Goal: Transaction & Acquisition: Purchase product/service

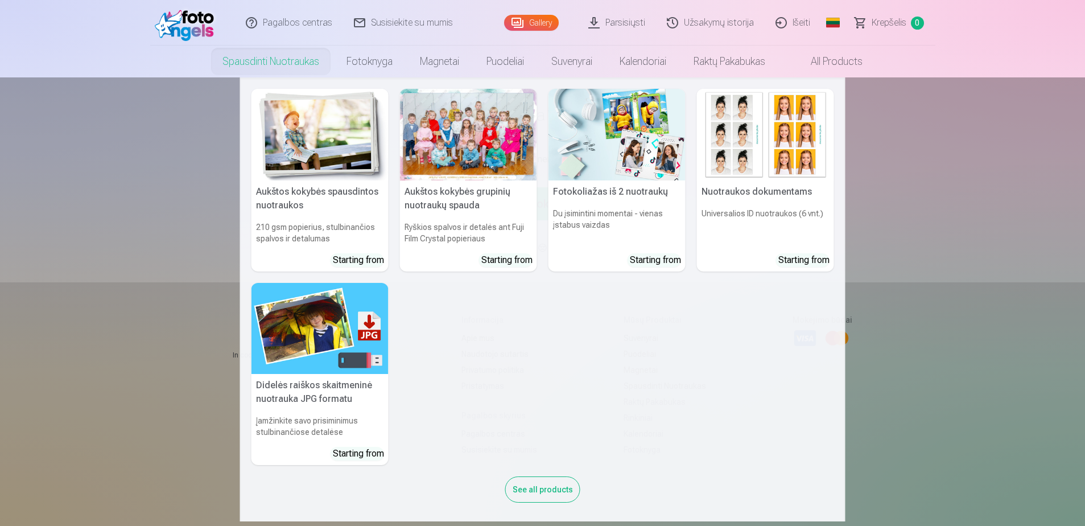
click at [254, 63] on link "Spausdinti nuotraukas" at bounding box center [271, 62] width 124 height 32
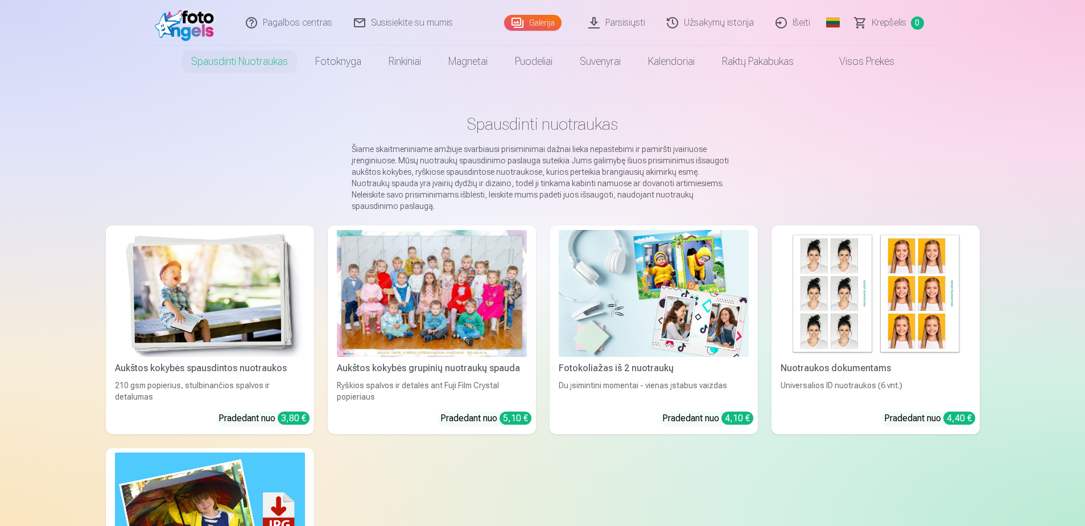
click at [434, 276] on div at bounding box center [432, 293] width 190 height 127
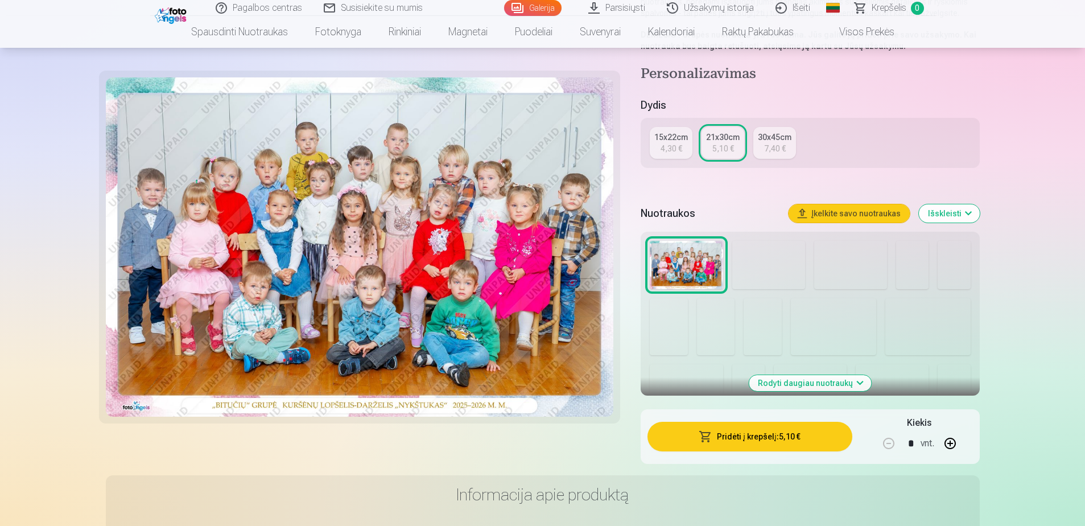
scroll to position [228, 0]
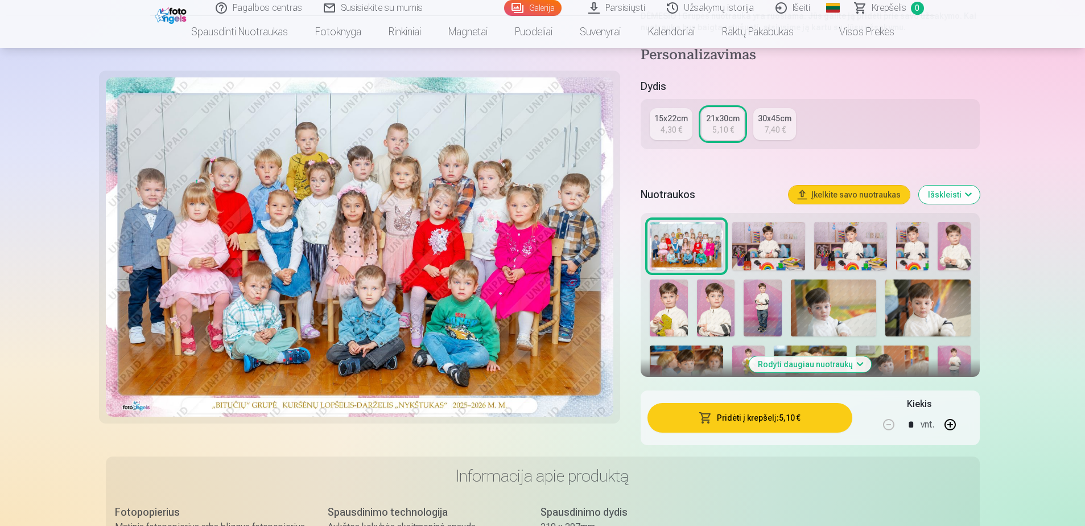
click at [782, 256] on img at bounding box center [768, 246] width 73 height 49
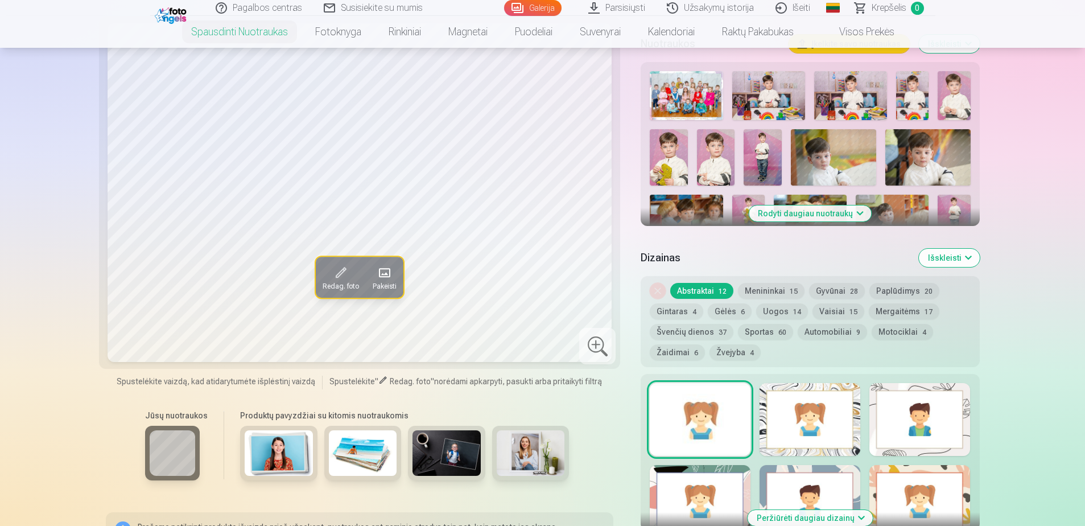
scroll to position [398, 0]
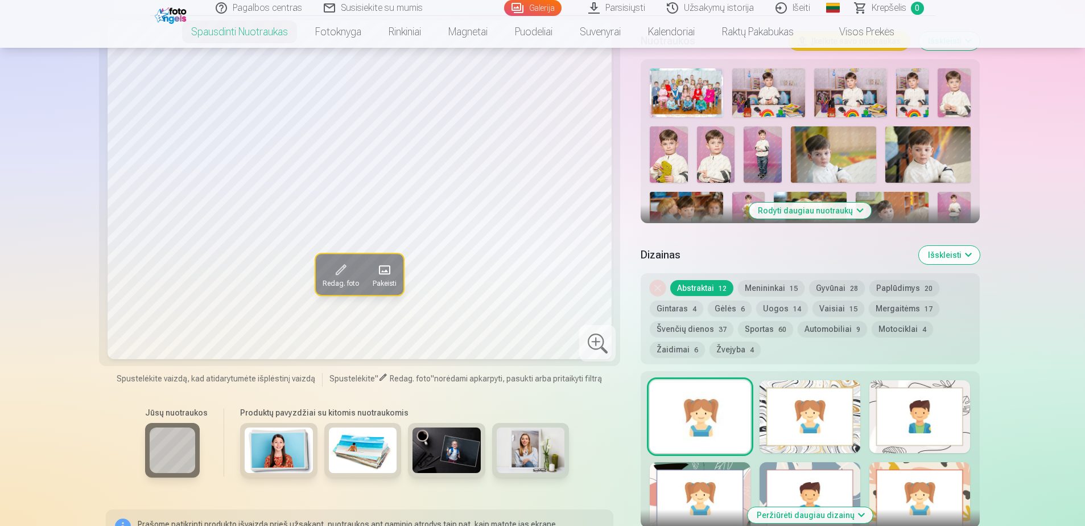
click at [441, 449] on img at bounding box center [446, 450] width 68 height 46
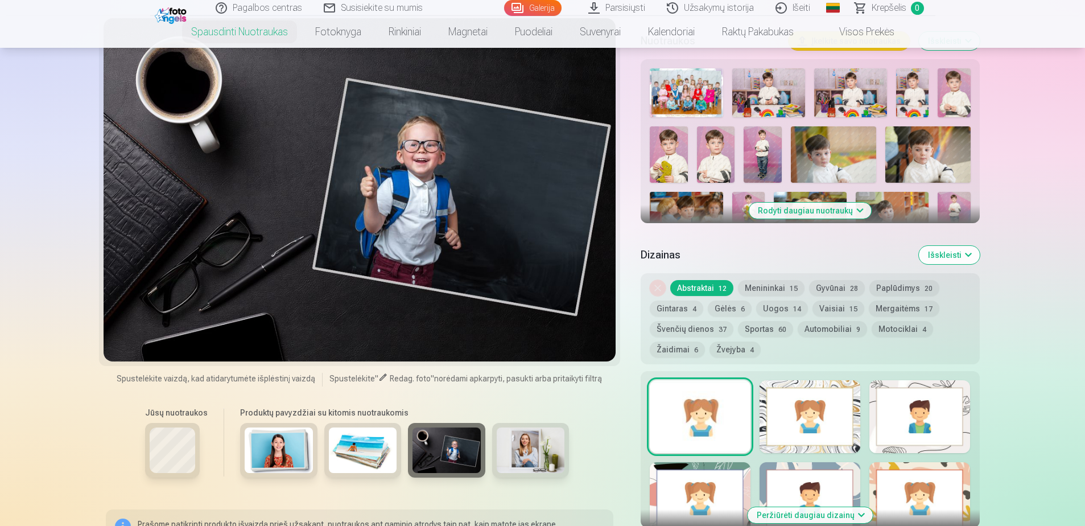
click at [548, 452] on img at bounding box center [531, 450] width 68 height 46
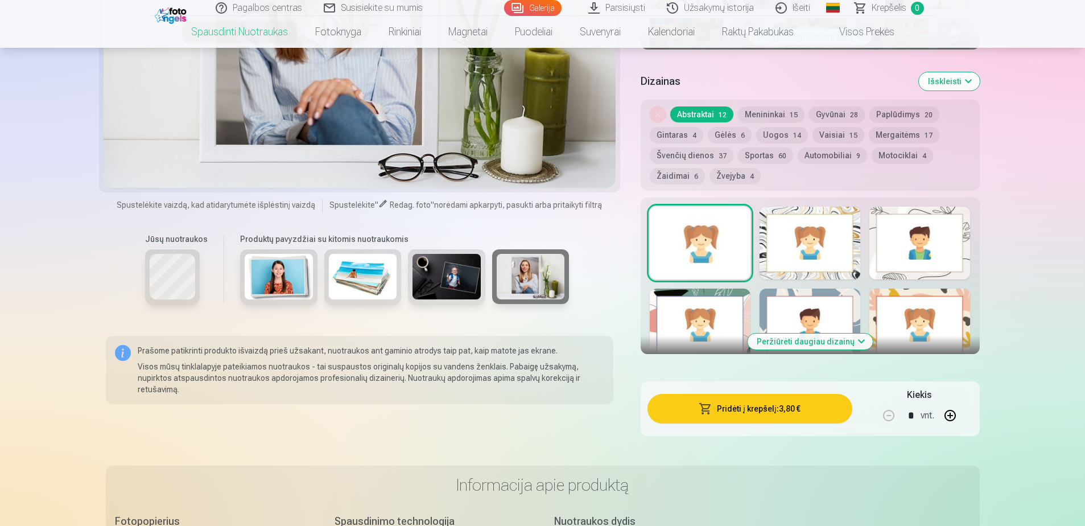
scroll to position [569, 0]
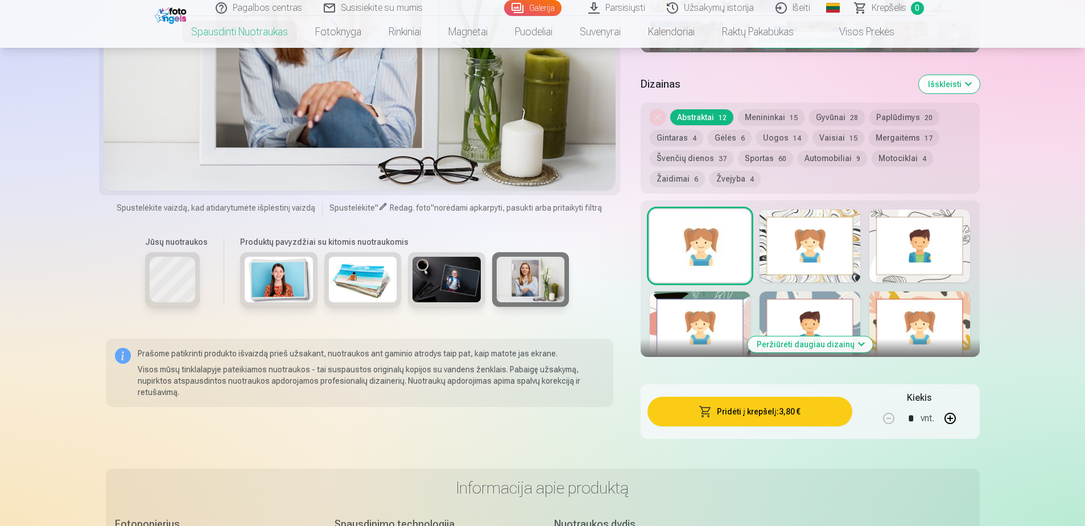
click at [822, 152] on button "Automobiliai 9" at bounding box center [831, 158] width 69 height 16
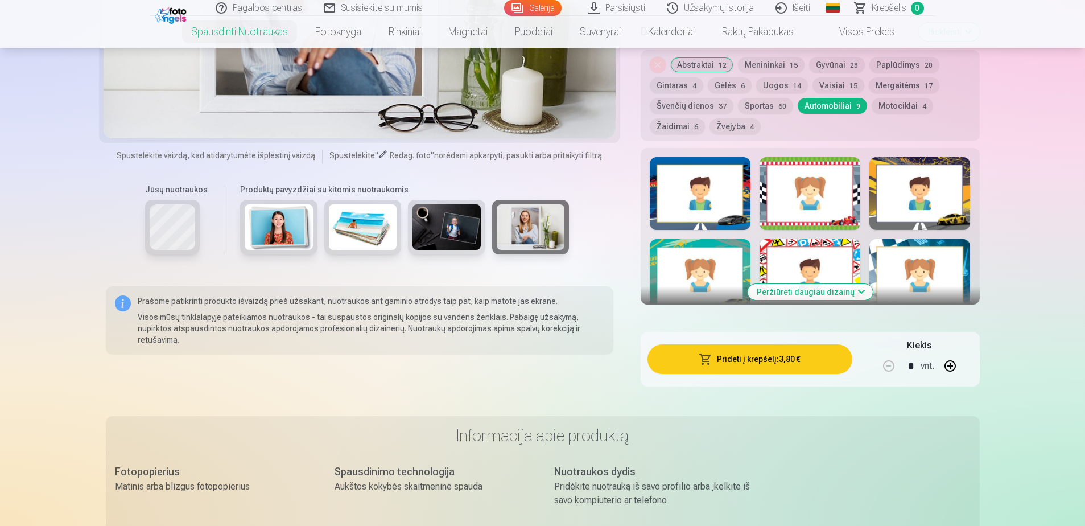
scroll to position [626, 0]
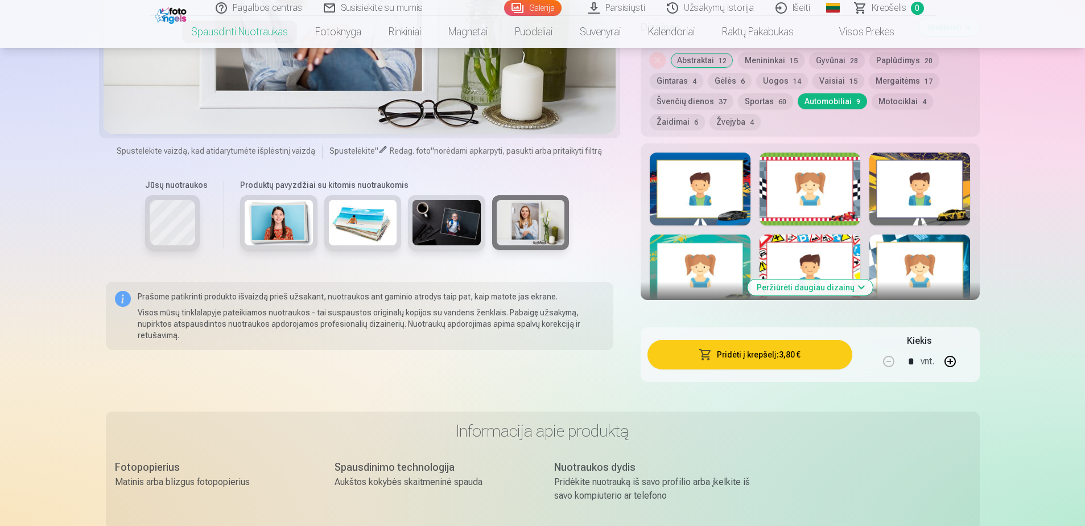
click at [803, 259] on div at bounding box center [809, 270] width 101 height 73
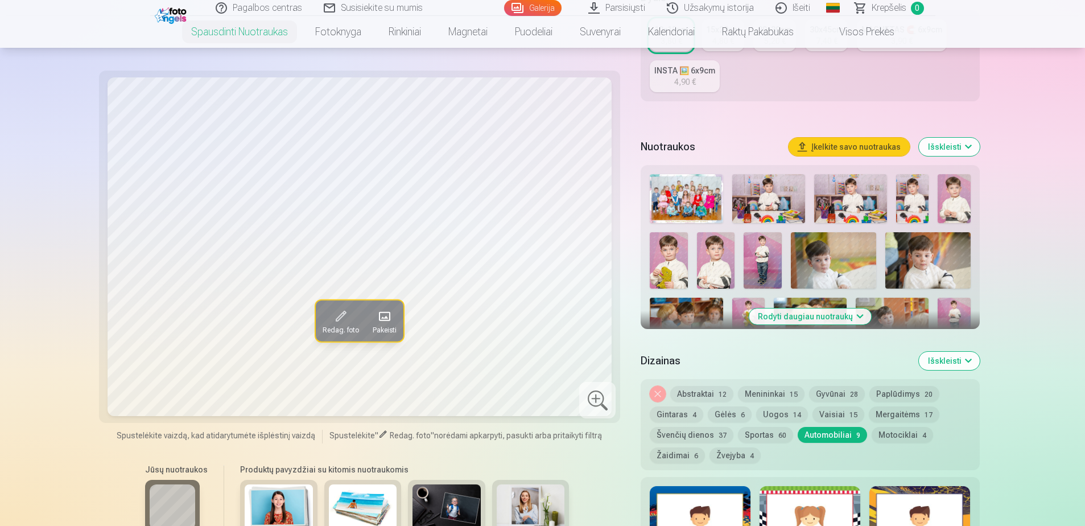
scroll to position [284, 0]
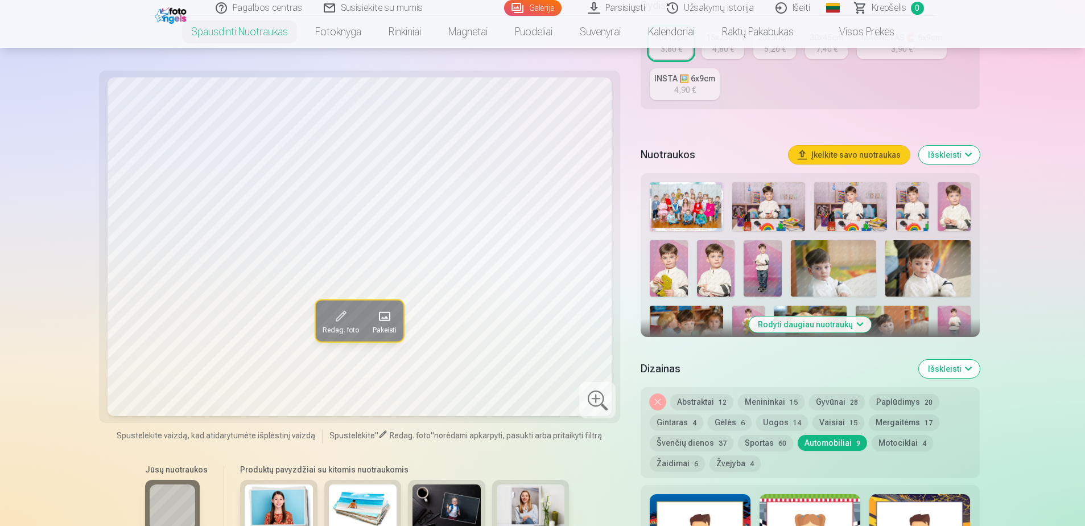
click at [766, 183] on img at bounding box center [768, 206] width 73 height 49
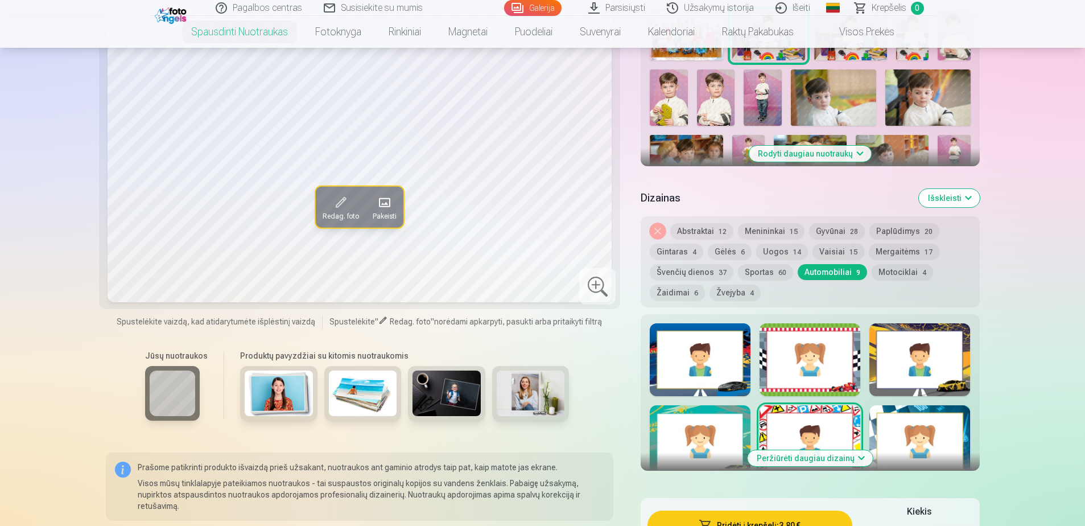
click at [875, 273] on button "Motociklai 4" at bounding box center [901, 272] width 61 height 16
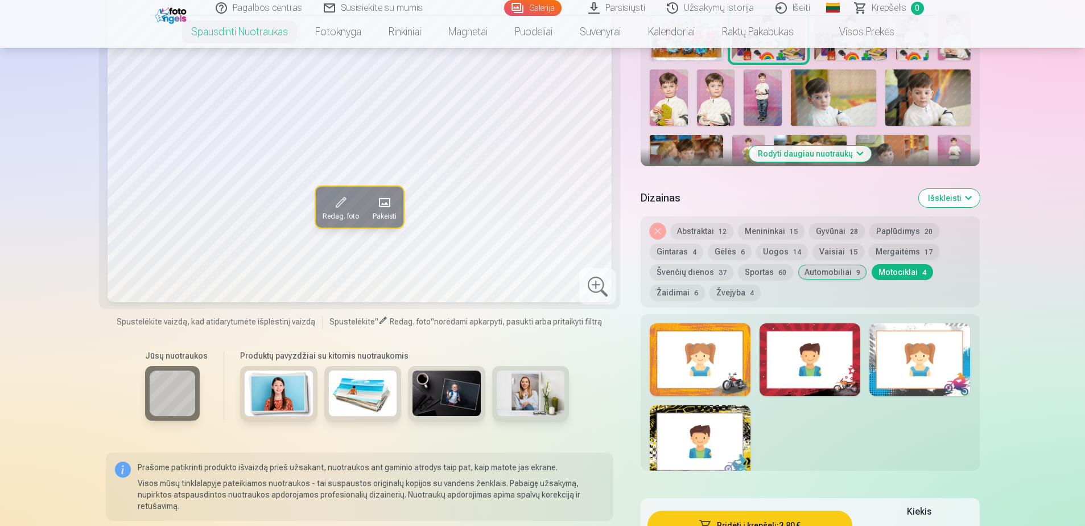
click at [787, 373] on div at bounding box center [809, 359] width 101 height 73
click at [711, 374] on div at bounding box center [700, 359] width 101 height 73
click at [945, 373] on div at bounding box center [919, 359] width 101 height 73
click at [724, 454] on div at bounding box center [700, 441] width 101 height 73
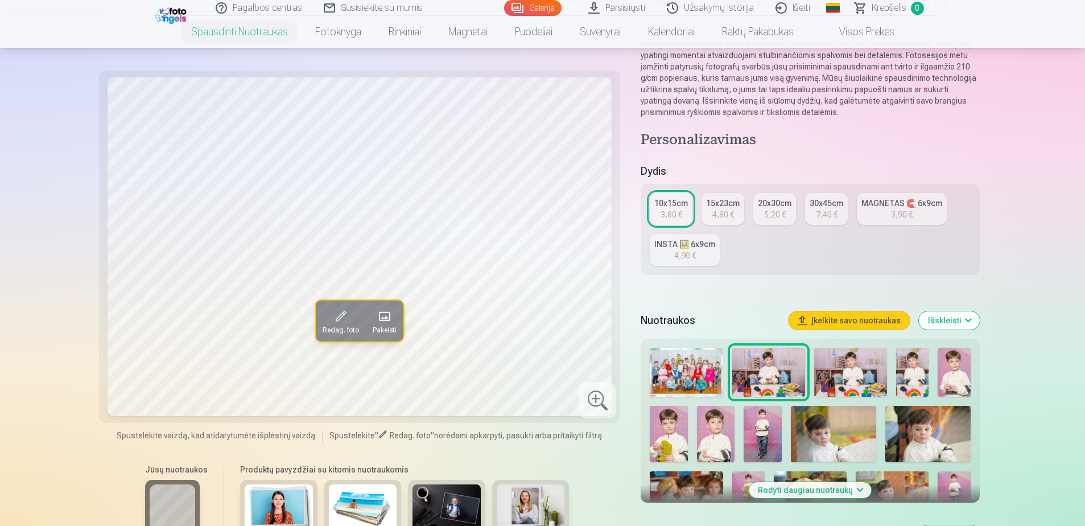
scroll to position [114, 0]
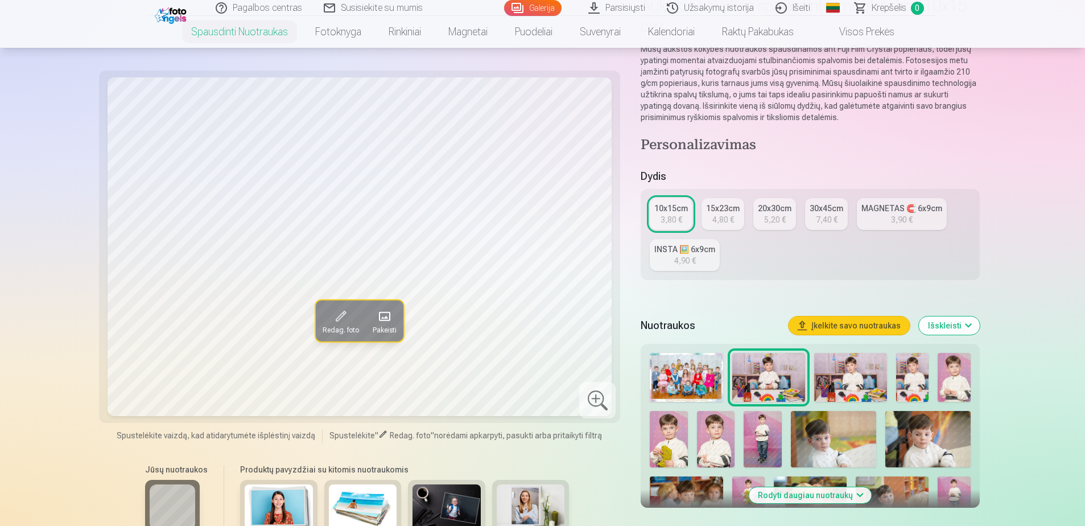
click at [862, 382] on img at bounding box center [850, 377] width 73 height 49
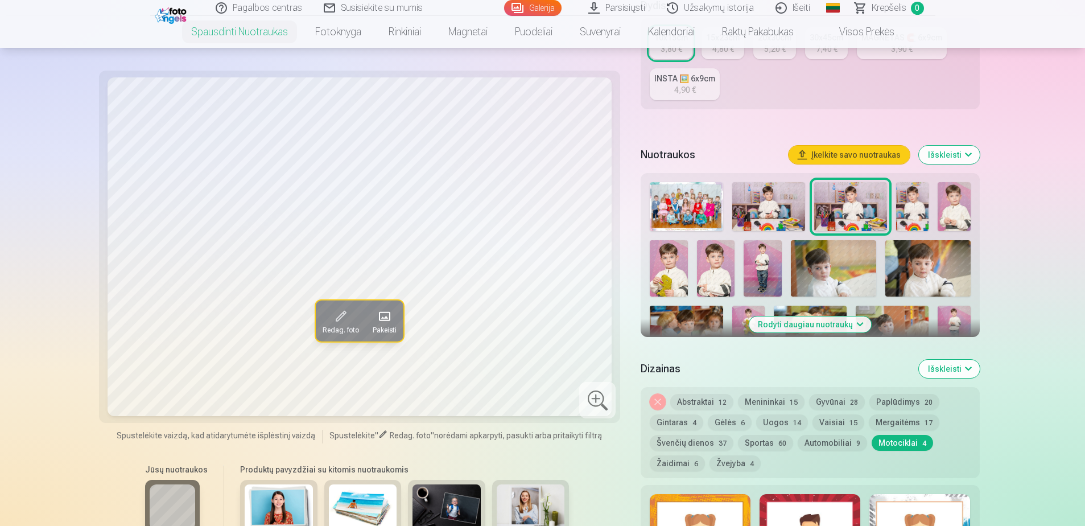
click at [655, 399] on button "Nuimkite dizainą" at bounding box center [658, 402] width 16 height 16
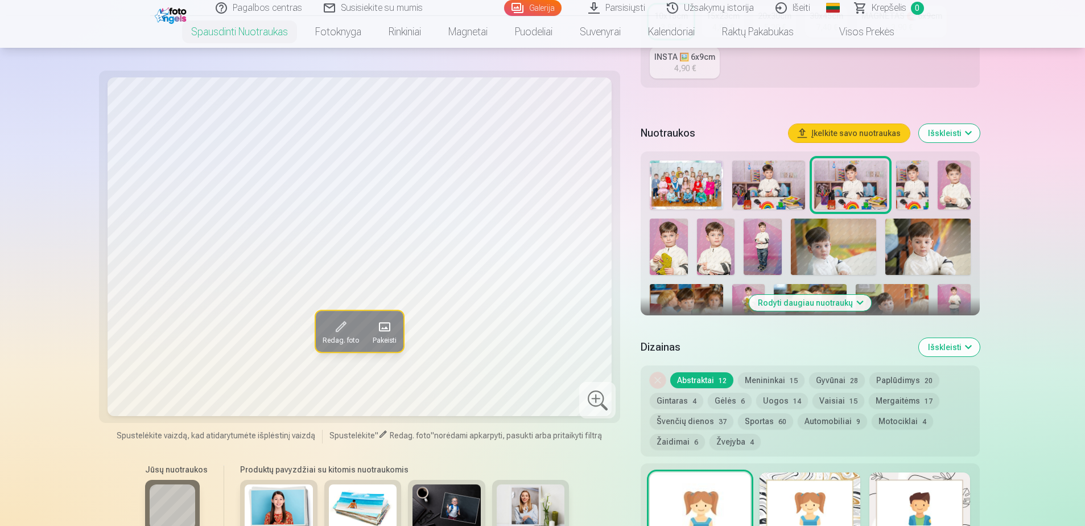
scroll to position [297, 0]
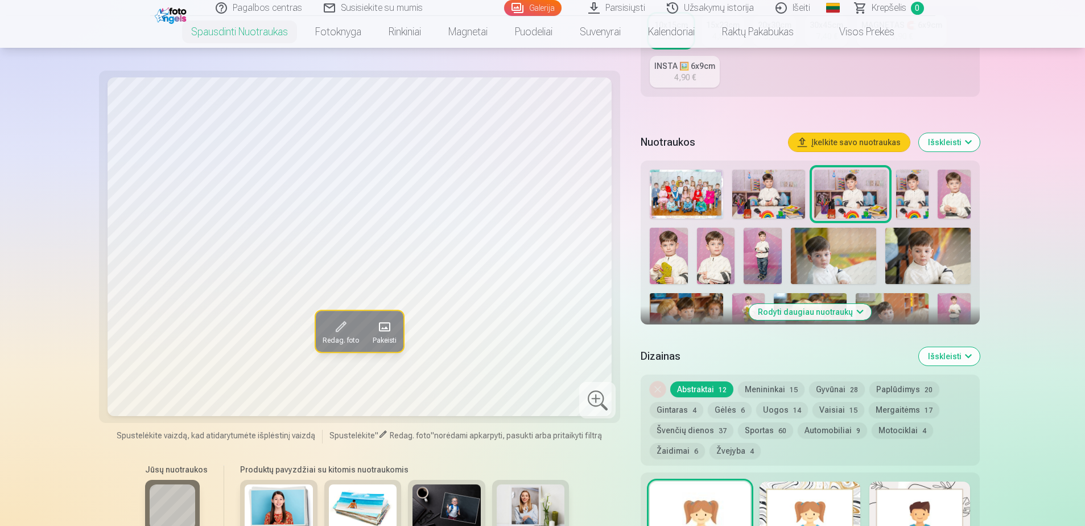
click at [657, 266] on img at bounding box center [669, 256] width 38 height 57
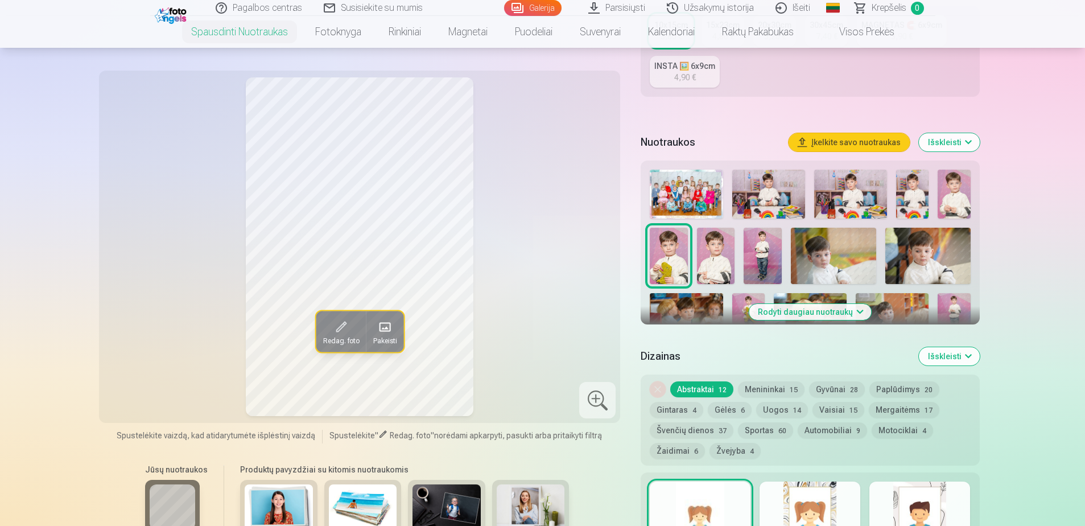
click at [725, 257] on img at bounding box center [716, 256] width 38 height 57
click at [772, 255] on img at bounding box center [762, 256] width 38 height 57
click at [733, 258] on img at bounding box center [716, 256] width 38 height 57
click at [840, 259] on img at bounding box center [833, 256] width 85 height 57
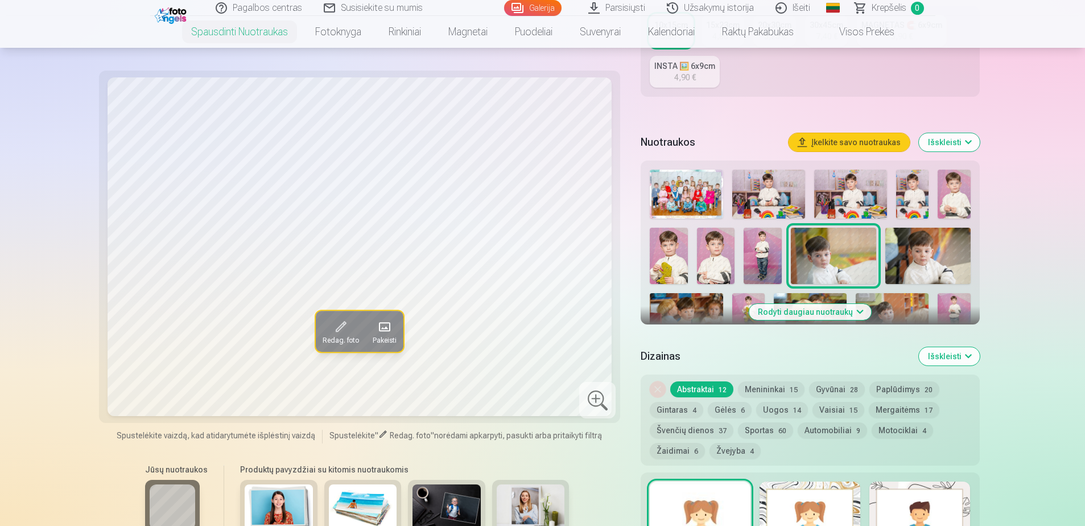
click at [946, 258] on img at bounding box center [927, 256] width 85 height 57
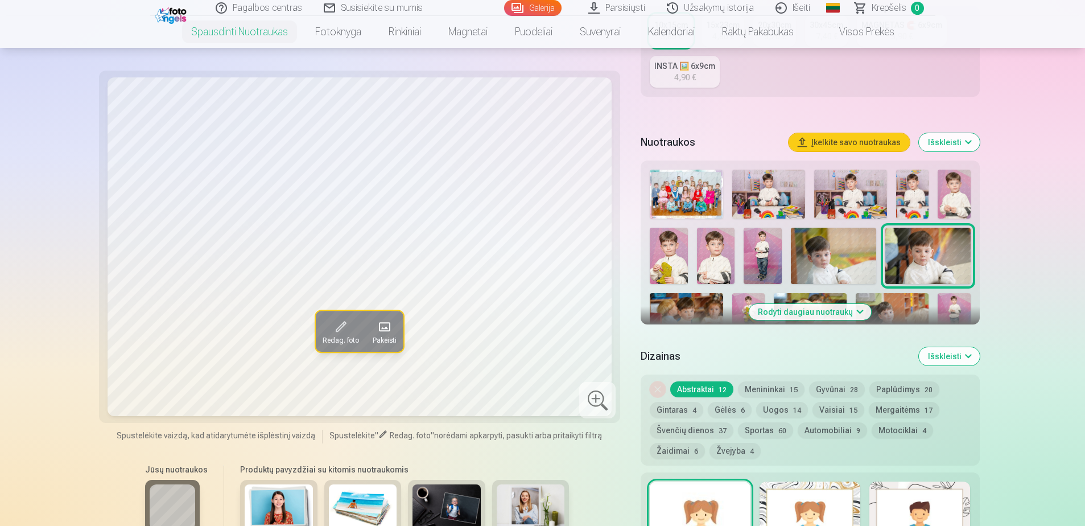
click at [838, 258] on img at bounding box center [833, 256] width 85 height 57
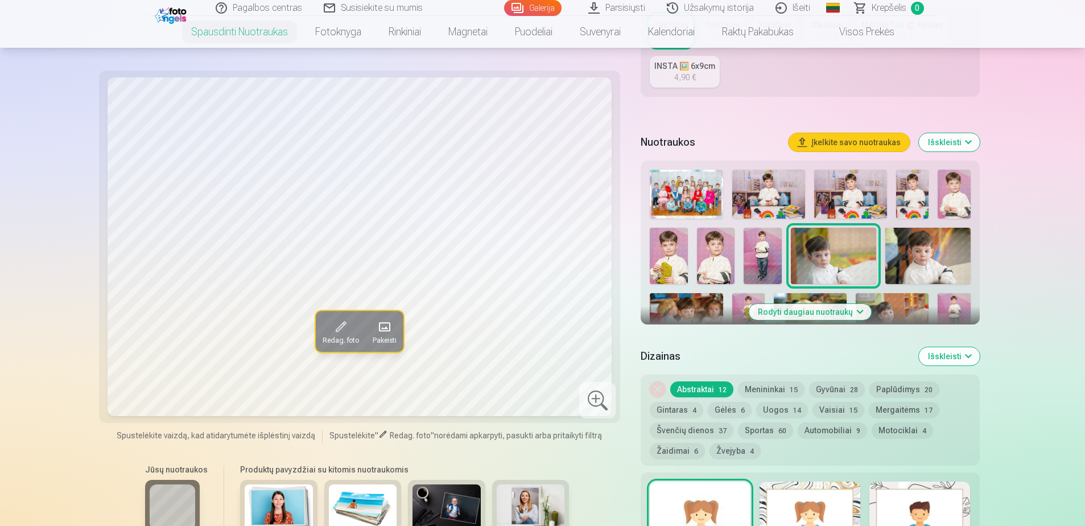
click at [825, 313] on button "Rodyti daugiau nuotraukų" at bounding box center [810, 312] width 122 height 16
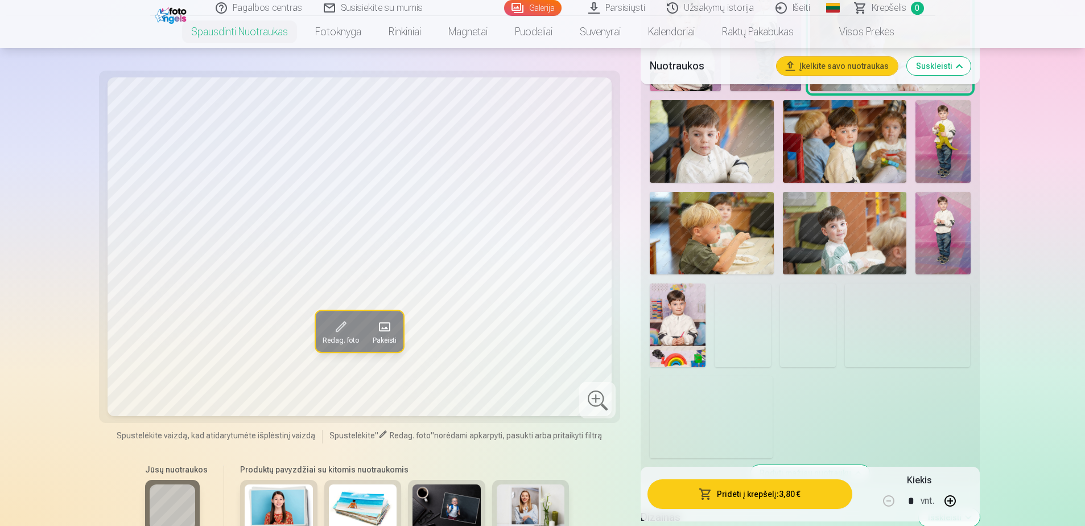
scroll to position [695, 0]
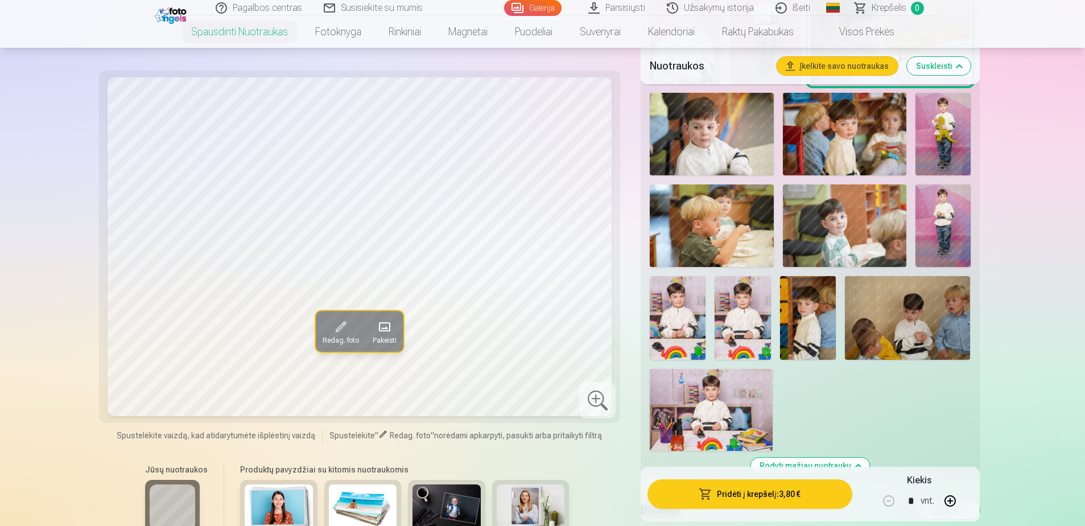
click at [952, 312] on img at bounding box center [908, 318] width 126 height 84
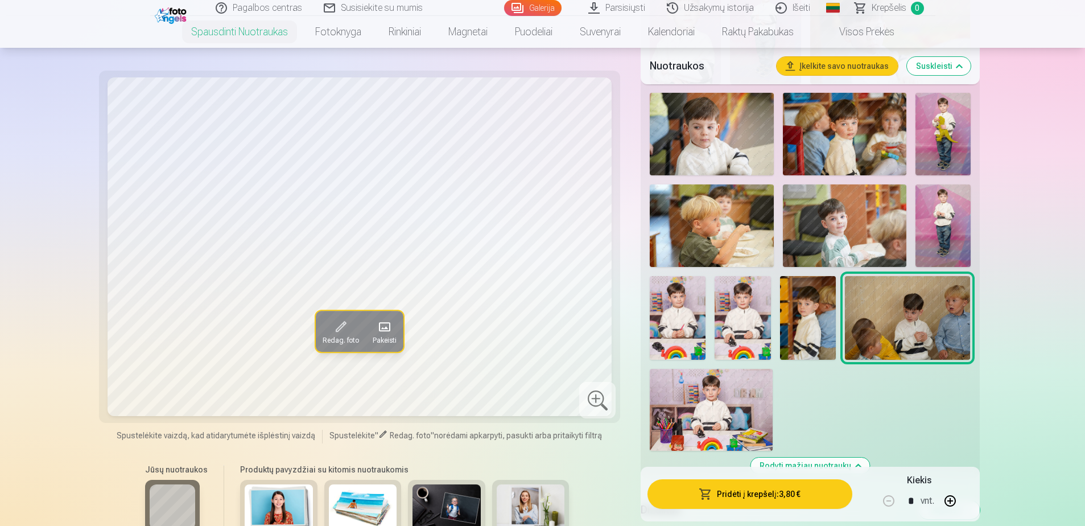
click at [808, 323] on img at bounding box center [808, 318] width 56 height 84
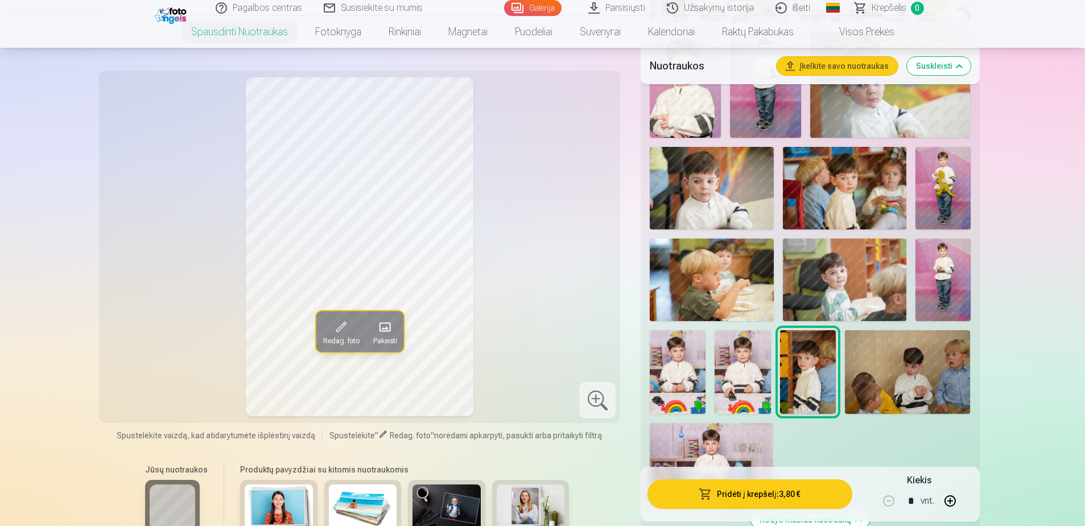
scroll to position [638, 0]
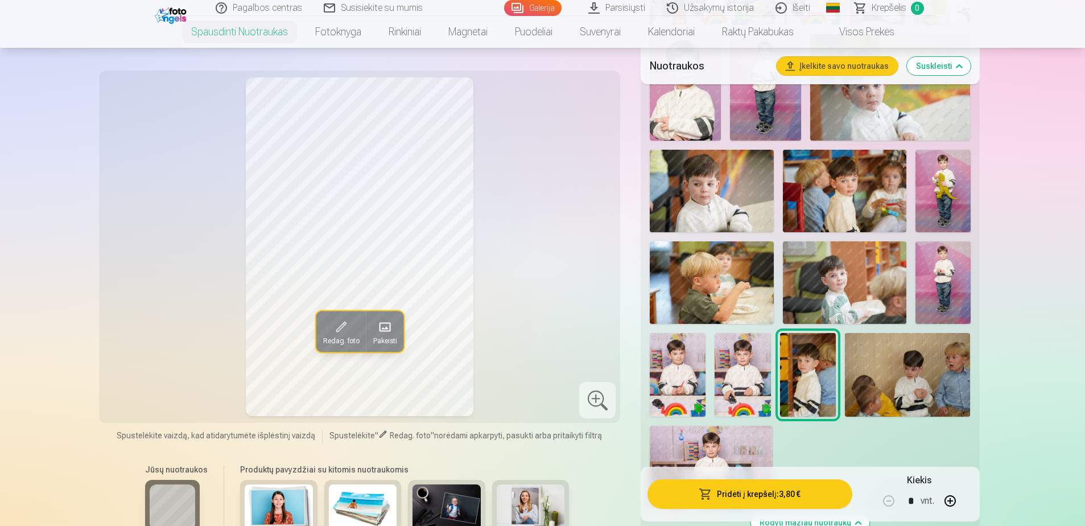
click at [660, 270] on img at bounding box center [711, 282] width 123 height 82
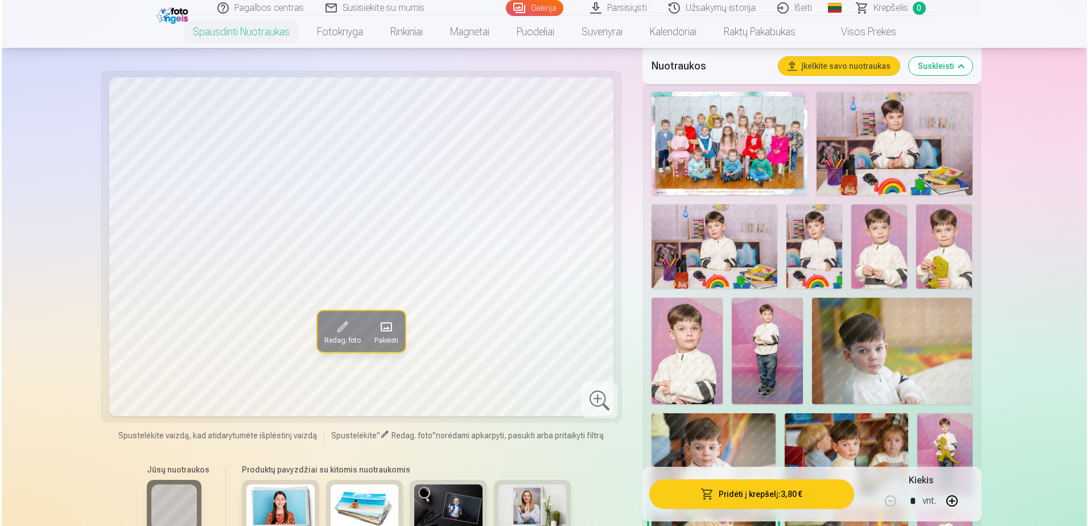
scroll to position [354, 0]
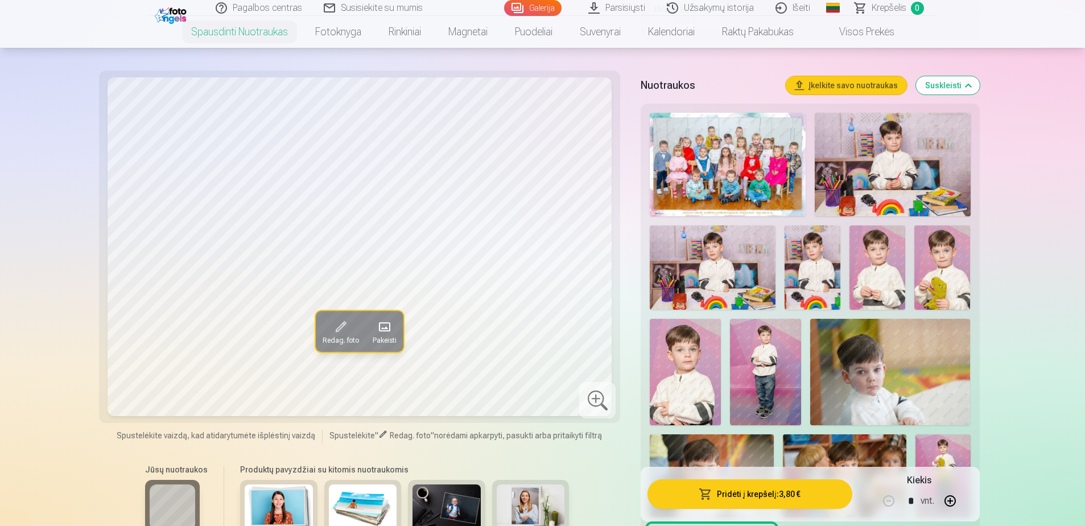
click at [923, 159] on img at bounding box center [893, 165] width 156 height 104
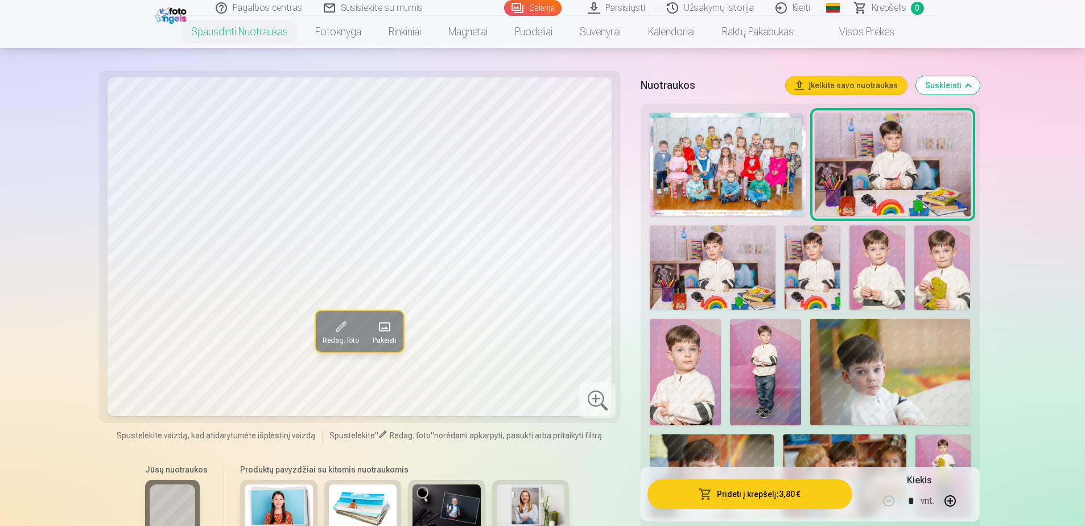
click at [739, 253] on img at bounding box center [713, 267] width 126 height 84
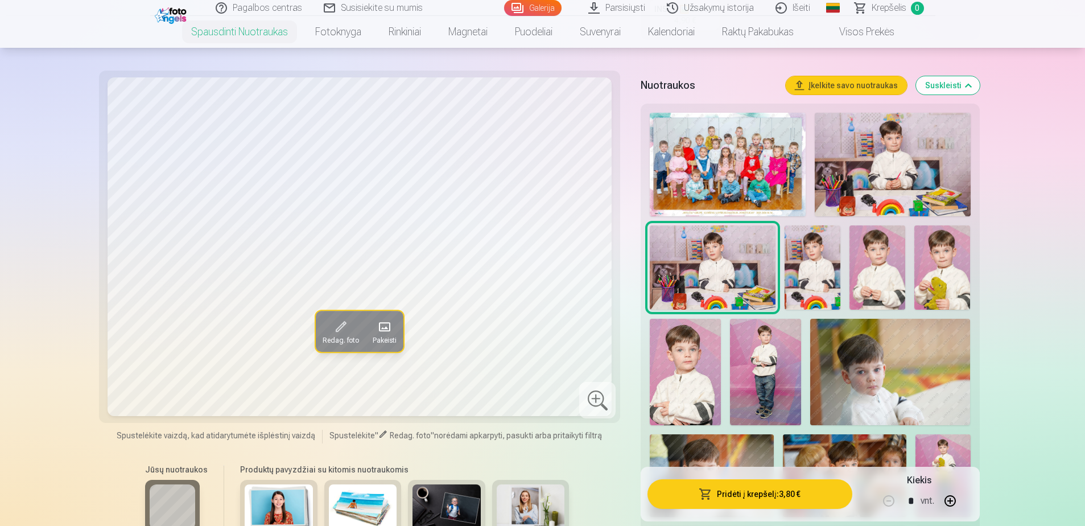
click at [807, 253] on img at bounding box center [812, 267] width 56 height 84
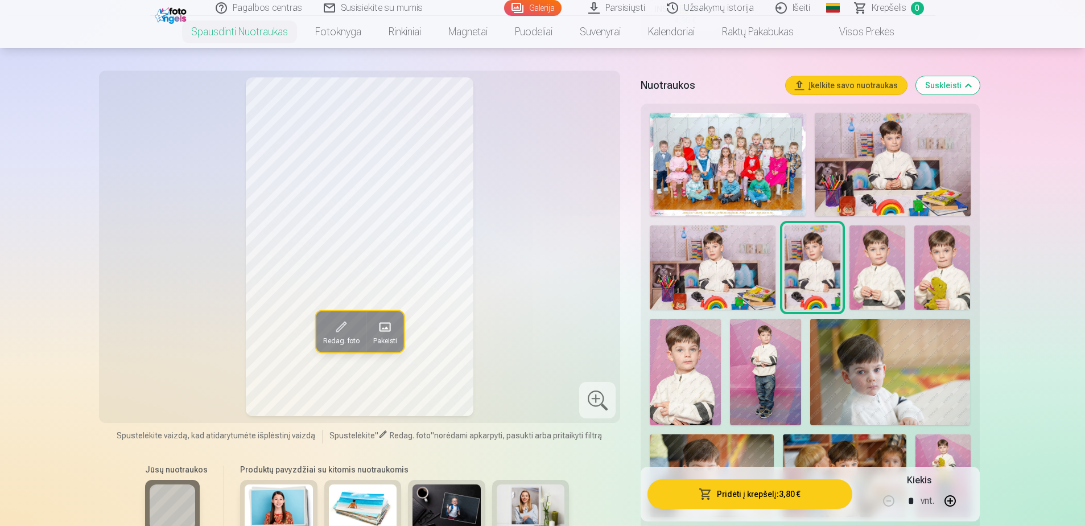
click at [875, 252] on img at bounding box center [877, 267] width 56 height 84
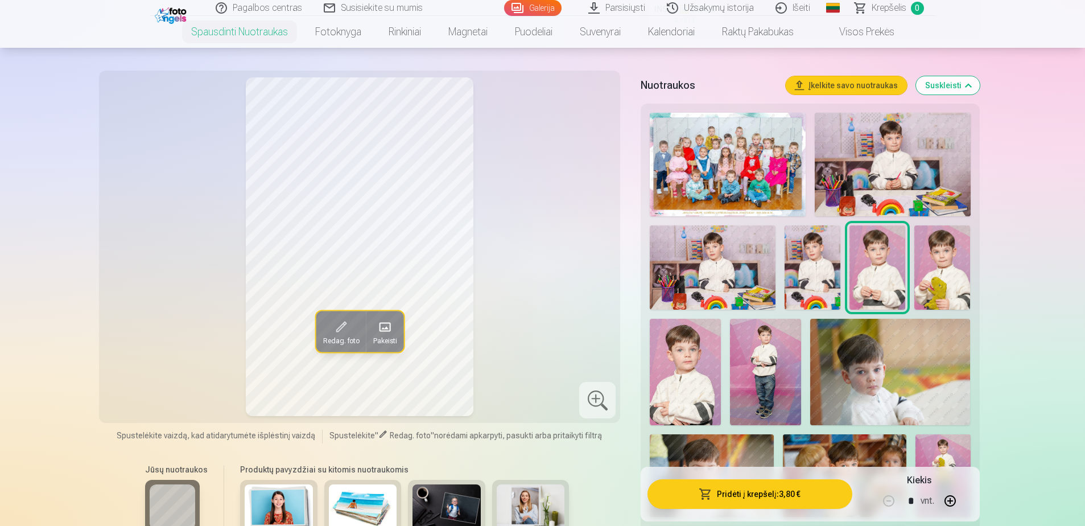
click at [941, 253] on img at bounding box center [942, 267] width 56 height 84
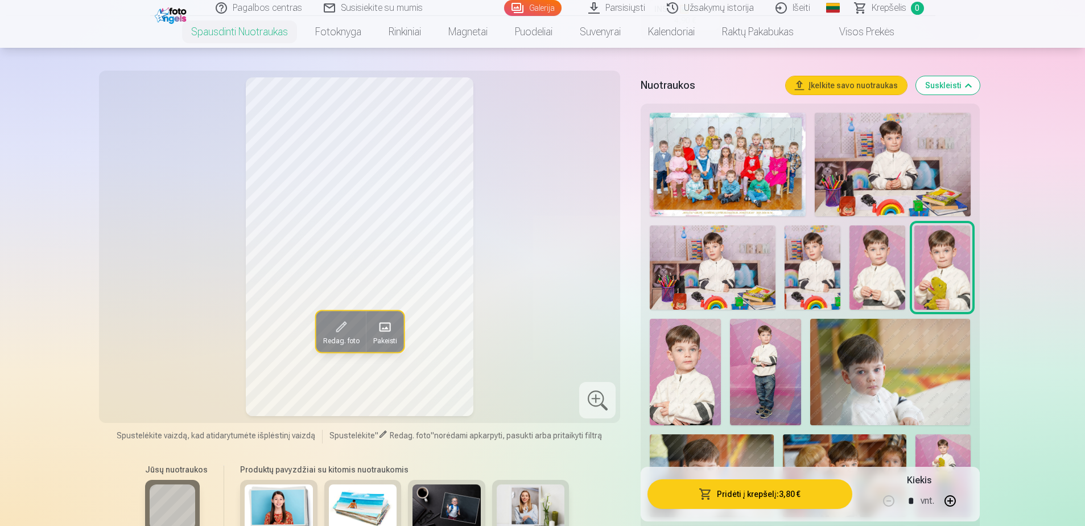
click at [882, 253] on img at bounding box center [877, 267] width 56 height 84
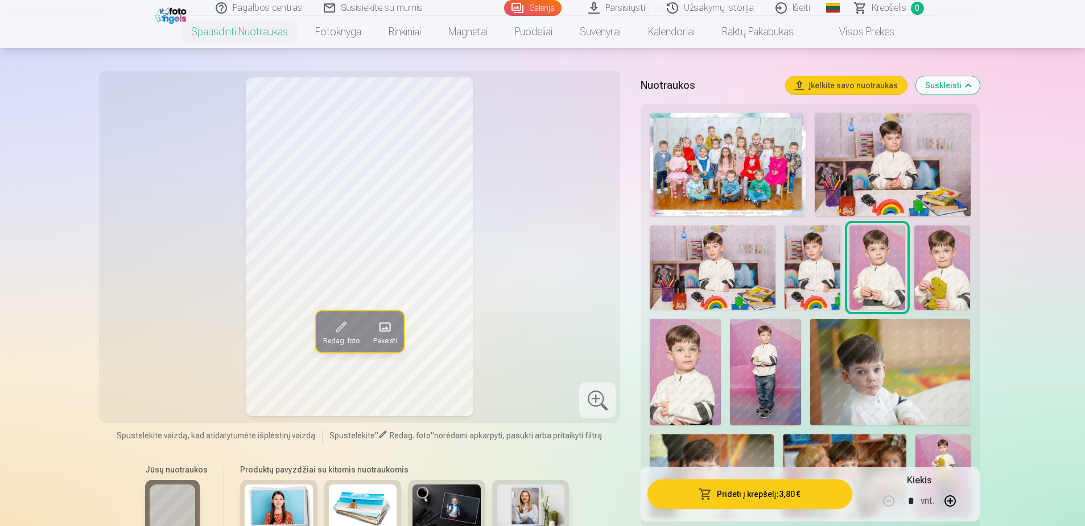
click at [817, 257] on img at bounding box center [812, 267] width 56 height 84
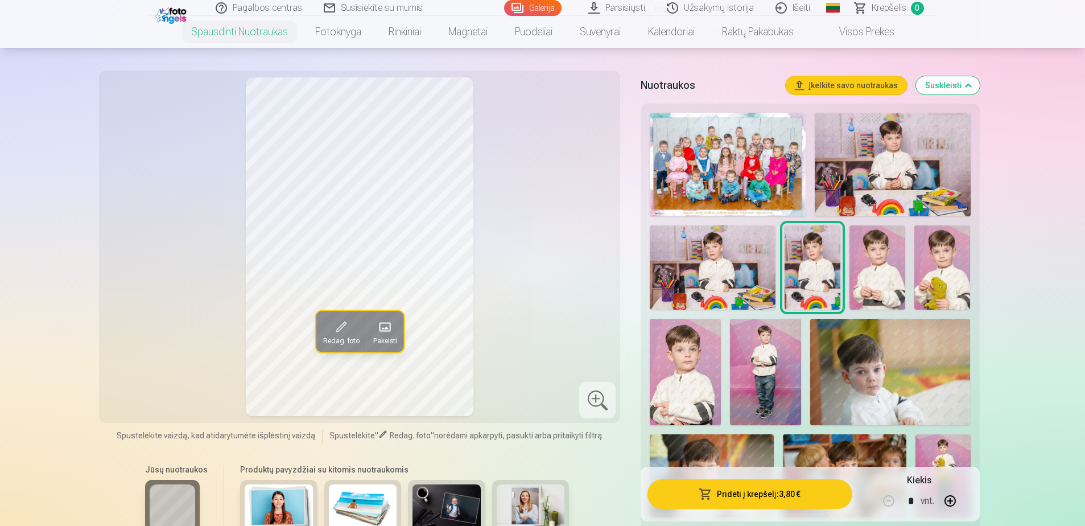
click at [890, 252] on img at bounding box center [877, 267] width 56 height 84
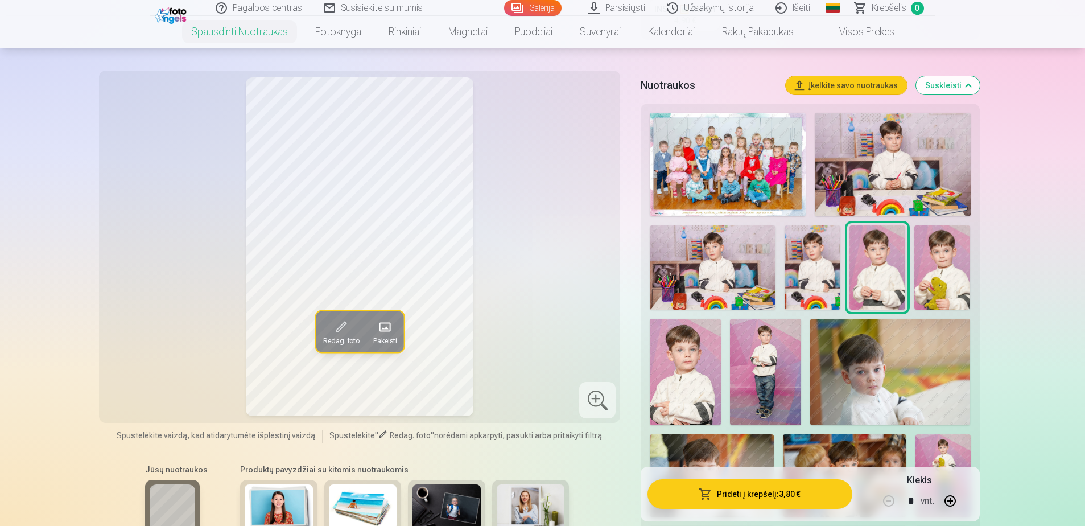
click at [757, 497] on button "Pridėti į krepšelį : 3,80 €" at bounding box center [749, 494] width 204 height 30
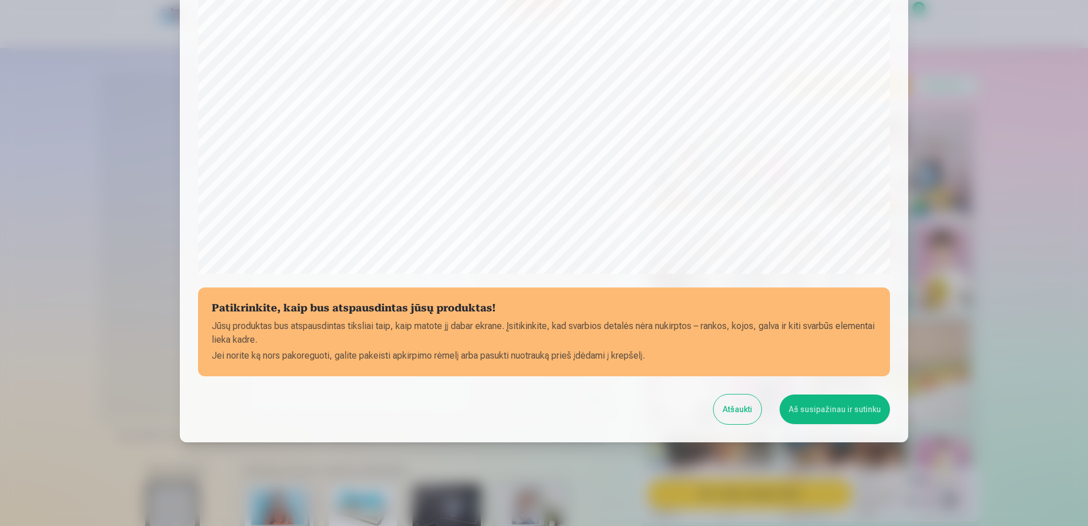
scroll to position [294, 0]
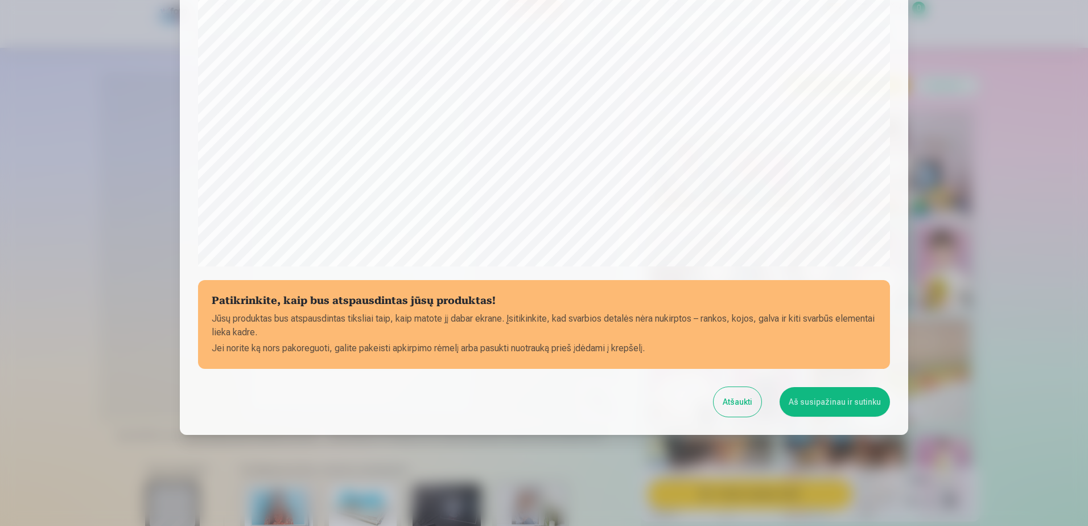
click at [834, 406] on button "Aš susipažinau ir sutinku" at bounding box center [834, 402] width 110 height 30
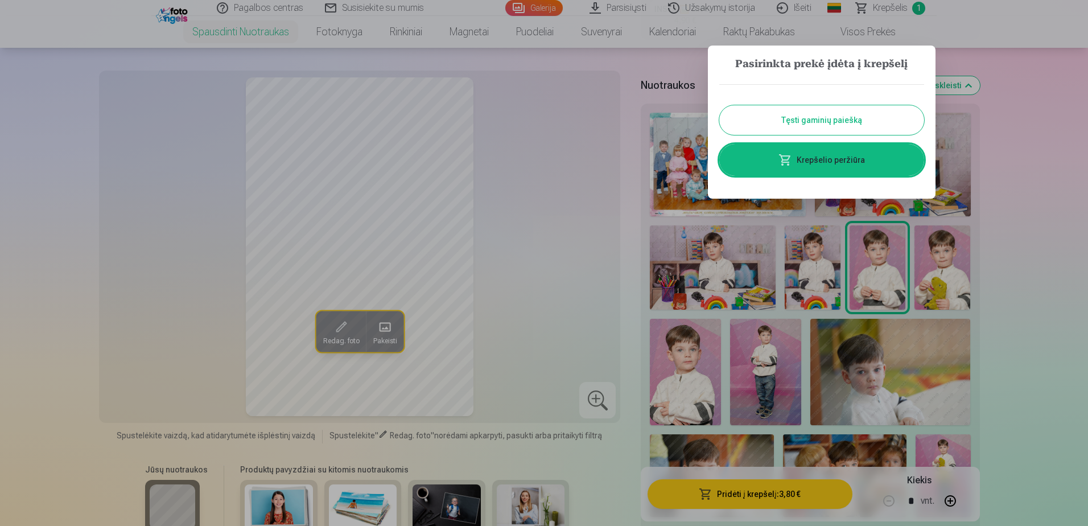
click at [823, 111] on button "Tęsti gaminių paiešką" at bounding box center [821, 120] width 205 height 30
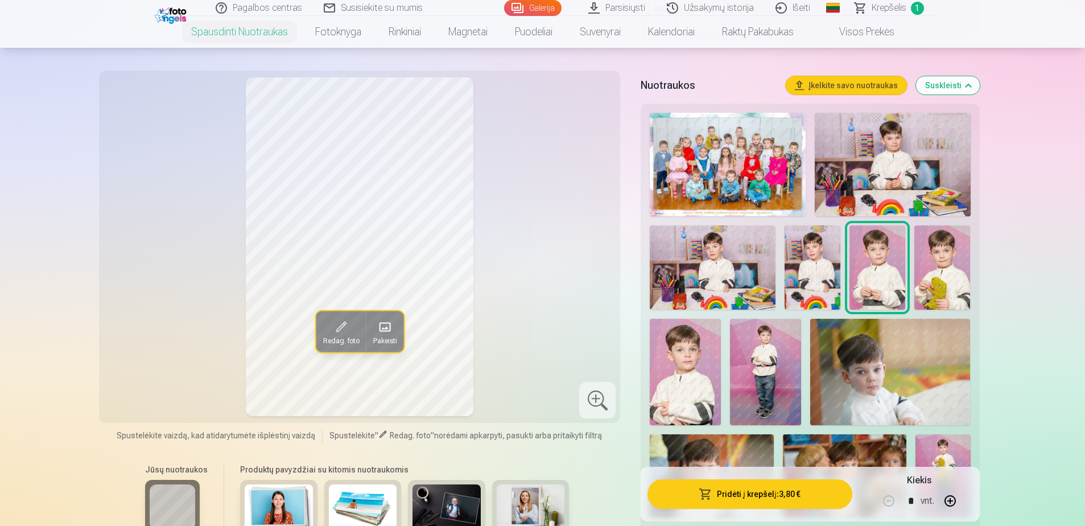
click at [819, 276] on img at bounding box center [812, 267] width 56 height 84
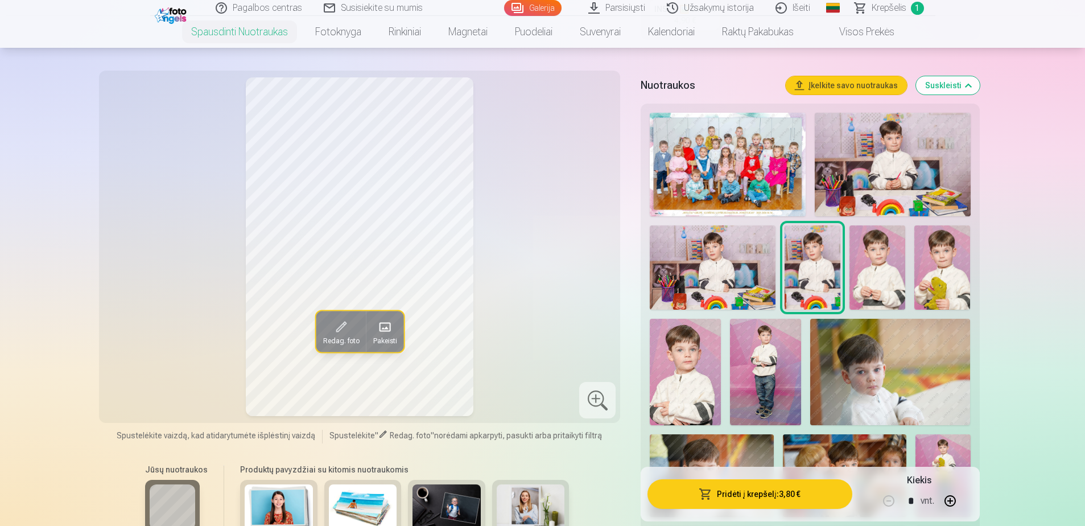
click at [949, 500] on button "button" at bounding box center [949, 500] width 27 height 27
click at [762, 495] on button "Pridėti į krepšelį : 7,60 €" at bounding box center [749, 494] width 204 height 30
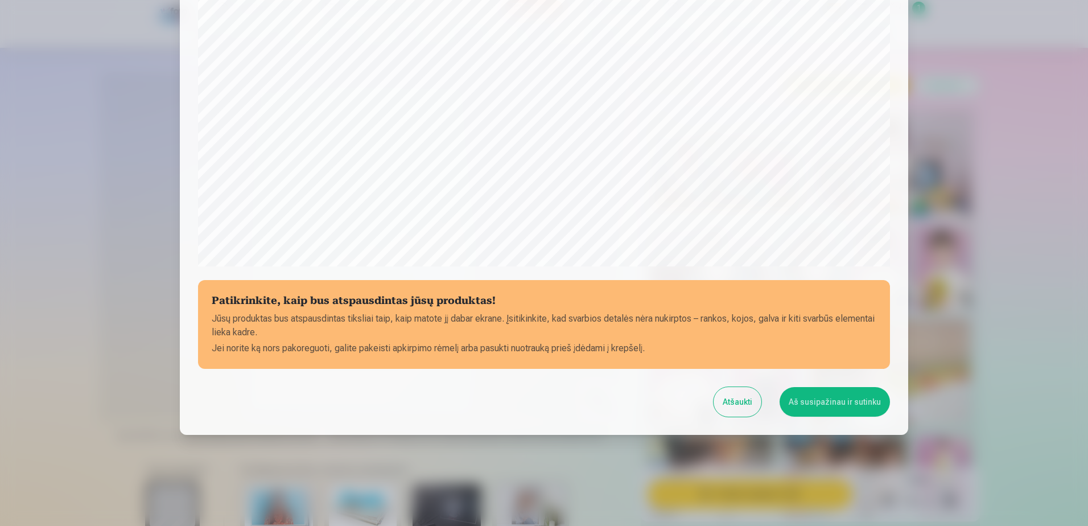
click at [858, 403] on button "Aš susipažinau ir sutinku" at bounding box center [834, 402] width 110 height 30
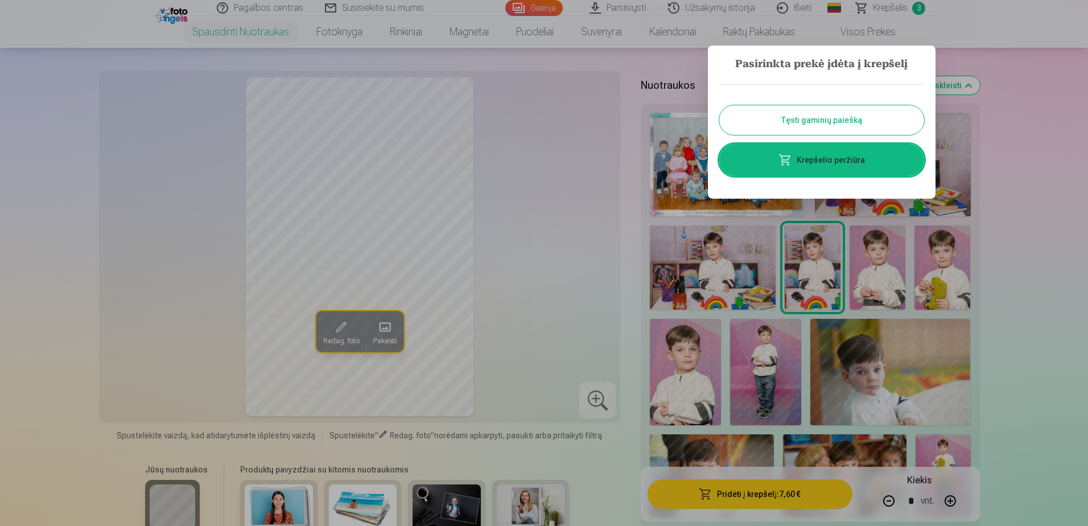
click at [830, 121] on button "Tęsti gaminių paiešką" at bounding box center [821, 120] width 205 height 30
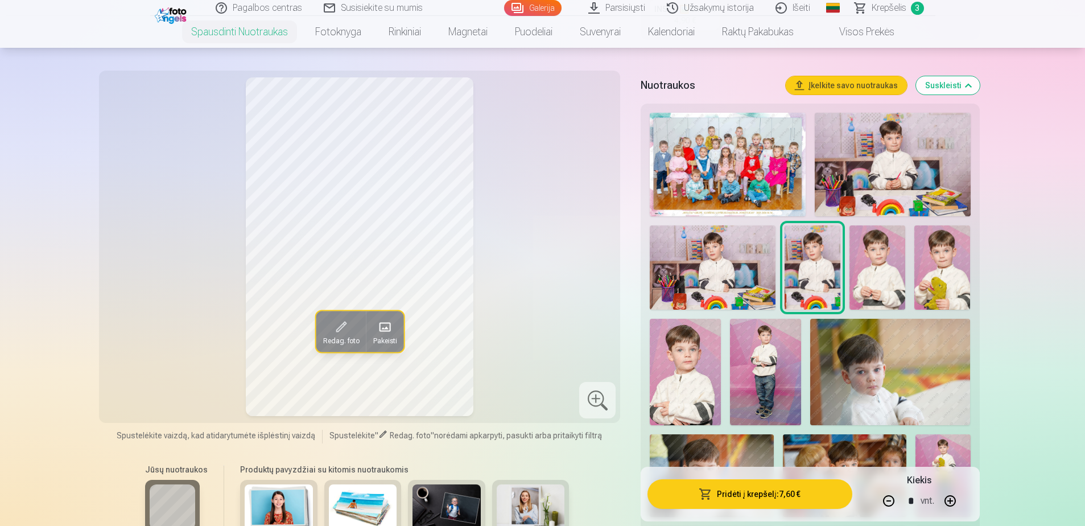
click at [693, 352] on img at bounding box center [685, 372] width 71 height 106
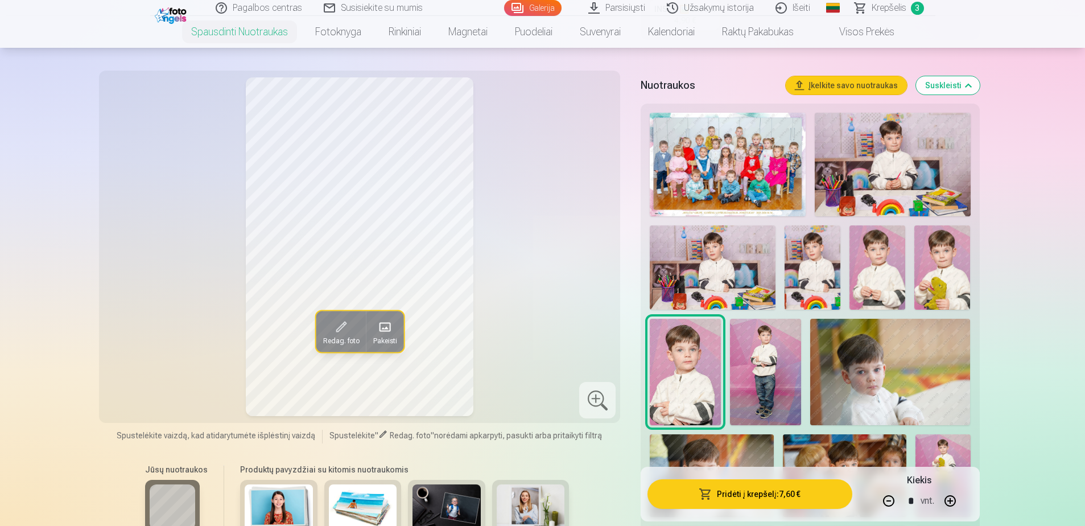
click at [888, 255] on img at bounding box center [877, 267] width 56 height 84
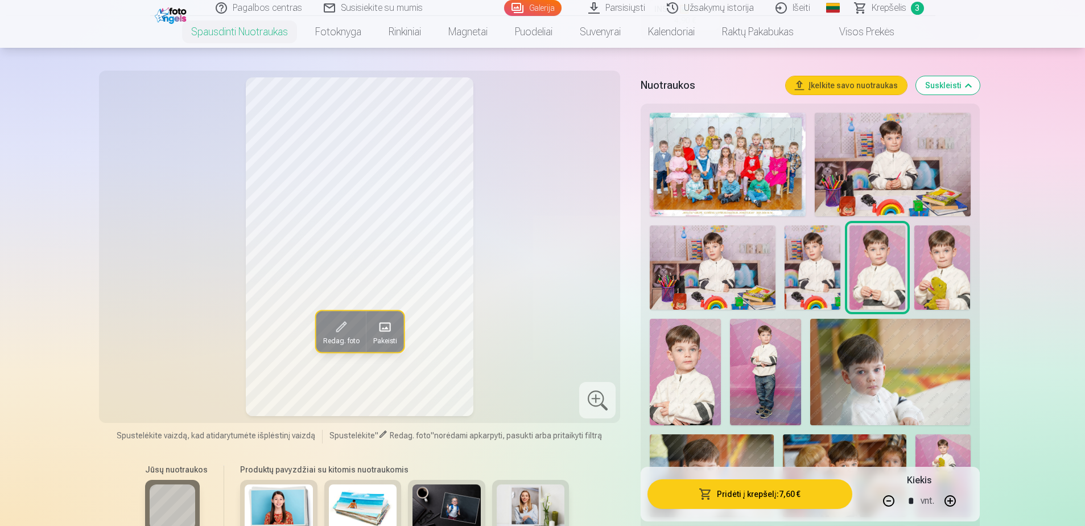
click at [681, 365] on img at bounding box center [685, 372] width 71 height 106
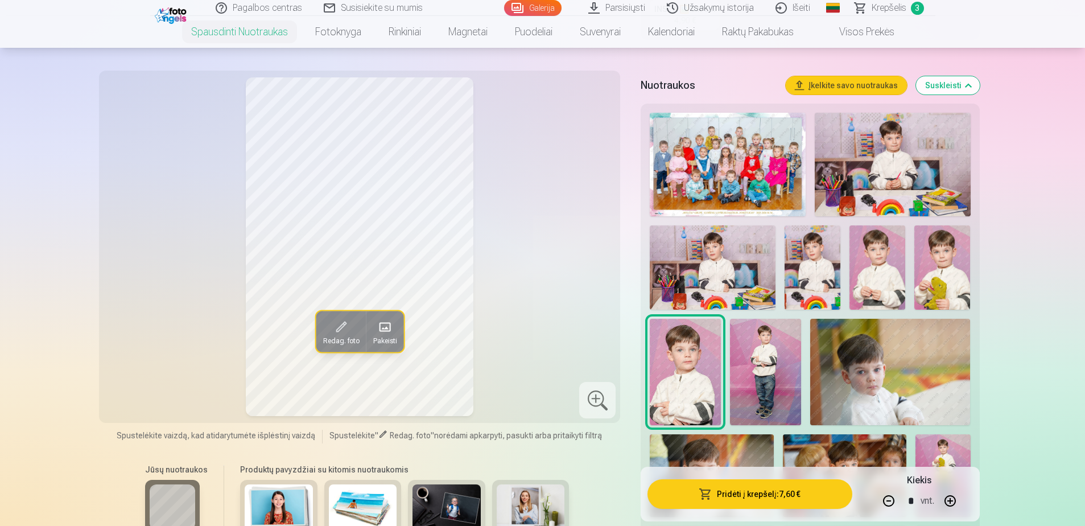
click at [766, 365] on img at bounding box center [765, 372] width 71 height 107
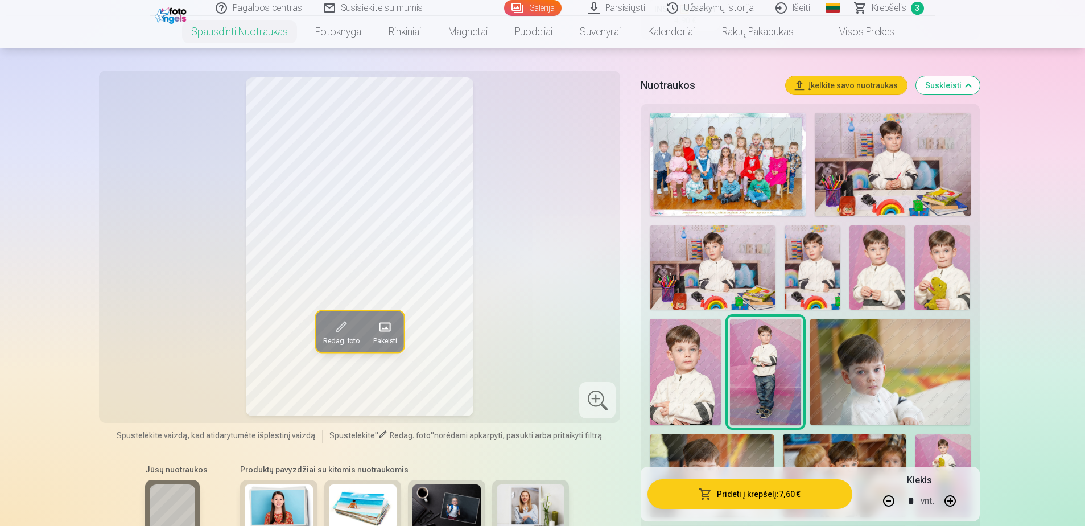
click at [698, 365] on img at bounding box center [685, 372] width 71 height 106
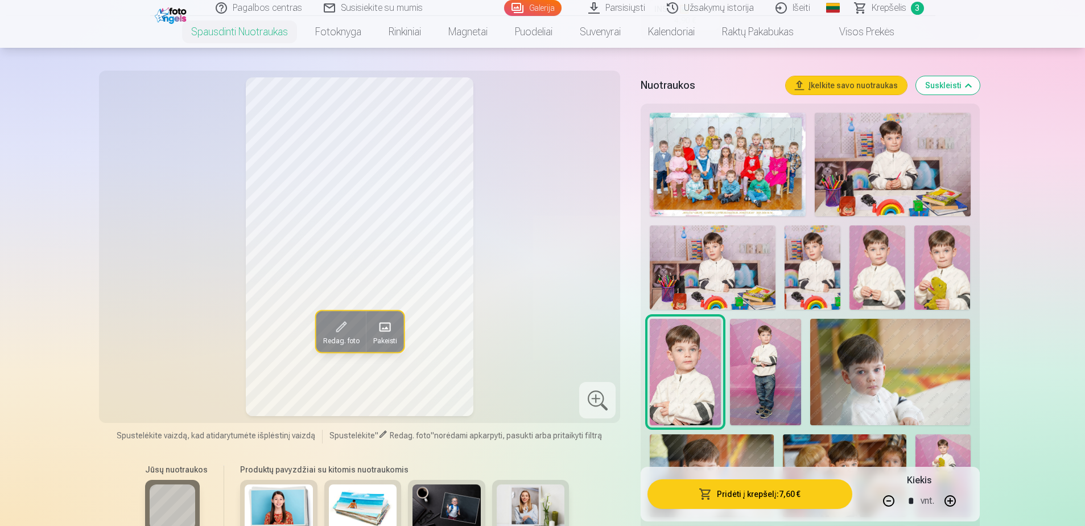
click at [887, 497] on button "button" at bounding box center [888, 500] width 27 height 27
type input "*"
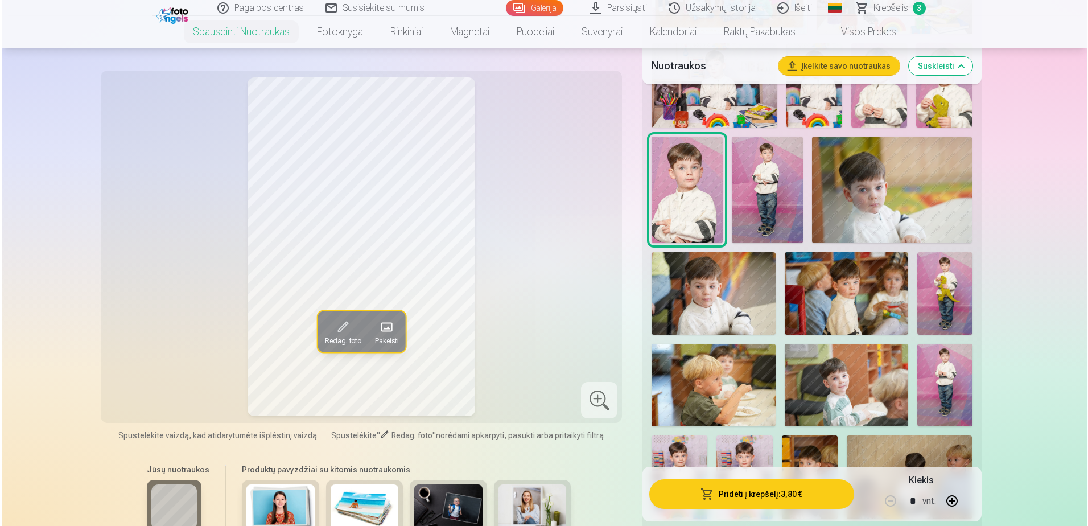
scroll to position [524, 0]
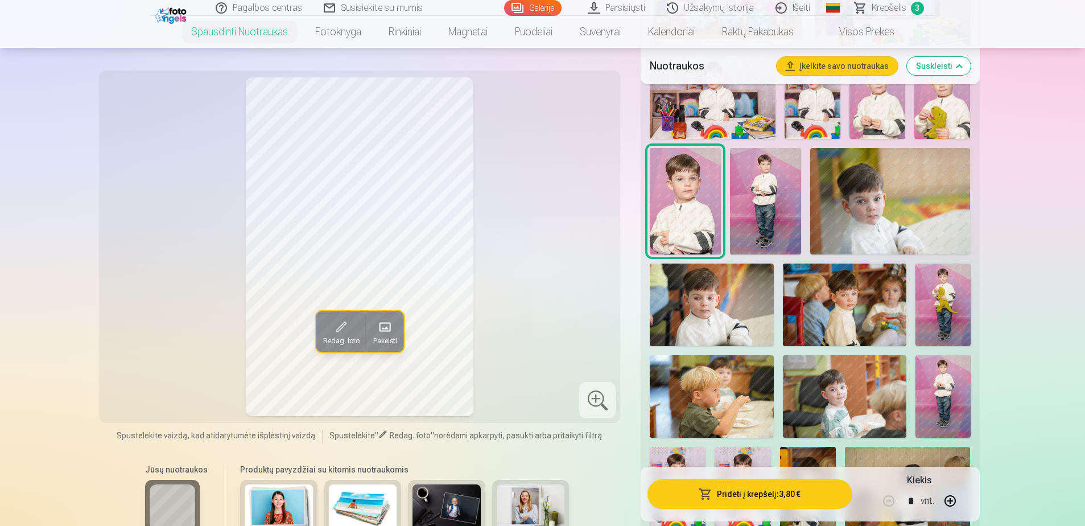
click at [759, 495] on button "Pridėti į krepšelį : 3,80 €" at bounding box center [749, 494] width 204 height 30
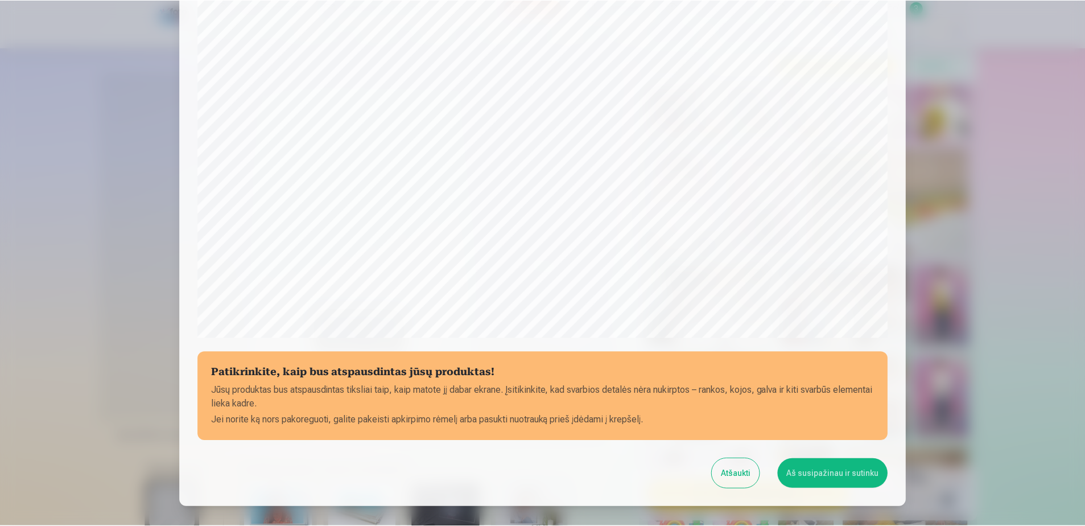
scroll to position [237, 0]
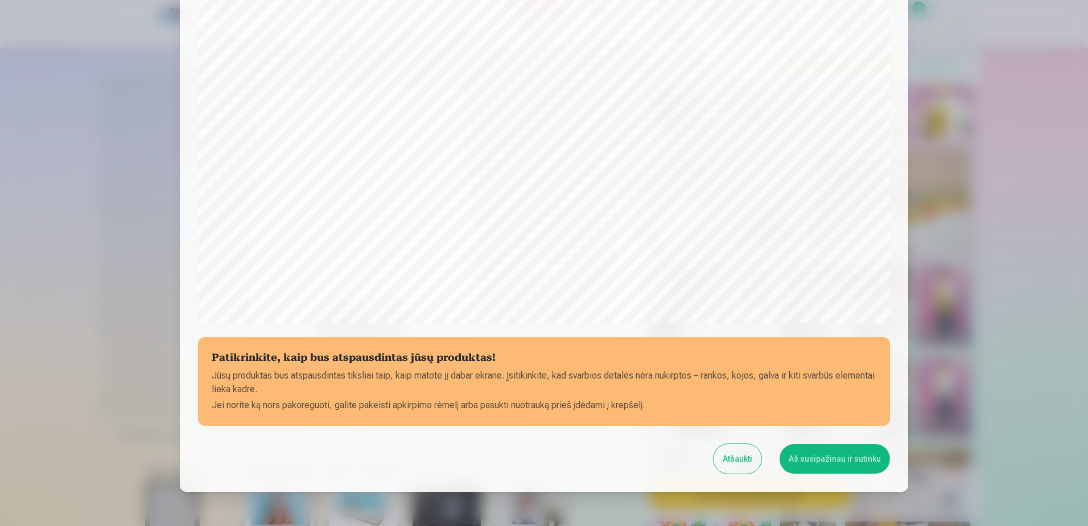
click at [830, 459] on button "Aš susipažinau ir sutinku" at bounding box center [834, 459] width 110 height 30
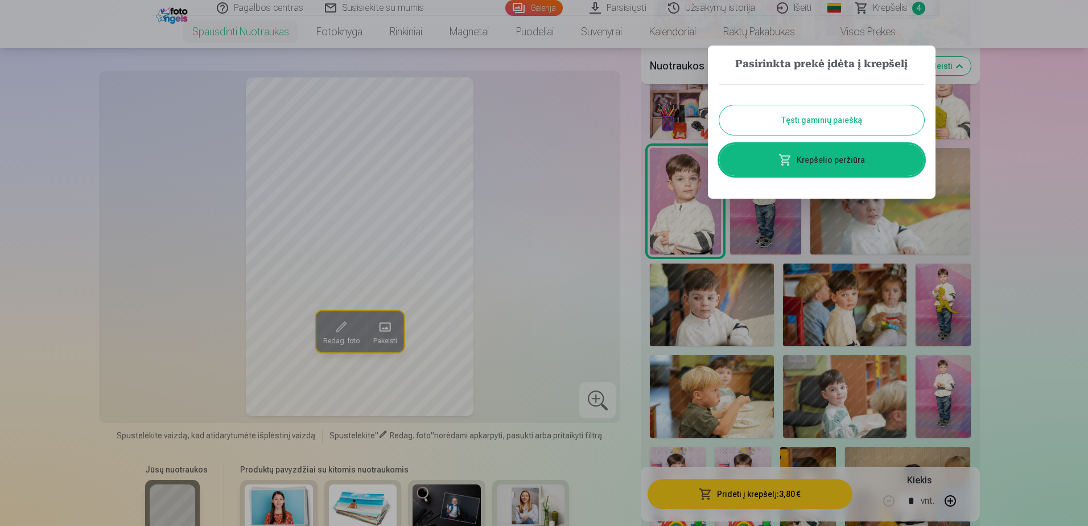
click at [806, 122] on button "Tęsti gaminių paiešką" at bounding box center [821, 120] width 205 height 30
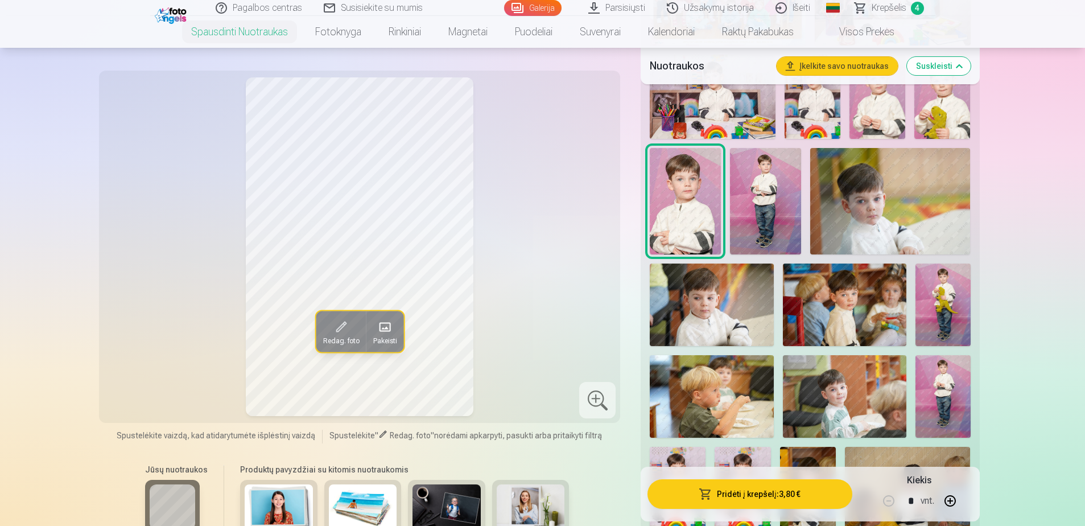
click at [835, 382] on img at bounding box center [844, 396] width 123 height 82
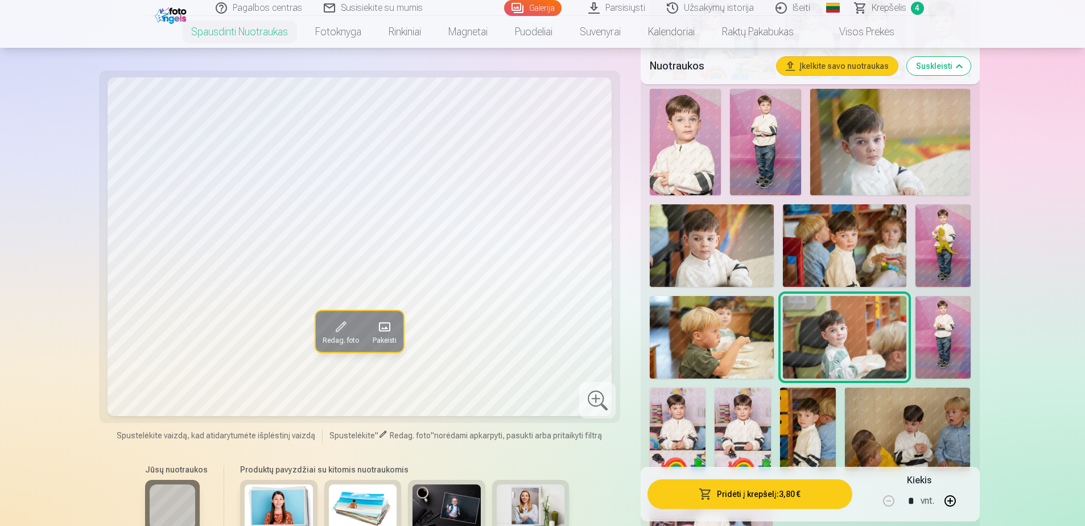
scroll to position [752, 0]
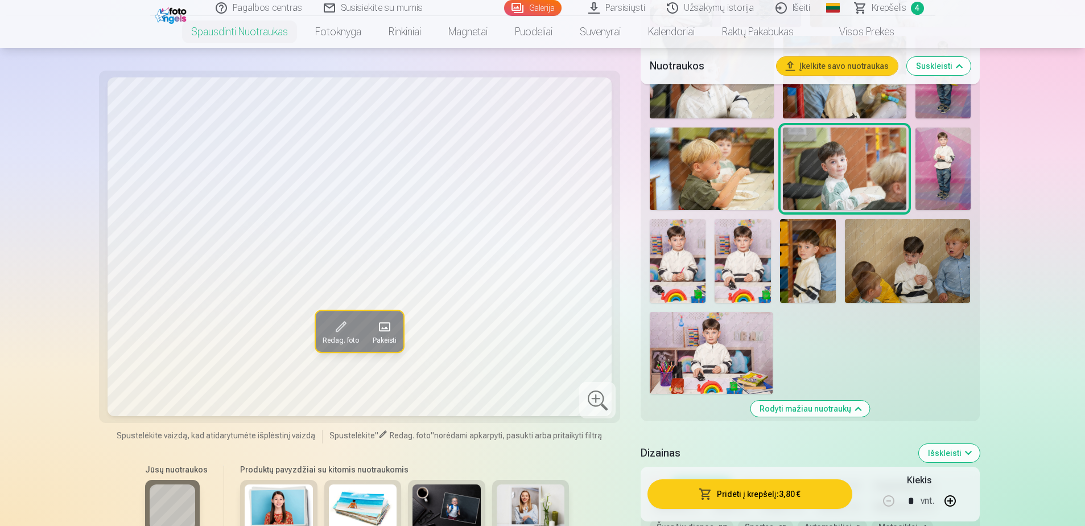
click at [689, 367] on img at bounding box center [711, 353] width 123 height 82
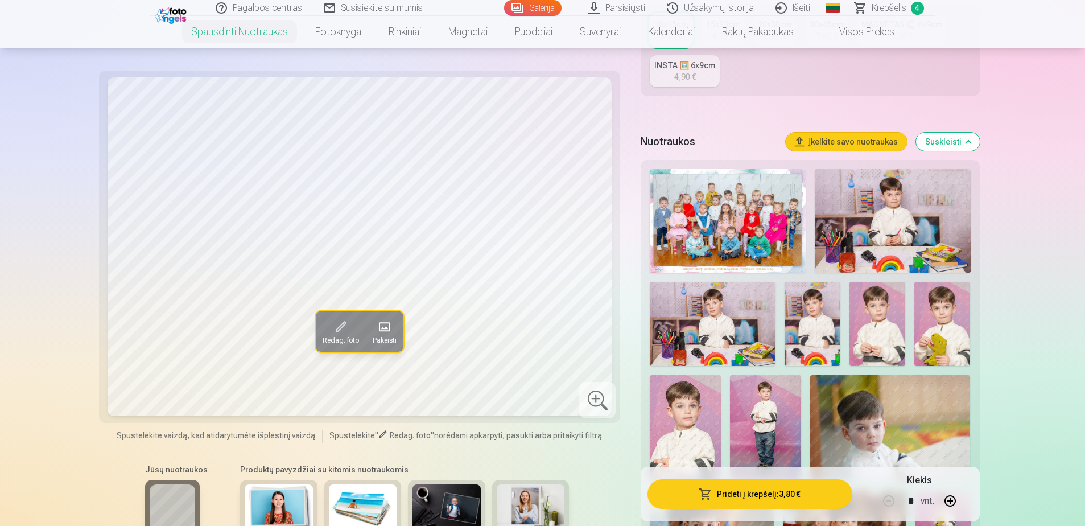
scroll to position [297, 0]
click at [868, 198] on img at bounding box center [893, 222] width 156 height 104
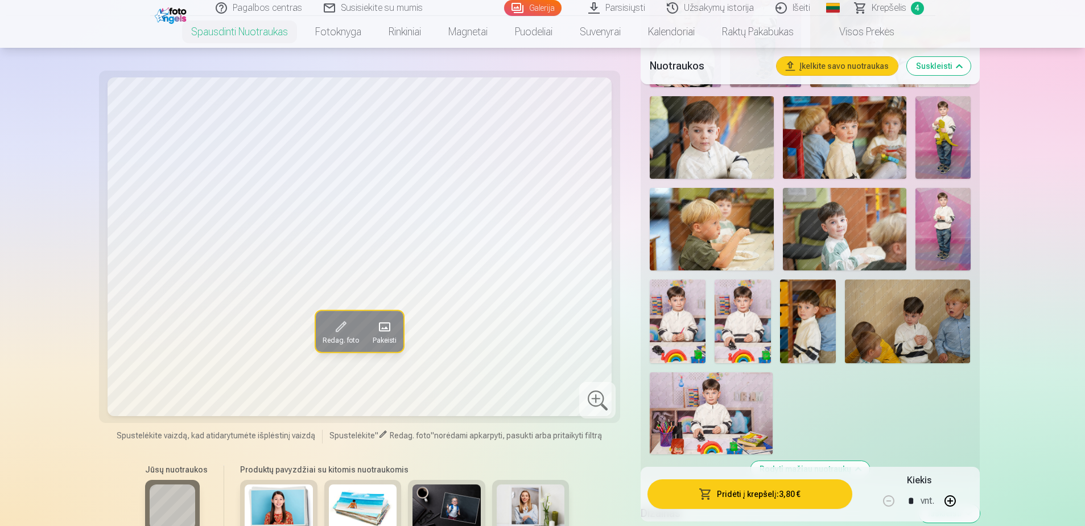
scroll to position [695, 0]
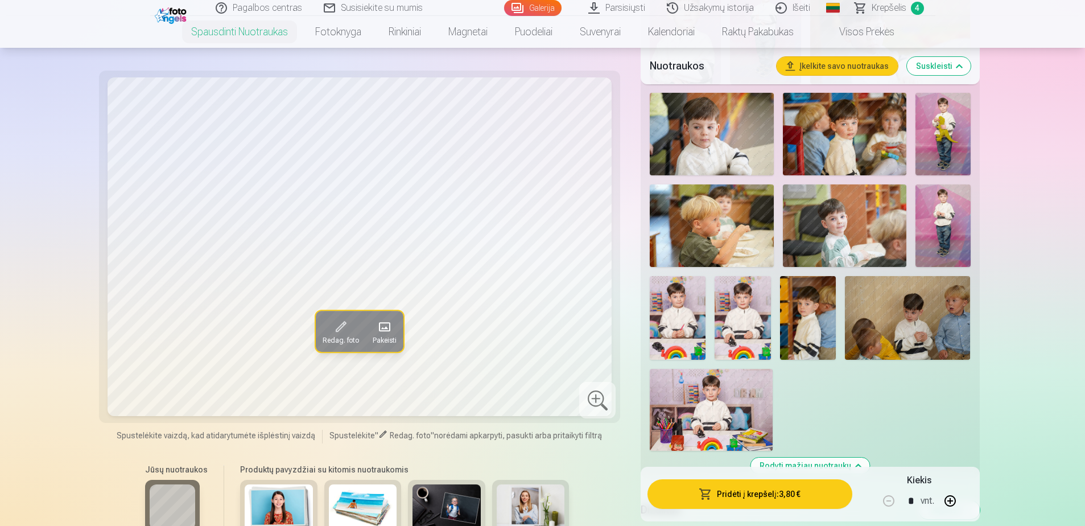
click at [718, 404] on img at bounding box center [711, 410] width 123 height 82
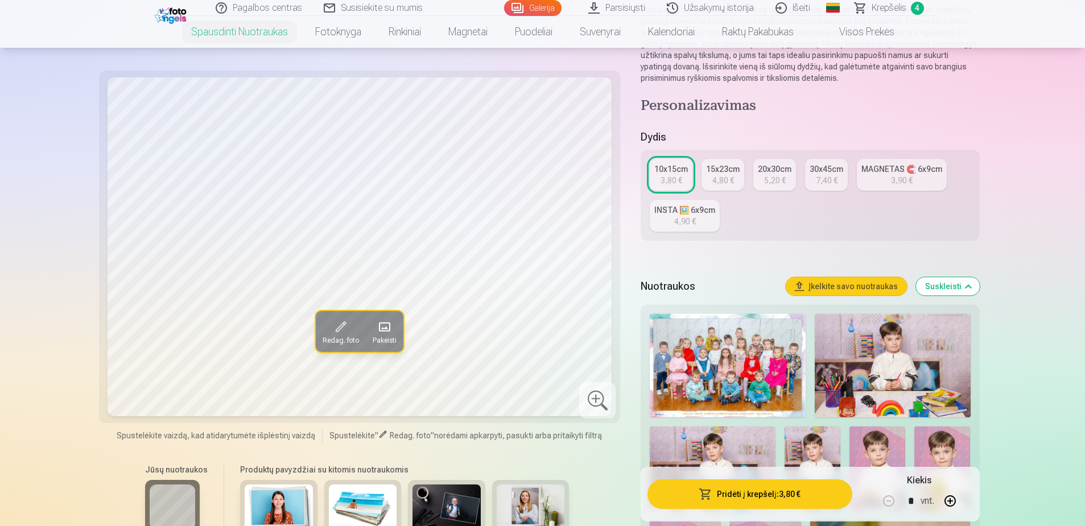
scroll to position [126, 0]
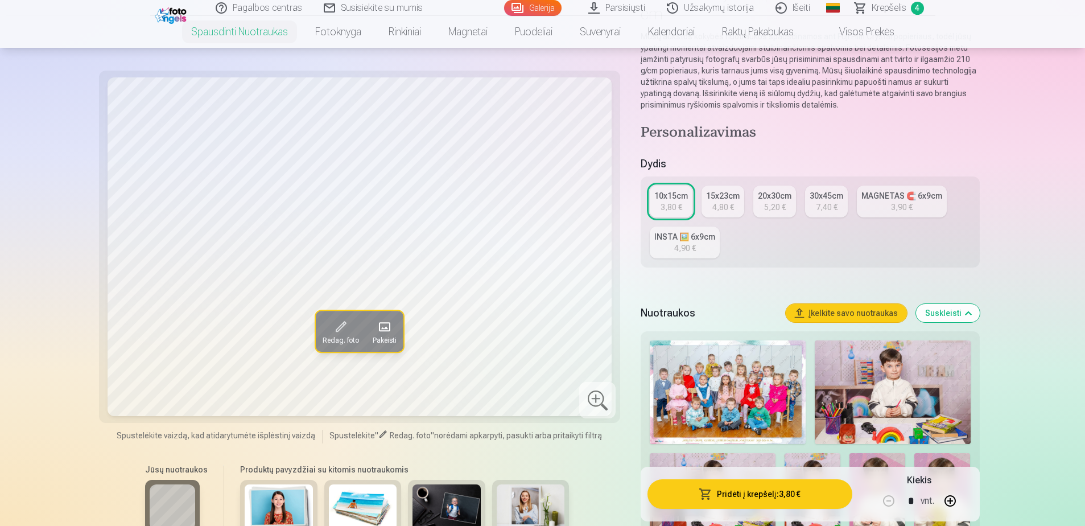
click at [692, 249] on div "4,90 €" at bounding box center [685, 247] width 22 height 11
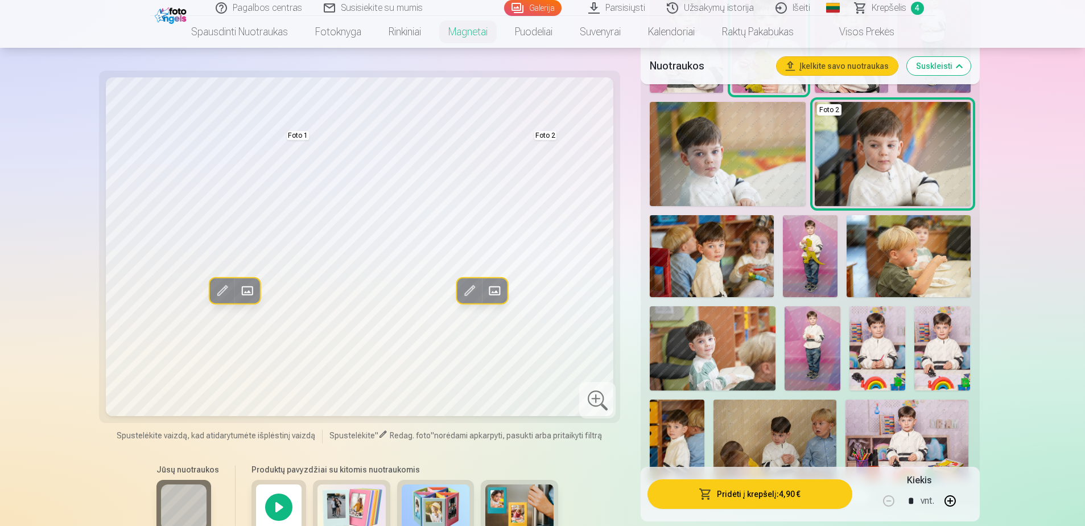
scroll to position [455, 0]
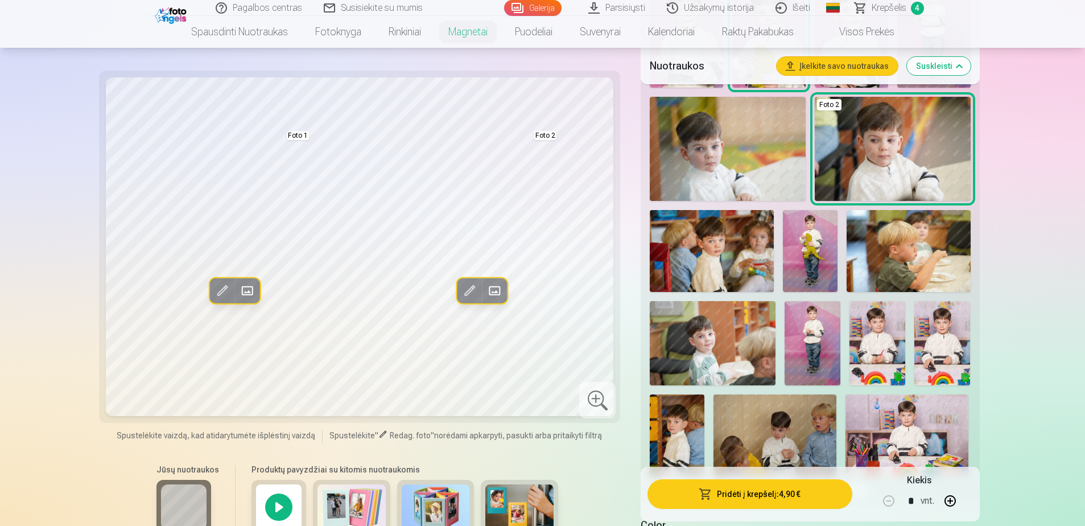
click at [937, 335] on img at bounding box center [942, 343] width 56 height 84
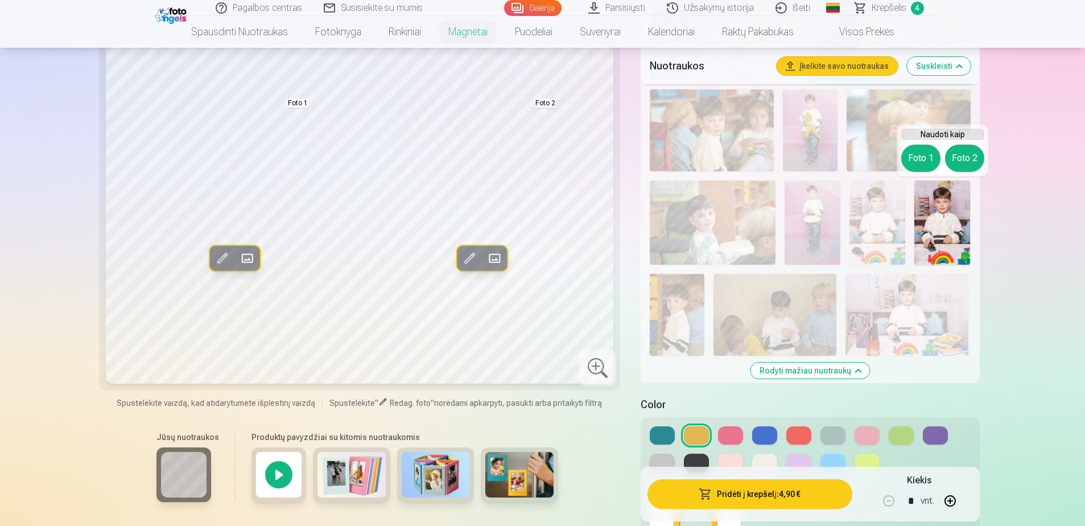
scroll to position [569, 0]
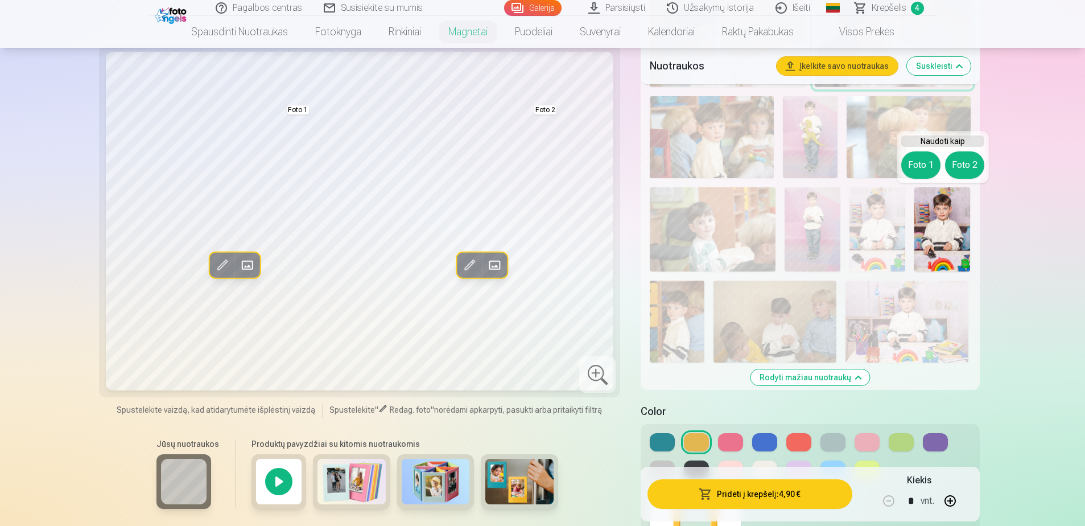
click at [499, 489] on img at bounding box center [519, 481] width 68 height 46
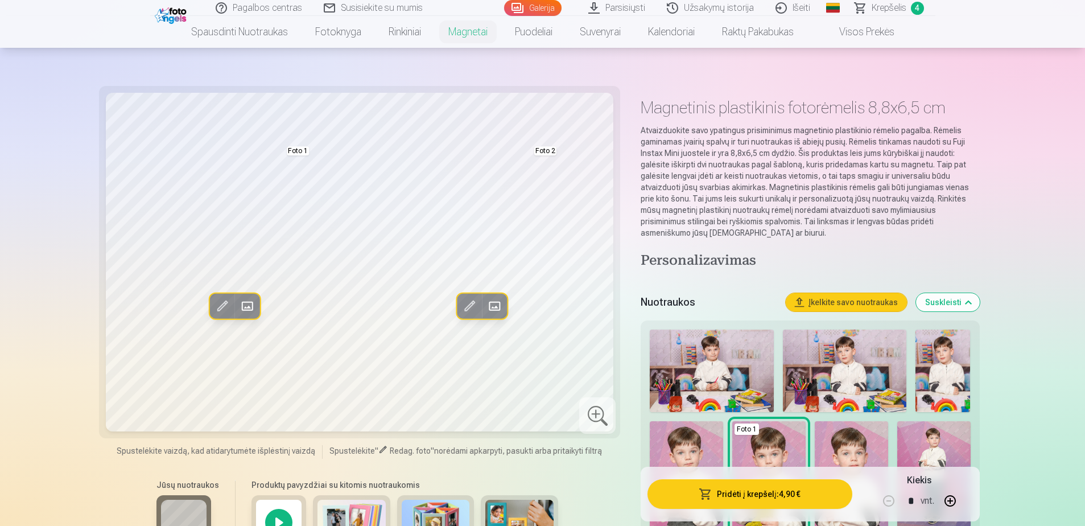
scroll to position [0, 0]
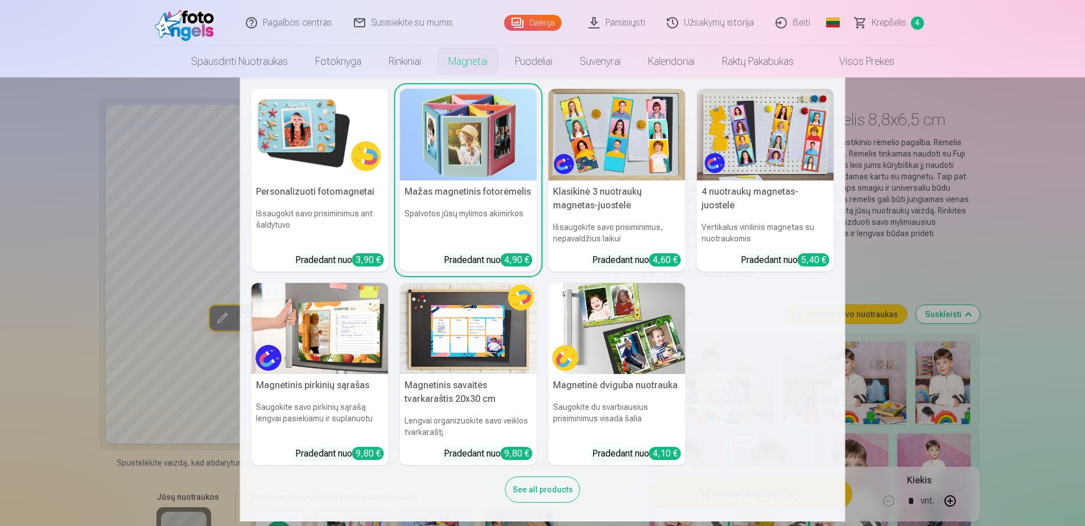
click at [303, 130] on img at bounding box center [319, 135] width 137 height 92
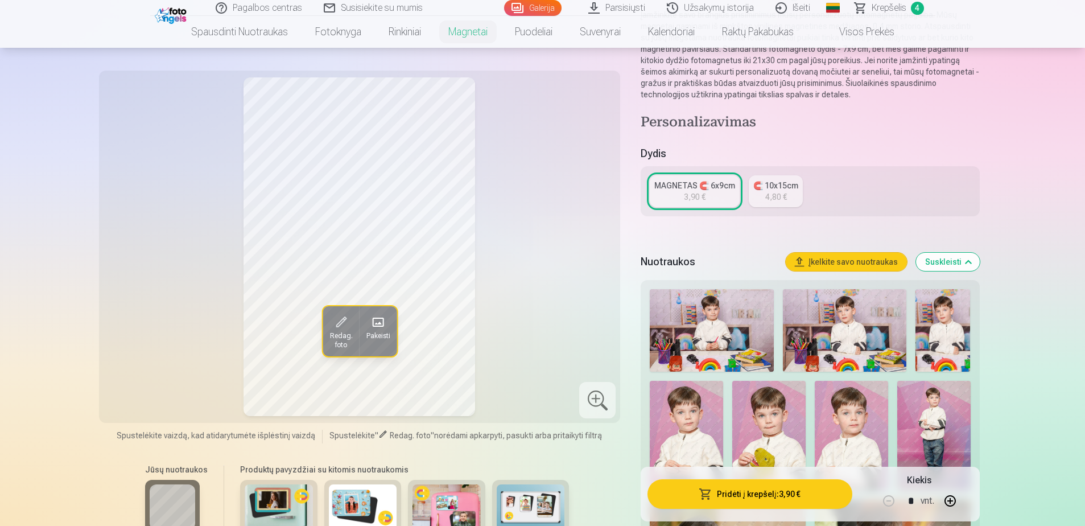
scroll to position [114, 0]
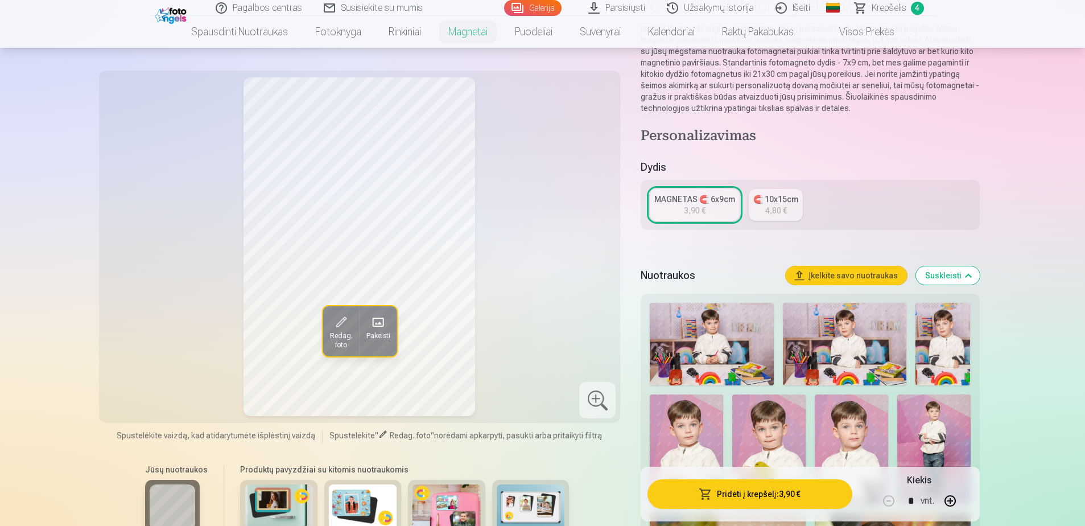
click at [778, 207] on div "4,80 €" at bounding box center [776, 210] width 22 height 11
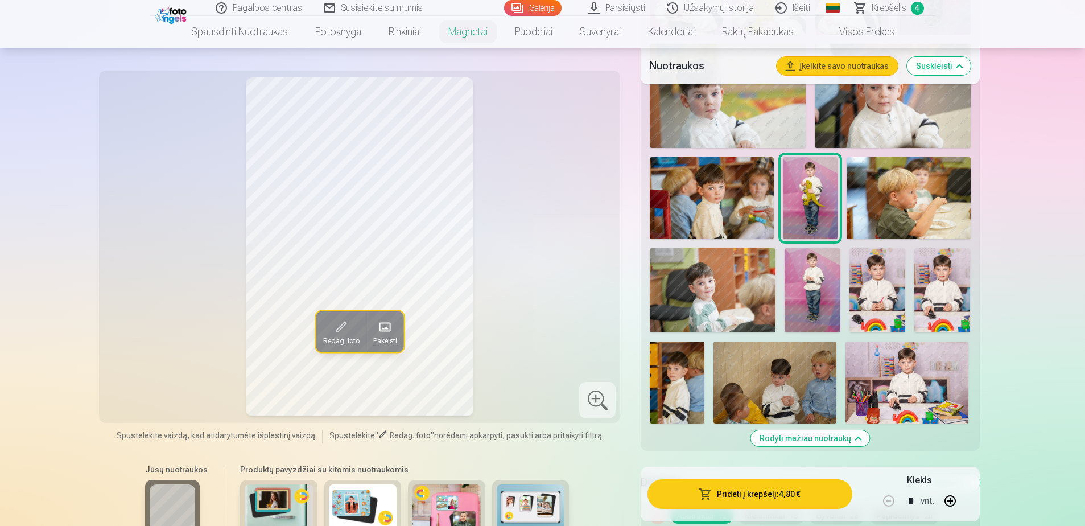
scroll to position [626, 0]
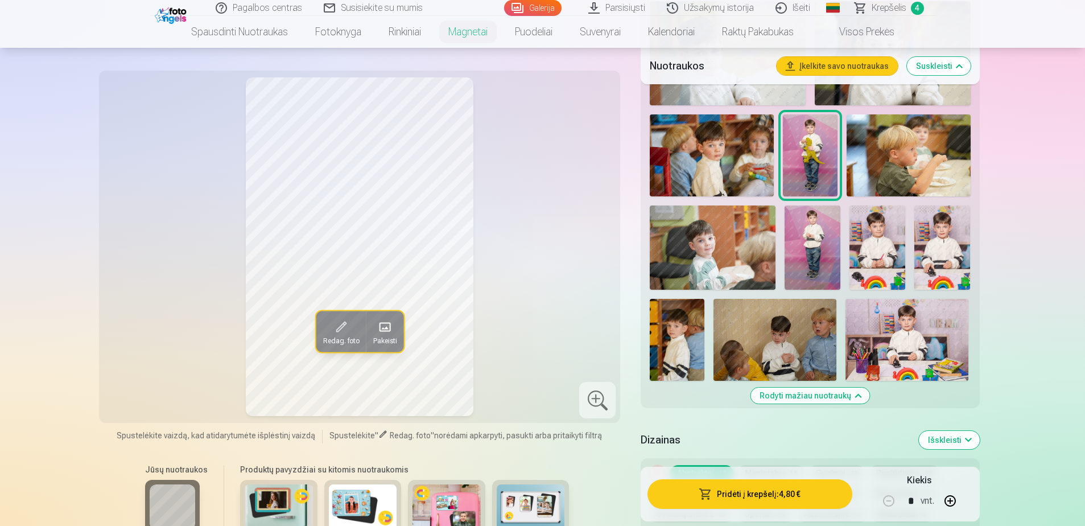
click at [464, 499] on img at bounding box center [446, 507] width 68 height 46
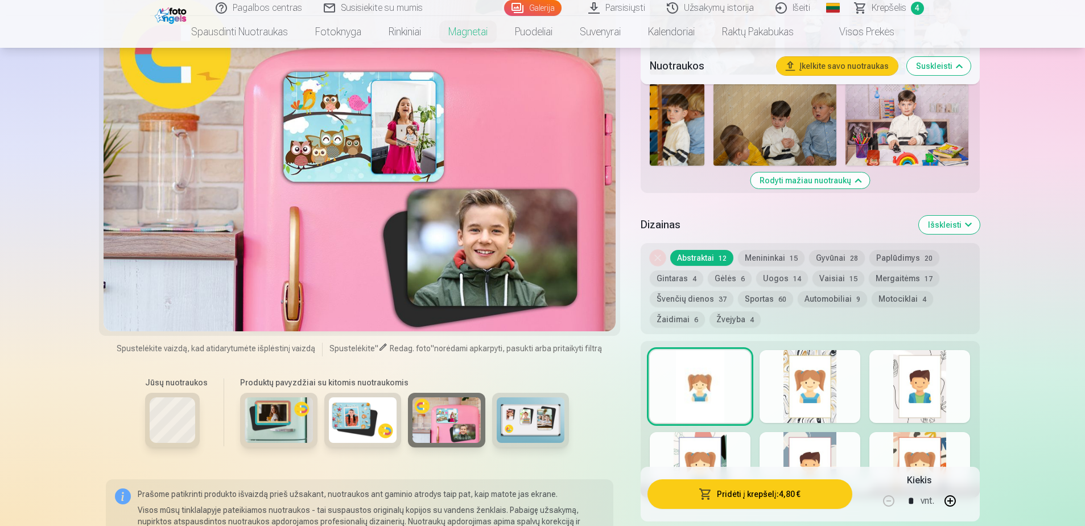
scroll to position [853, 0]
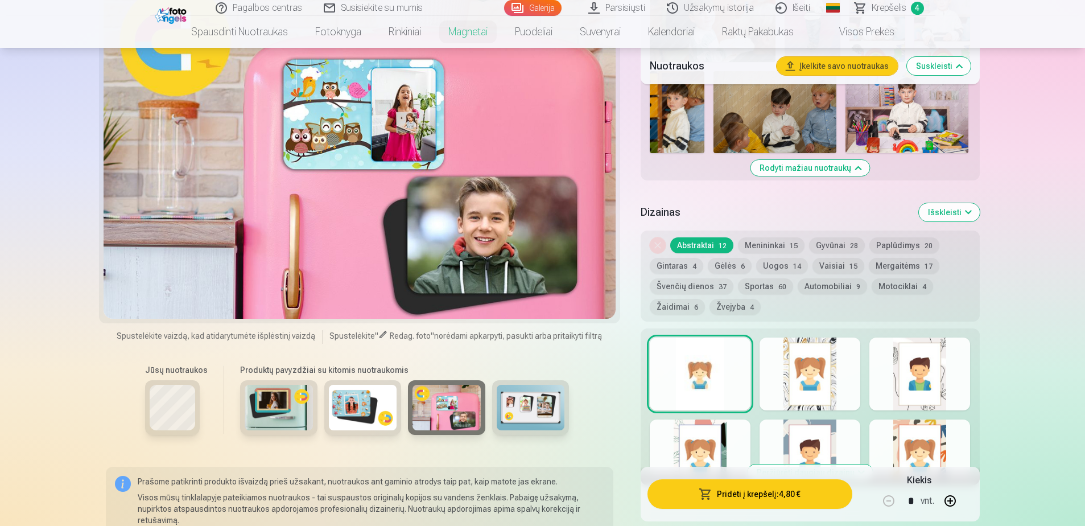
click at [538, 424] on img at bounding box center [531, 408] width 68 height 46
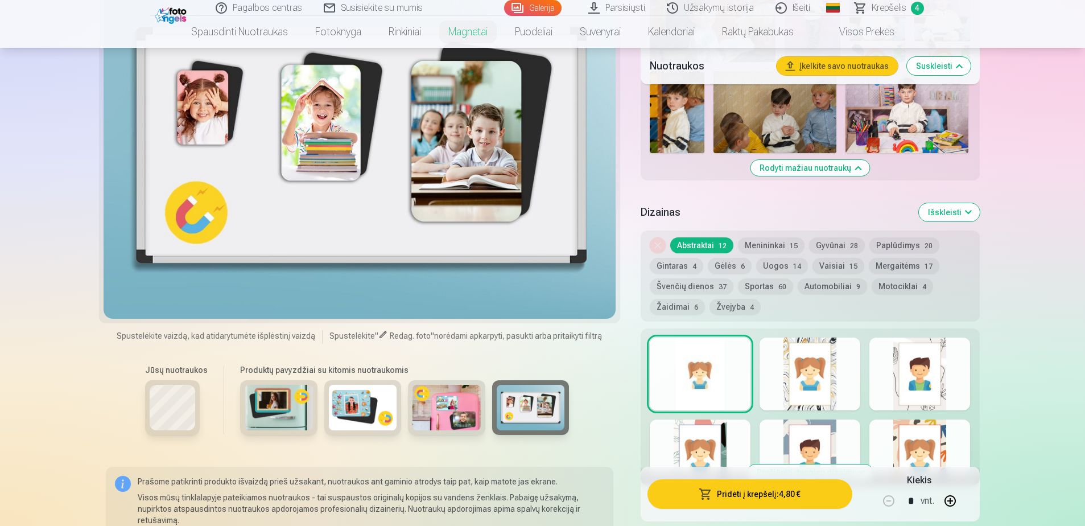
click at [273, 406] on img at bounding box center [279, 408] width 68 height 46
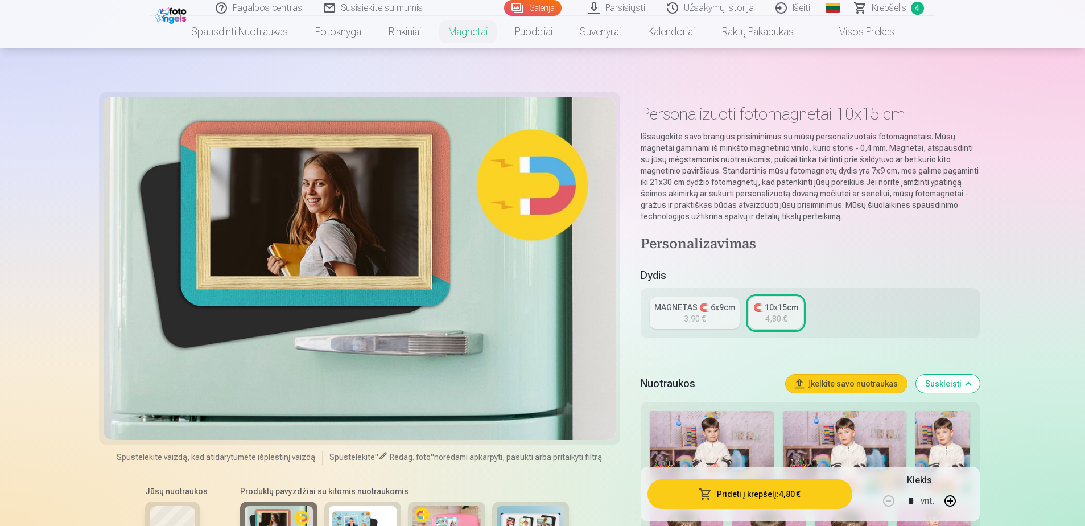
scroll to position [0, 0]
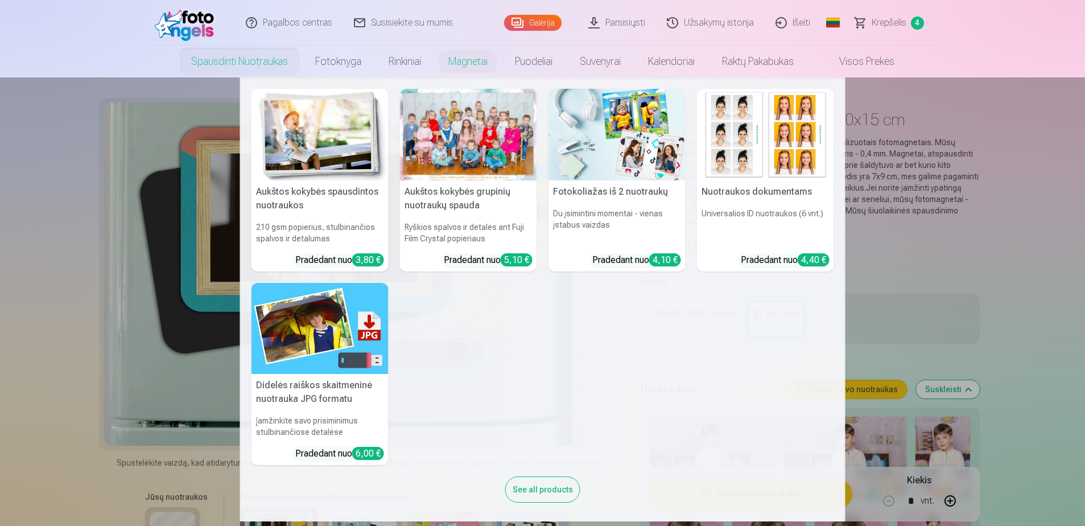
click at [253, 65] on link "Spausdinti nuotraukas" at bounding box center [239, 62] width 124 height 32
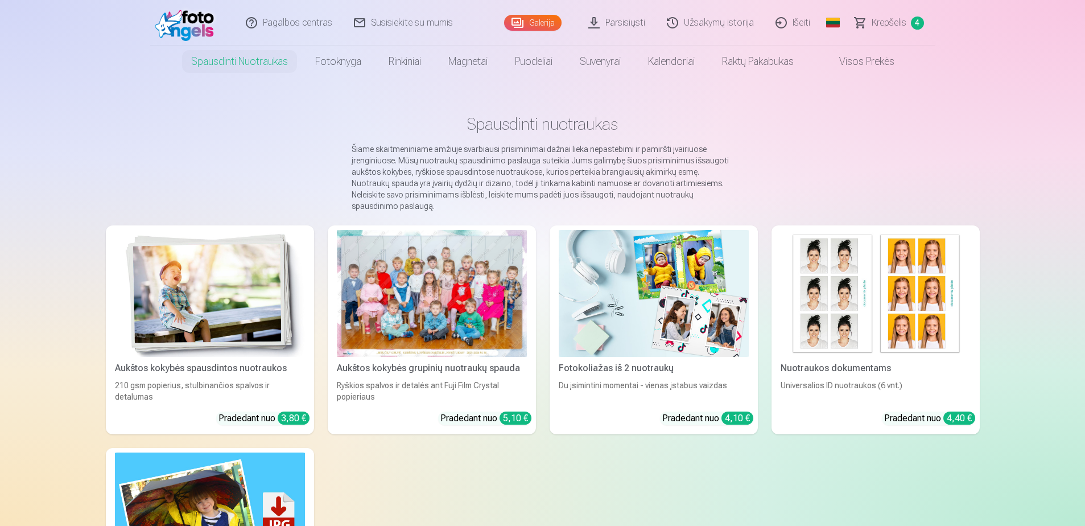
click at [363, 248] on div at bounding box center [432, 293] width 190 height 127
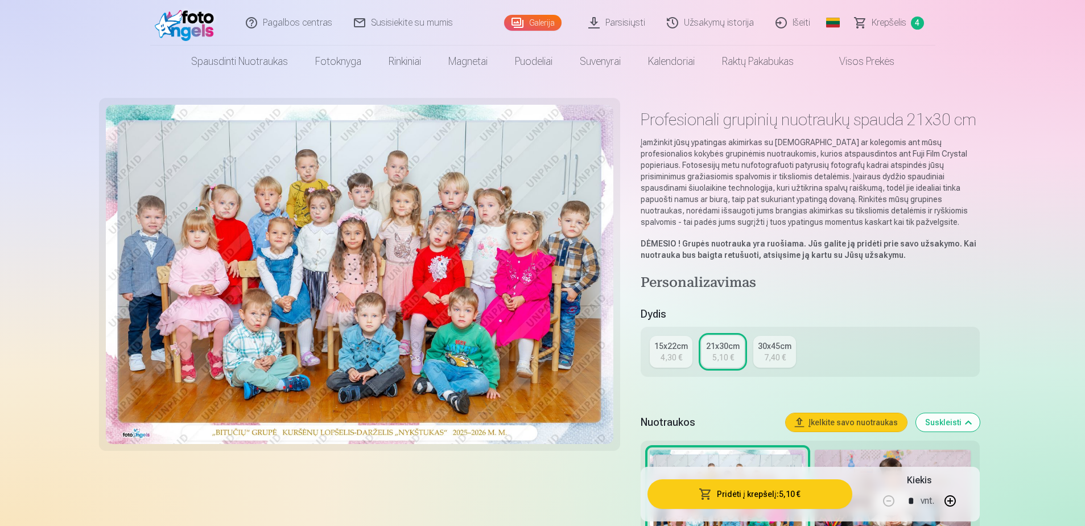
click at [896, 20] on span "Krepšelis" at bounding box center [888, 23] width 35 height 14
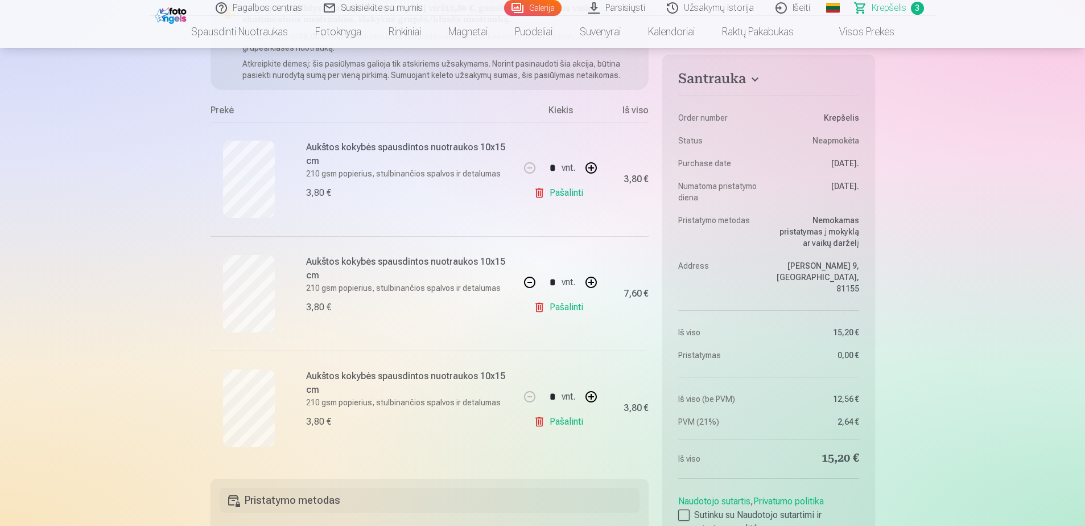
scroll to position [171, 0]
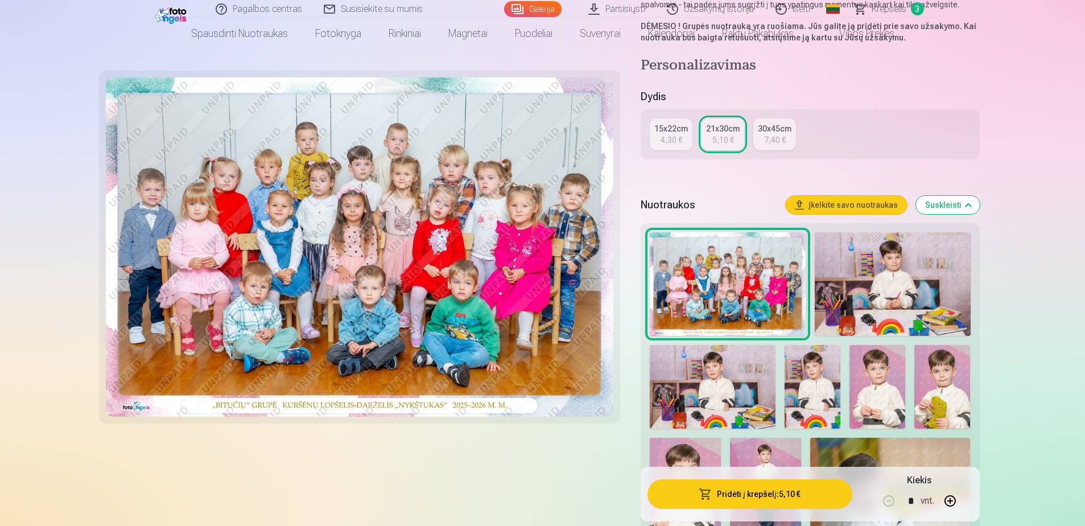
scroll to position [228, 0]
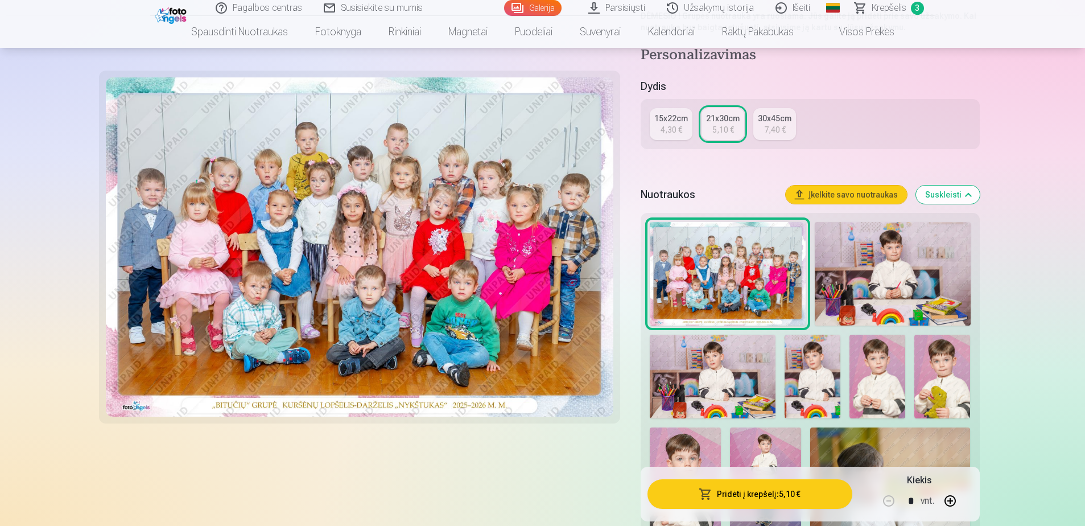
click at [928, 288] on img at bounding box center [893, 274] width 156 height 104
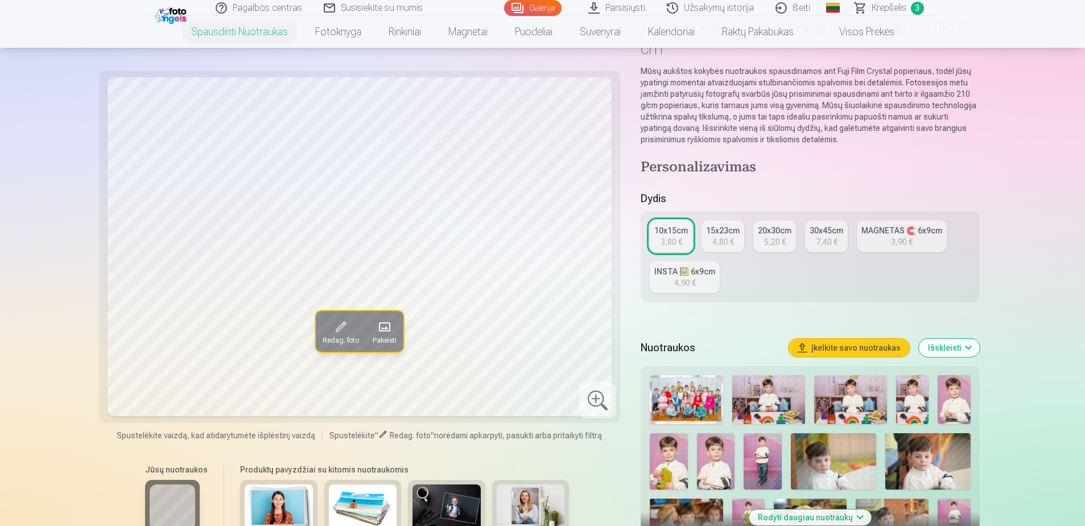
scroll to position [171, 0]
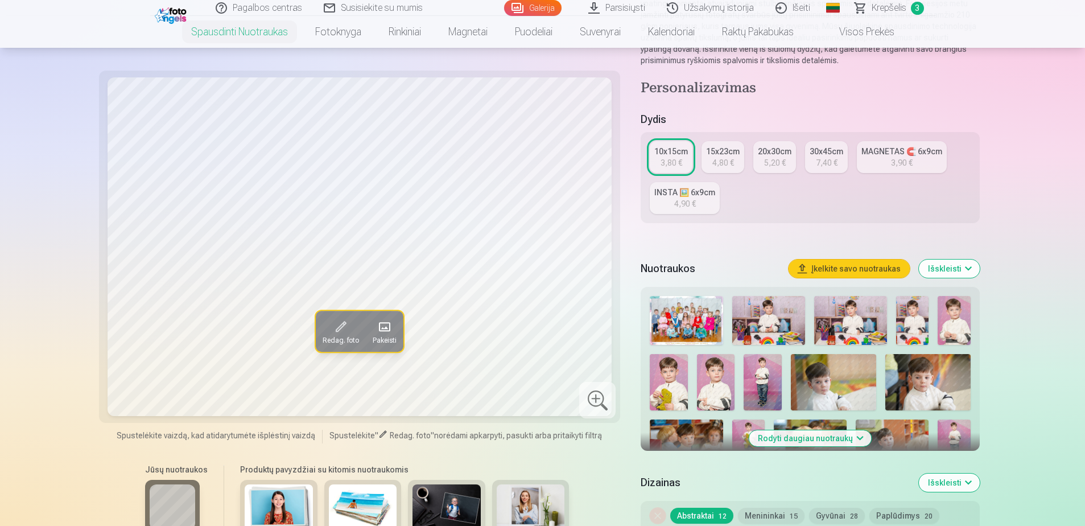
click at [939, 484] on button "Išskleisti" at bounding box center [949, 482] width 61 height 18
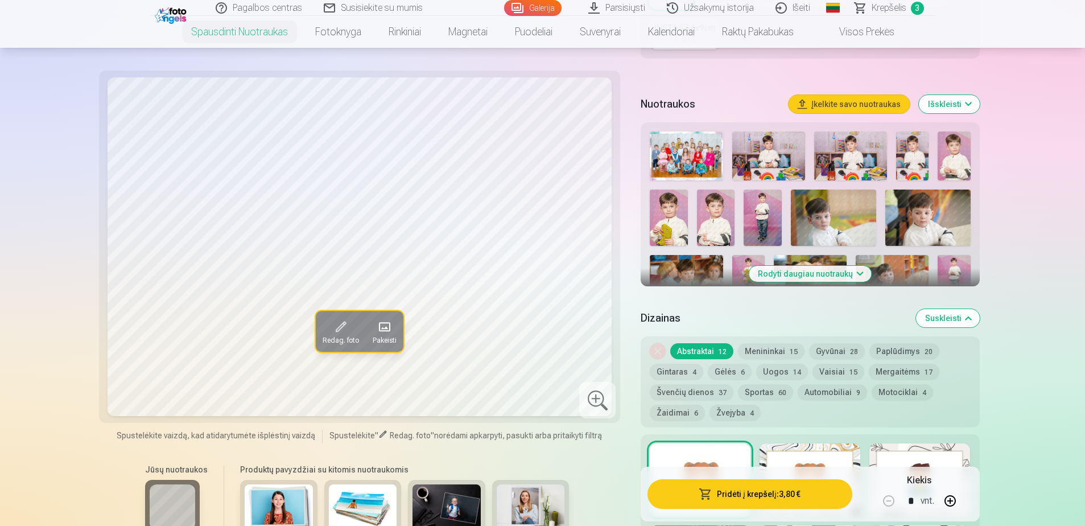
scroll to position [284, 0]
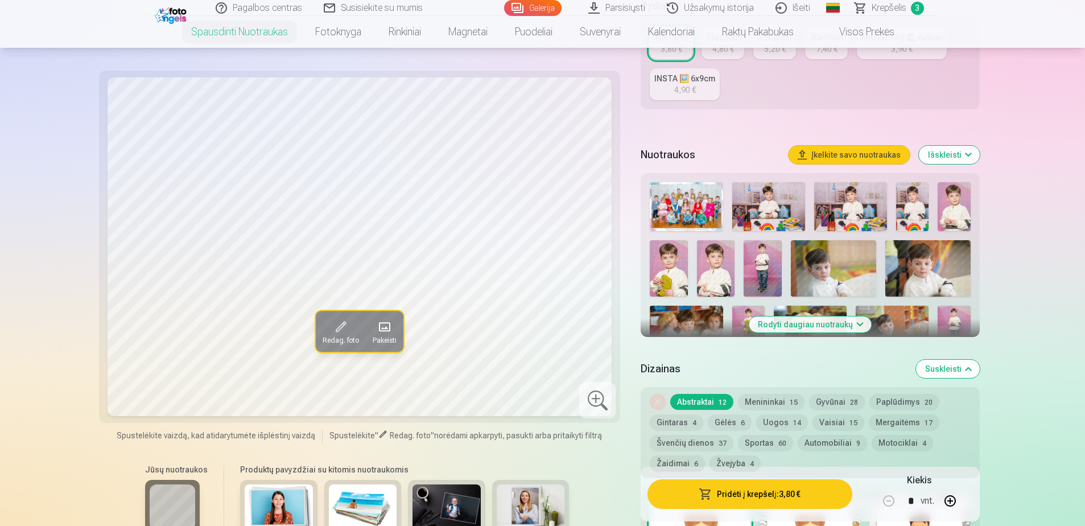
click at [762, 210] on img at bounding box center [768, 206] width 73 height 49
click at [849, 206] on img at bounding box center [850, 206] width 73 height 49
click at [918, 200] on img at bounding box center [912, 206] width 32 height 49
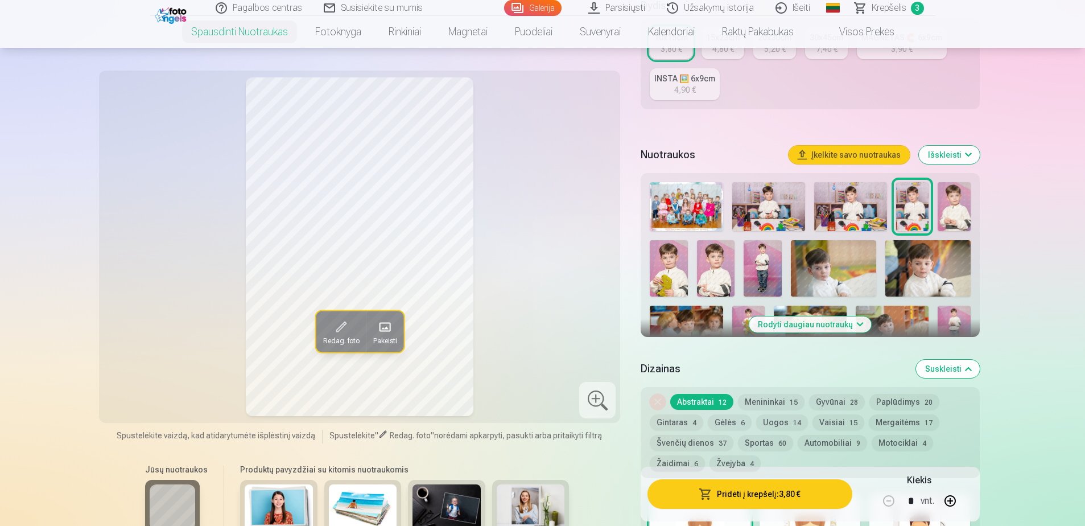
click at [878, 201] on img at bounding box center [850, 206] width 73 height 49
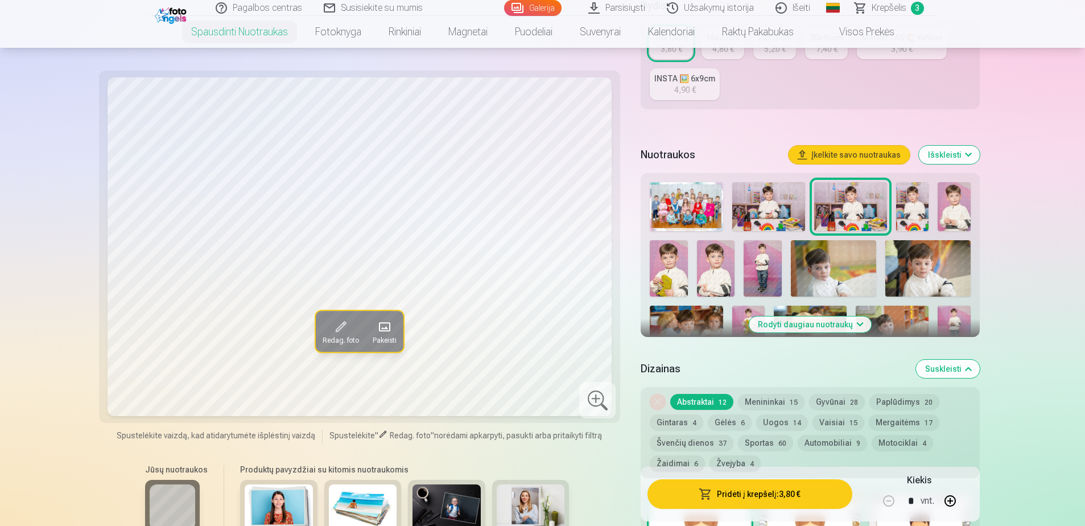
click at [906, 202] on img at bounding box center [912, 206] width 32 height 49
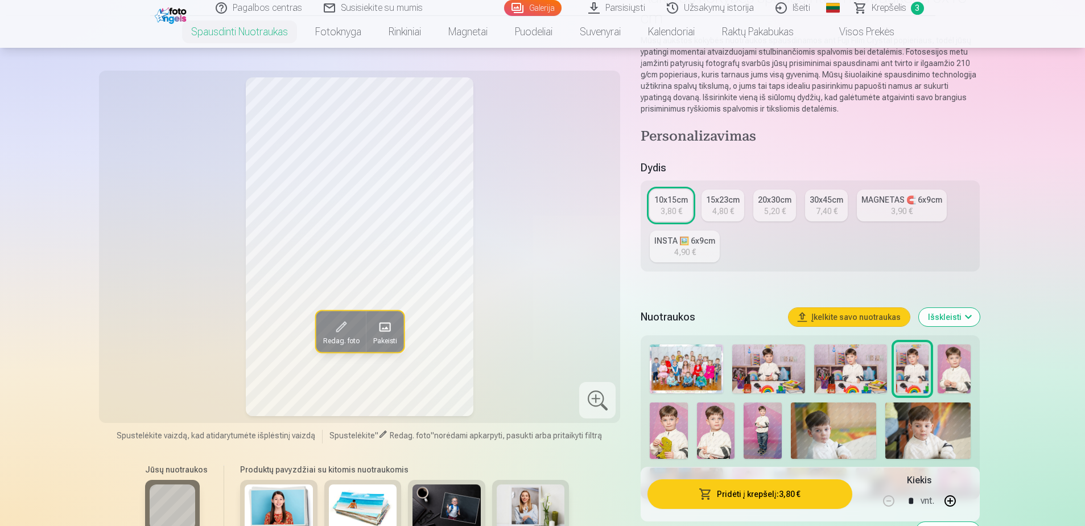
scroll to position [114, 0]
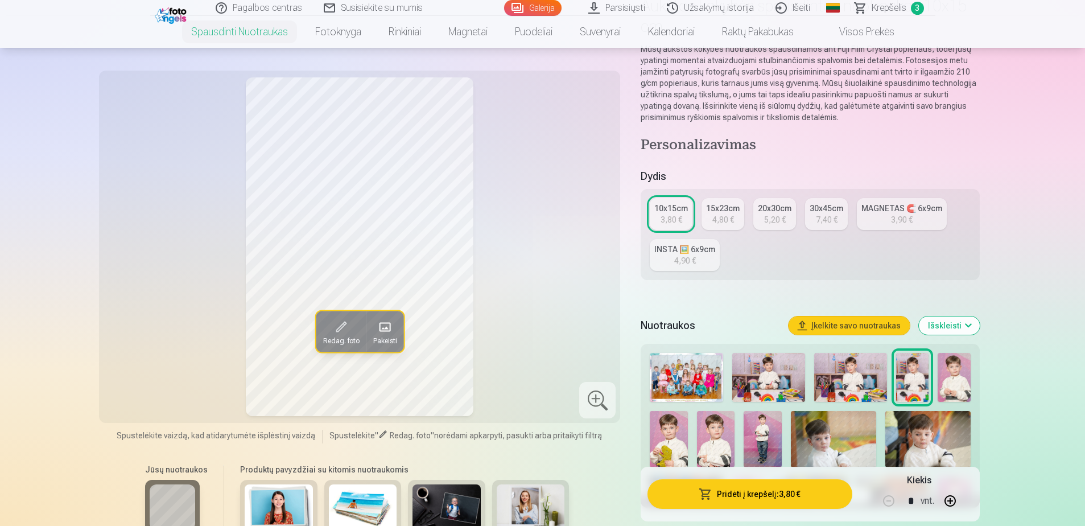
click at [948, 379] on img at bounding box center [953, 377] width 32 height 49
click at [913, 378] on img at bounding box center [912, 377] width 32 height 49
click at [965, 379] on img at bounding box center [953, 377] width 32 height 49
click at [899, 377] on img at bounding box center [912, 377] width 32 height 49
click at [960, 377] on img at bounding box center [953, 377] width 32 height 49
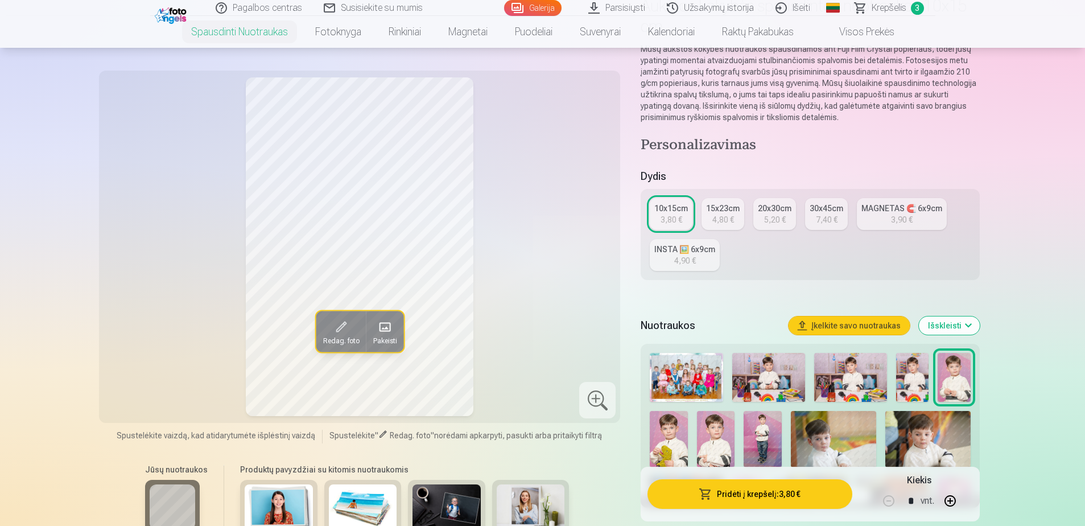
click at [706, 439] on img at bounding box center [716, 439] width 38 height 57
click at [770, 439] on img at bounding box center [762, 439] width 38 height 57
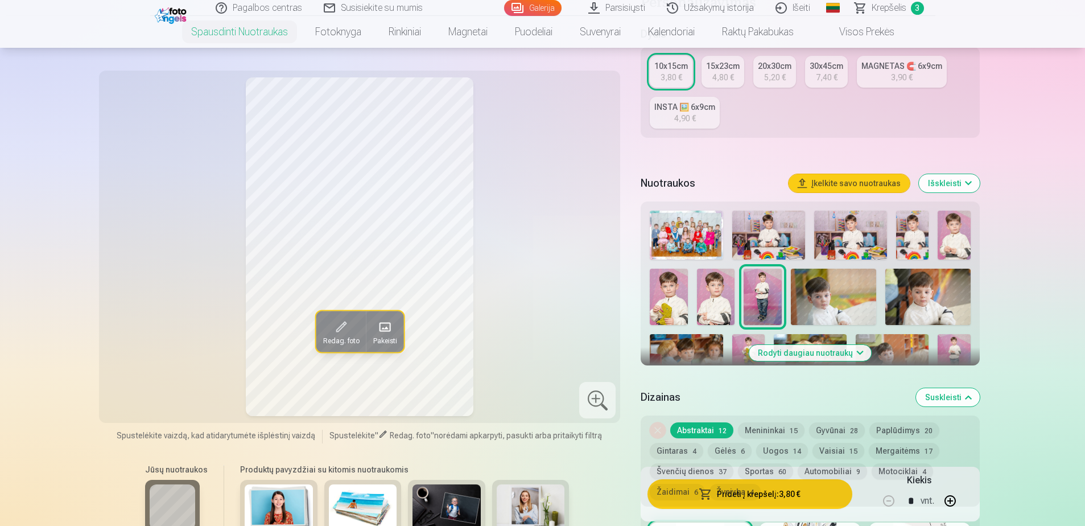
scroll to position [284, 0]
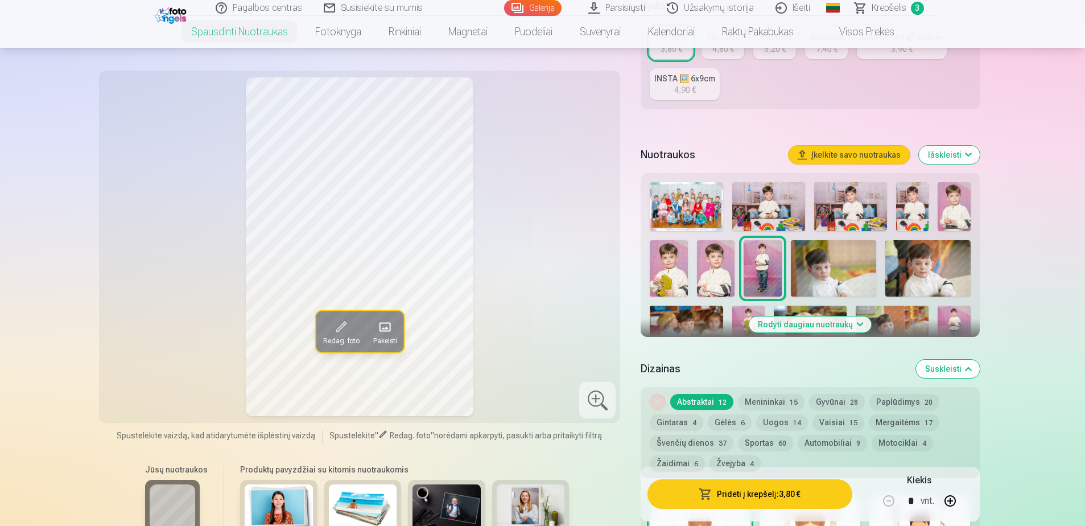
click at [926, 368] on button "Suskleisti" at bounding box center [948, 368] width 64 height 18
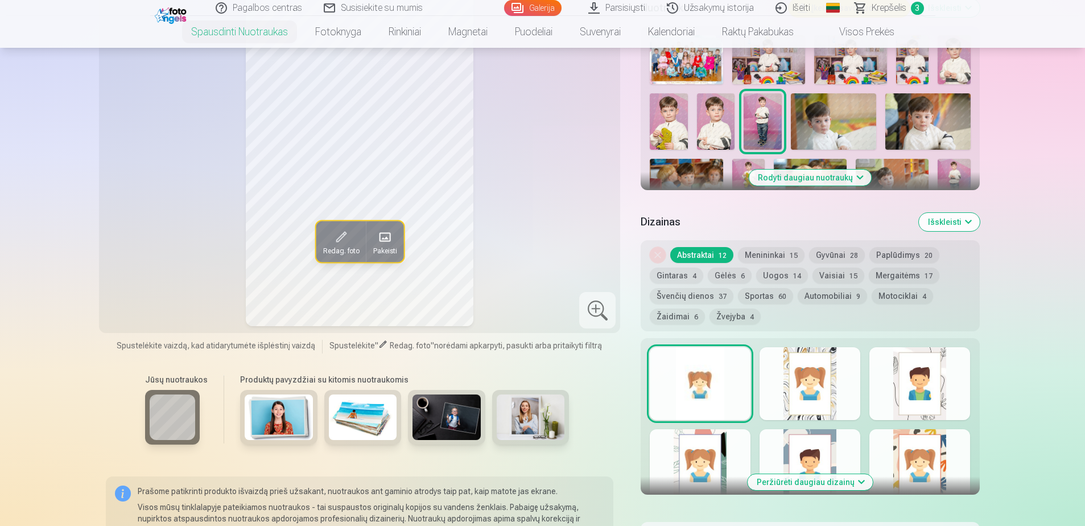
scroll to position [411, 0]
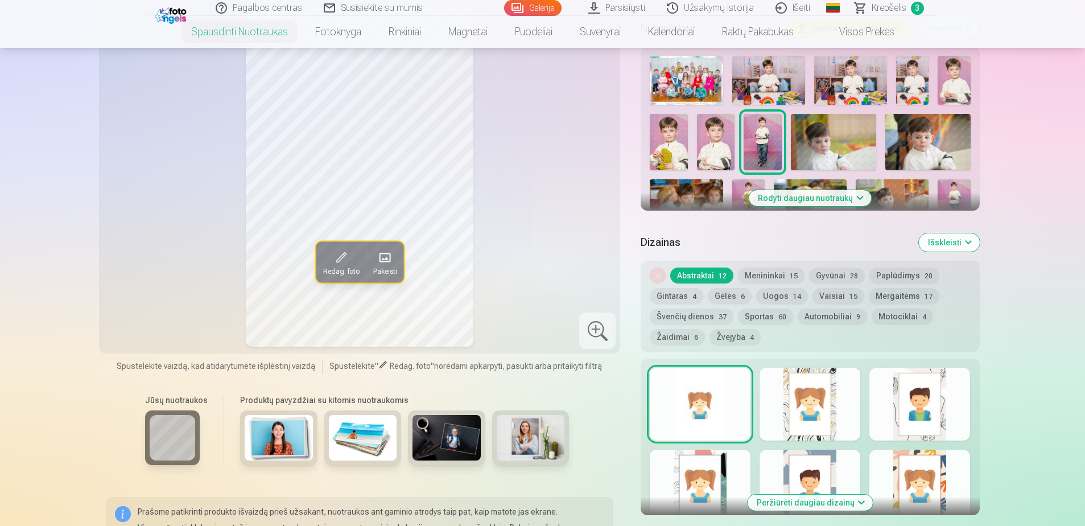
click at [944, 241] on button "Išskleisti" at bounding box center [949, 242] width 61 height 18
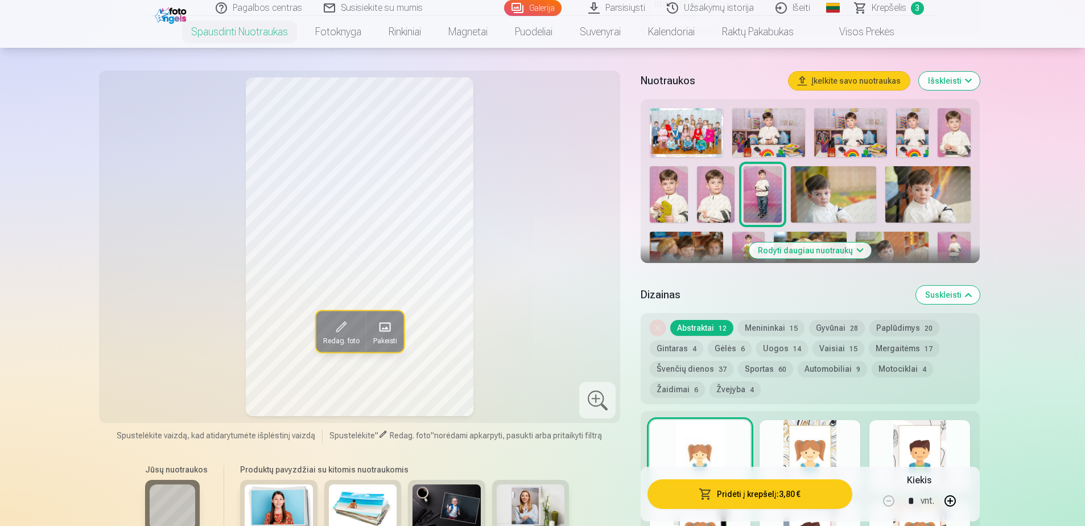
scroll to position [354, 0]
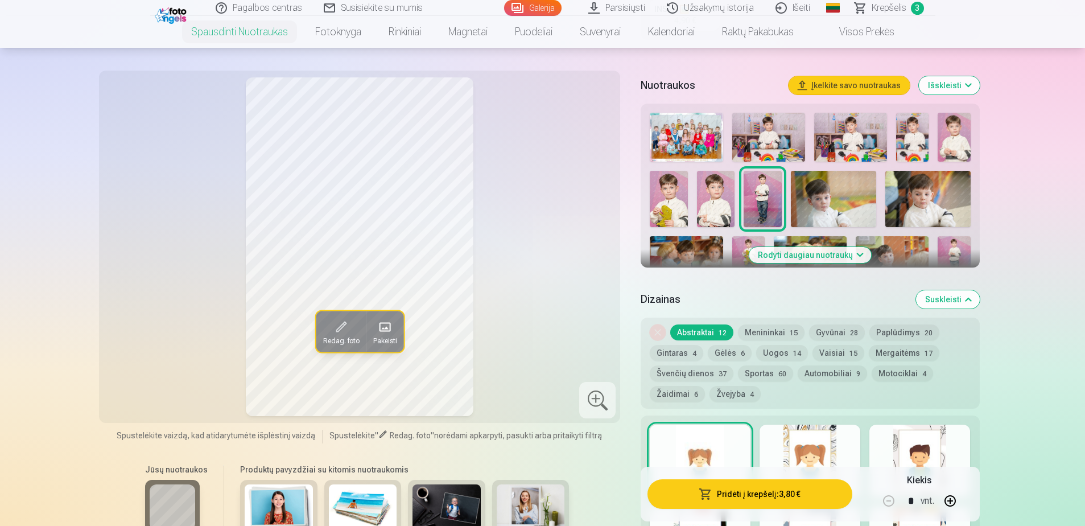
click at [836, 255] on button "Rodyti daugiau nuotraukų" at bounding box center [810, 255] width 122 height 16
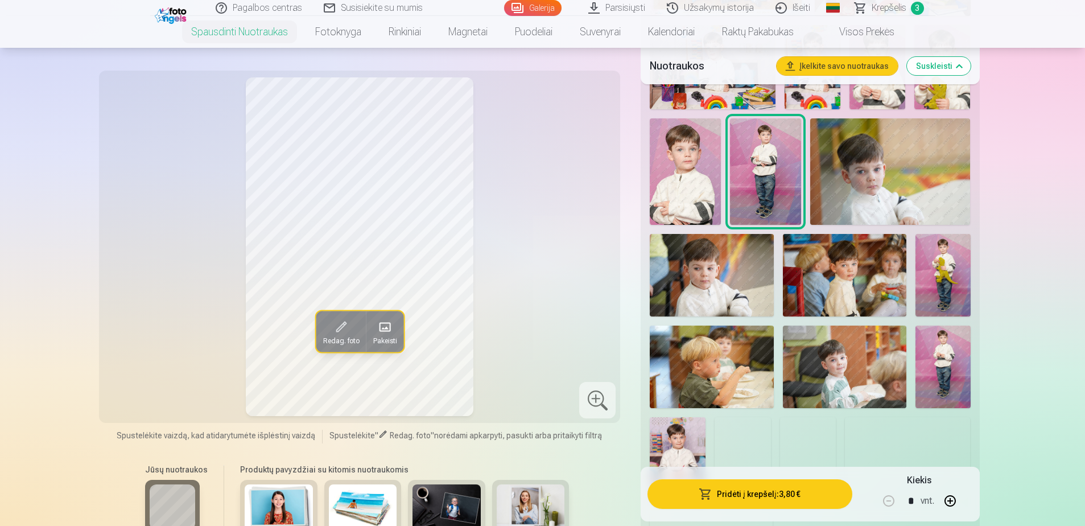
scroll to position [581, 0]
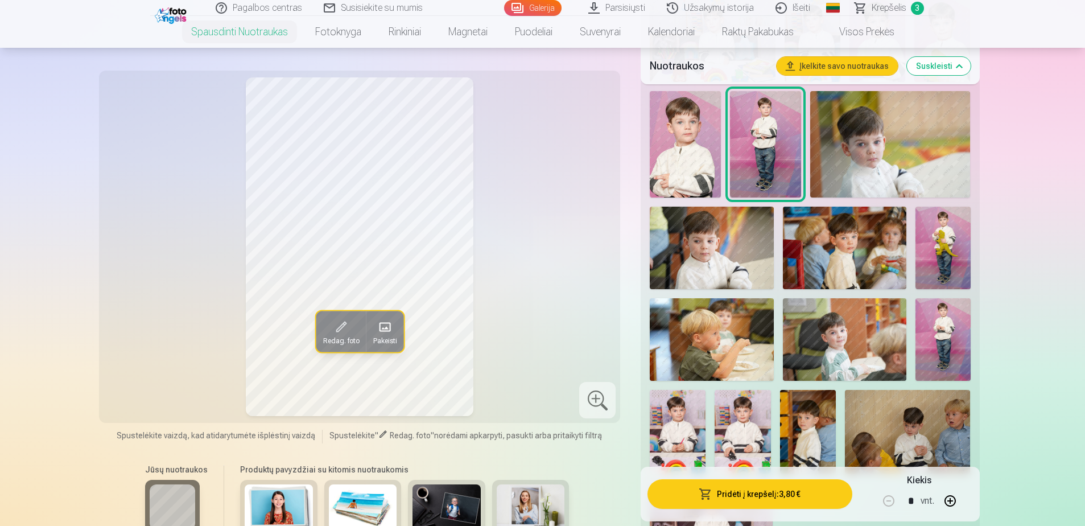
click at [935, 331] on img at bounding box center [942, 339] width 55 height 82
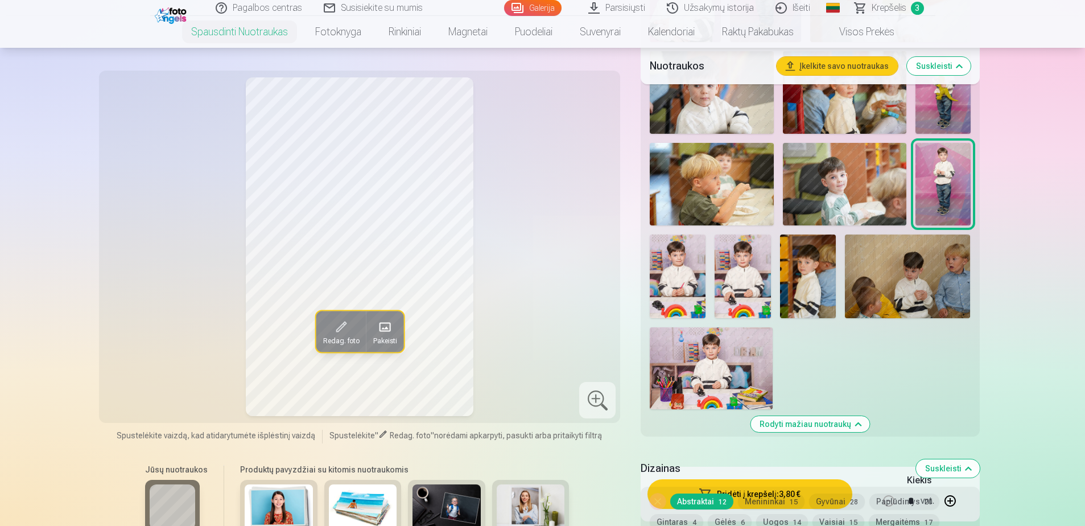
scroll to position [752, 0]
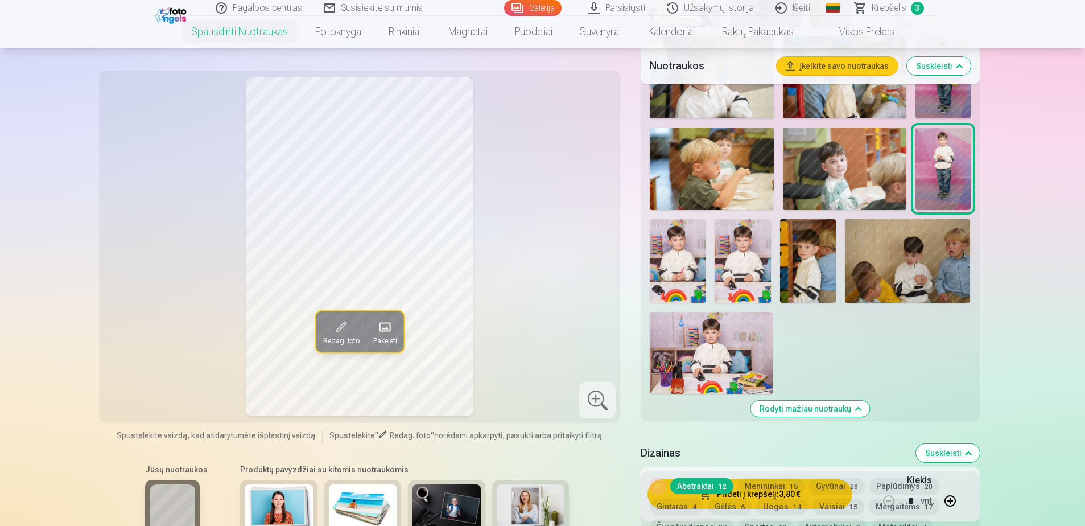
click at [702, 356] on img at bounding box center [711, 353] width 123 height 82
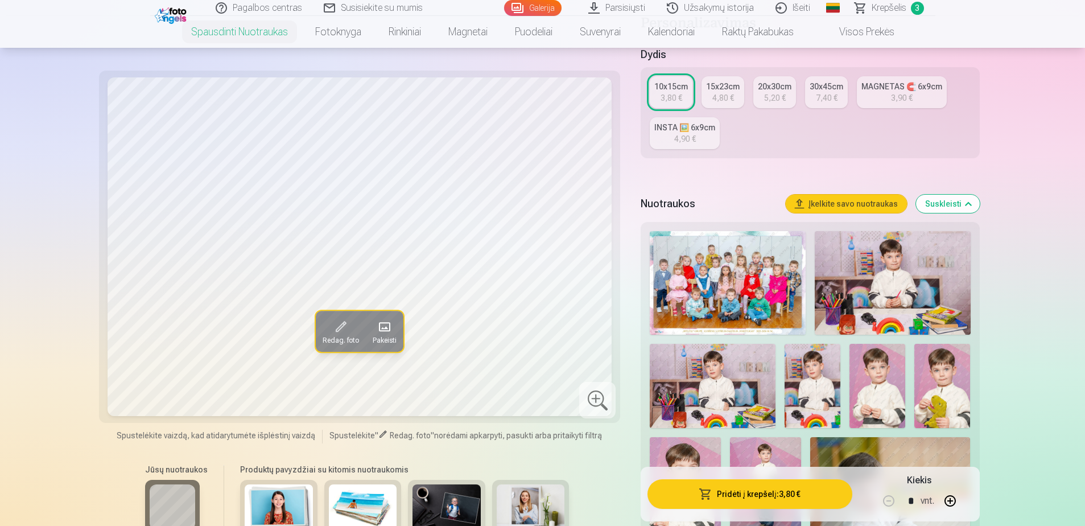
scroll to position [240, 0]
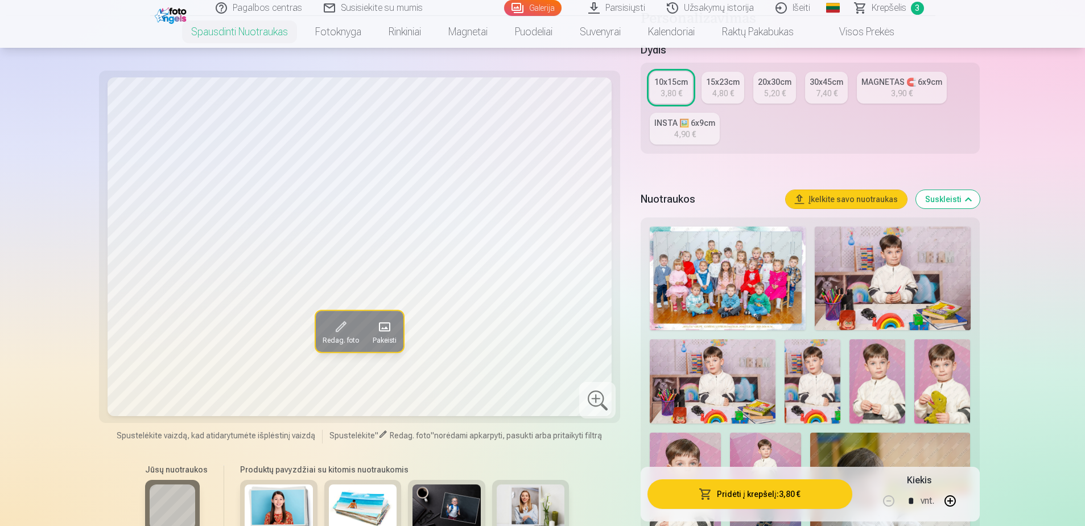
click at [699, 377] on img at bounding box center [713, 381] width 126 height 84
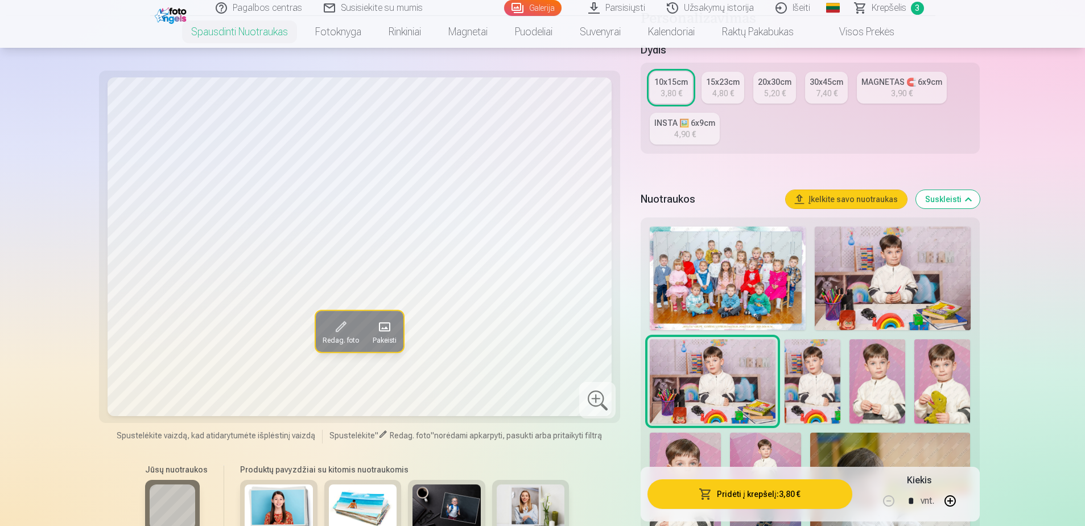
click at [870, 310] on img at bounding box center [893, 278] width 156 height 104
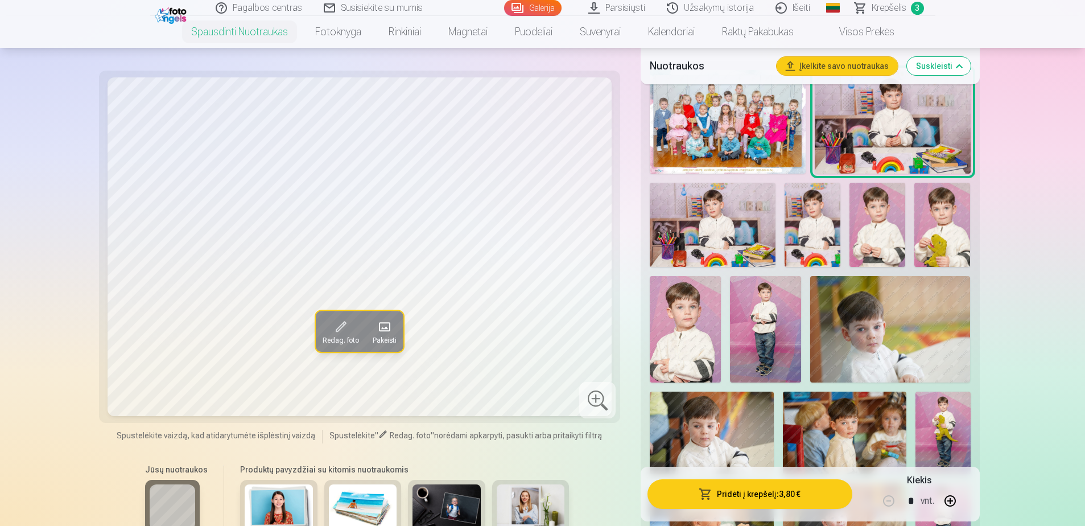
scroll to position [411, 0]
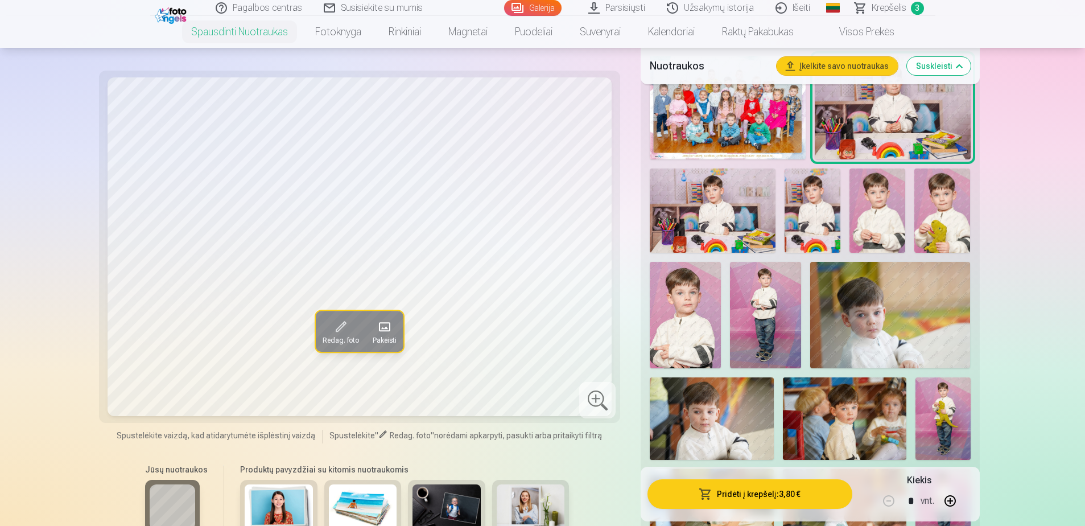
click at [716, 222] on img at bounding box center [713, 210] width 126 height 84
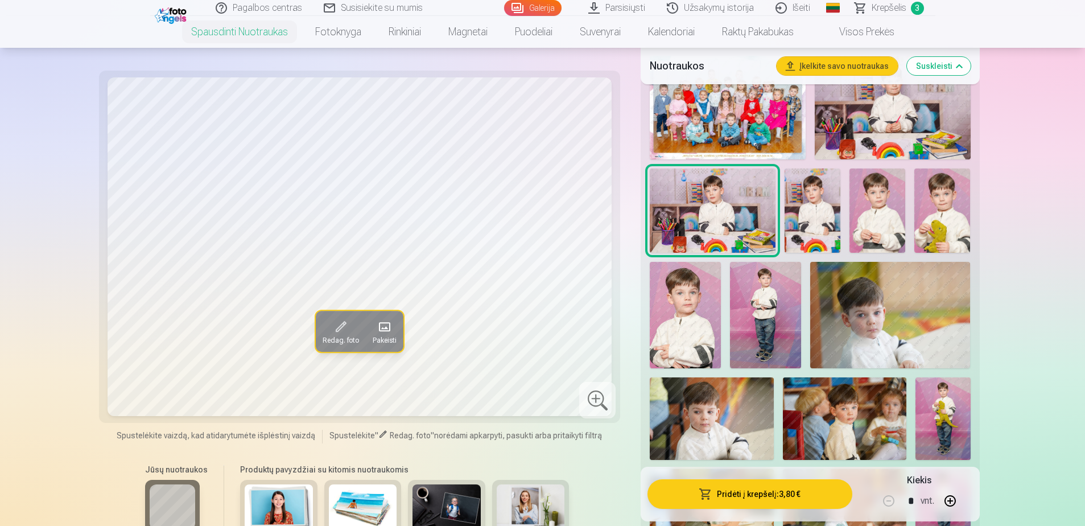
click at [813, 217] on img at bounding box center [812, 210] width 56 height 84
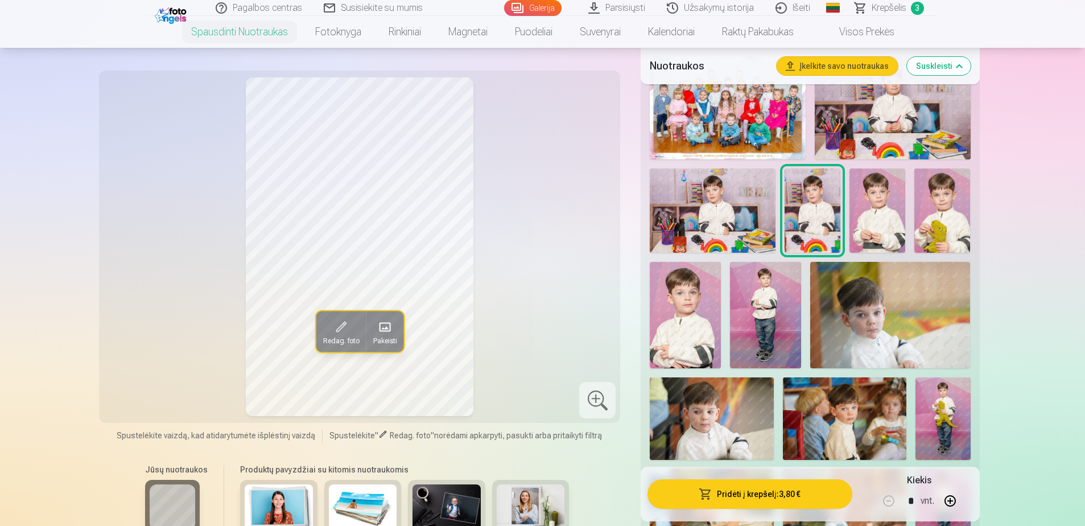
click at [877, 234] on img at bounding box center [877, 210] width 56 height 84
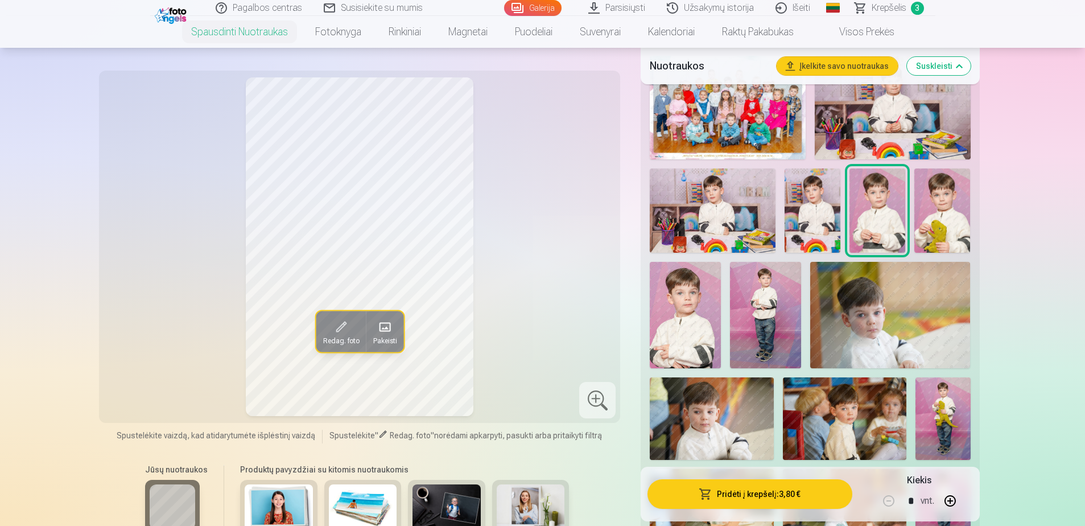
click at [693, 317] on img at bounding box center [685, 315] width 71 height 106
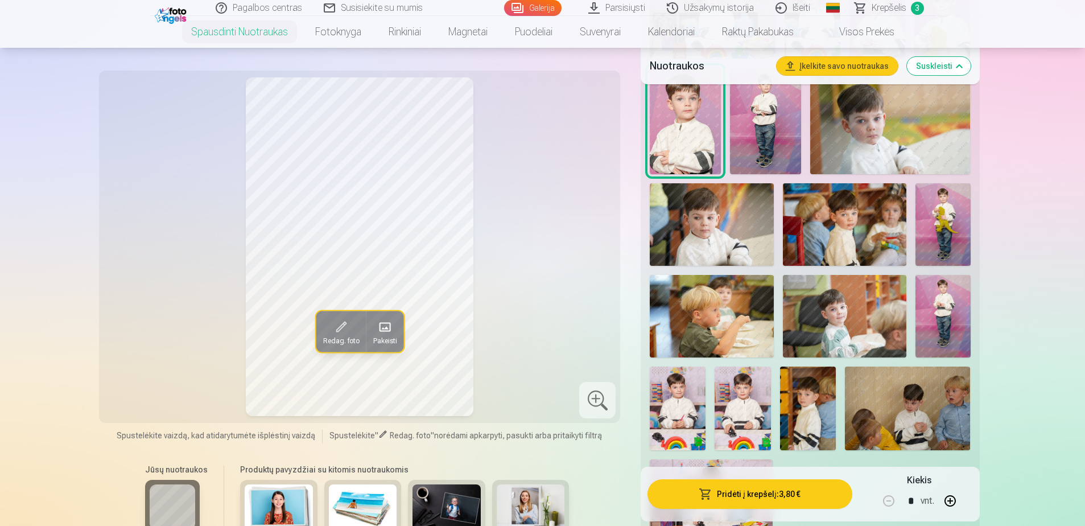
scroll to position [638, 0]
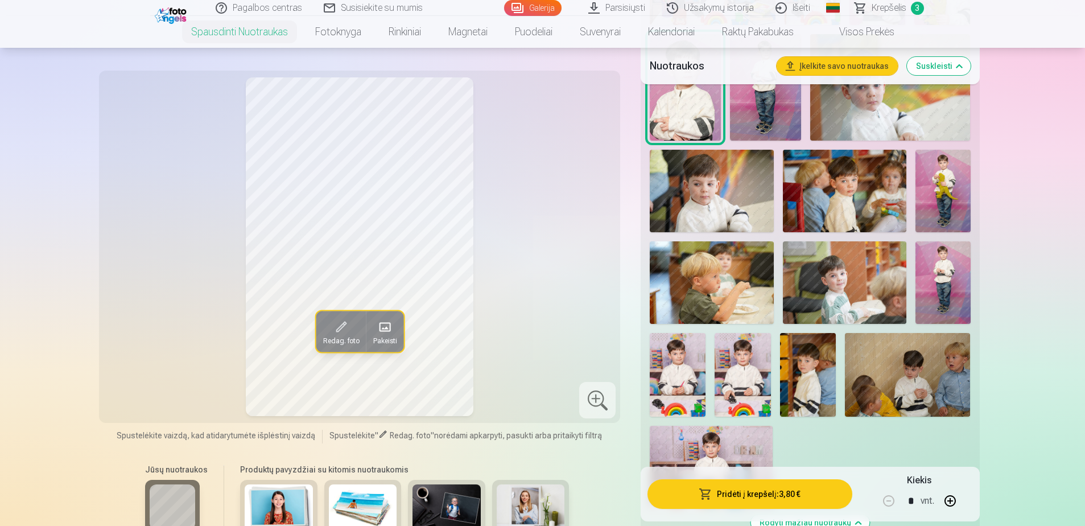
click at [844, 267] on img at bounding box center [844, 282] width 123 height 82
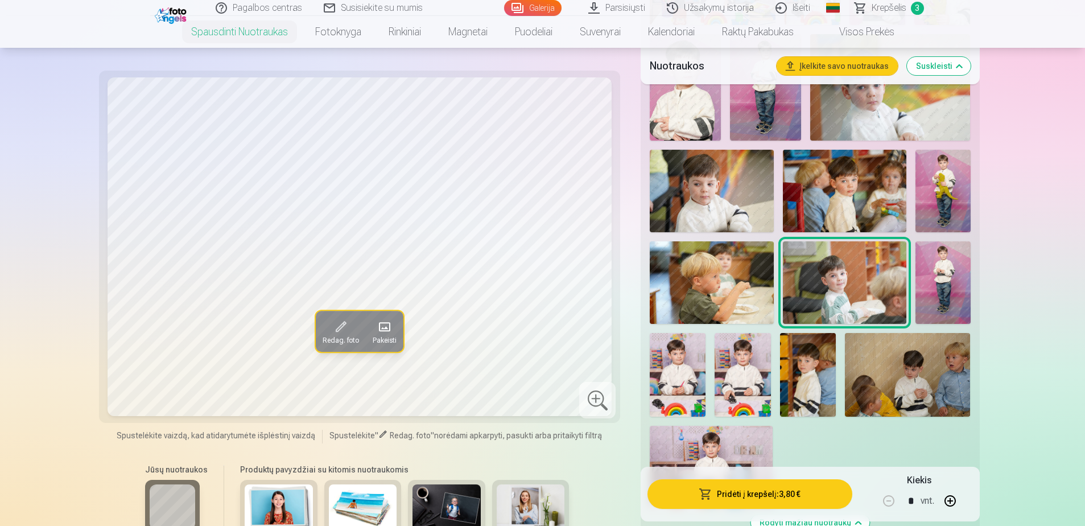
click at [941, 268] on img at bounding box center [942, 282] width 55 height 82
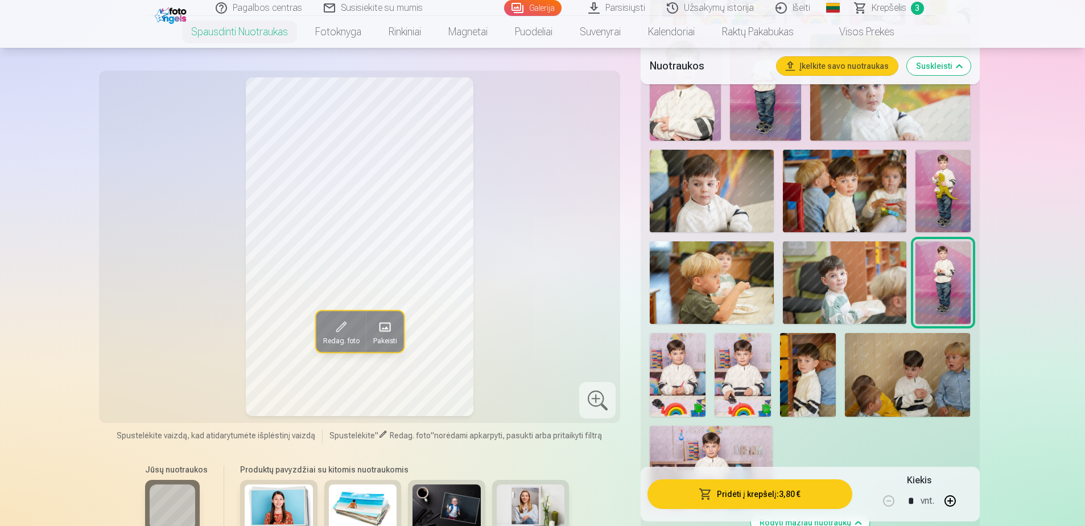
click at [671, 361] on img at bounding box center [678, 375] width 56 height 84
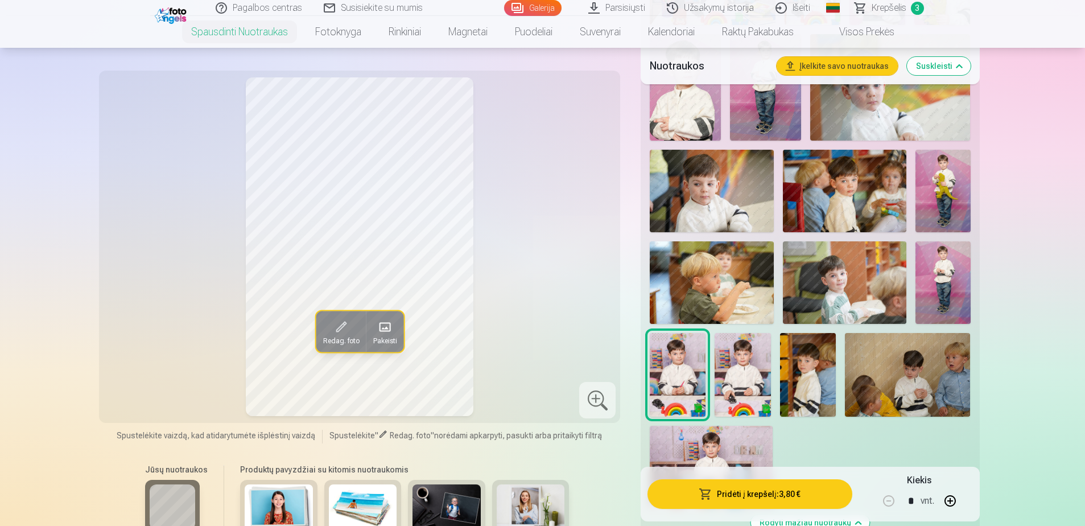
click at [752, 361] on img at bounding box center [742, 375] width 56 height 84
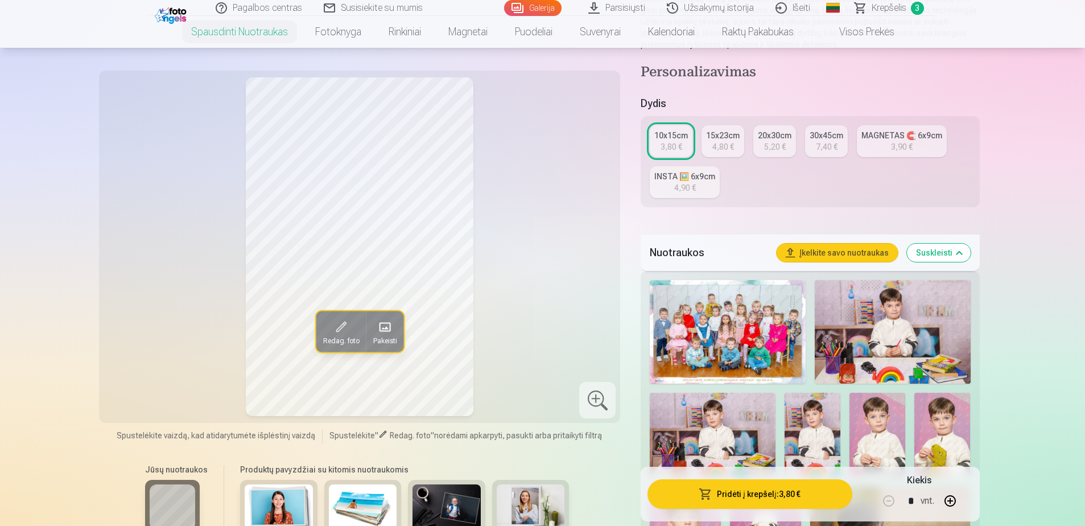
scroll to position [183, 0]
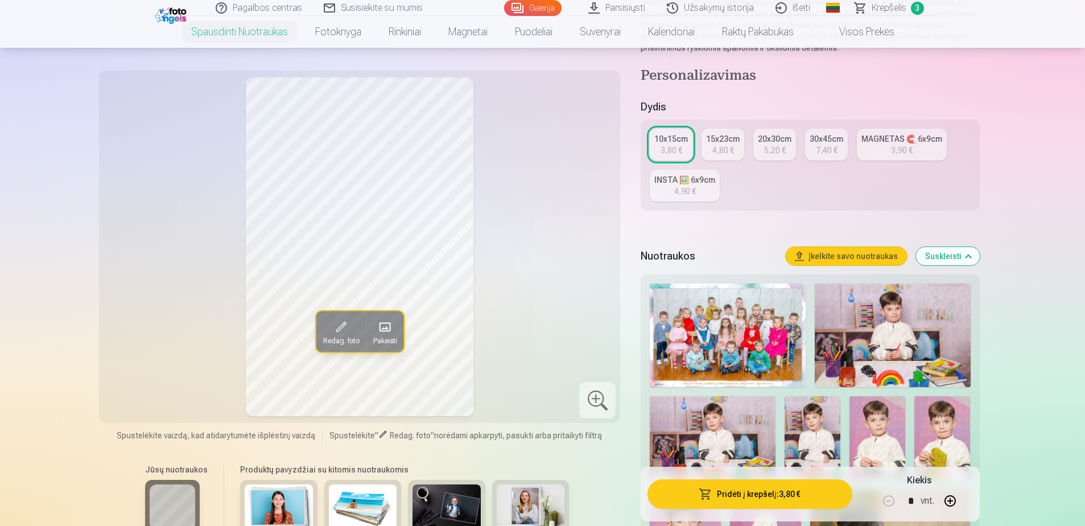
click at [900, 0] on link "Krepšelis 3" at bounding box center [889, 8] width 91 height 16
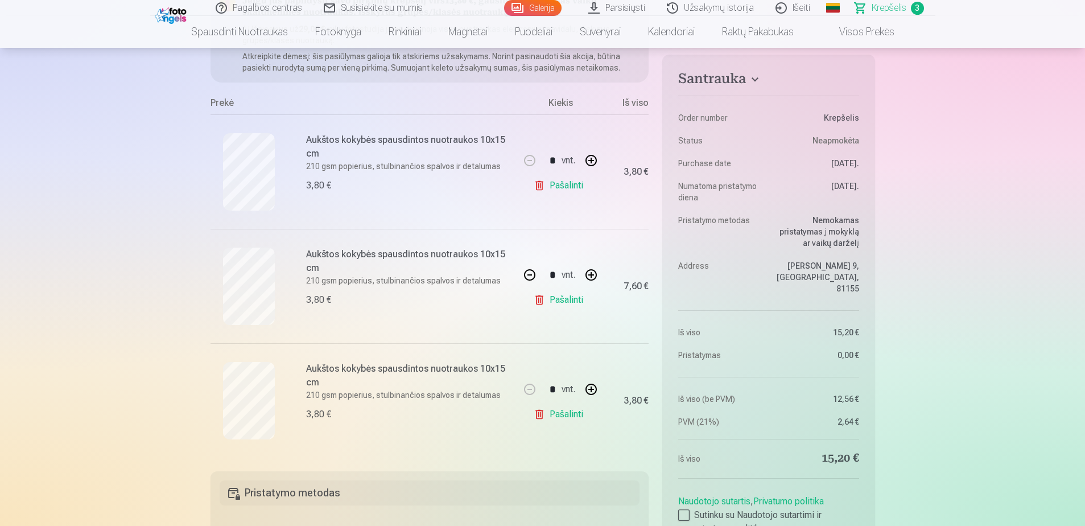
scroll to position [171, 0]
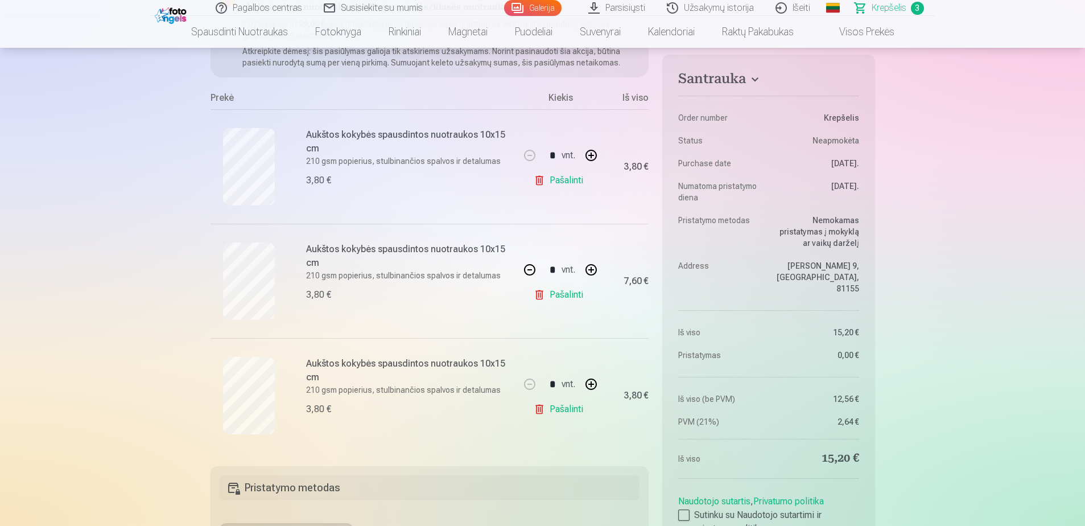
click at [564, 183] on link "Pašalinti" at bounding box center [561, 180] width 54 height 23
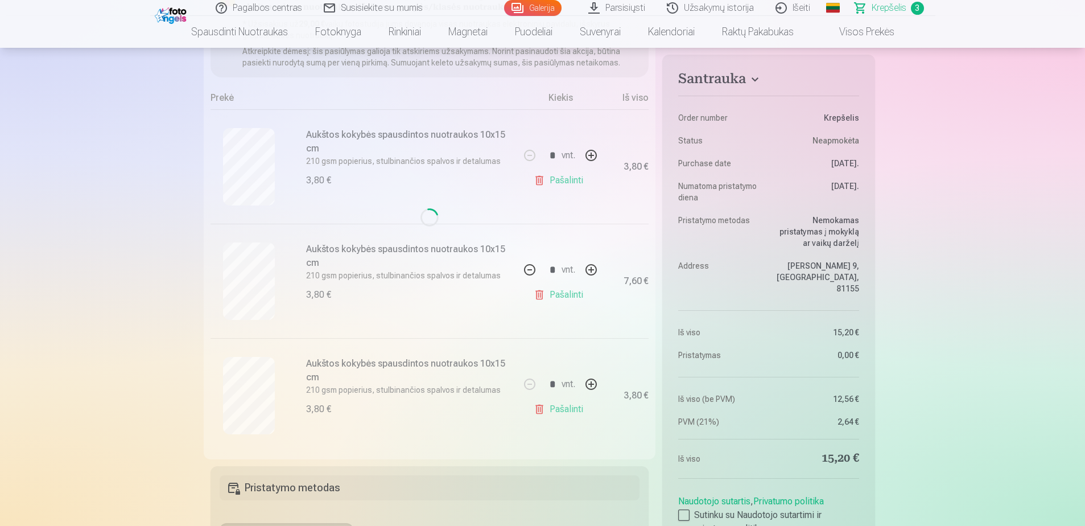
type input "*"
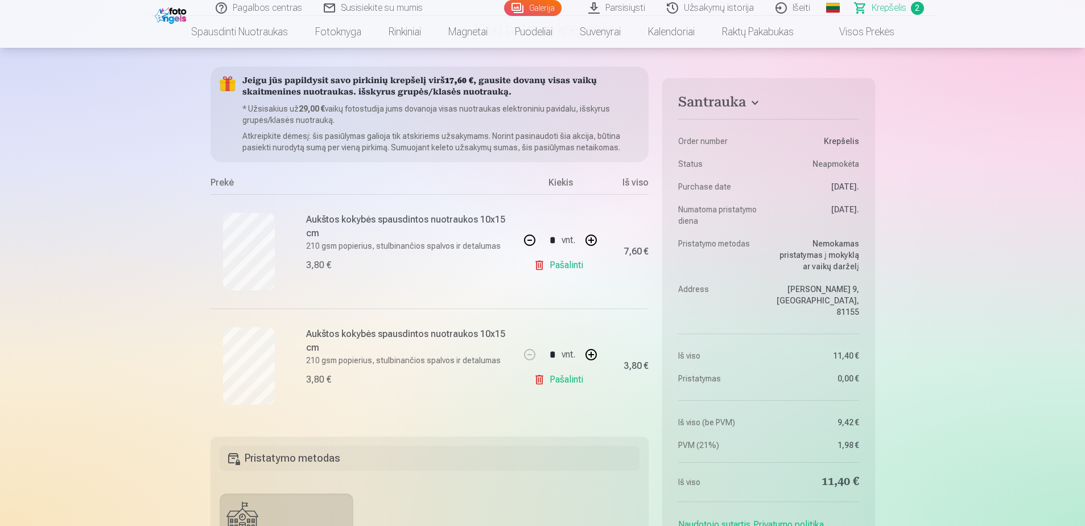
scroll to position [57, 0]
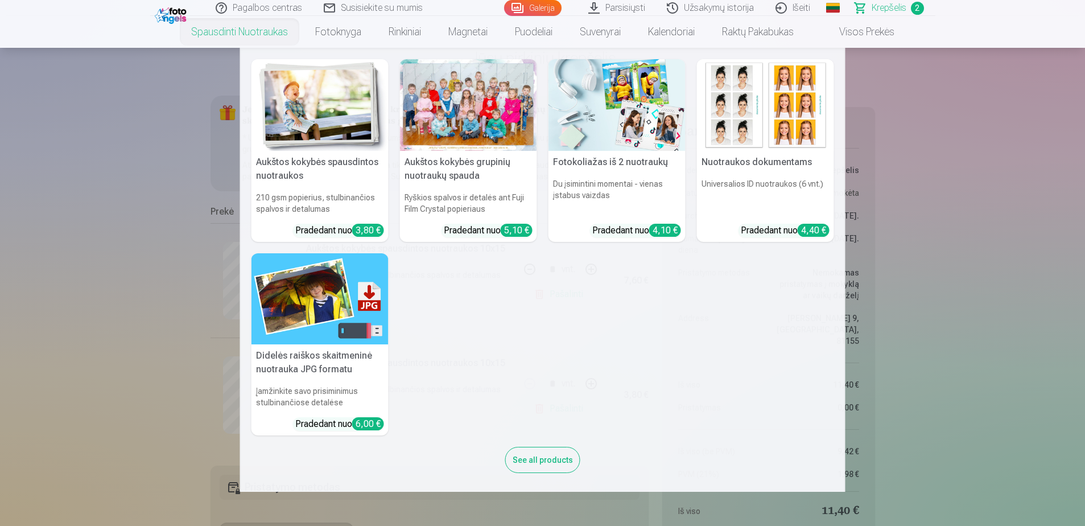
click at [490, 88] on div at bounding box center [468, 105] width 137 height 92
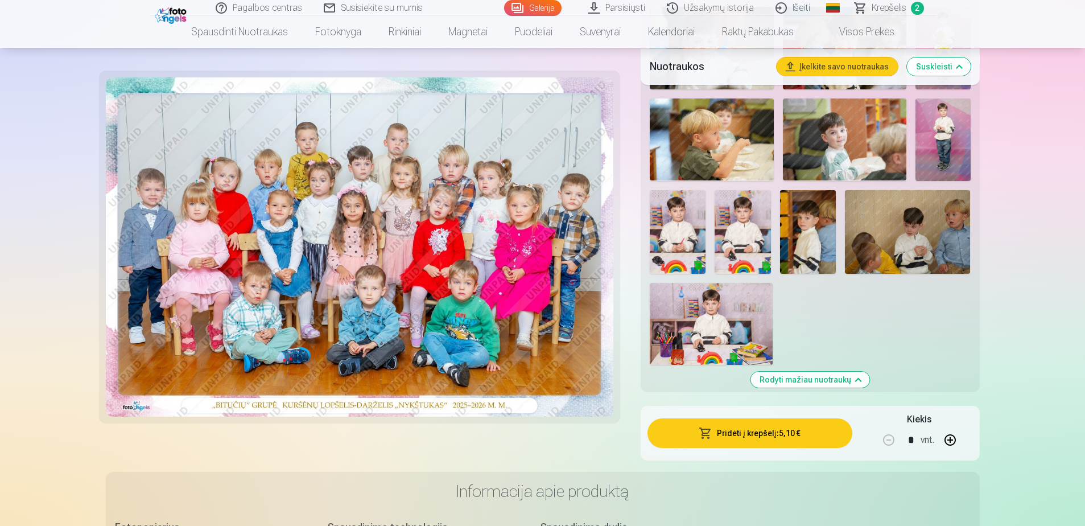
scroll to position [796, 0]
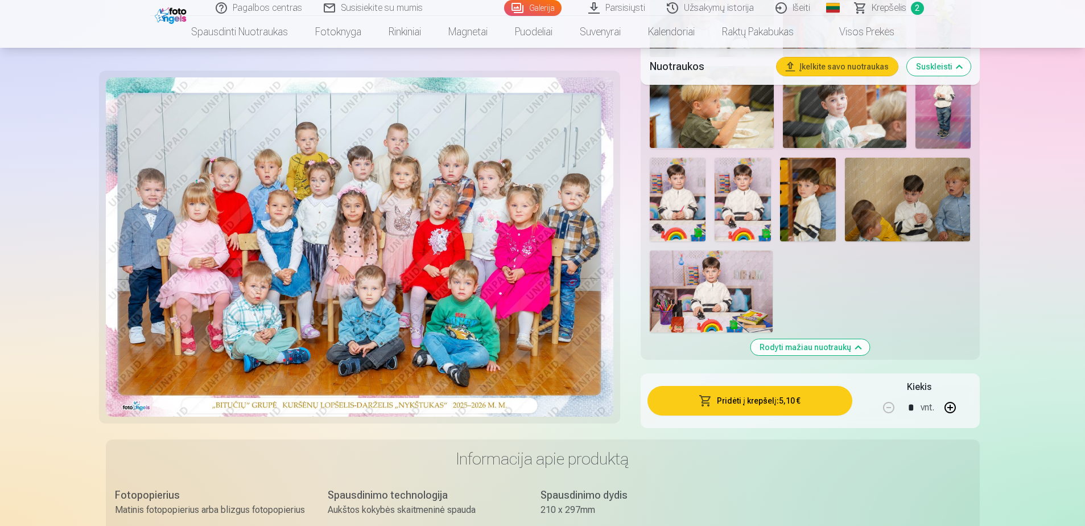
click at [728, 195] on img at bounding box center [742, 200] width 56 height 84
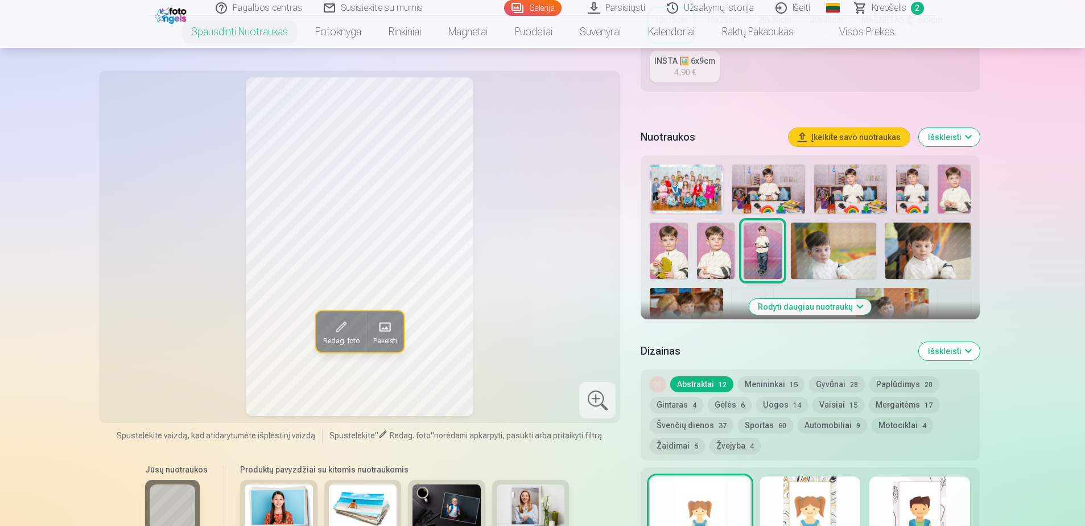
scroll to position [455, 0]
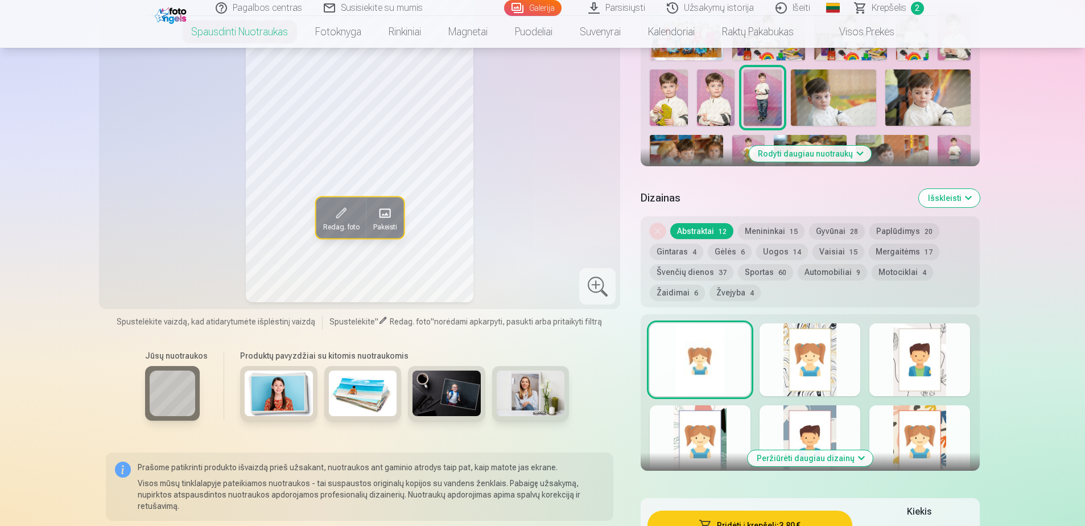
click at [941, 195] on button "Išskleisti" at bounding box center [949, 198] width 61 height 18
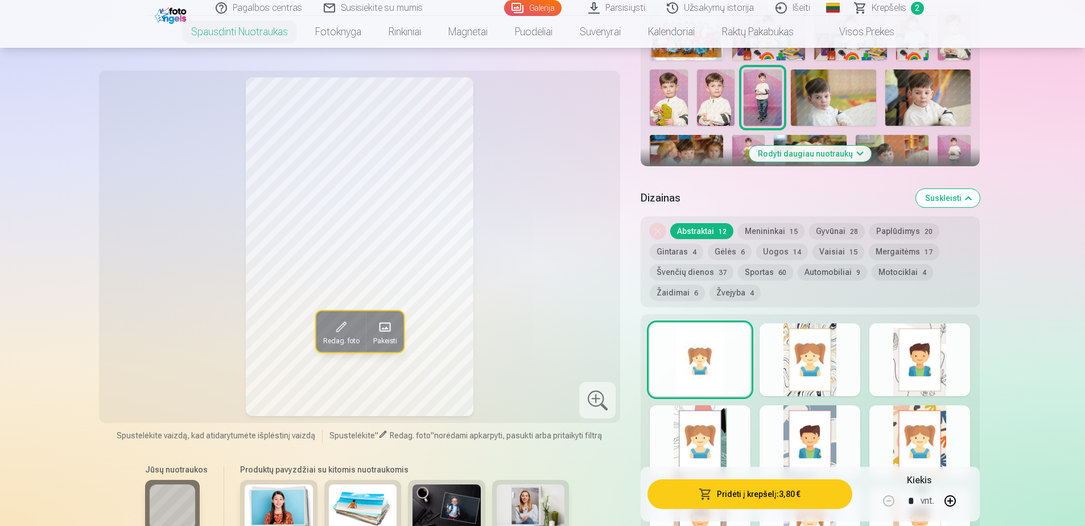
click at [819, 154] on button "Rodyti daugiau nuotraukų" at bounding box center [810, 154] width 122 height 16
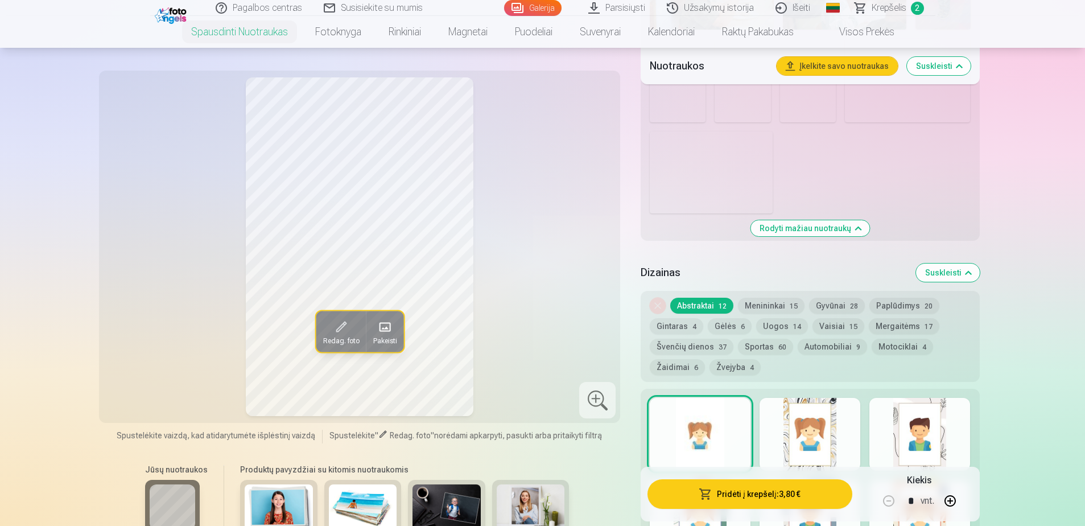
scroll to position [796, 0]
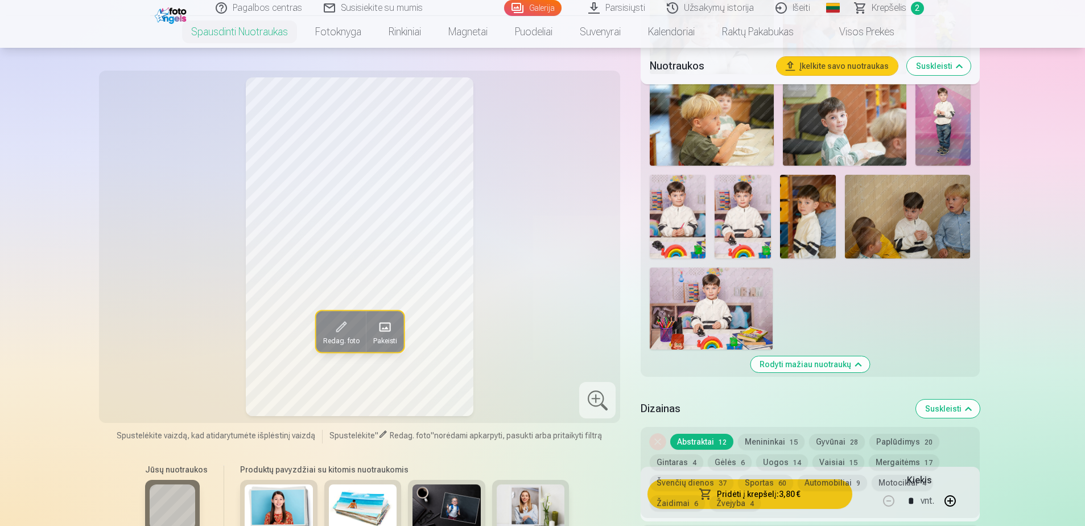
click at [739, 209] on img at bounding box center [742, 217] width 56 height 84
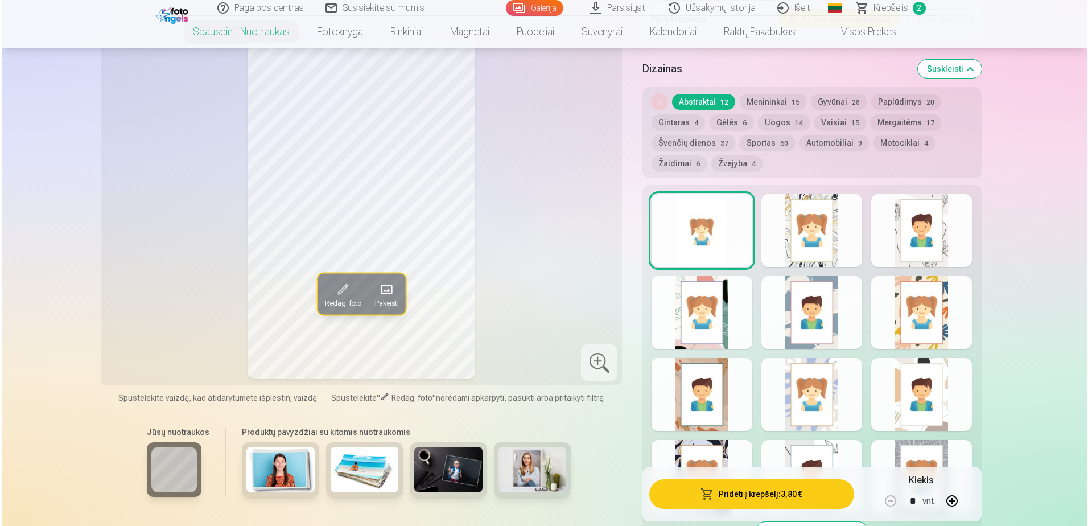
scroll to position [1138, 0]
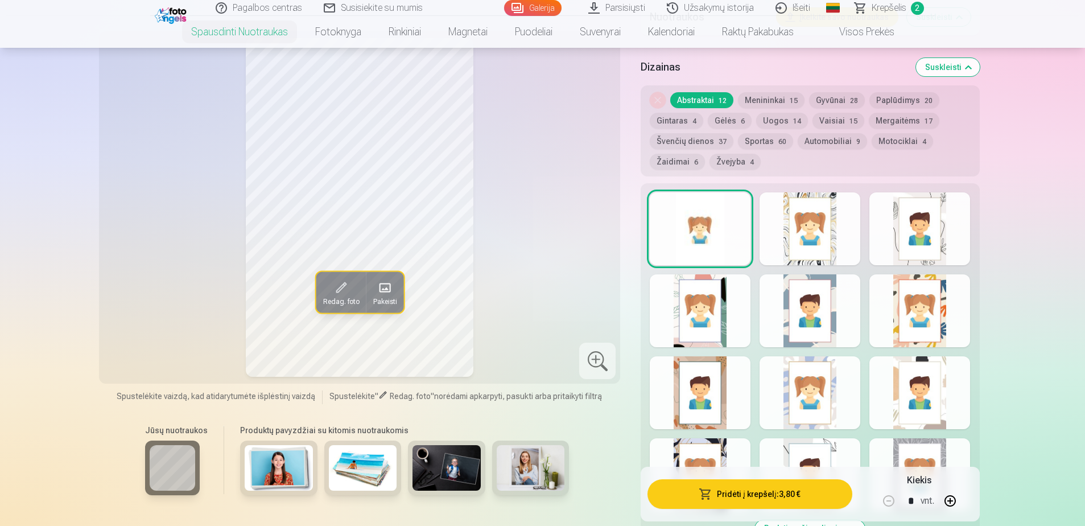
click at [772, 494] on button "Pridėti į krepšelį : 3,80 €" at bounding box center [749, 494] width 204 height 30
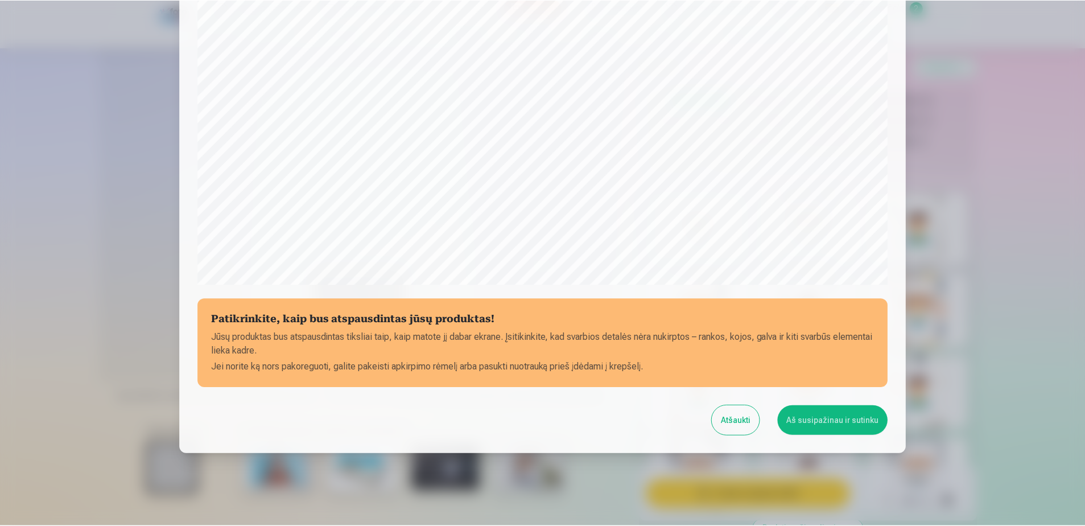
scroll to position [284, 0]
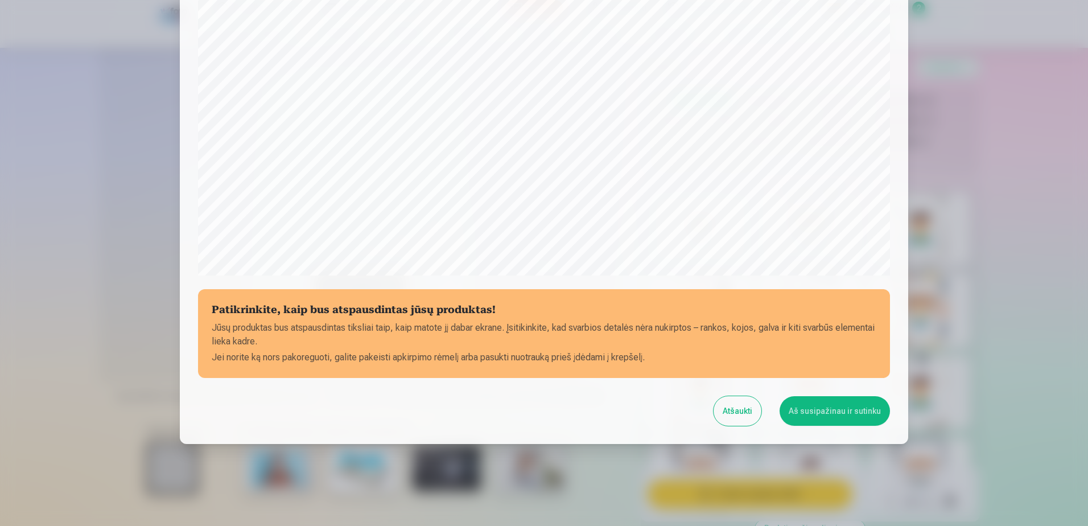
click at [839, 410] on button "Aš susipažinau ir sutinku" at bounding box center [834, 411] width 110 height 30
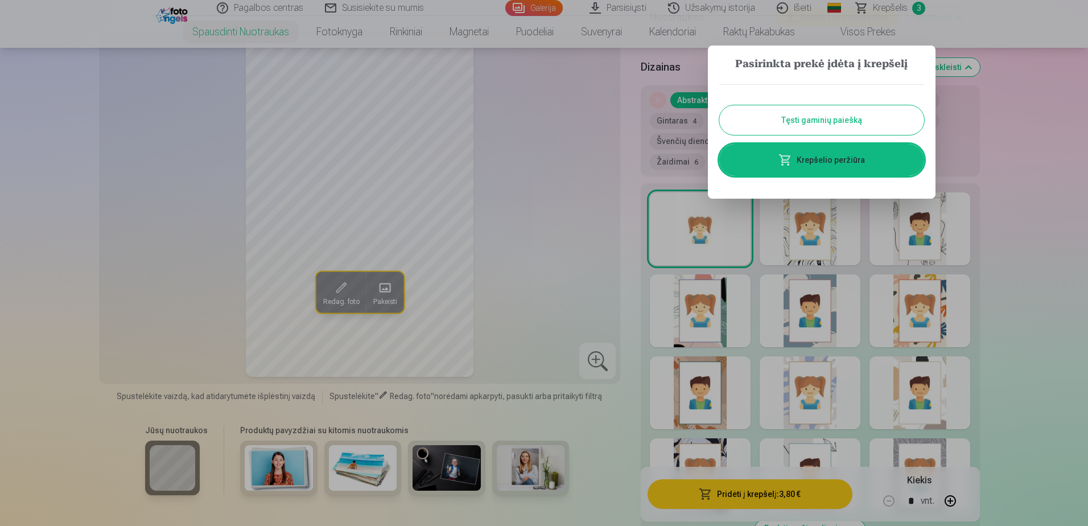
click at [811, 118] on button "Tęsti gaminių paiešką" at bounding box center [821, 120] width 205 height 30
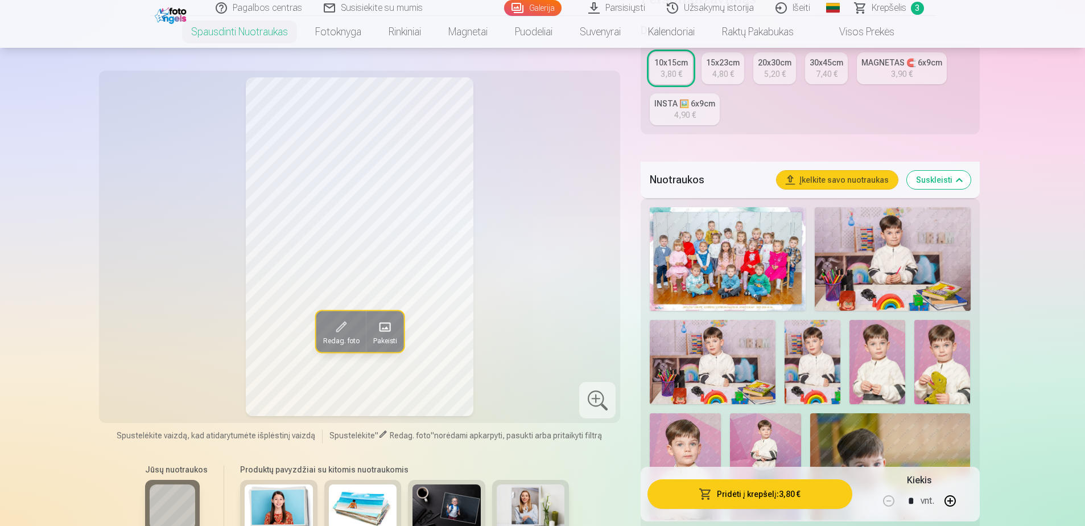
scroll to position [228, 0]
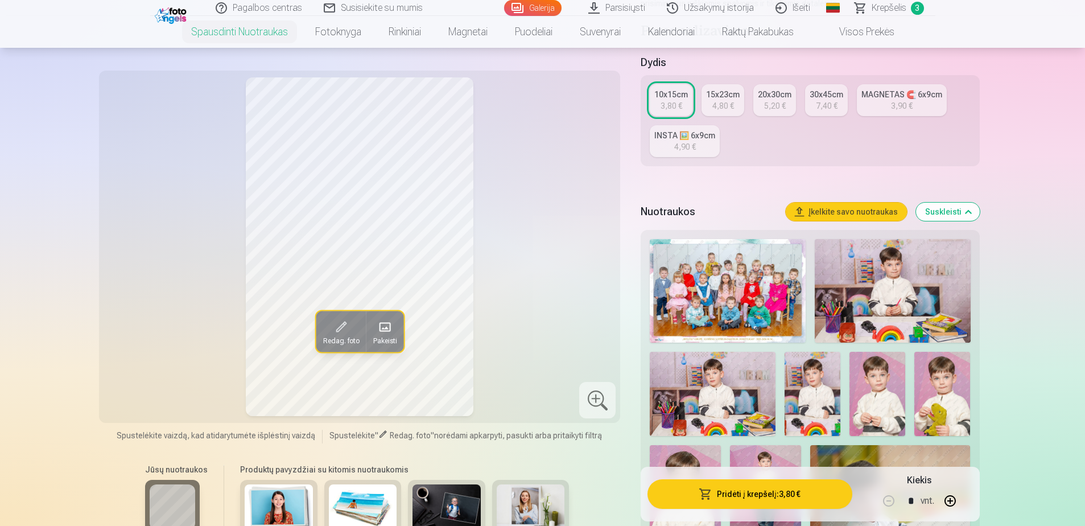
click at [891, 7] on span "Krepšelis" at bounding box center [888, 8] width 35 height 14
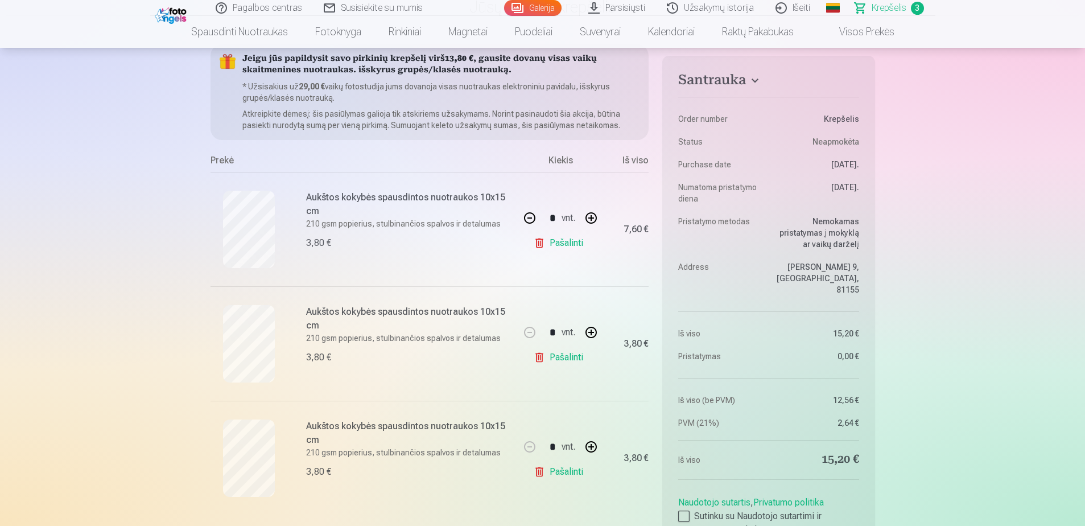
scroll to position [114, 0]
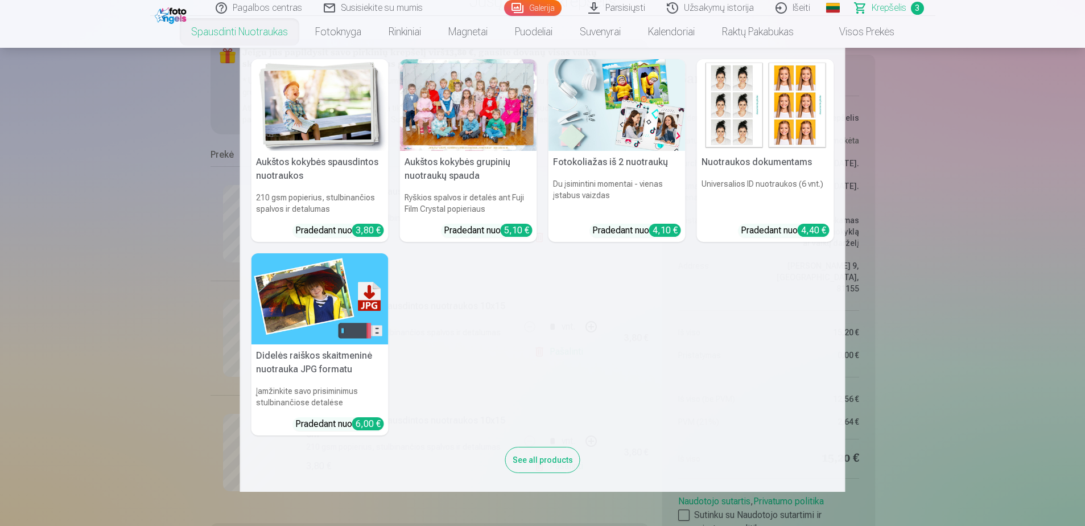
click at [450, 97] on div at bounding box center [468, 105] width 137 height 92
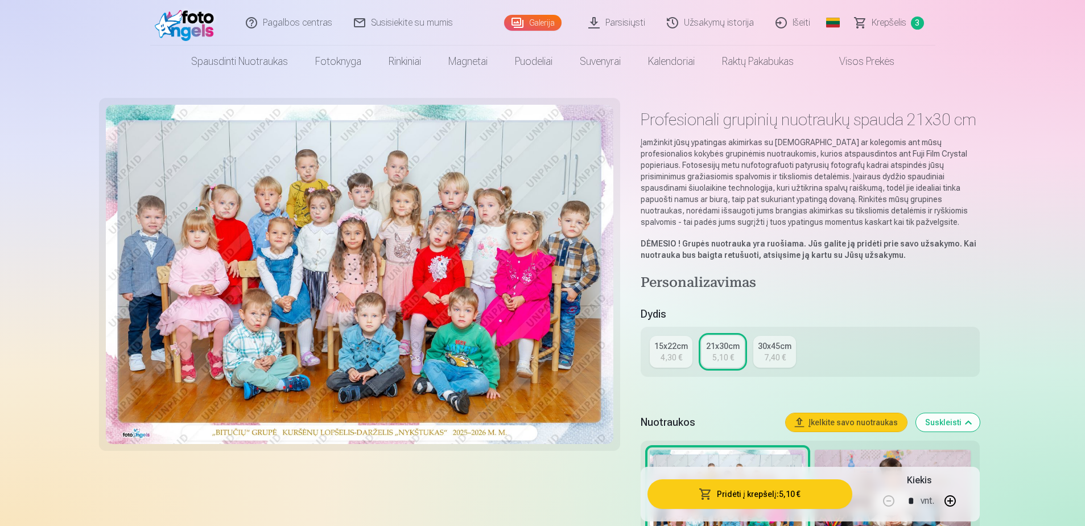
scroll to position [341, 0]
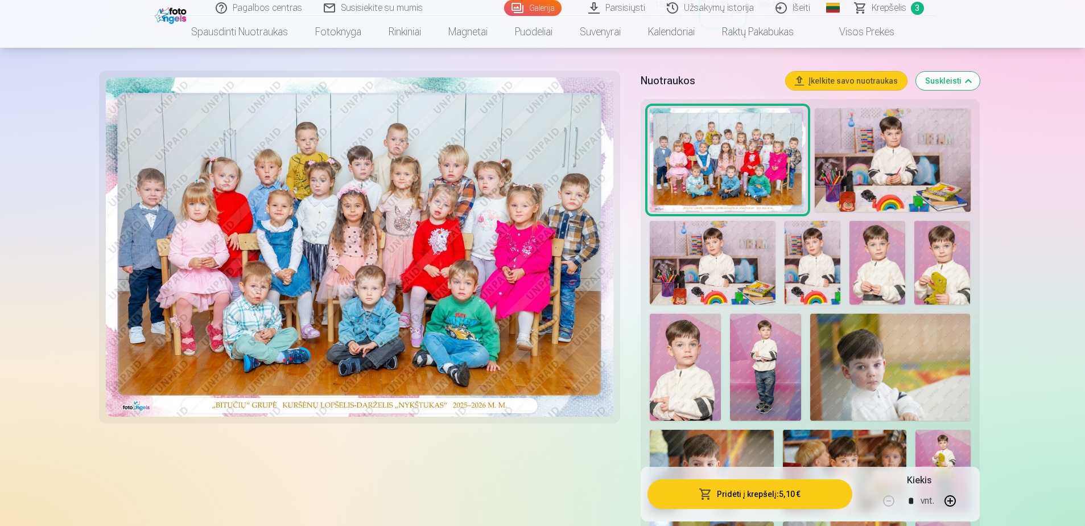
click at [878, 285] on img at bounding box center [877, 263] width 56 height 84
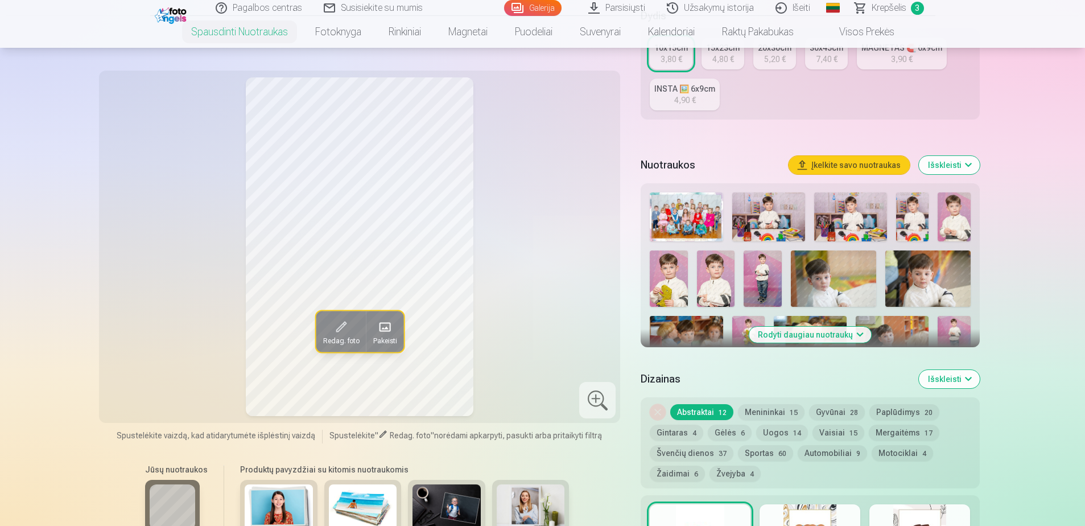
scroll to position [284, 0]
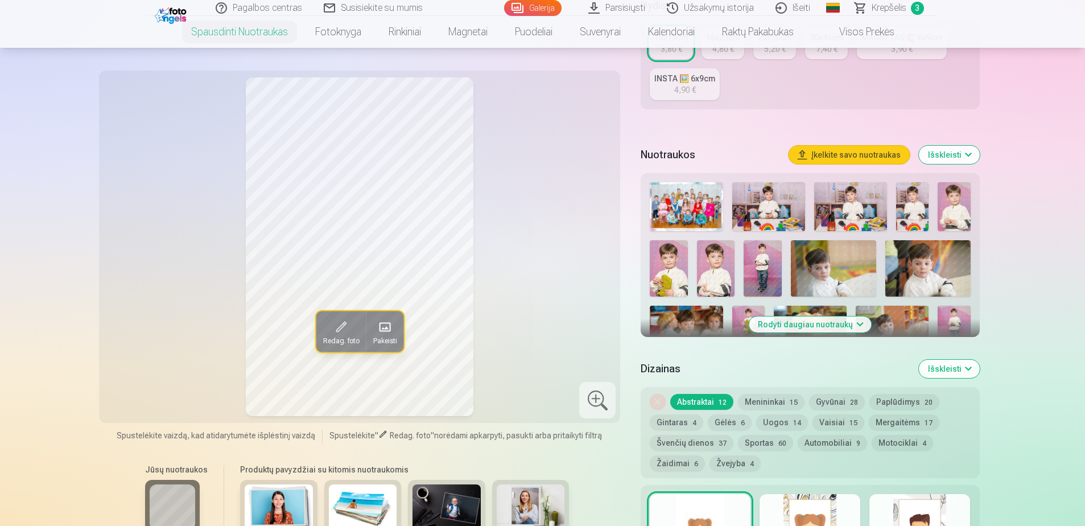
click at [958, 367] on button "Išskleisti" at bounding box center [949, 368] width 61 height 18
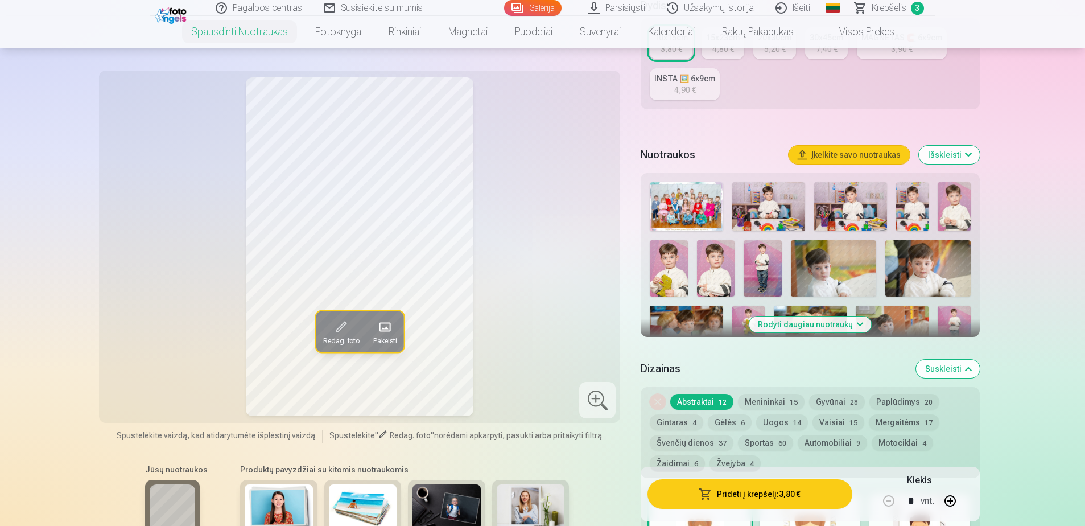
click at [958, 367] on button "Suskleisti" at bounding box center [948, 368] width 64 height 18
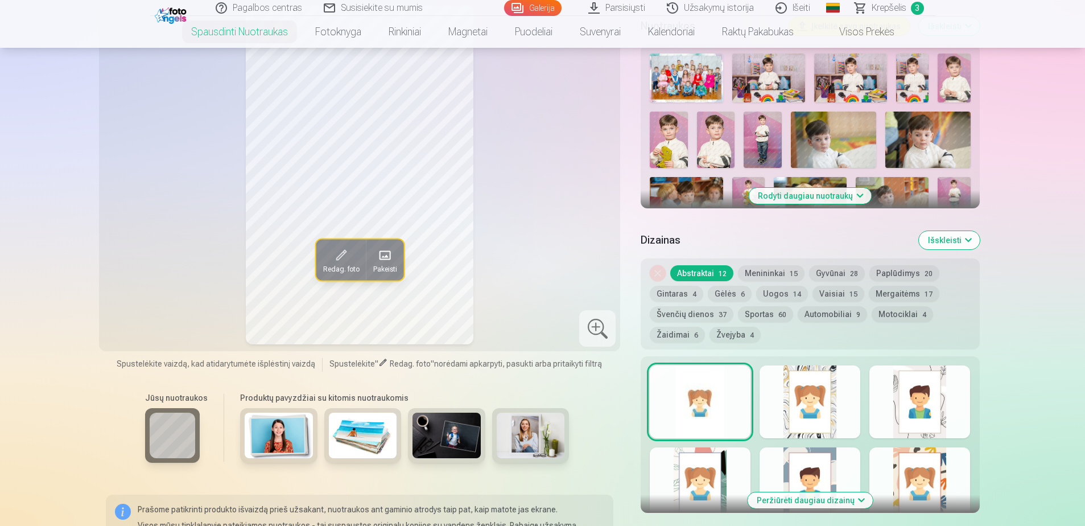
scroll to position [411, 0]
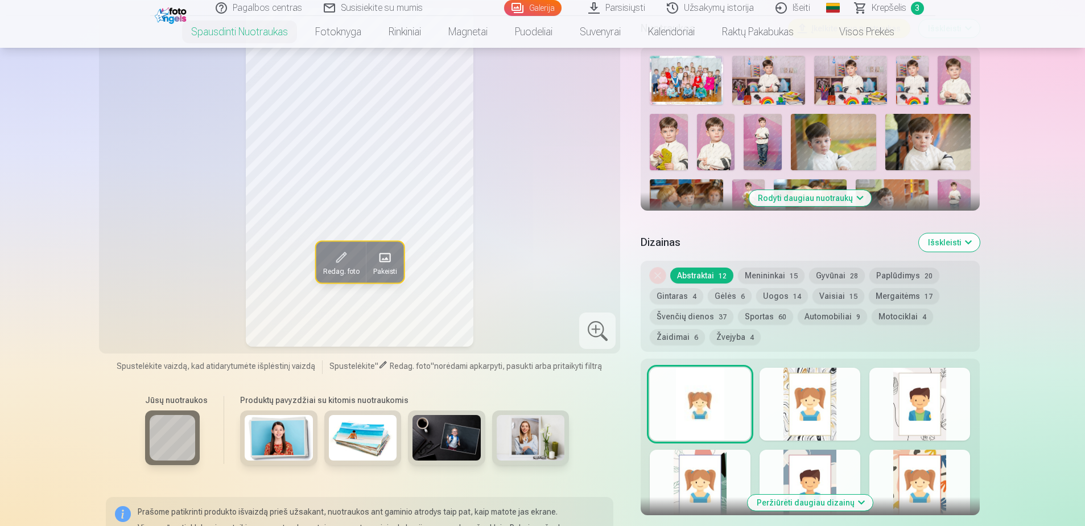
click at [949, 245] on button "Išskleisti" at bounding box center [949, 242] width 61 height 18
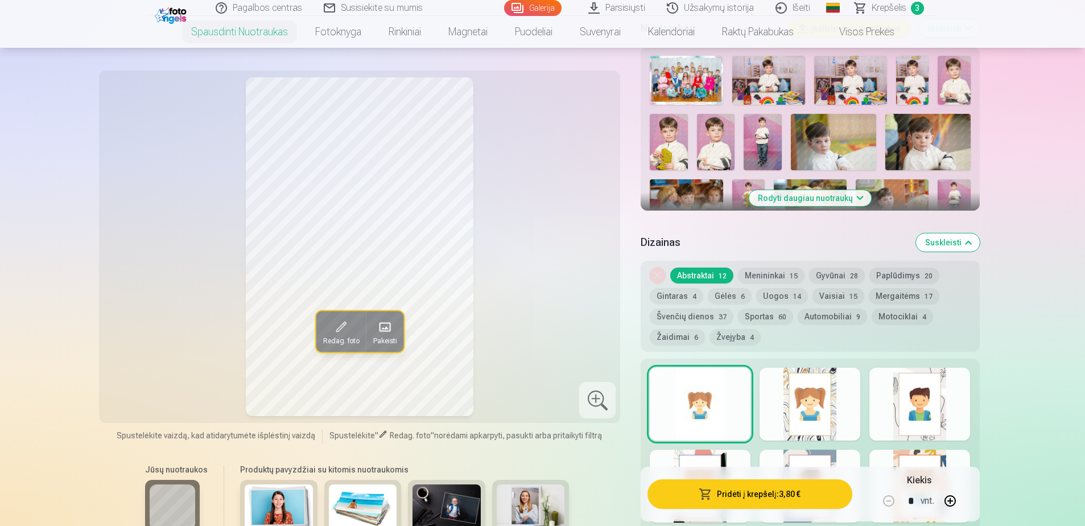
click at [849, 197] on button "Rodyti daugiau nuotraukų" at bounding box center [810, 198] width 122 height 16
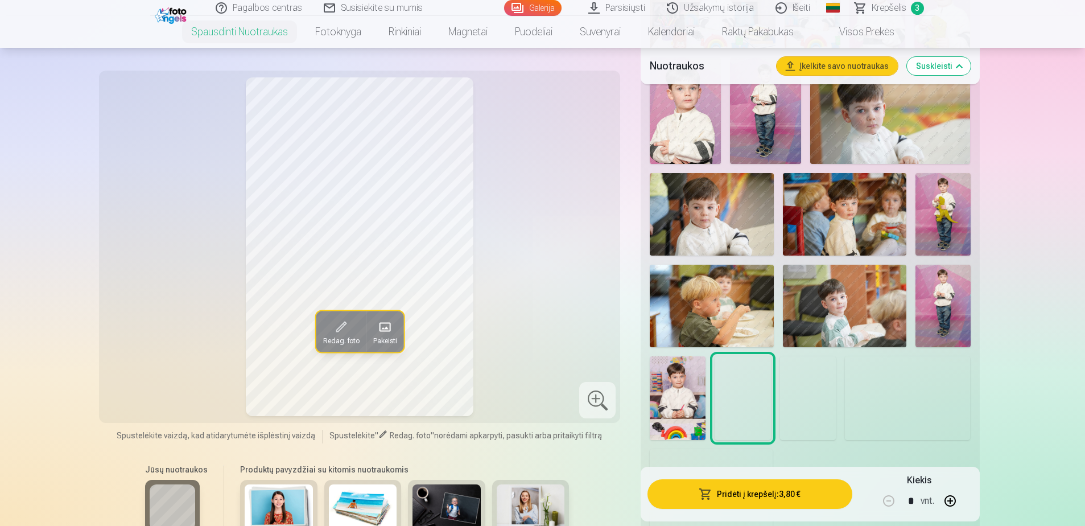
scroll to position [638, 0]
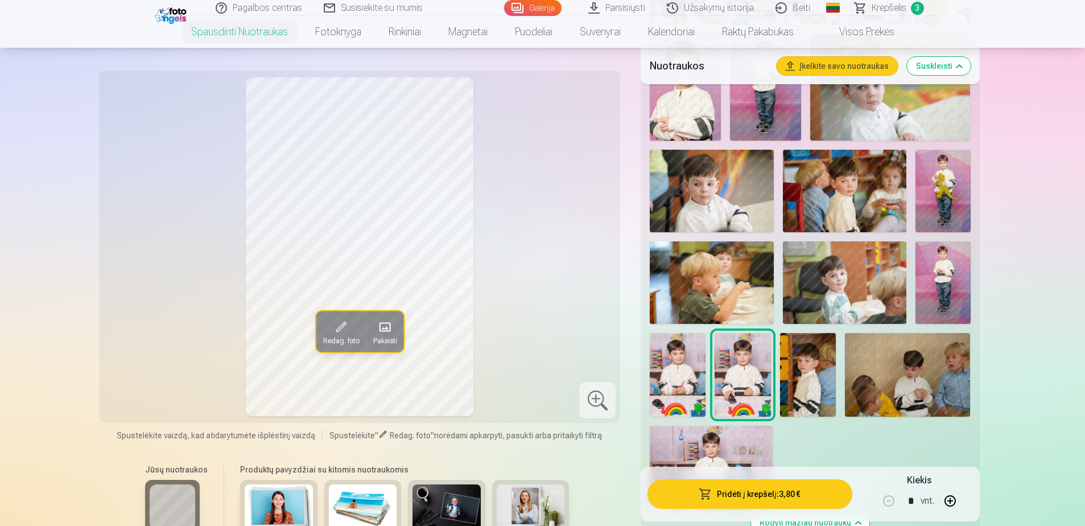
click at [952, 162] on img at bounding box center [942, 191] width 55 height 82
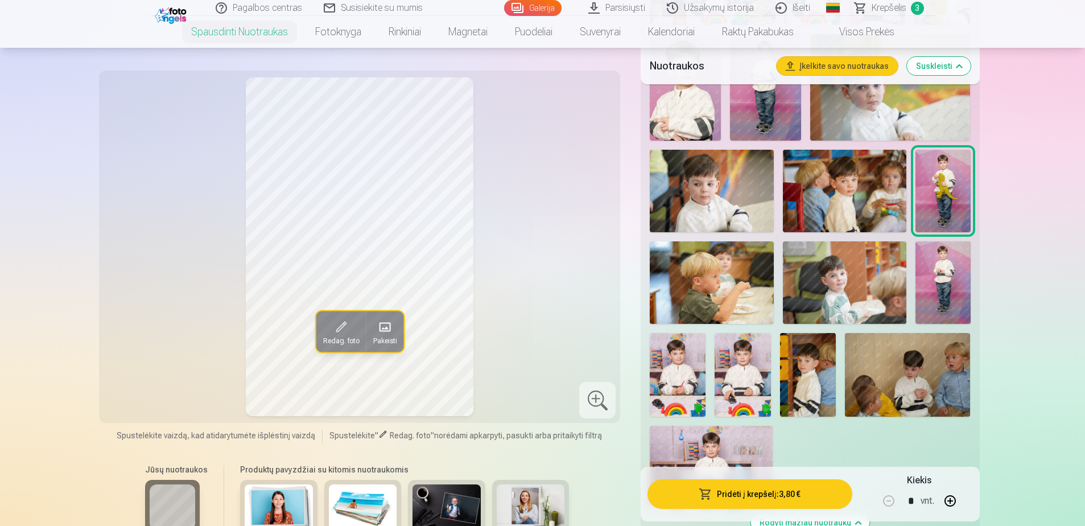
click at [952, 265] on img at bounding box center [942, 282] width 55 height 82
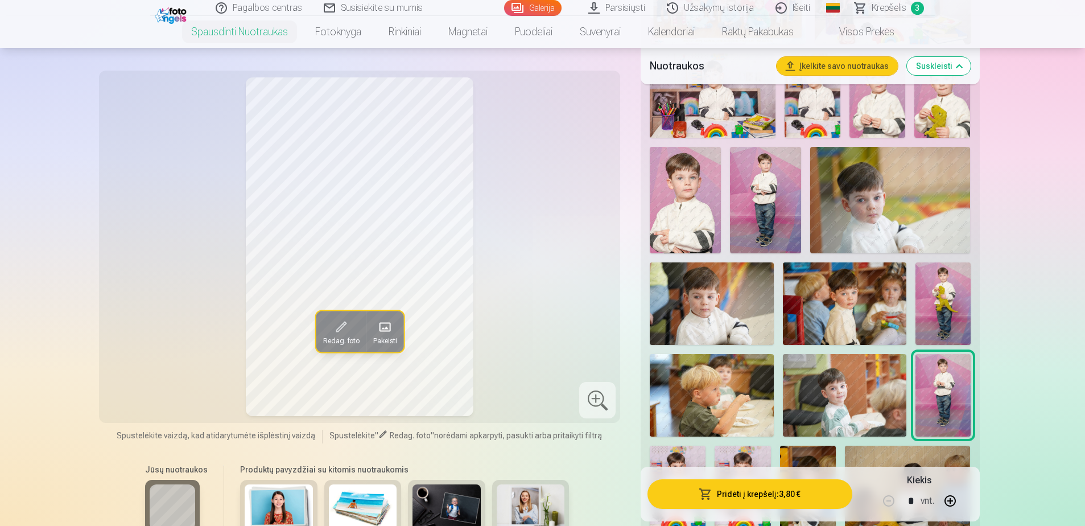
scroll to position [524, 0]
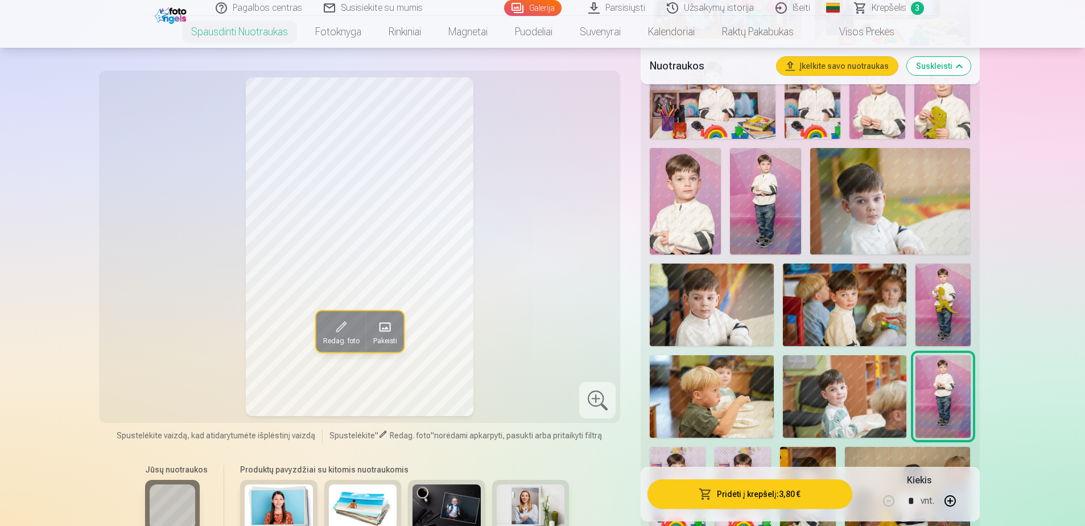
click at [667, 225] on img at bounding box center [685, 201] width 71 height 106
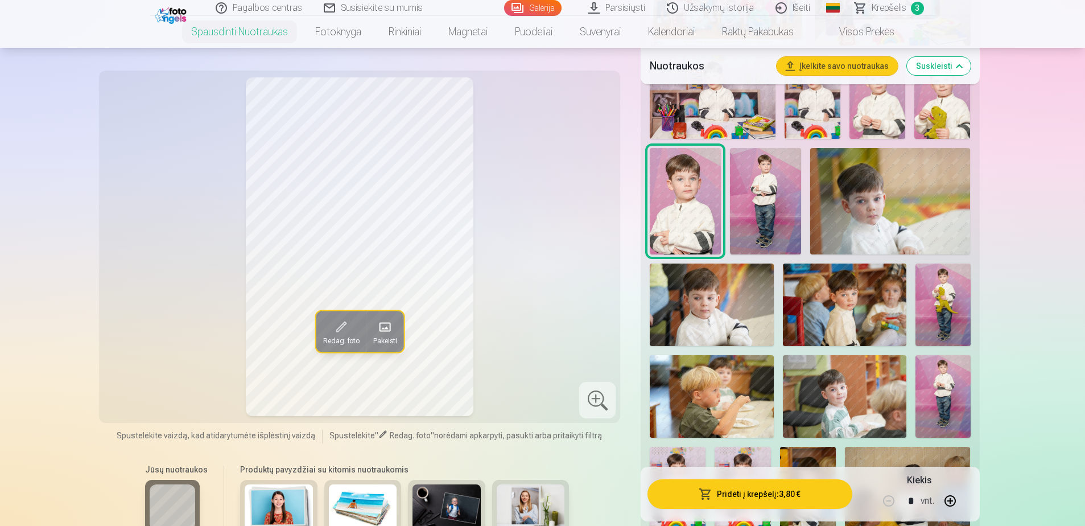
click at [767, 206] on img at bounding box center [765, 201] width 71 height 107
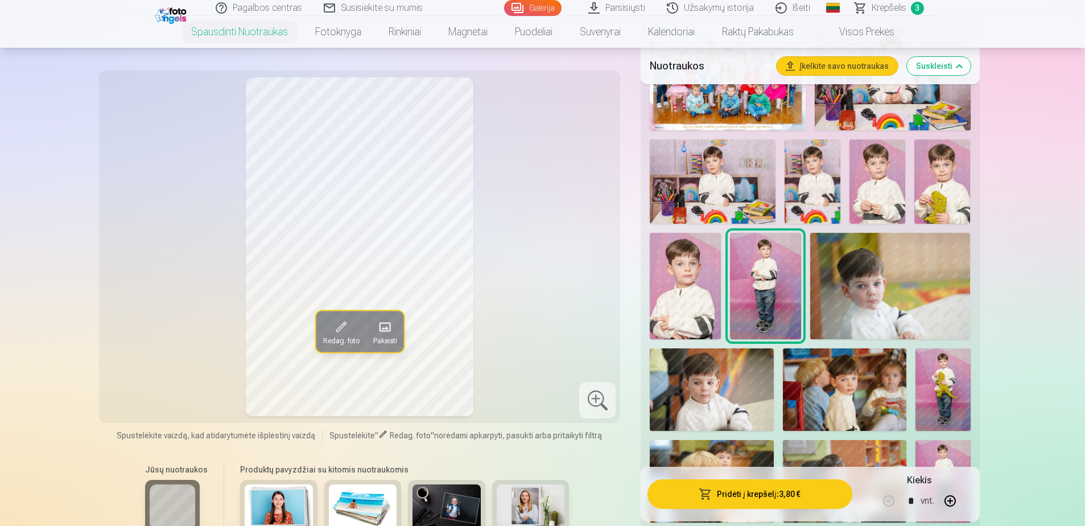
scroll to position [411, 0]
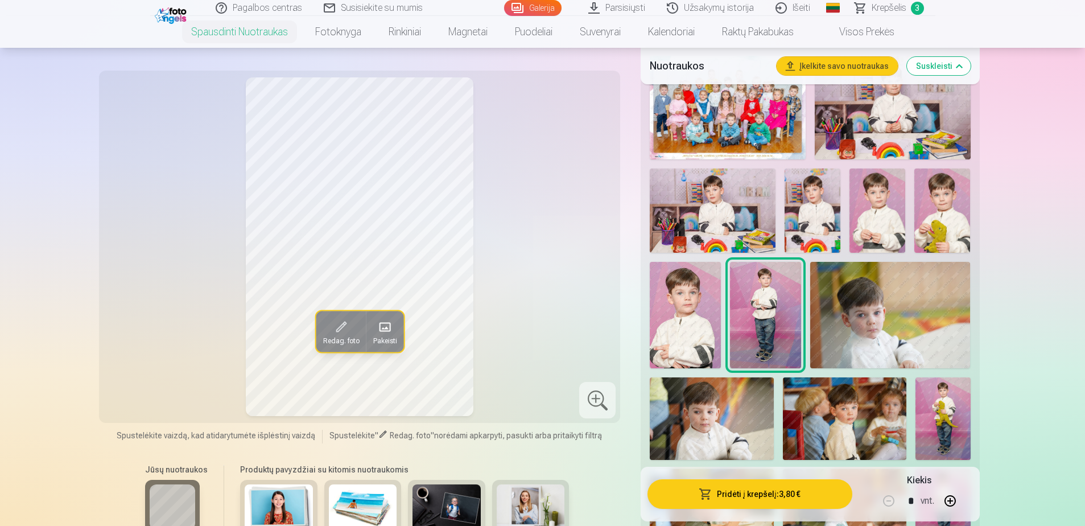
click at [890, 317] on img at bounding box center [890, 315] width 160 height 106
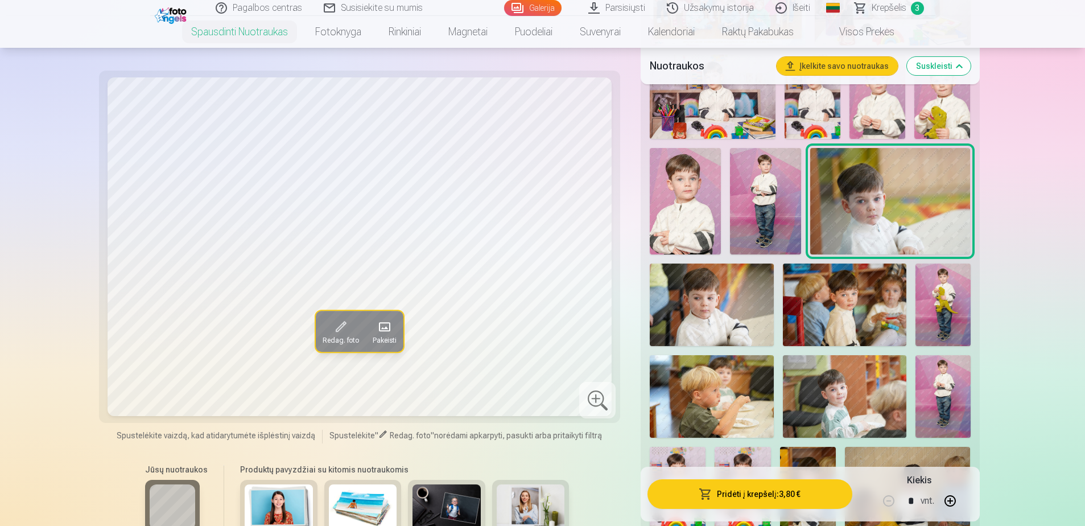
scroll to position [297, 0]
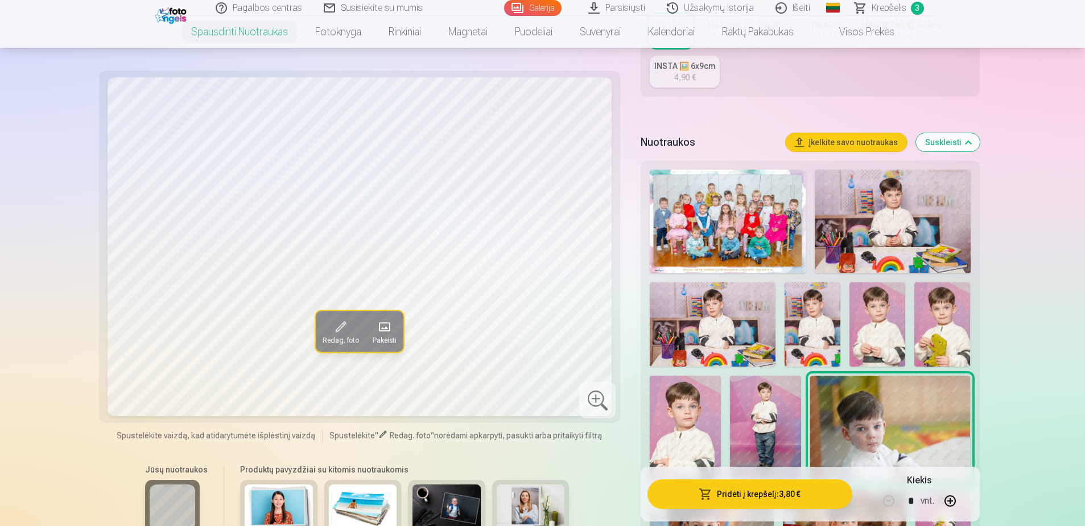
click at [815, 312] on img at bounding box center [812, 324] width 56 height 84
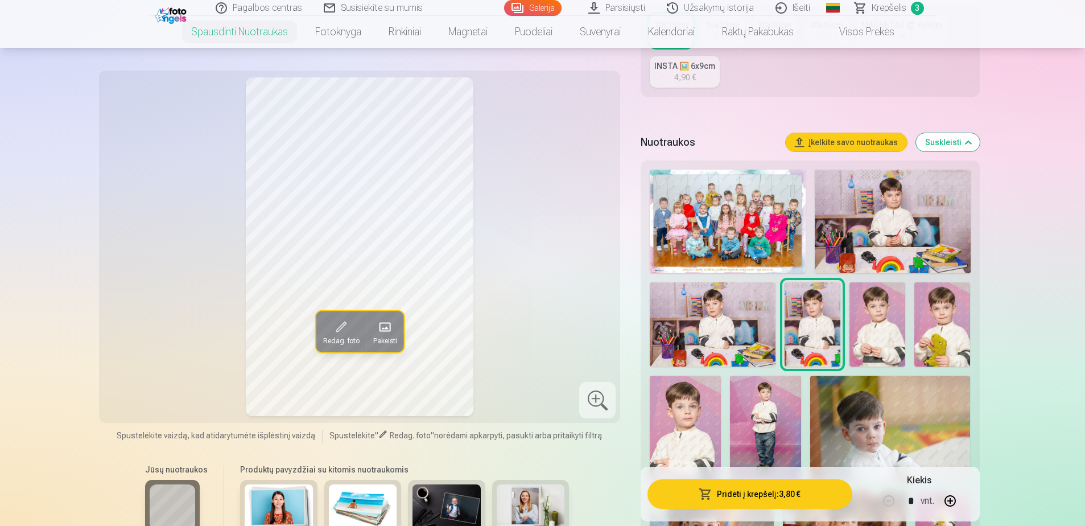
click at [655, 428] on img at bounding box center [685, 428] width 71 height 106
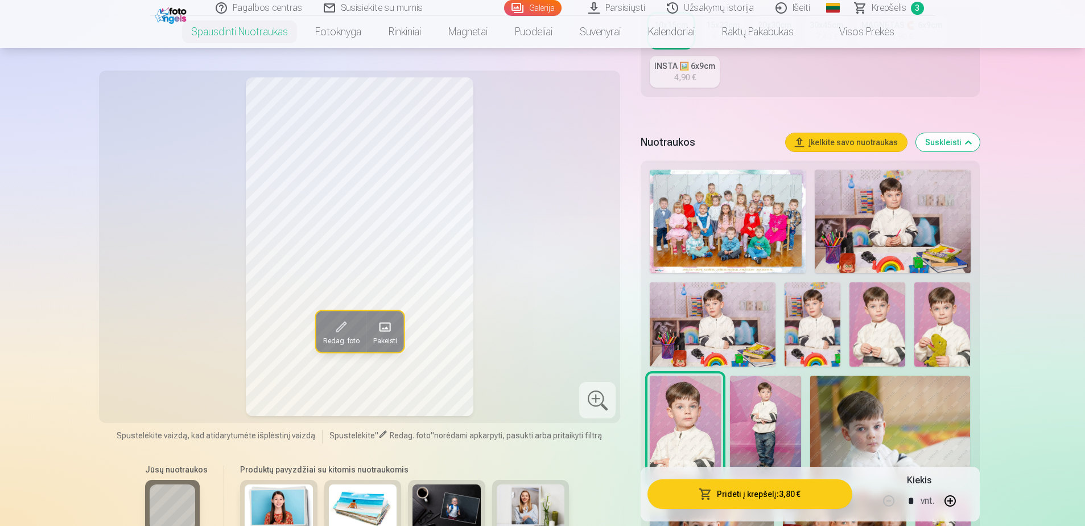
click at [891, 10] on span "Krepšelis" at bounding box center [888, 8] width 35 height 14
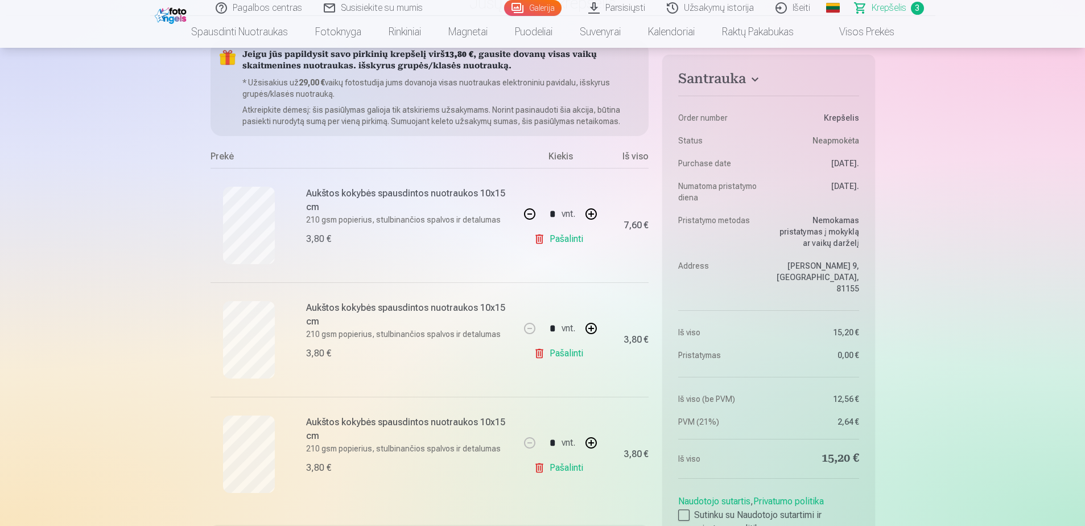
scroll to position [114, 0]
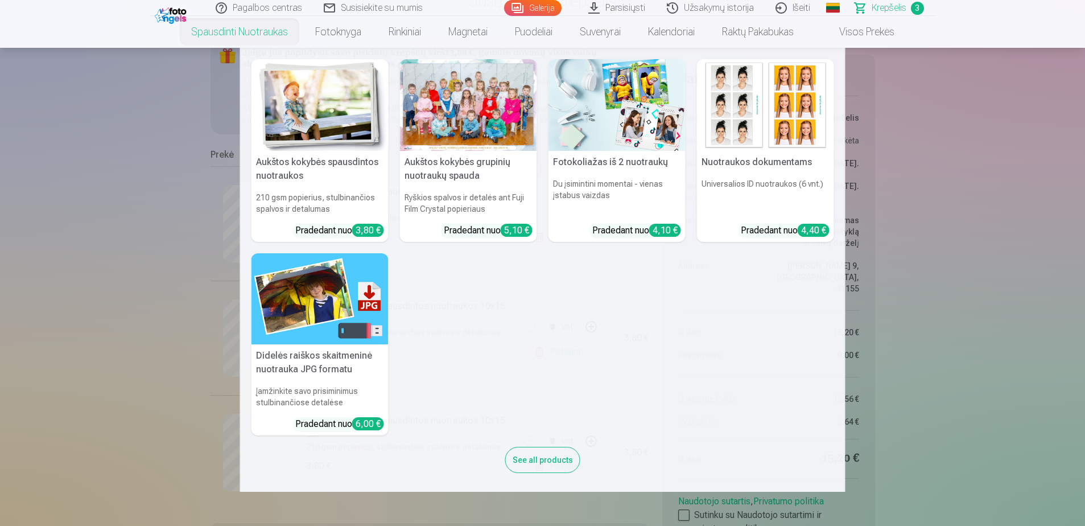
click at [256, 31] on link "Spausdinti nuotraukas" at bounding box center [239, 32] width 124 height 32
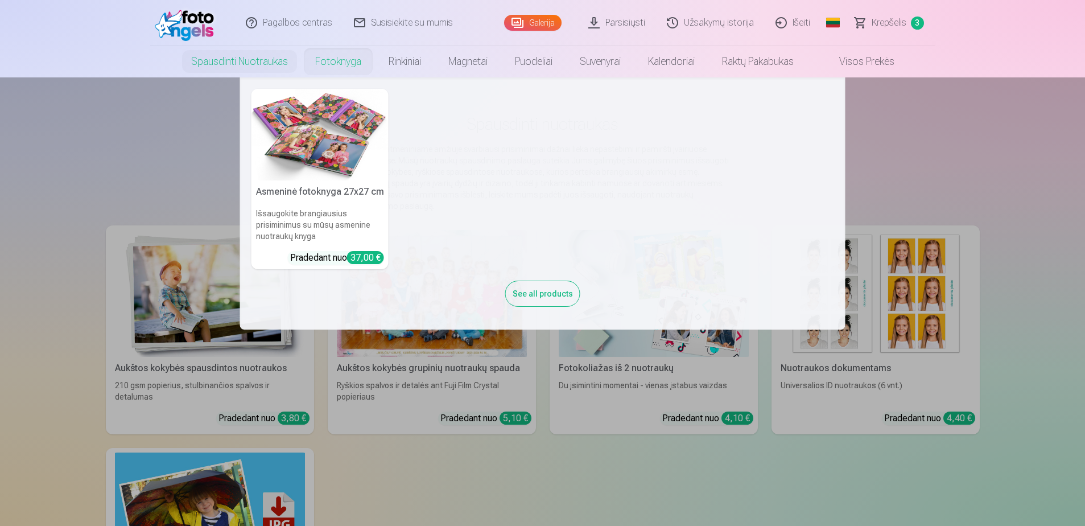
click at [336, 59] on link "Fotoknyga" at bounding box center [337, 62] width 73 height 32
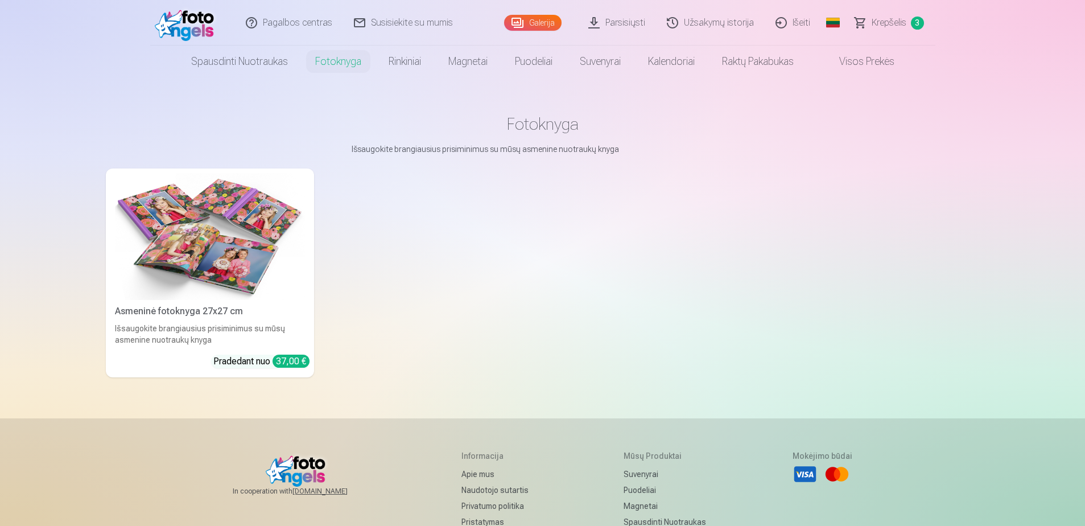
click at [263, 63] on link "Spausdinti nuotraukas" at bounding box center [239, 62] width 124 height 32
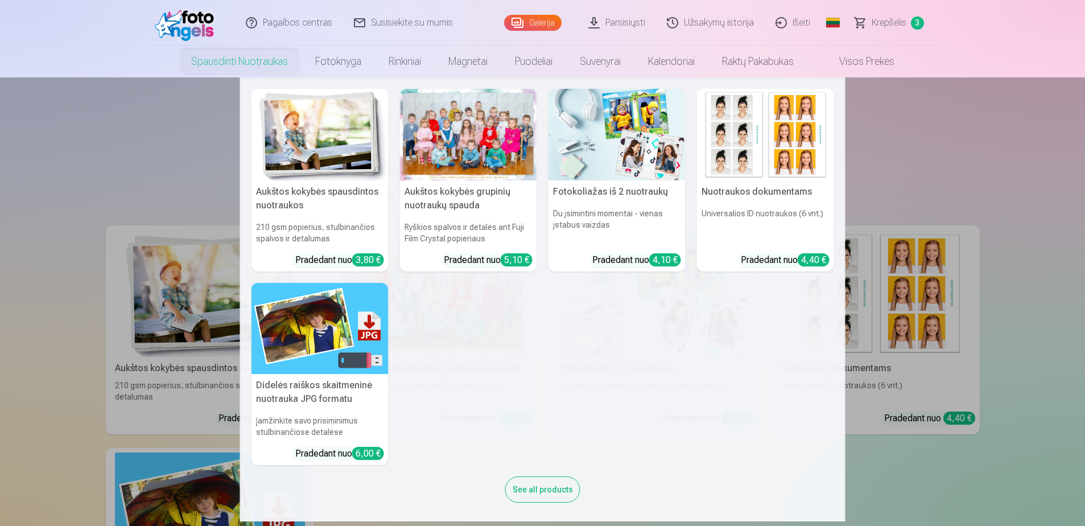
click at [485, 122] on div at bounding box center [468, 135] width 137 height 92
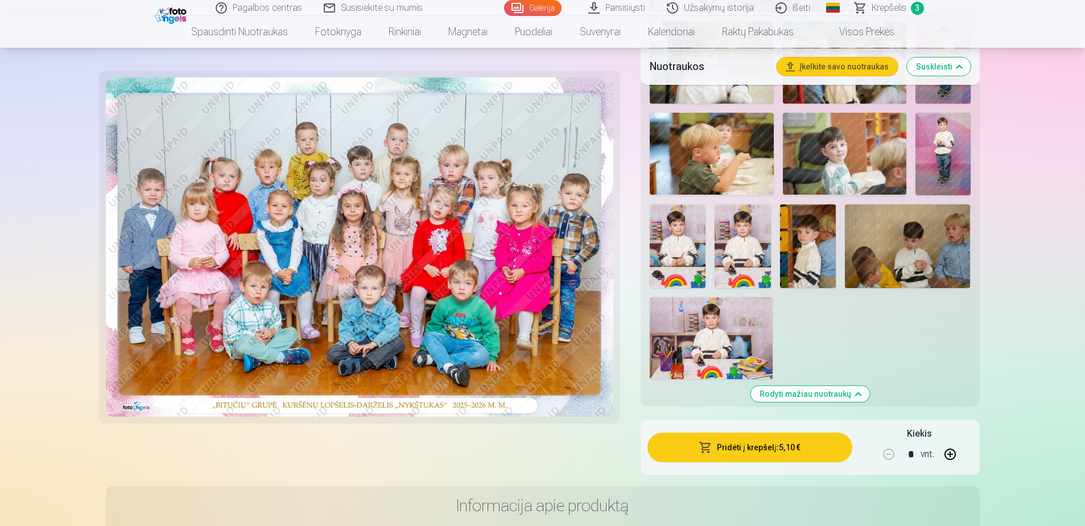
scroll to position [739, 0]
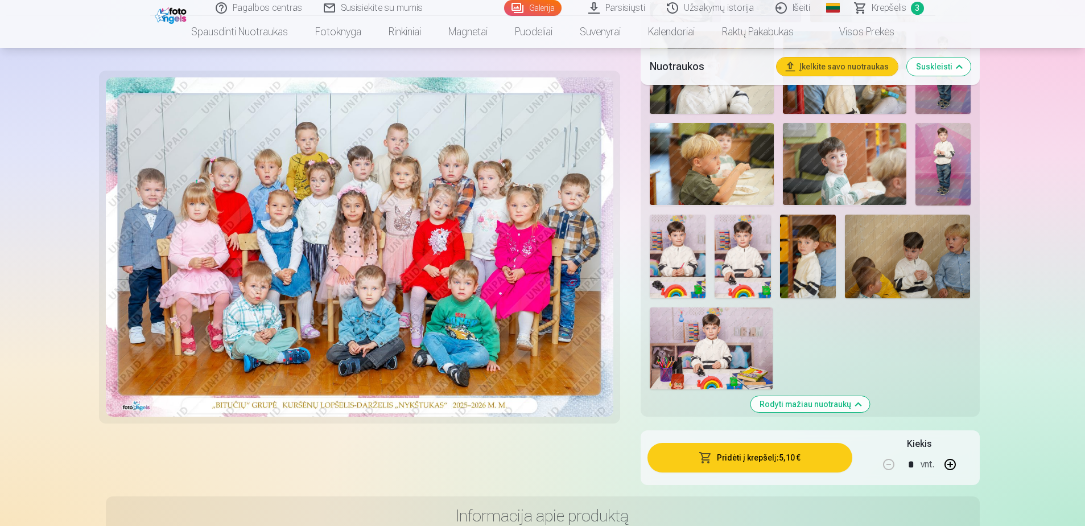
click at [755, 274] on img at bounding box center [742, 256] width 56 height 84
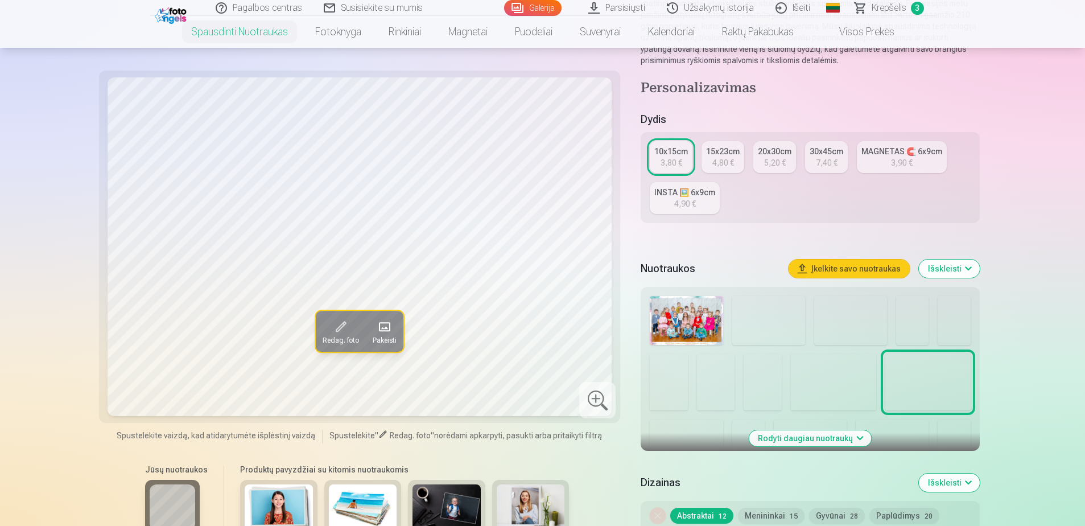
scroll to position [455, 0]
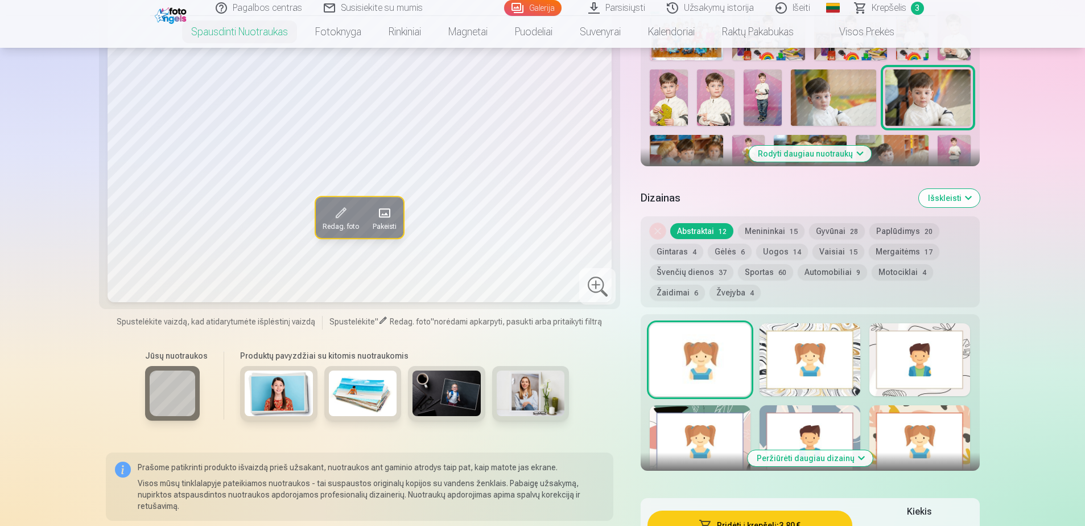
click at [819, 154] on button "Rodyti daugiau nuotraukų" at bounding box center [810, 154] width 122 height 16
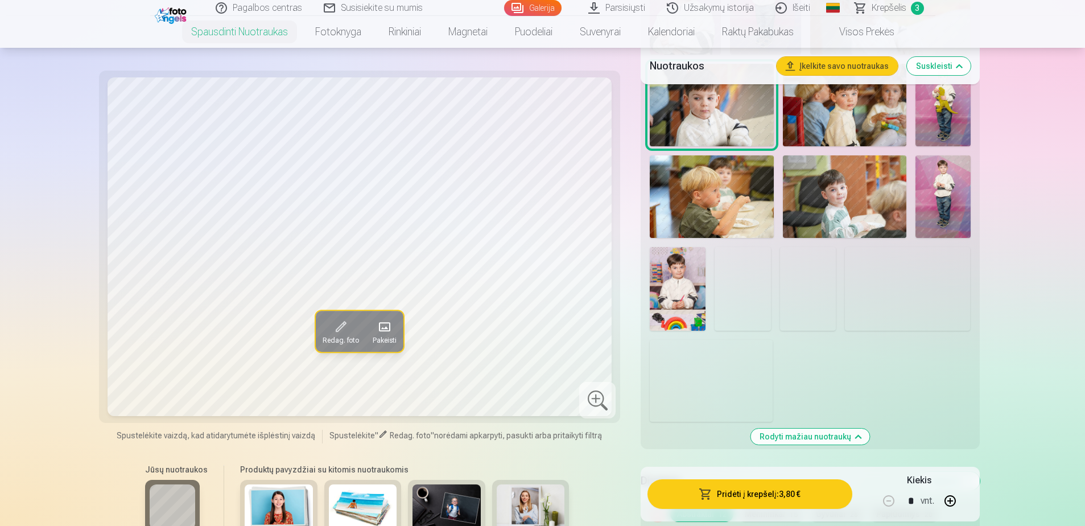
scroll to position [796, 0]
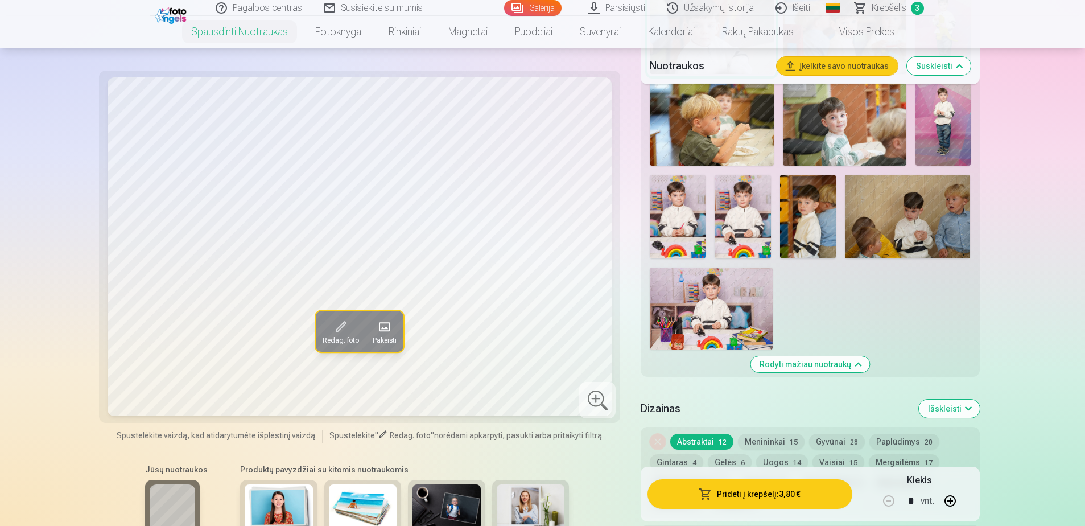
click at [747, 211] on img at bounding box center [742, 217] width 56 height 84
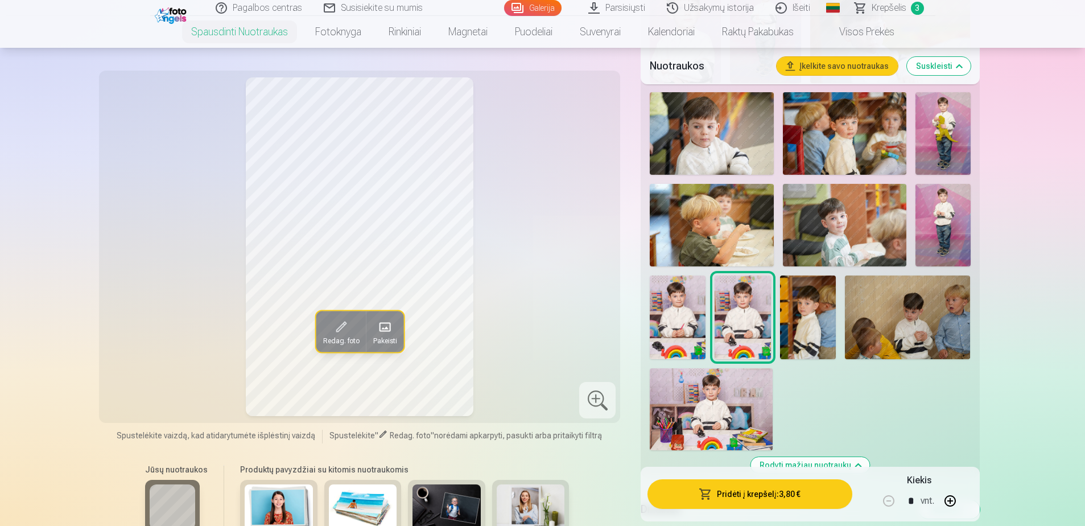
scroll to position [683, 0]
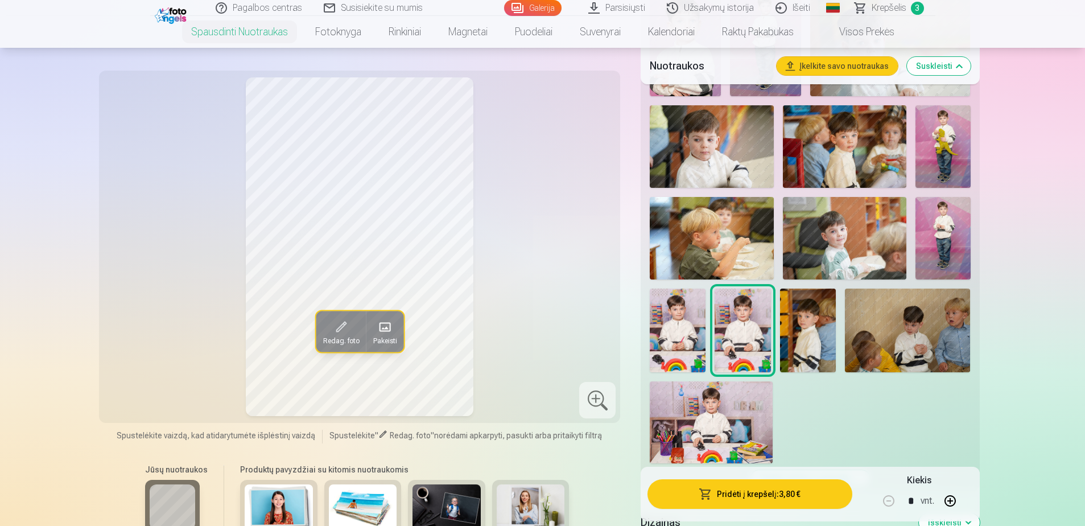
click at [806, 296] on img at bounding box center [808, 330] width 56 height 84
click at [895, 316] on img at bounding box center [908, 330] width 126 height 84
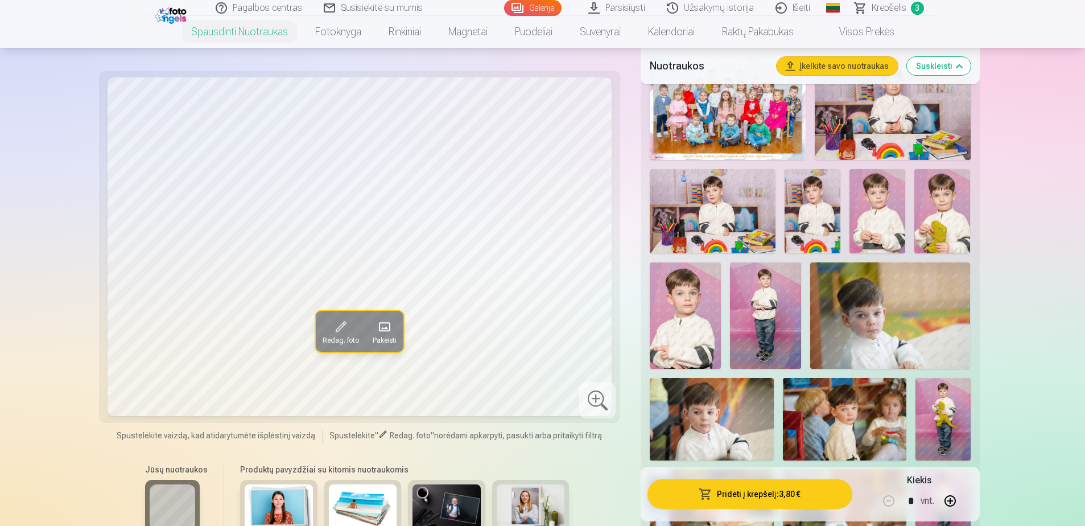
scroll to position [341, 0]
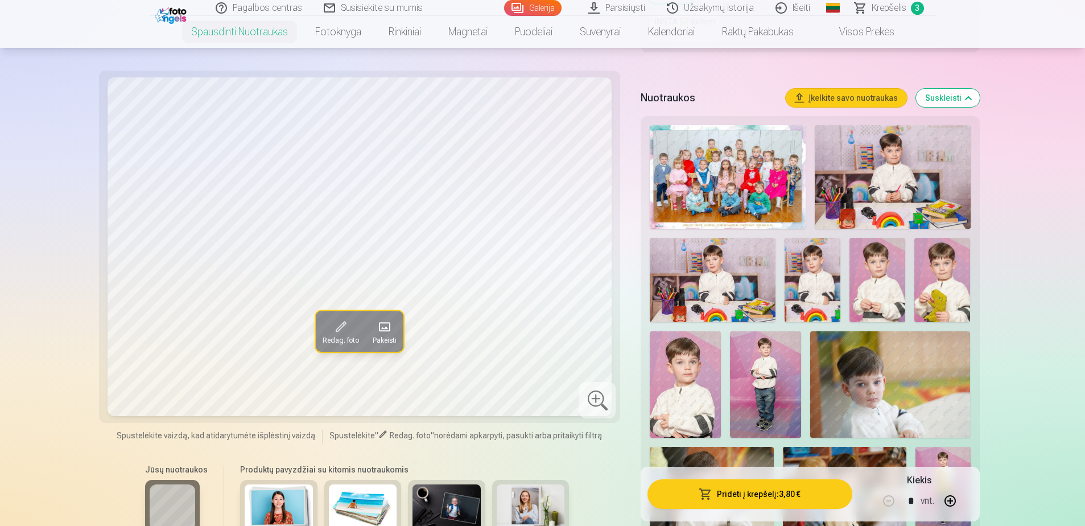
click at [897, 191] on img at bounding box center [893, 177] width 156 height 104
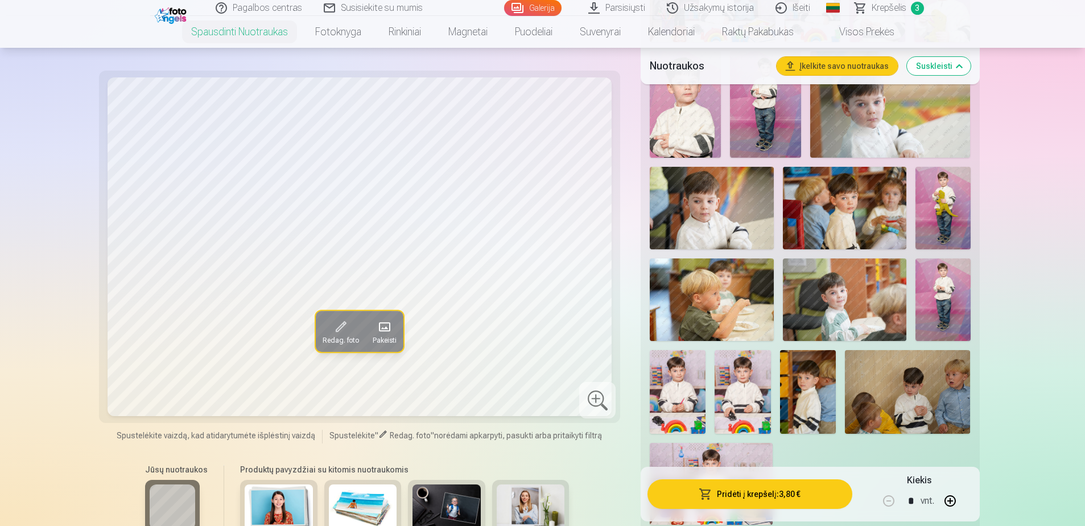
scroll to position [626, 0]
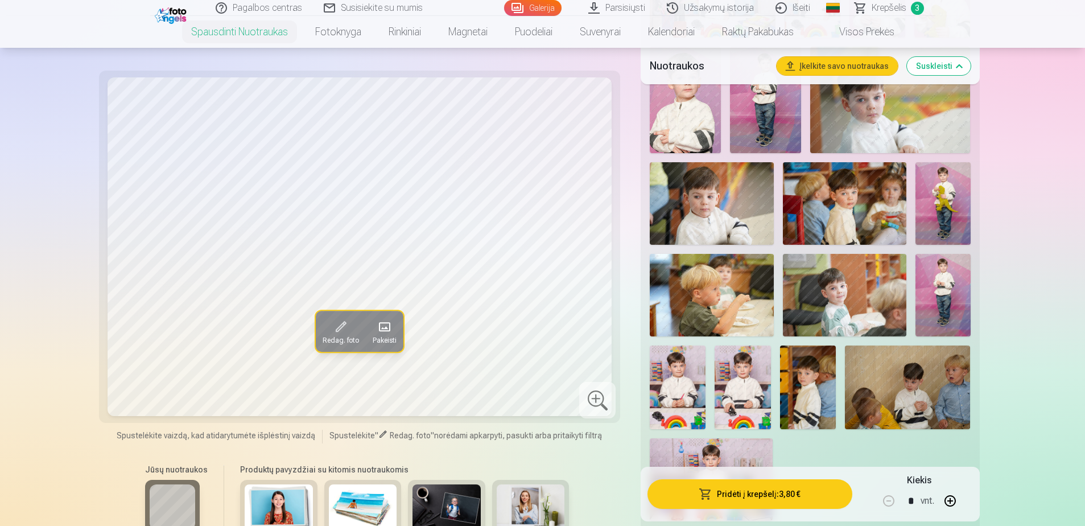
click at [830, 210] on img at bounding box center [844, 203] width 123 height 82
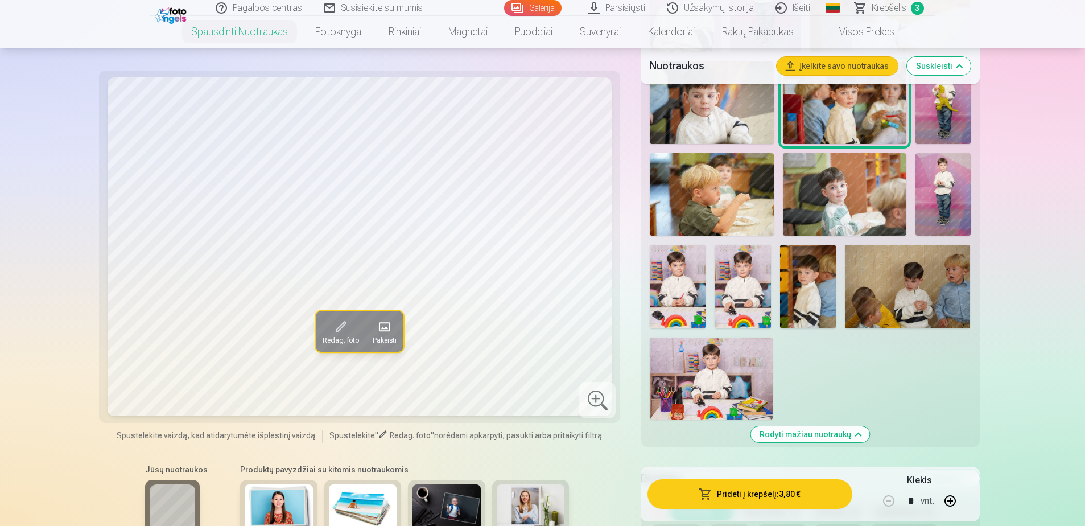
scroll to position [796, 0]
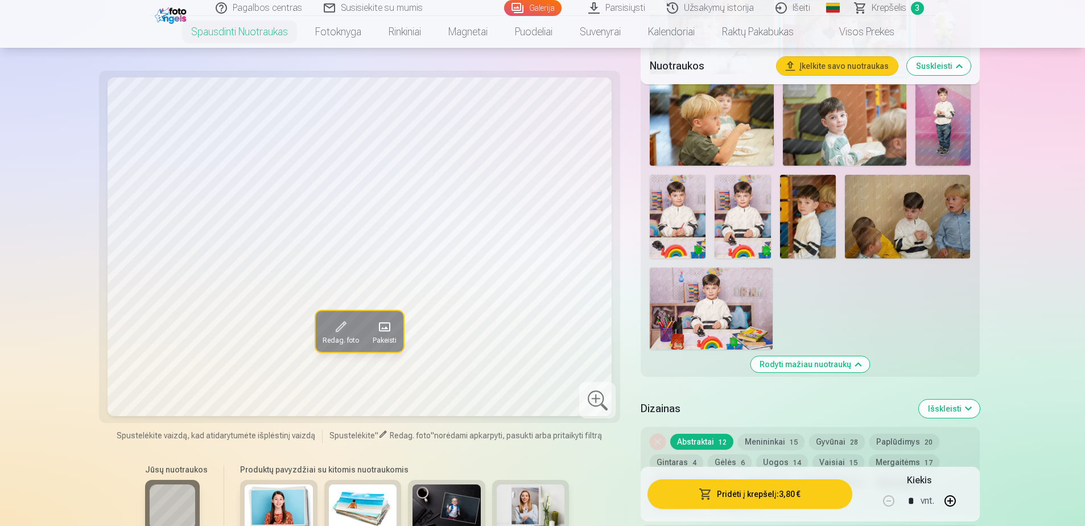
click at [689, 323] on img at bounding box center [711, 308] width 123 height 82
click at [722, 231] on img at bounding box center [742, 217] width 56 height 84
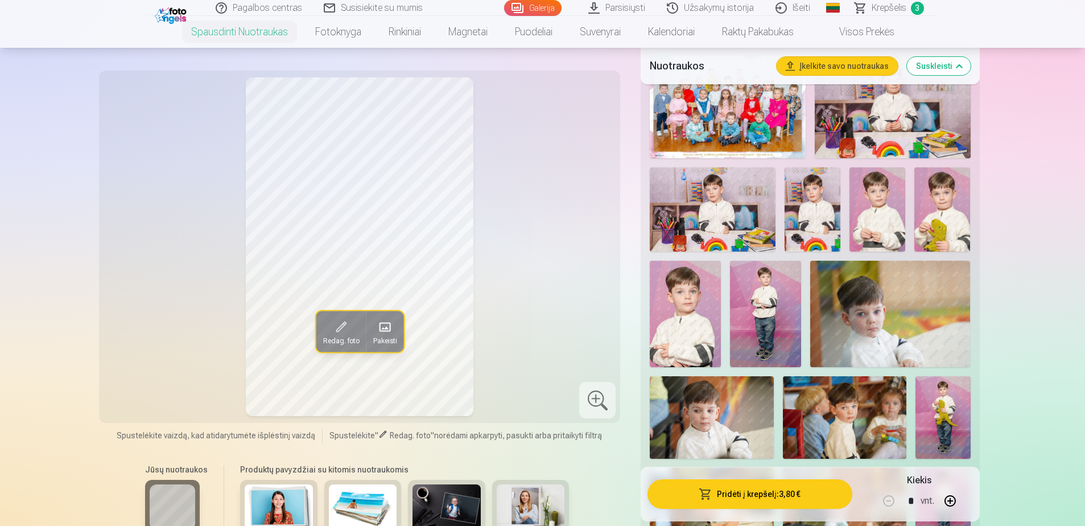
scroll to position [398, 0]
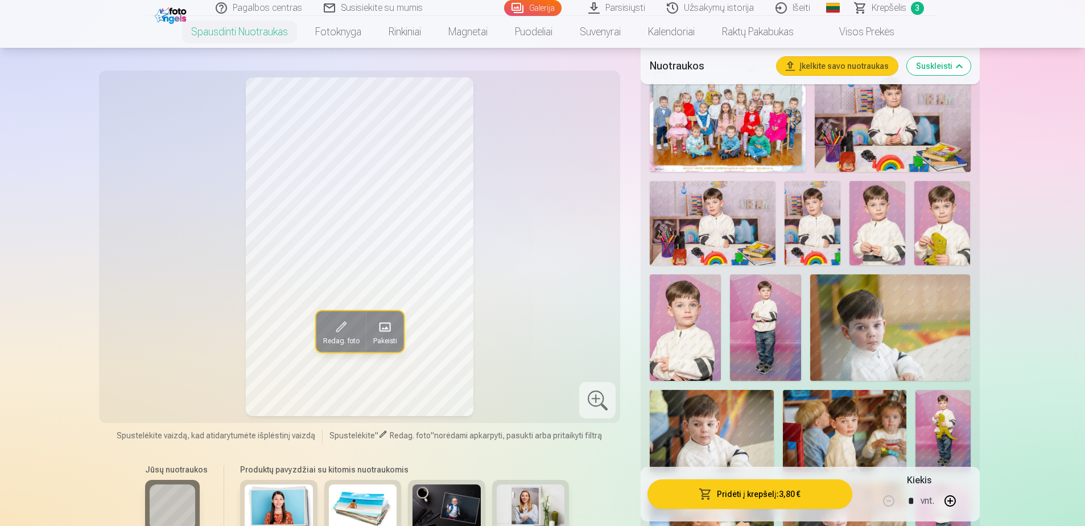
click at [867, 221] on img at bounding box center [877, 223] width 56 height 84
click at [688, 350] on img at bounding box center [685, 327] width 71 height 106
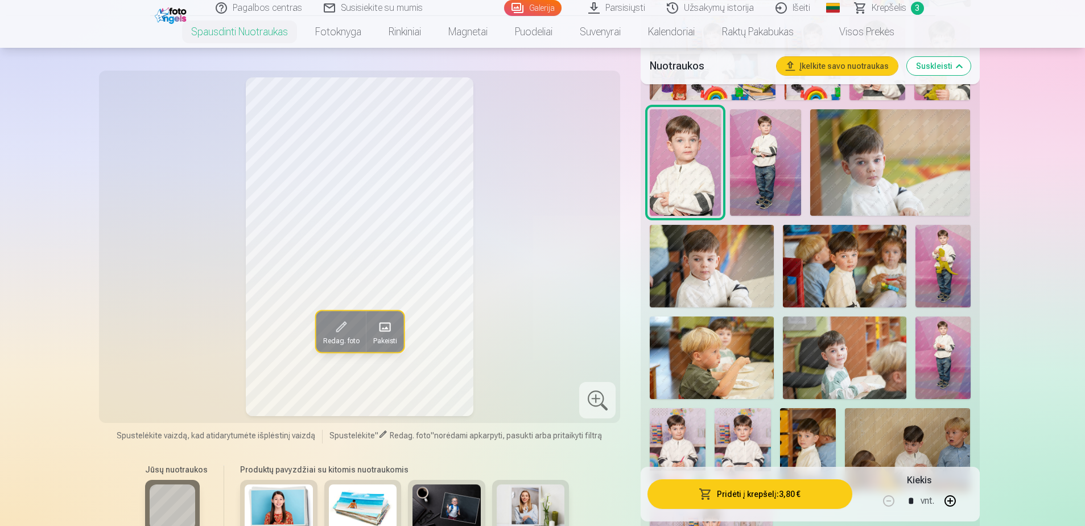
scroll to position [512, 0]
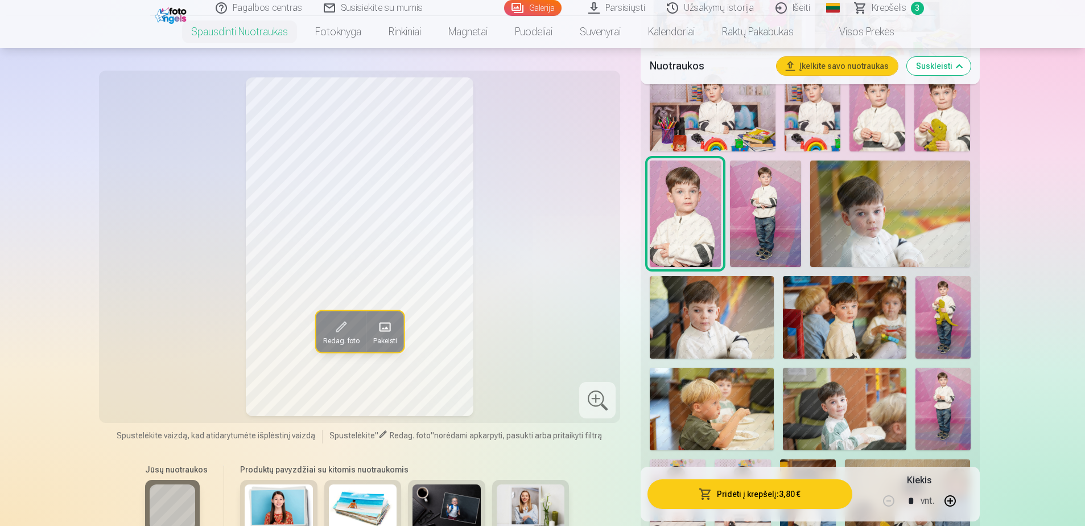
click at [885, 7] on span "Krepšelis" at bounding box center [888, 8] width 35 height 14
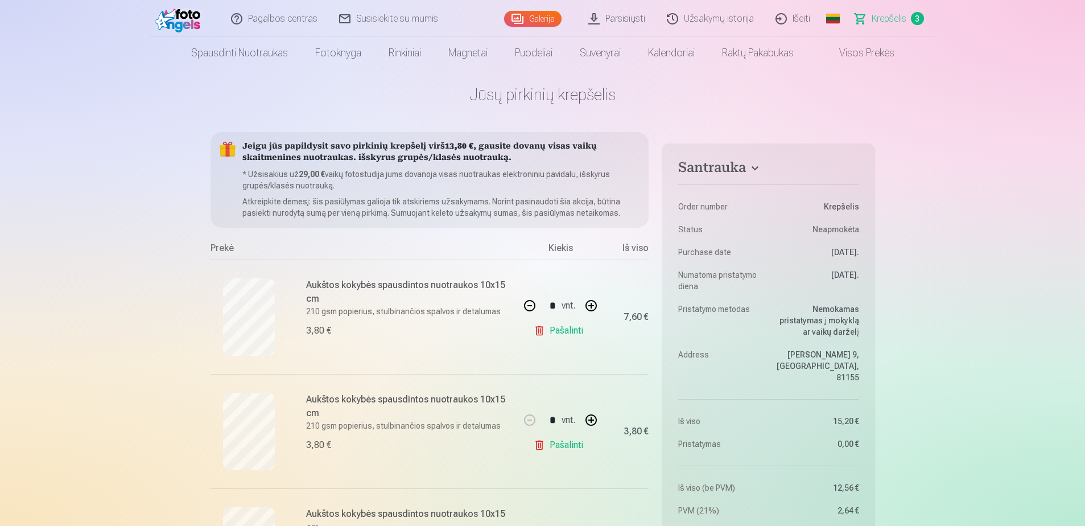
scroll to position [114, 0]
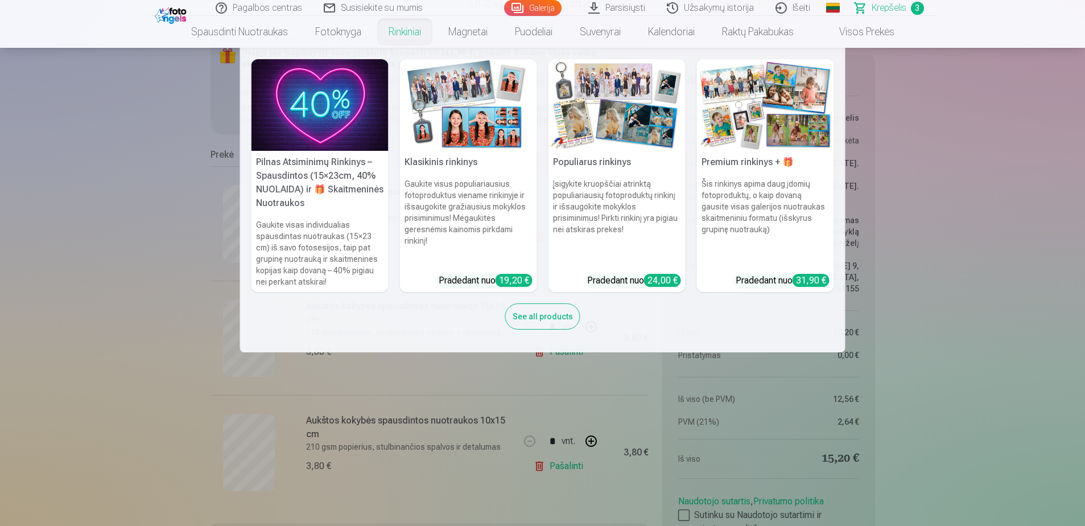
click at [778, 114] on img at bounding box center [765, 105] width 137 height 92
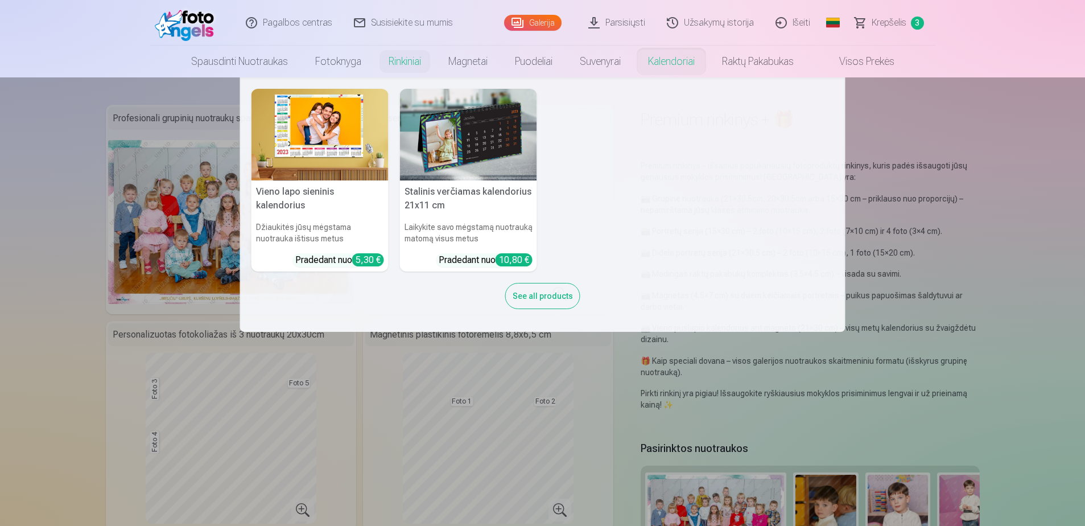
click at [306, 132] on img at bounding box center [319, 135] width 137 height 92
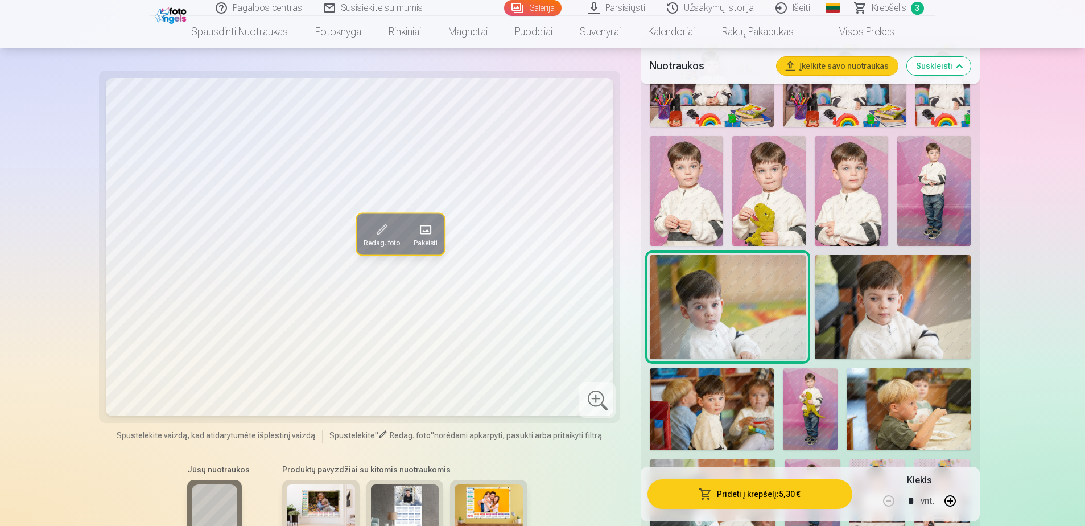
scroll to position [341, 0]
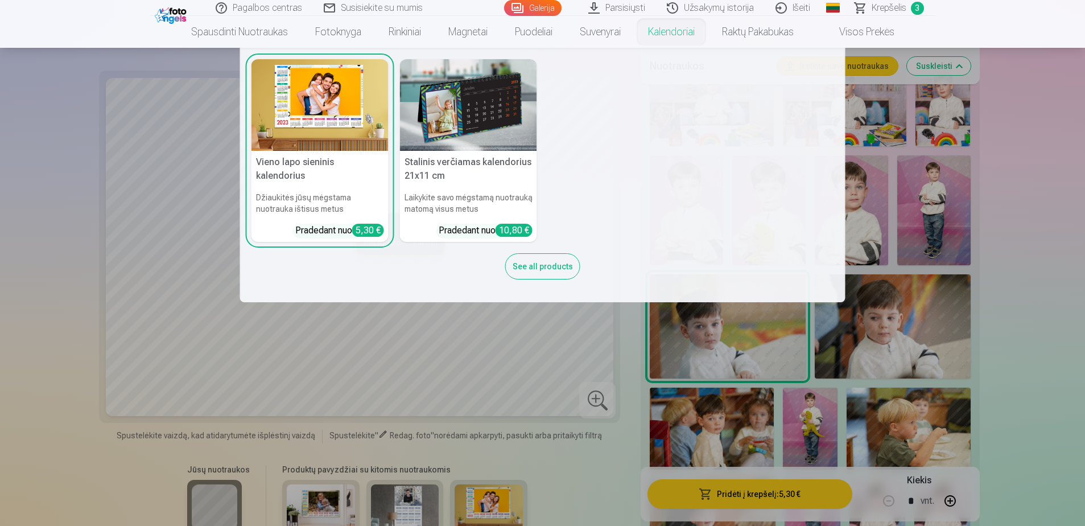
click at [532, 262] on div "See all products" at bounding box center [542, 266] width 75 height 26
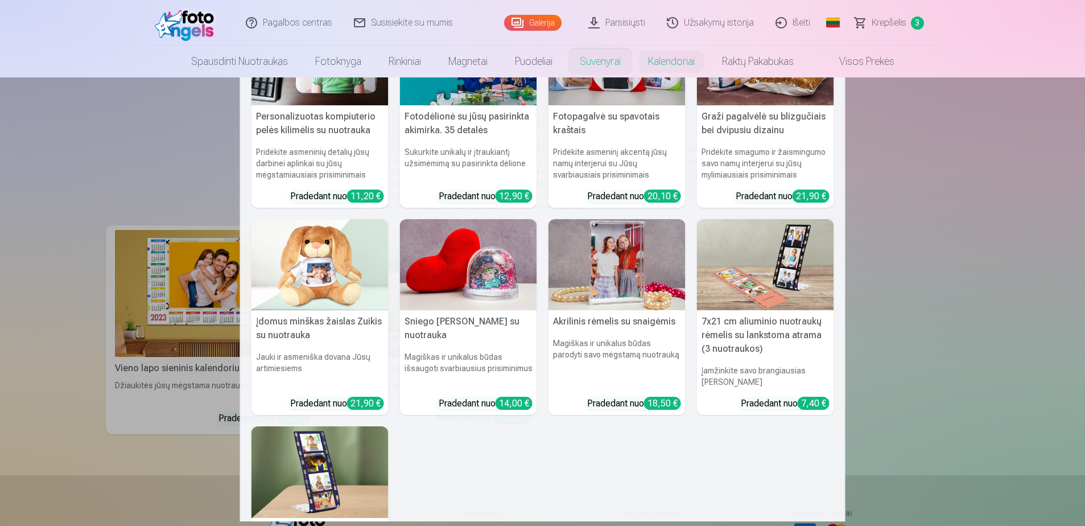
scroll to position [57, 0]
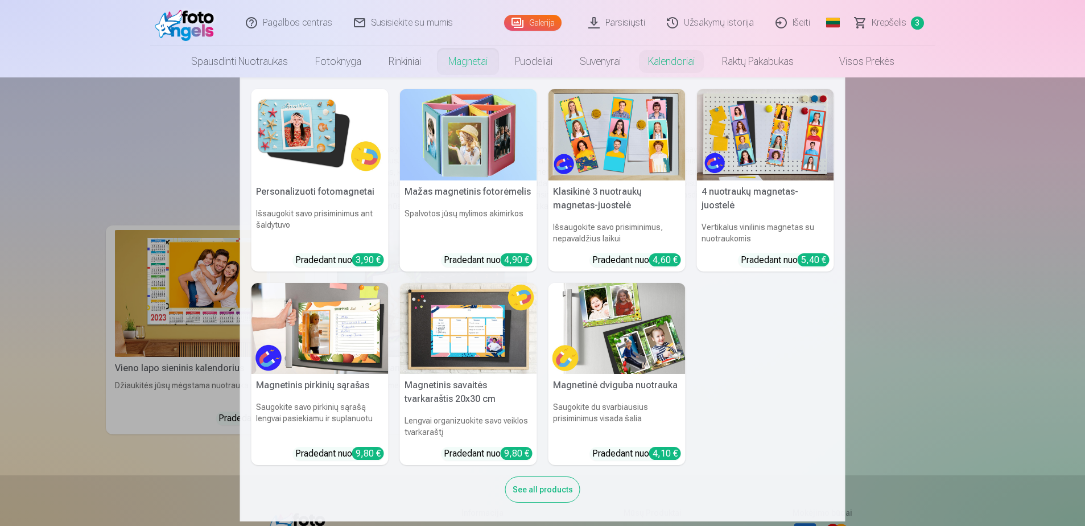
click at [313, 134] on img at bounding box center [319, 135] width 137 height 92
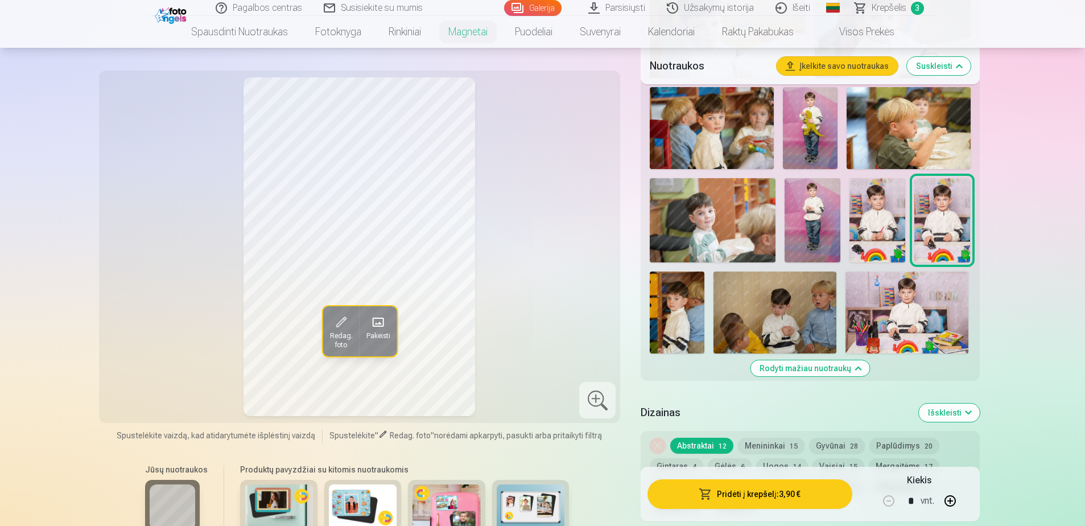
scroll to position [739, 0]
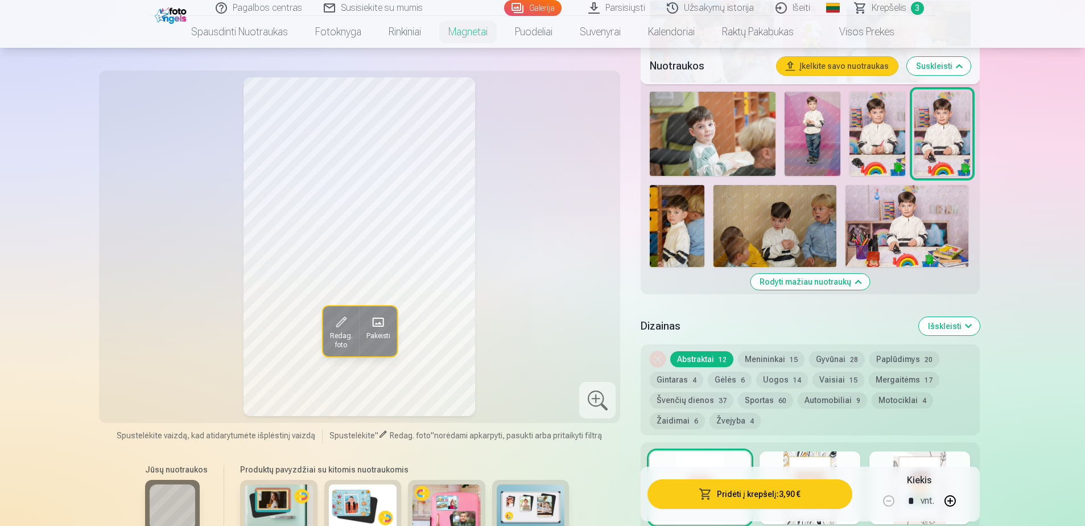
click at [434, 496] on img at bounding box center [446, 507] width 68 height 46
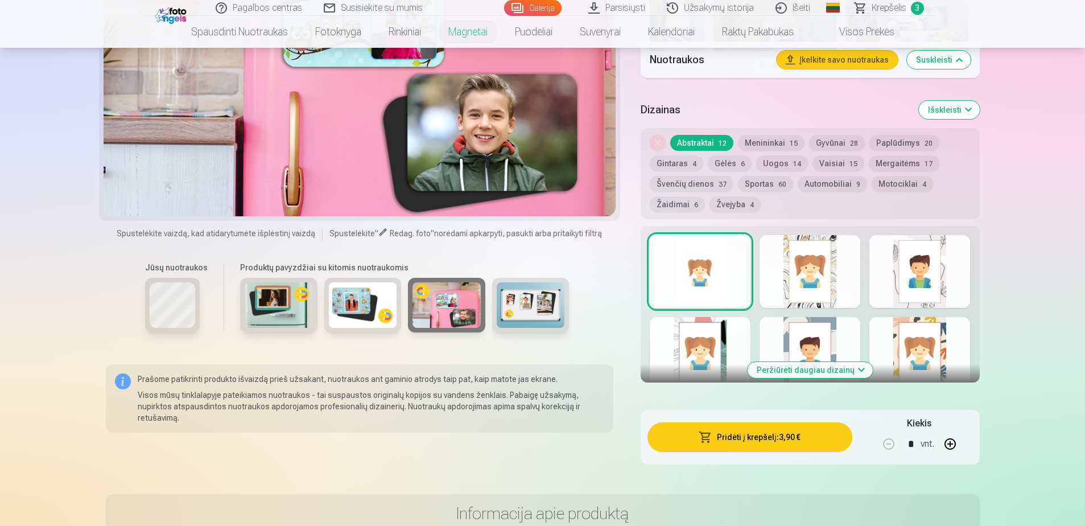
scroll to position [967, 0]
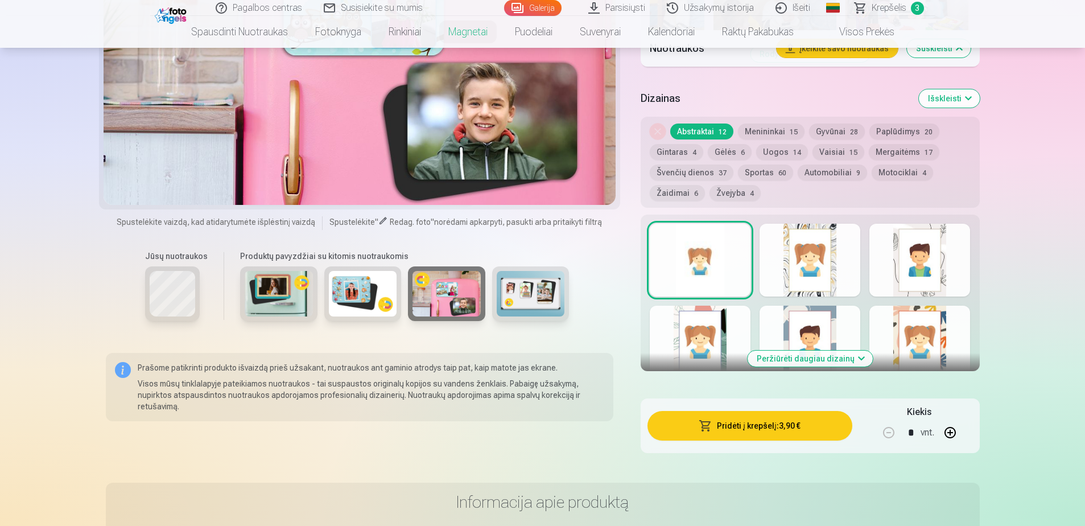
click at [537, 288] on img at bounding box center [531, 294] width 68 height 46
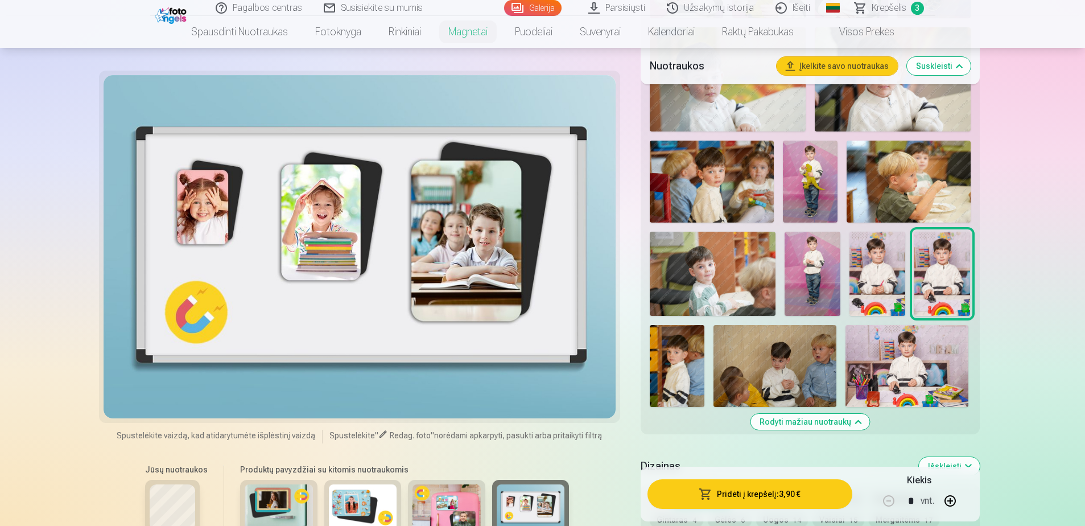
scroll to position [569, 0]
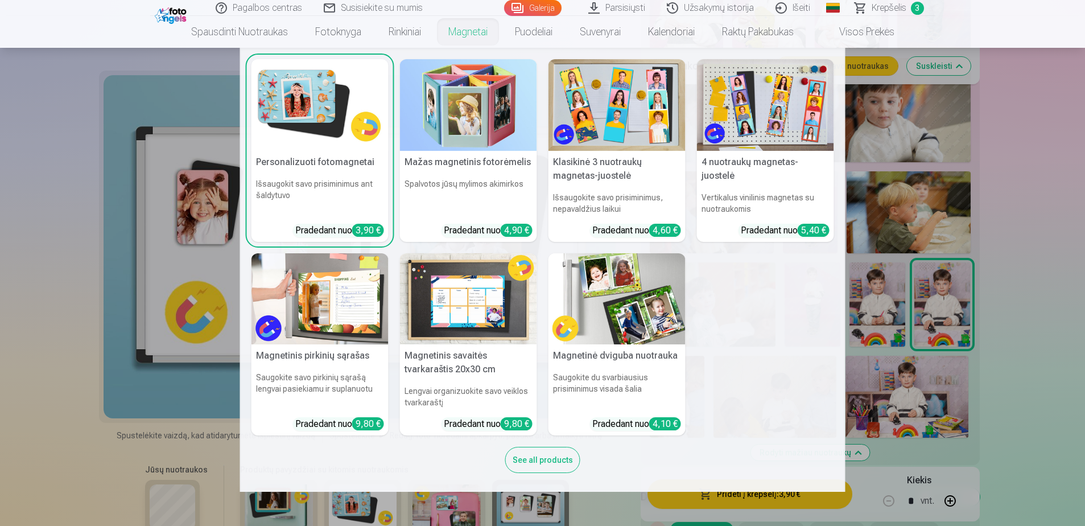
click at [337, 109] on img at bounding box center [319, 105] width 137 height 92
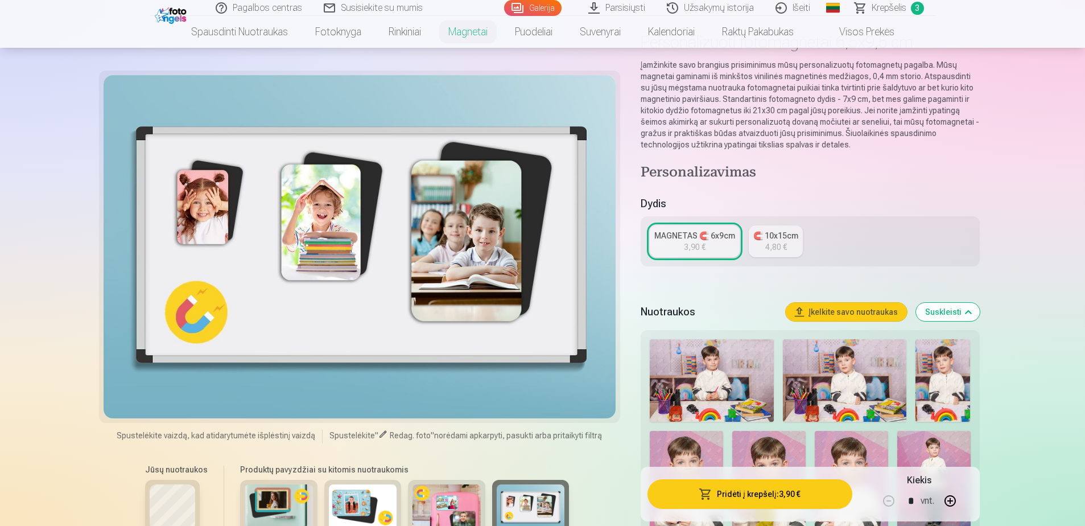
scroll to position [57, 0]
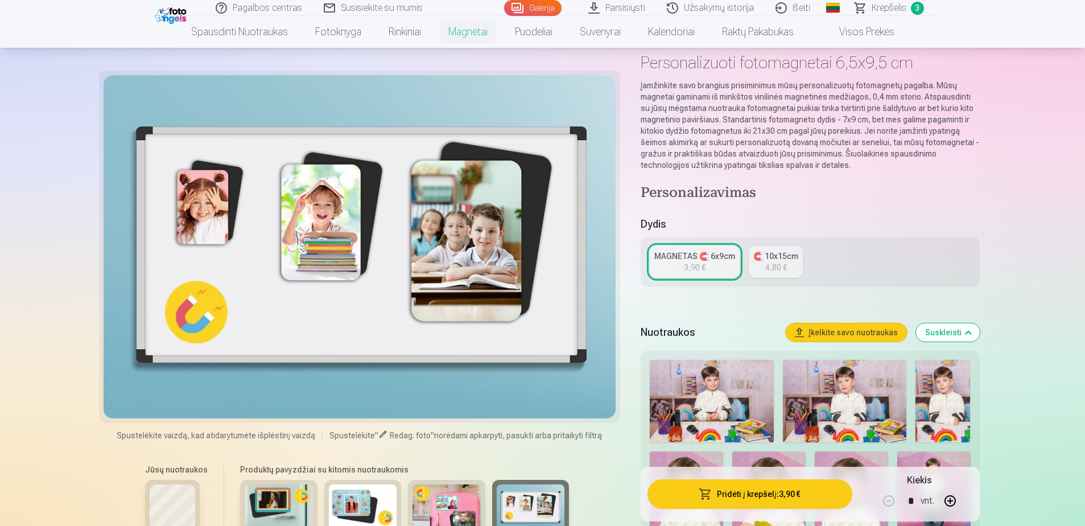
click at [774, 255] on div "🧲 10x15cm" at bounding box center [775, 255] width 45 height 11
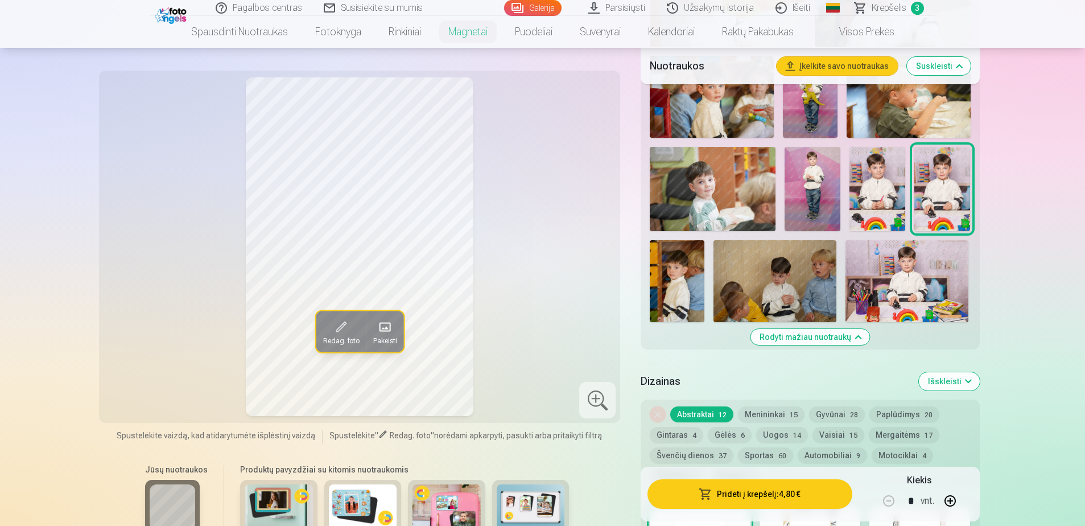
scroll to position [739, 0]
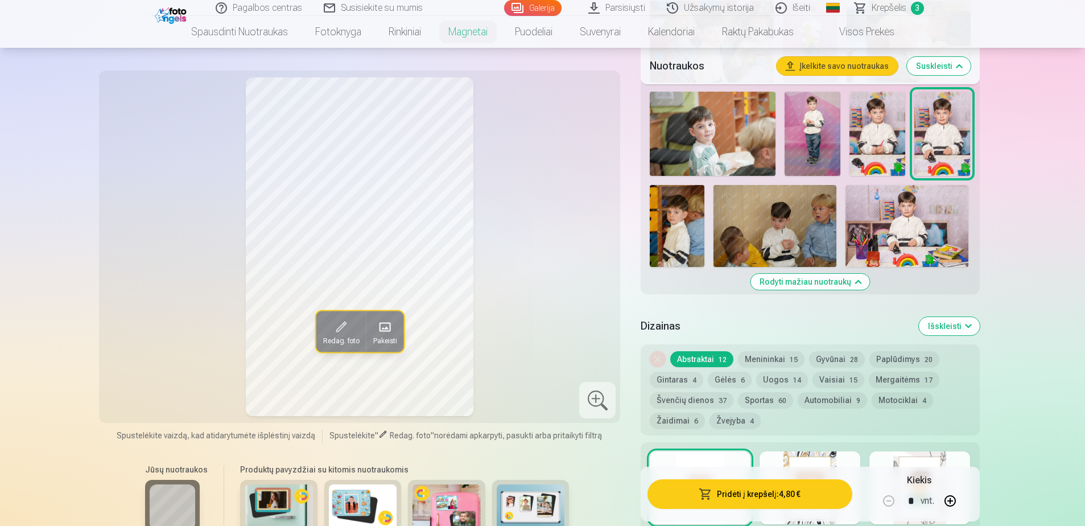
drag, startPoint x: 1082, startPoint y: 100, endPoint x: 1089, endPoint y: 137, distance: 38.3
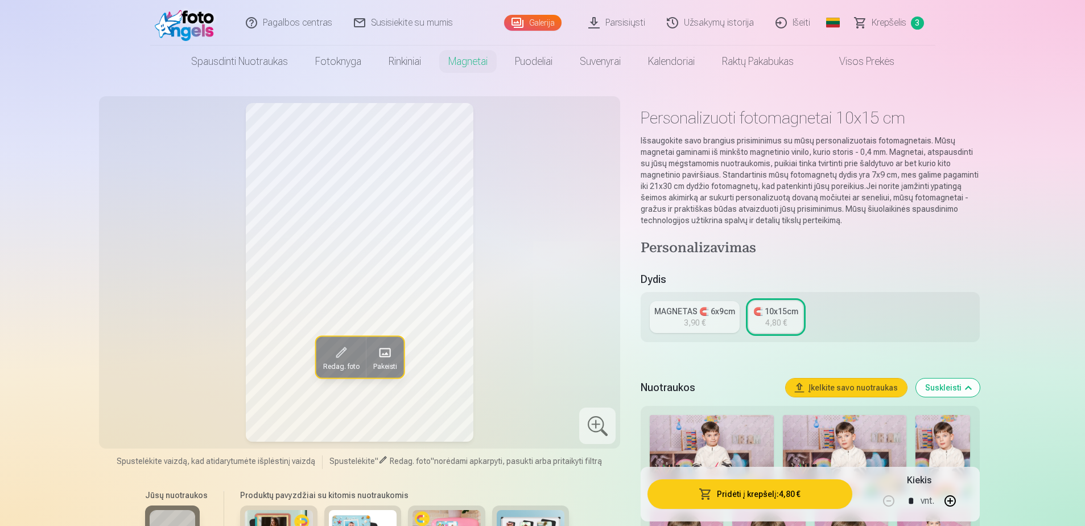
scroll to position [0, 0]
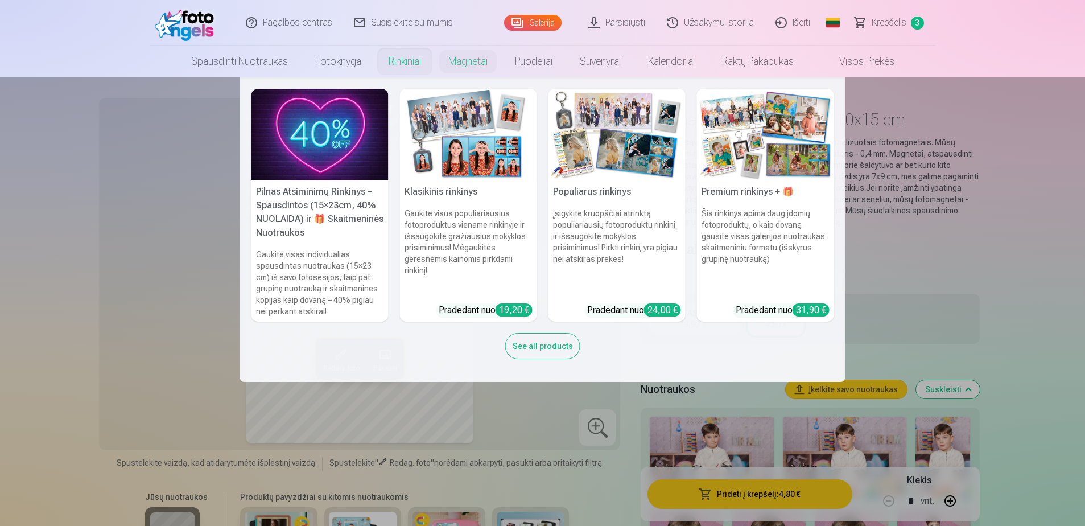
click at [597, 126] on img at bounding box center [616, 135] width 137 height 92
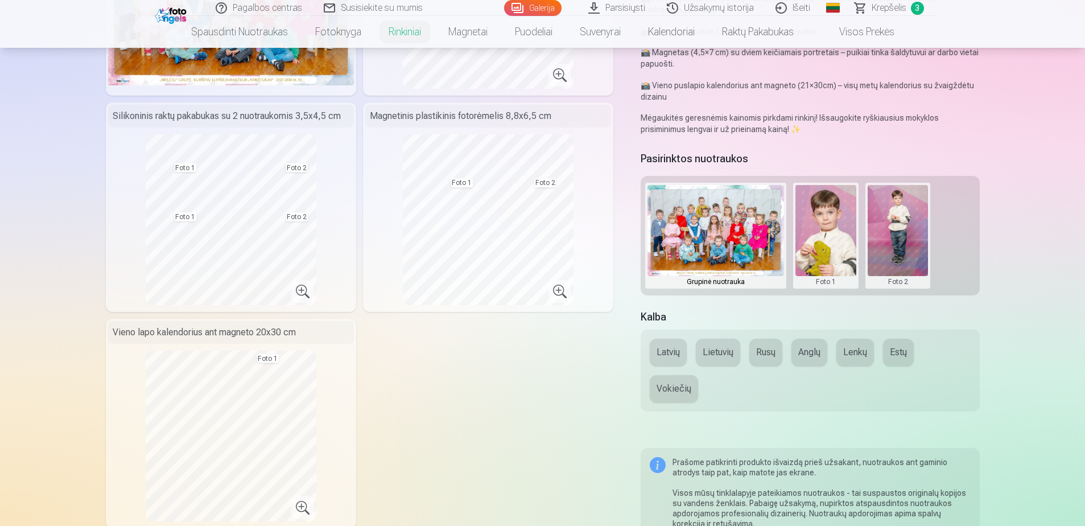
scroll to position [228, 0]
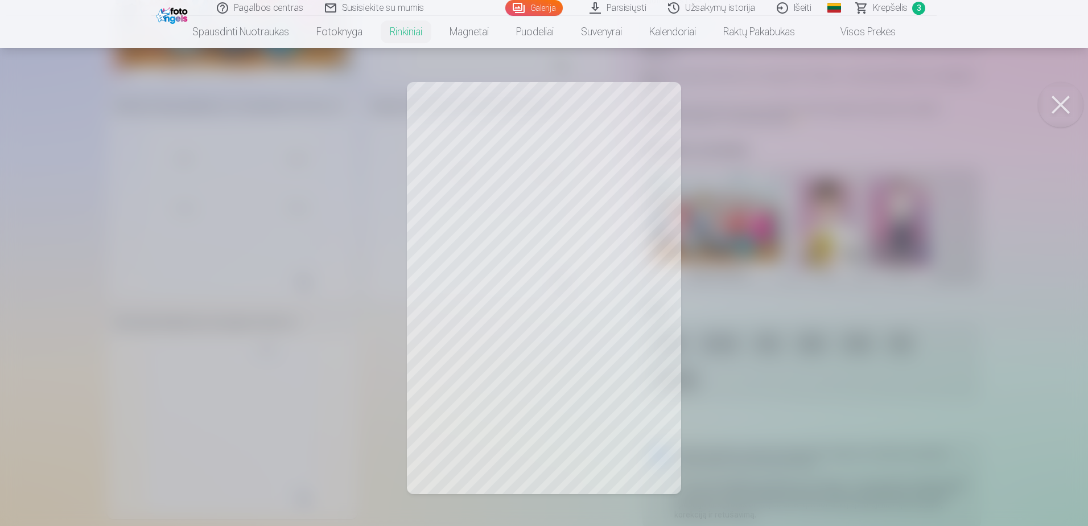
click at [1065, 102] on button at bounding box center [1061, 105] width 46 height 46
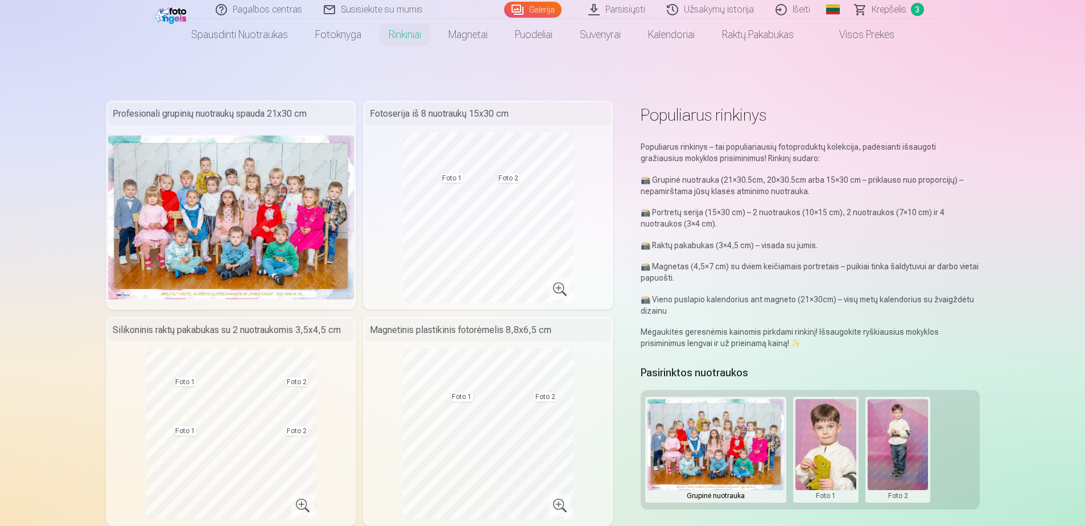
scroll to position [0, 0]
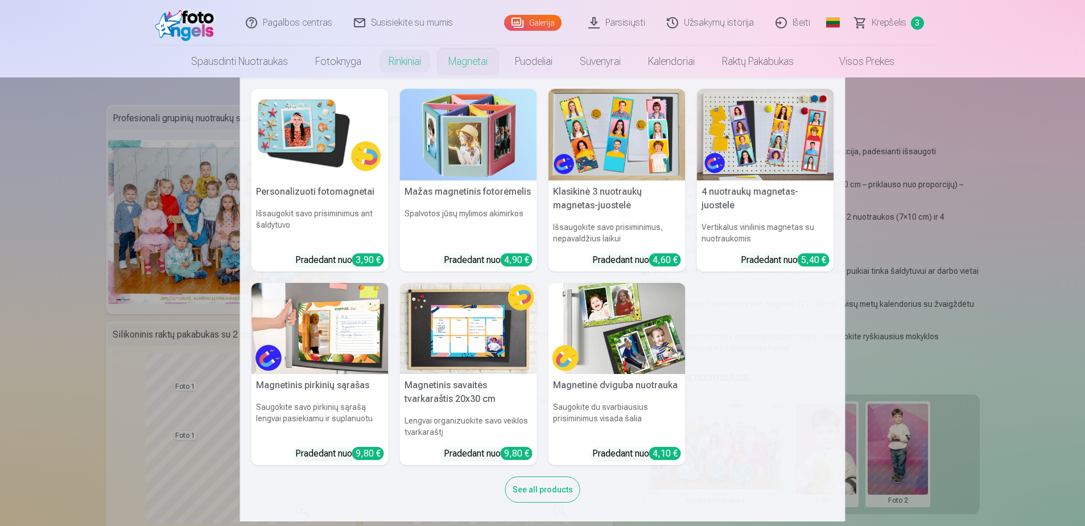
click at [627, 307] on img at bounding box center [616, 329] width 137 height 92
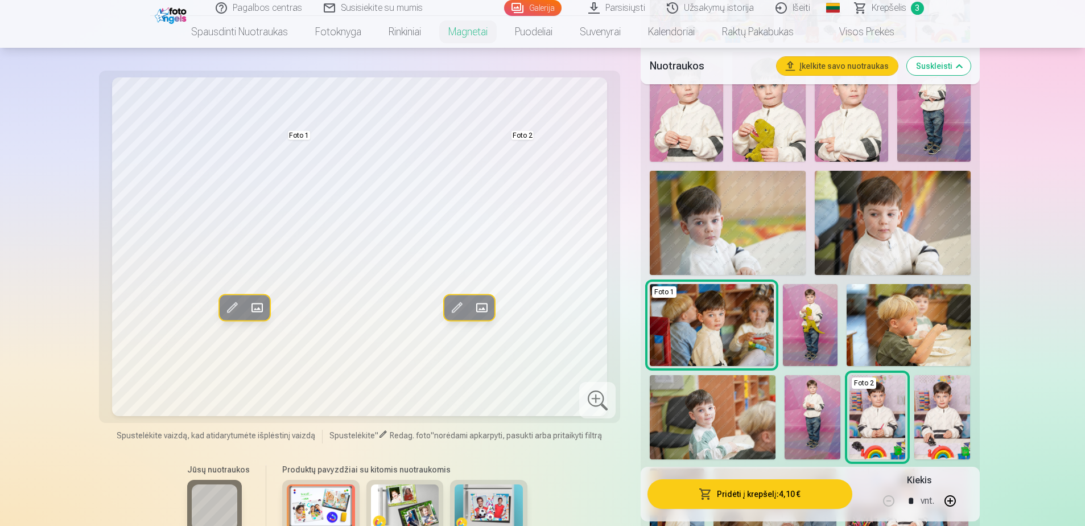
scroll to position [512, 0]
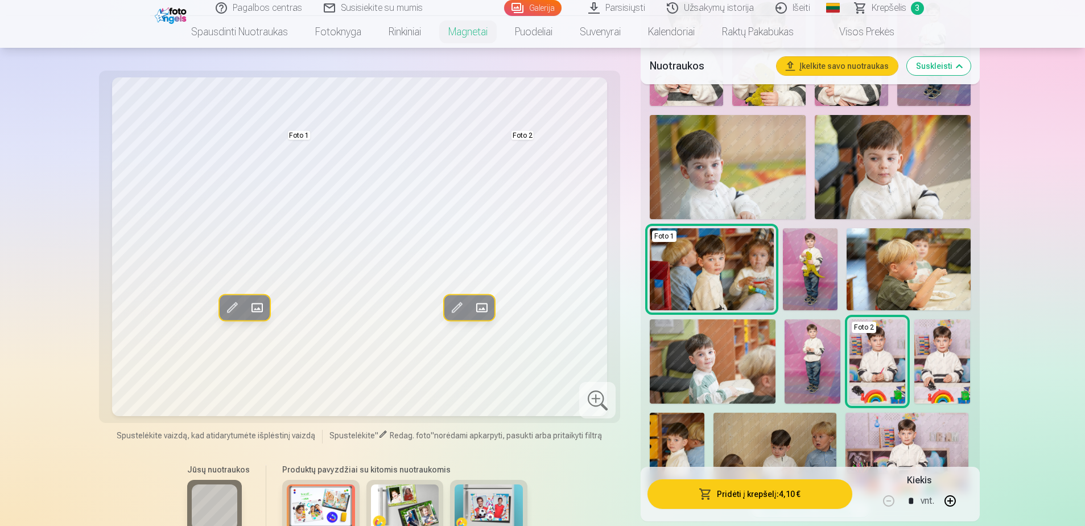
click at [502, 503] on img at bounding box center [488, 507] width 68 height 46
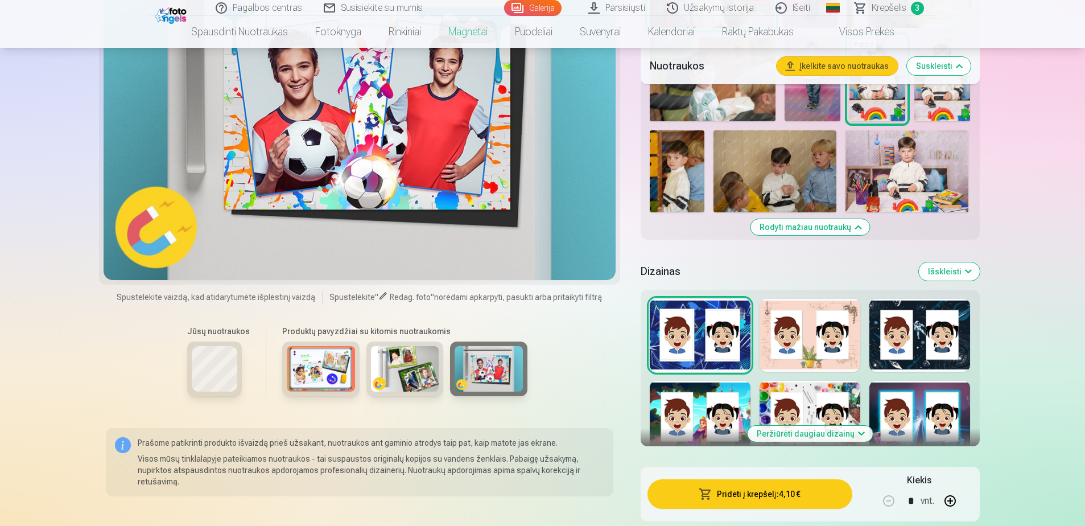
scroll to position [796, 0]
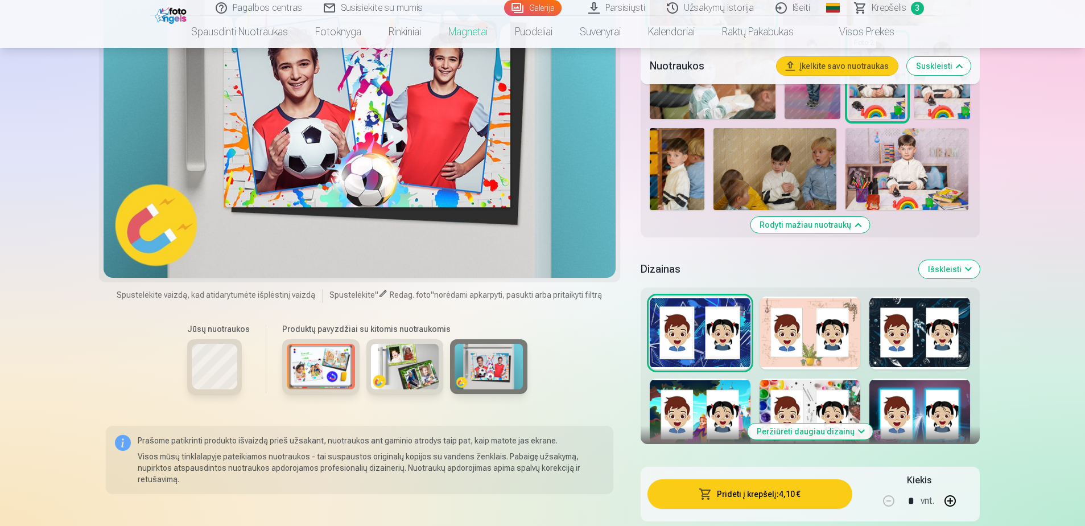
click at [309, 376] on img at bounding box center [321, 367] width 68 height 46
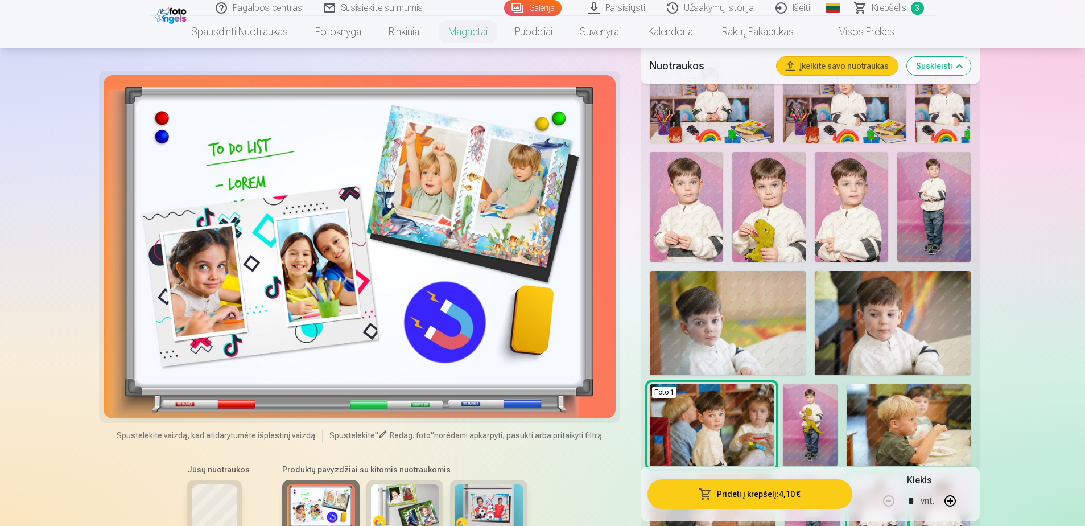
scroll to position [341, 0]
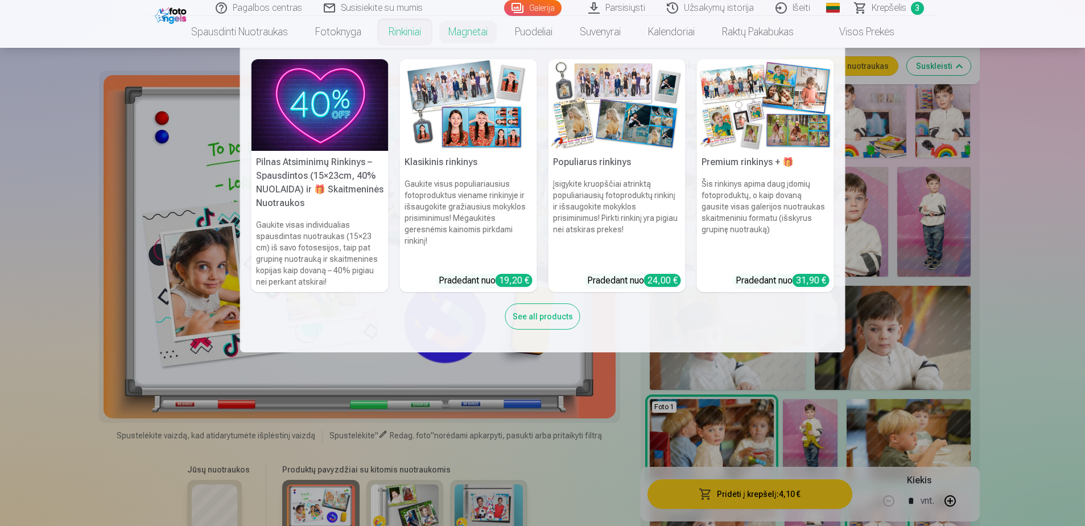
click at [648, 108] on img at bounding box center [616, 105] width 137 height 92
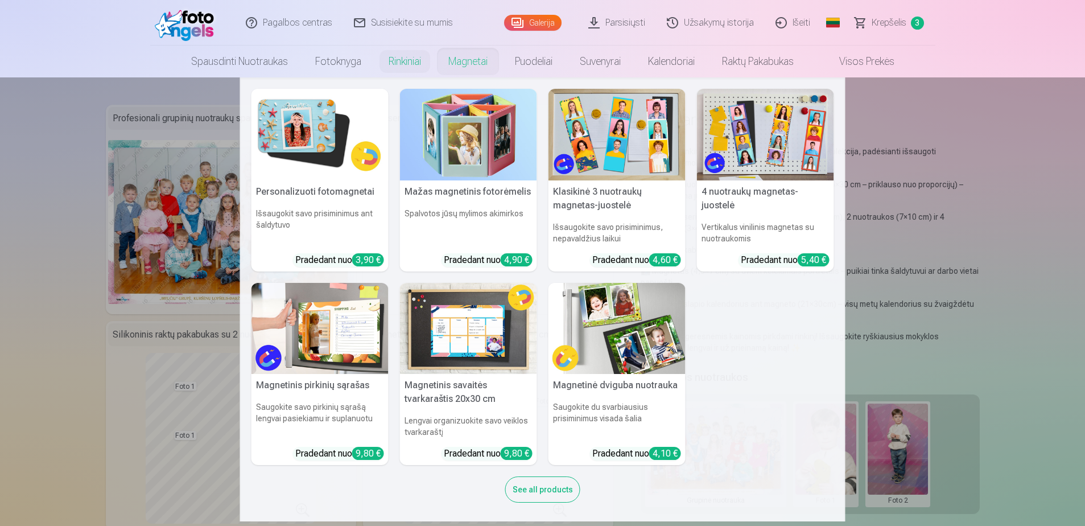
click at [296, 146] on img at bounding box center [319, 135] width 137 height 92
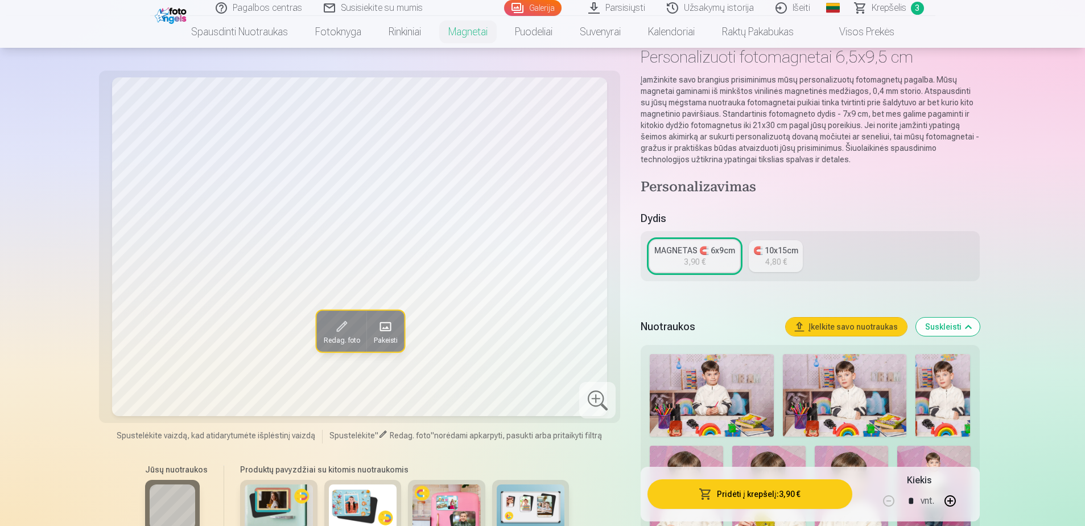
scroll to position [57, 0]
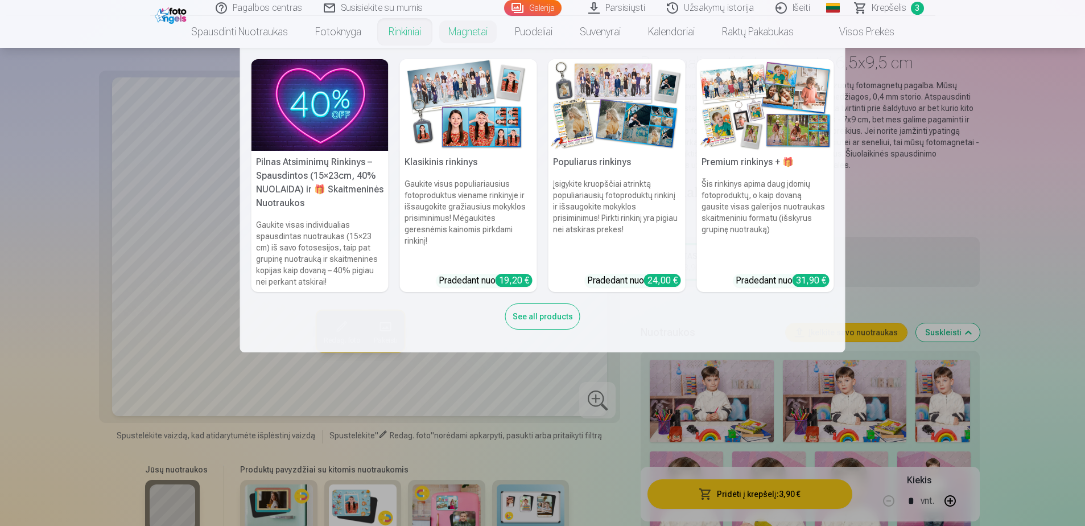
click at [764, 107] on img at bounding box center [765, 105] width 137 height 92
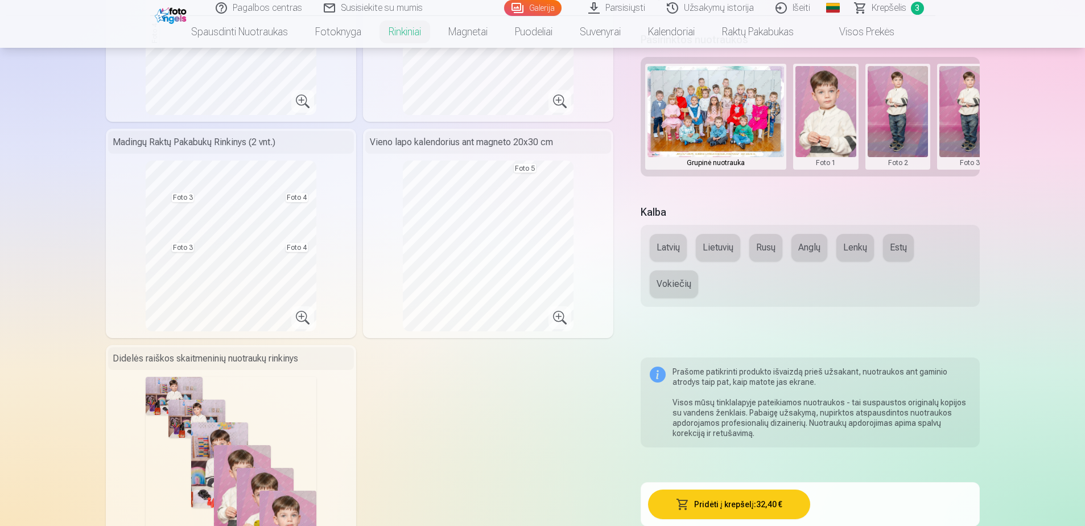
scroll to position [398, 0]
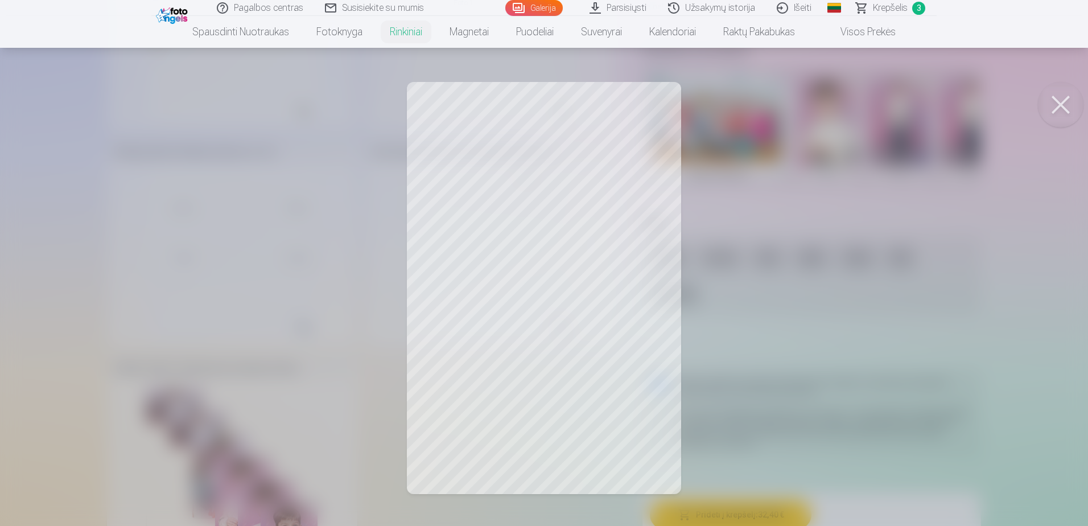
click at [1064, 102] on button at bounding box center [1061, 105] width 46 height 46
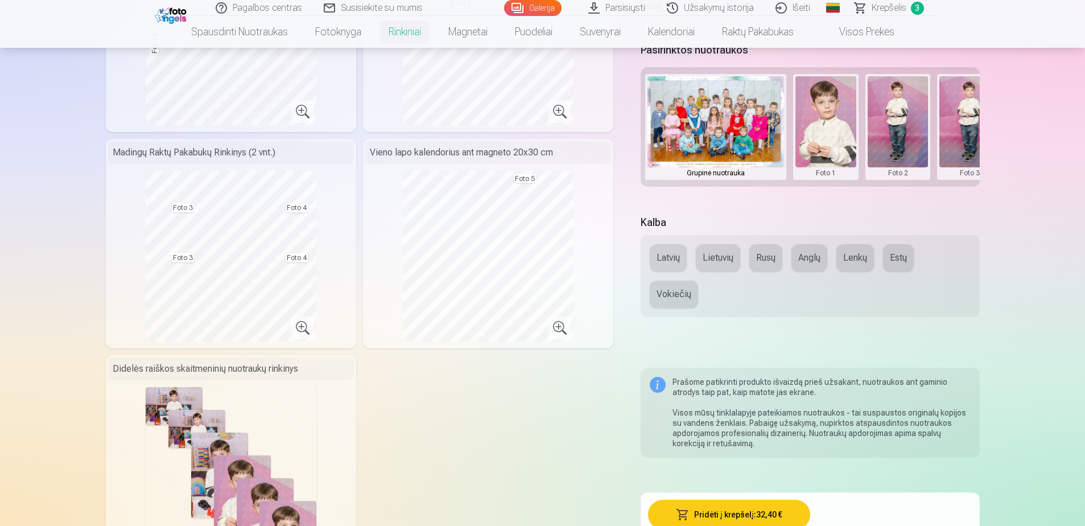
click at [712, 263] on button "Lietuvių" at bounding box center [718, 257] width 44 height 27
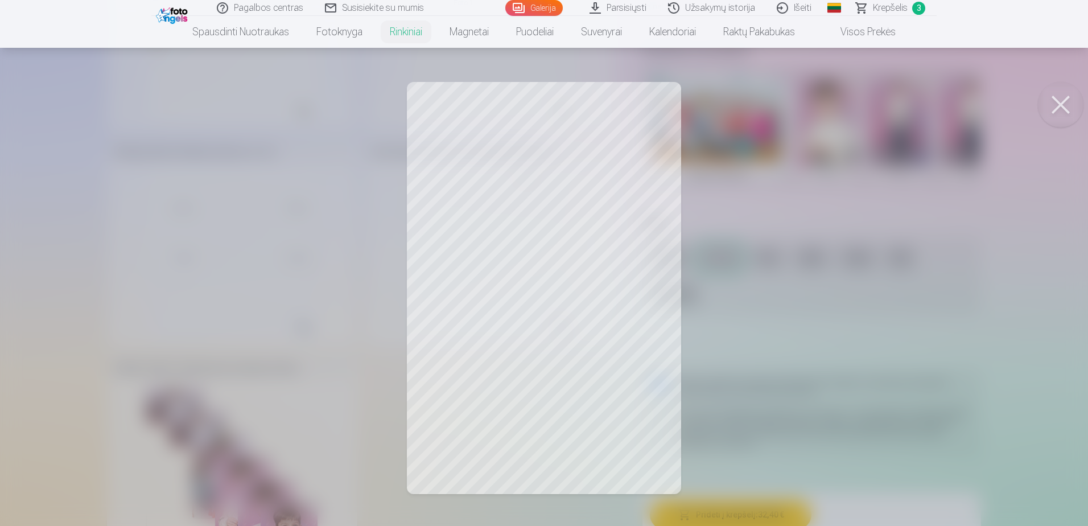
click at [1060, 96] on button at bounding box center [1061, 105] width 46 height 46
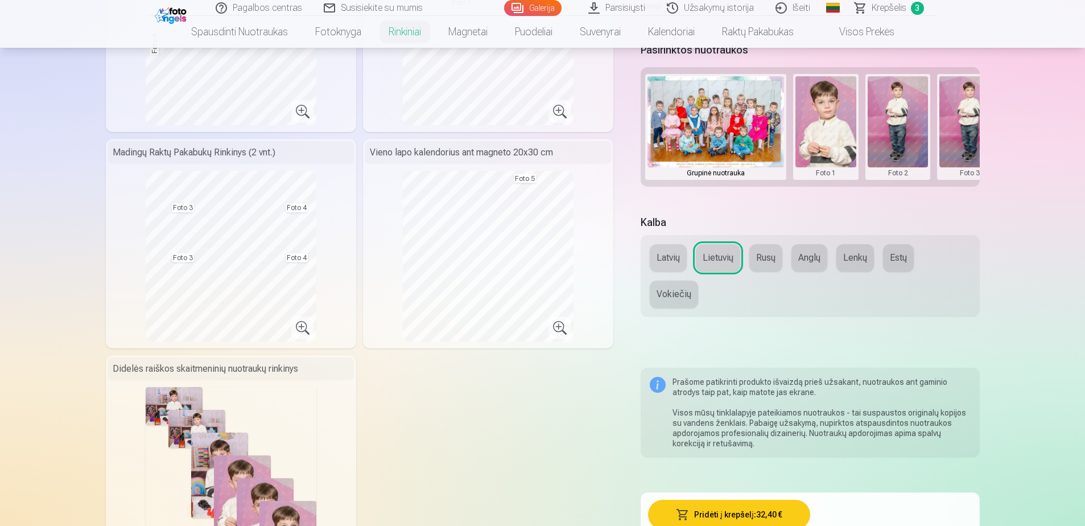
click at [770, 264] on button "Rusų" at bounding box center [765, 257] width 33 height 27
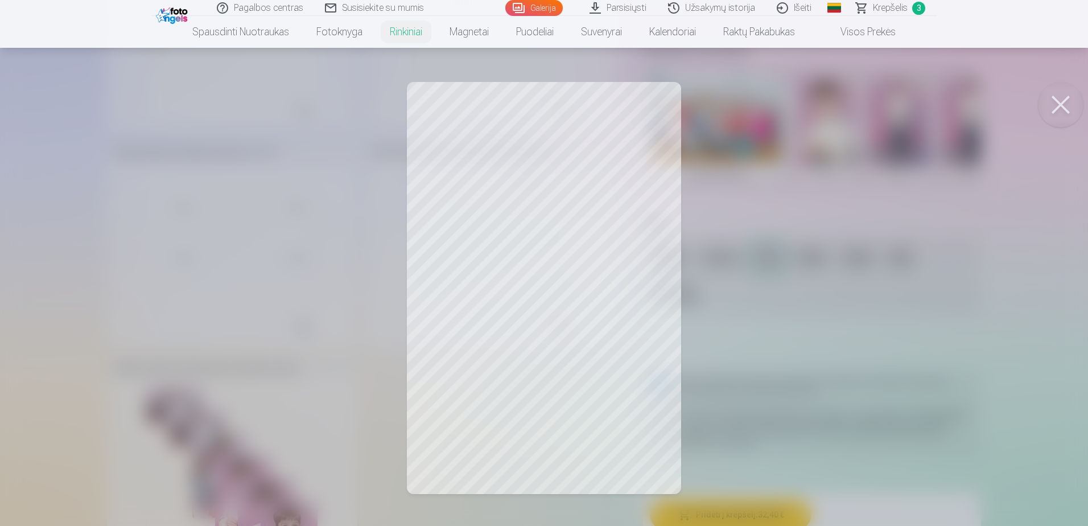
click at [1057, 100] on button at bounding box center [1061, 105] width 46 height 46
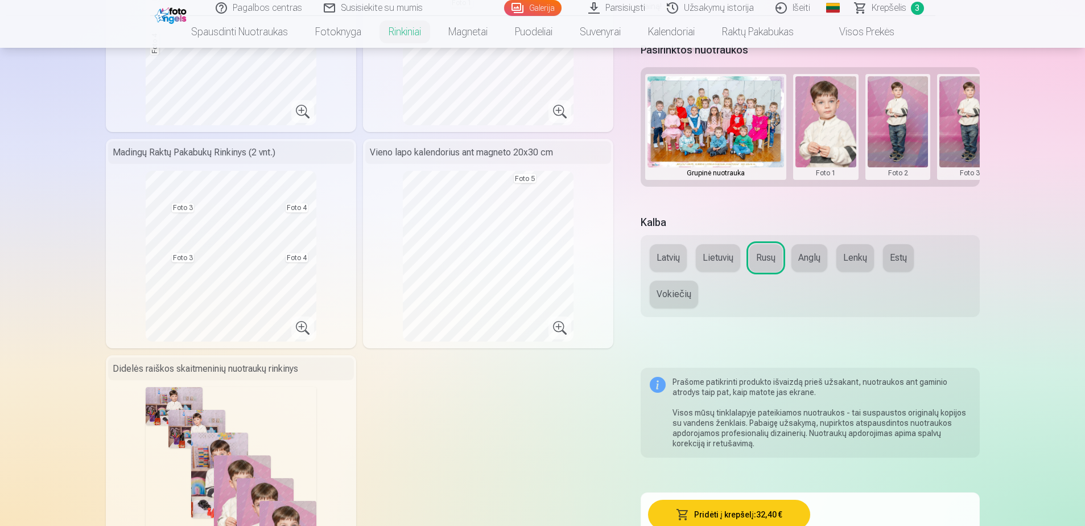
click at [714, 260] on button "Lietuvių" at bounding box center [718, 257] width 44 height 27
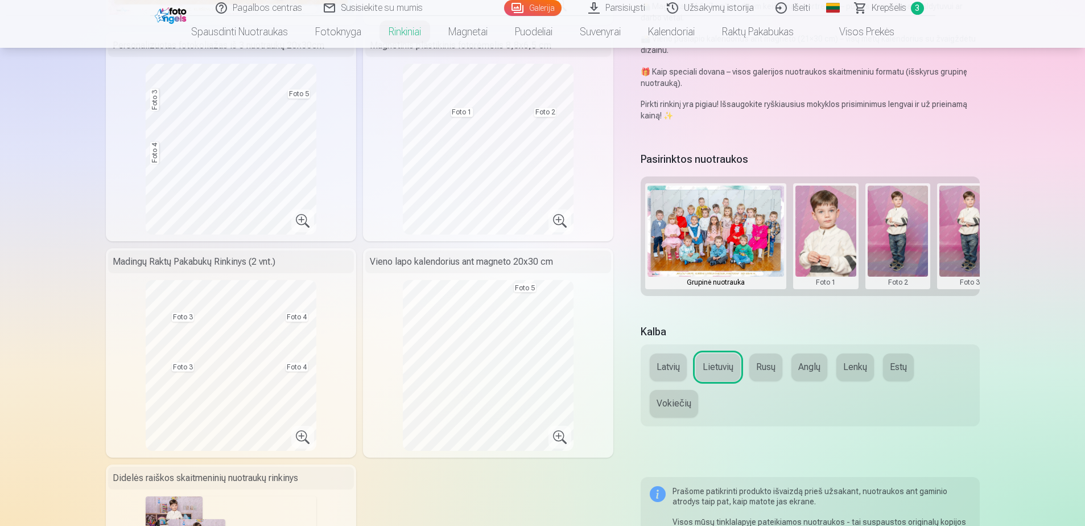
scroll to position [284, 0]
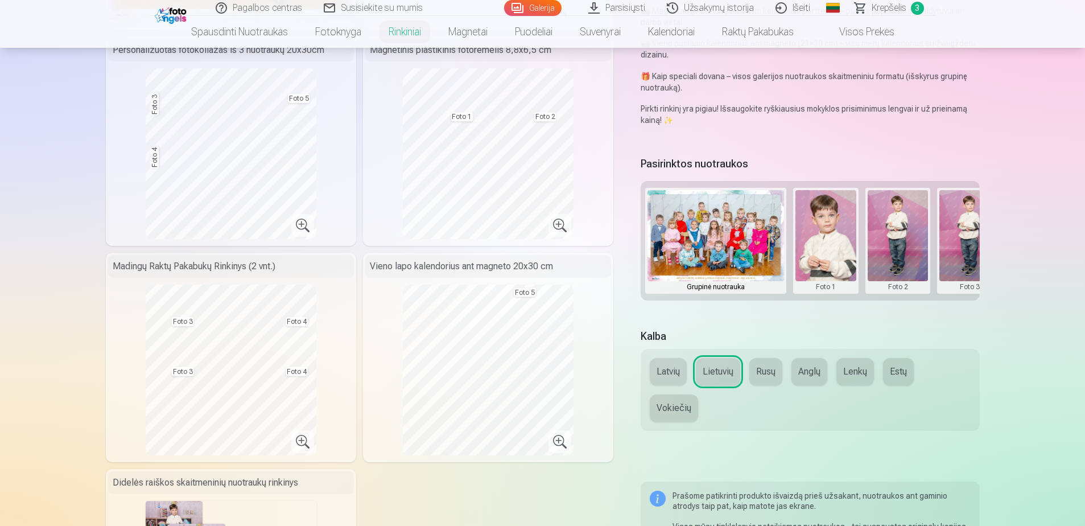
click at [664, 410] on button "Vokiečių" at bounding box center [674, 407] width 48 height 27
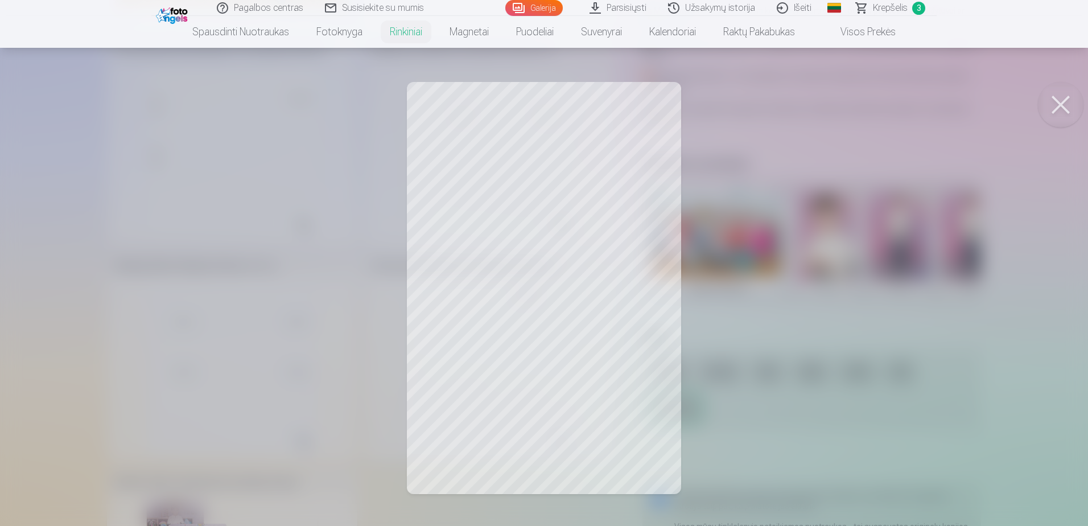
click at [1069, 96] on button at bounding box center [1061, 105] width 46 height 46
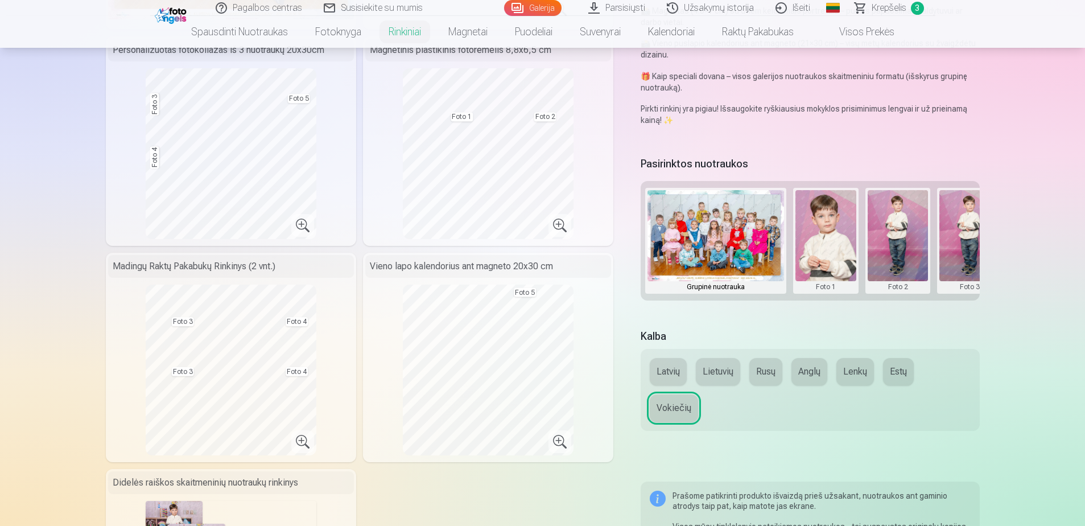
click at [720, 370] on button "Lietuvių" at bounding box center [718, 371] width 44 height 27
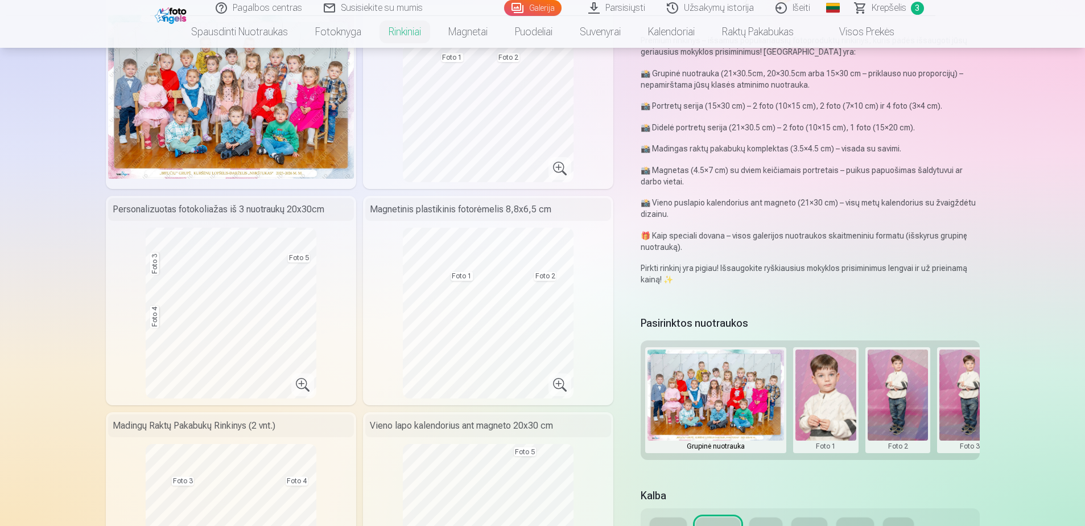
scroll to position [114, 0]
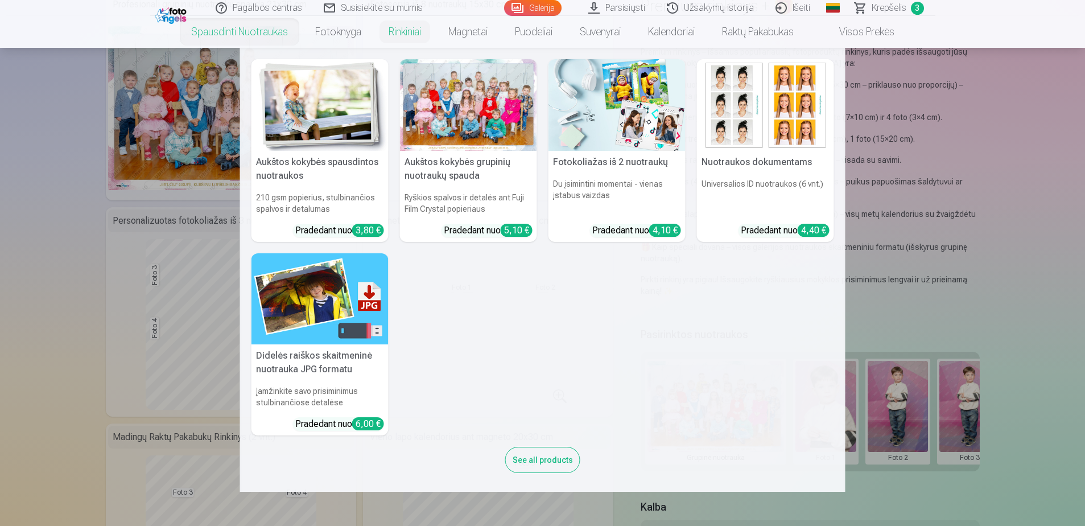
click at [597, 124] on img at bounding box center [616, 105] width 137 height 92
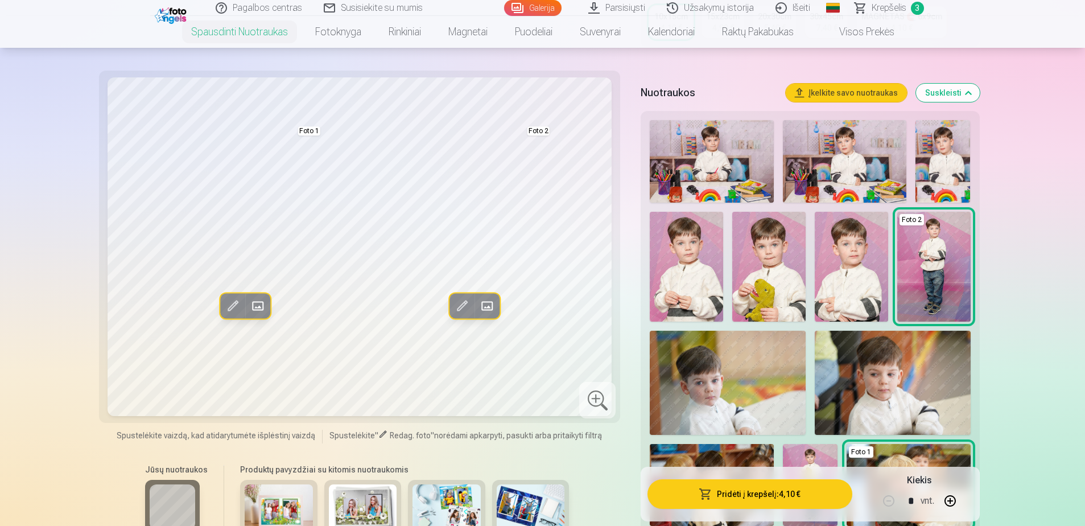
scroll to position [284, 0]
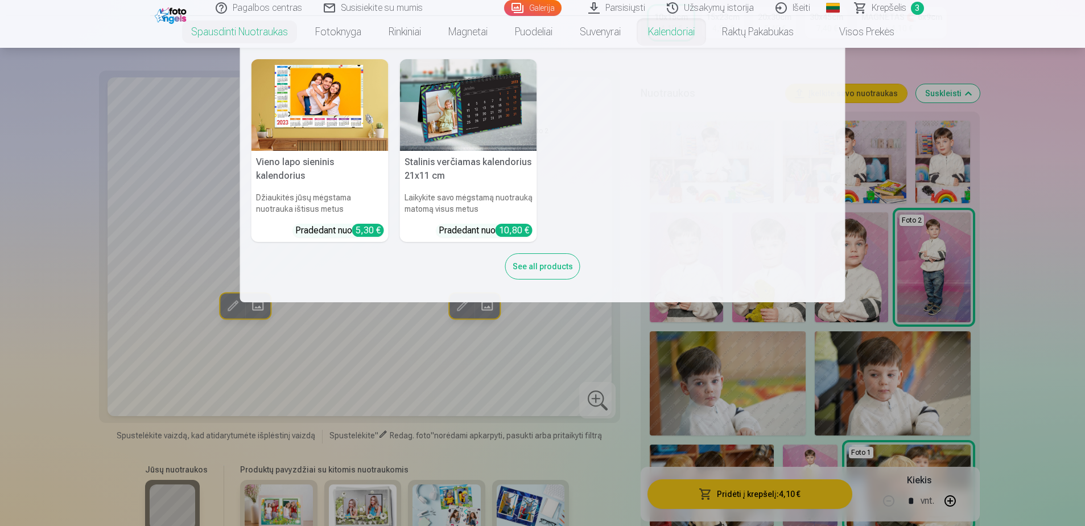
click at [552, 266] on div "See all products" at bounding box center [542, 266] width 75 height 26
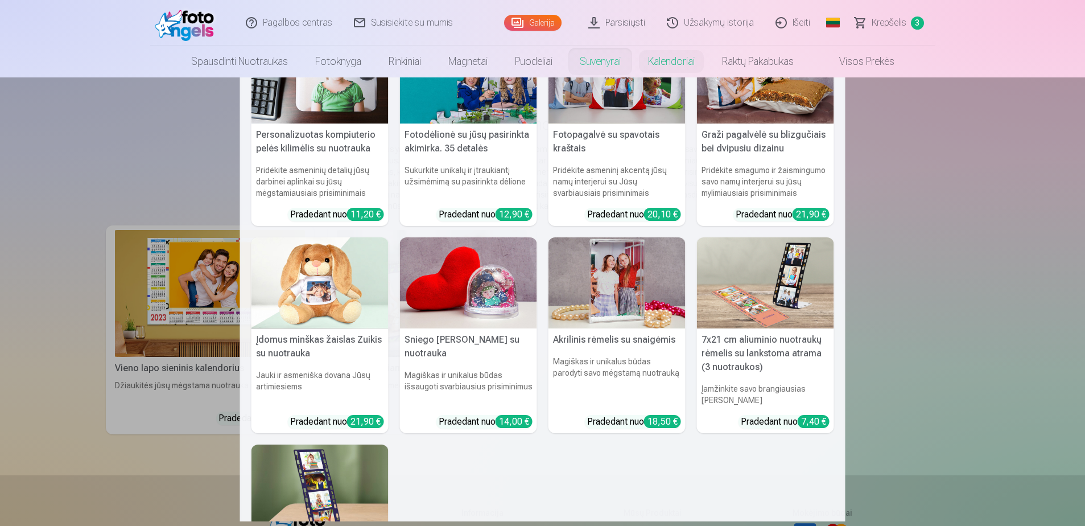
click at [488, 283] on img at bounding box center [468, 283] width 137 height 92
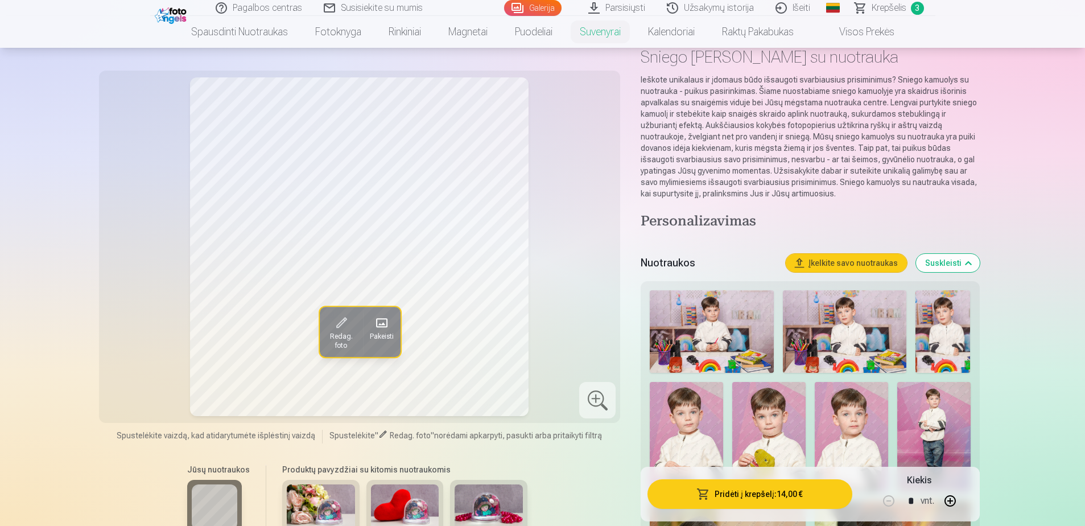
scroll to position [57, 0]
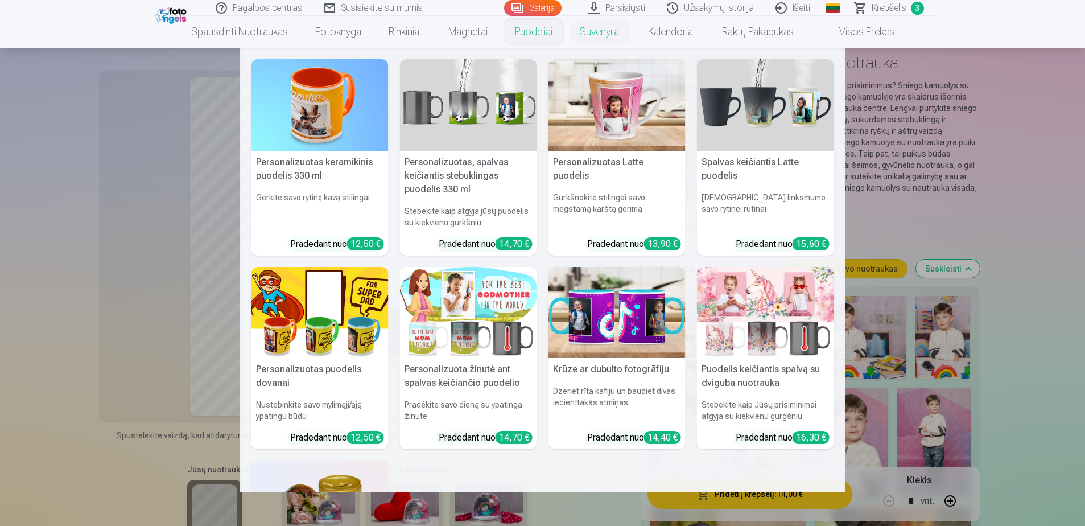
click at [549, 30] on link "Puodeliai" at bounding box center [533, 32] width 65 height 32
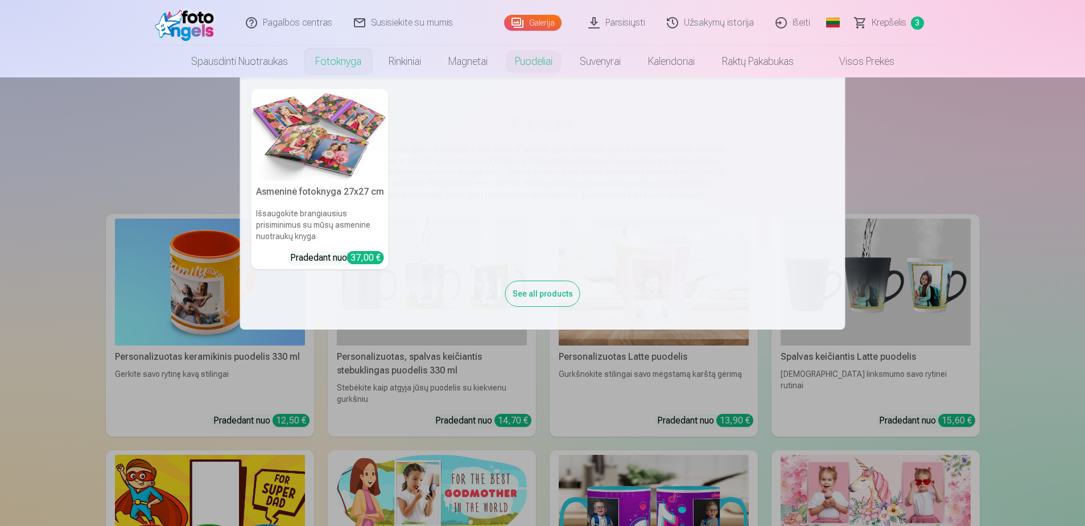
click at [325, 115] on img at bounding box center [319, 135] width 137 height 92
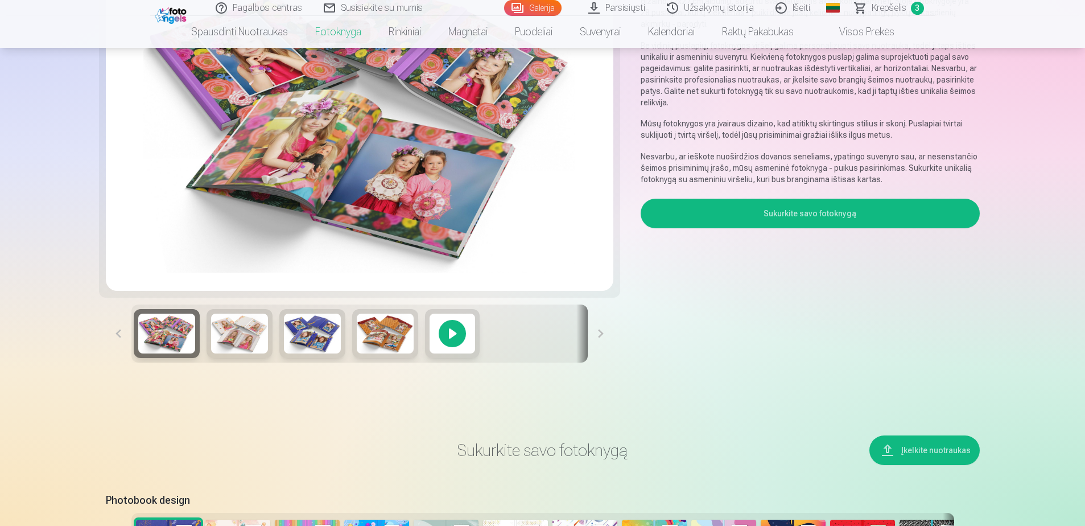
scroll to position [171, 0]
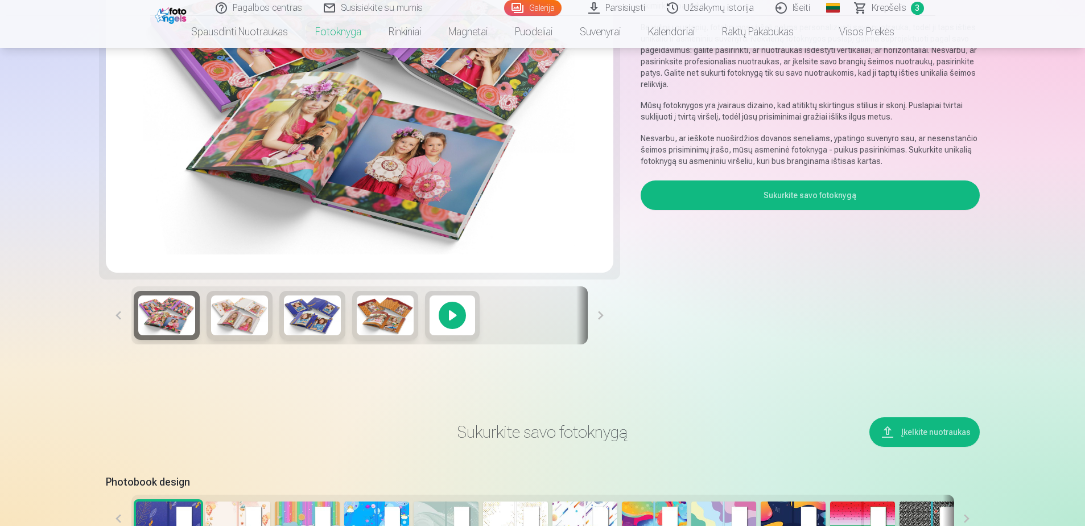
click at [234, 309] on img at bounding box center [239, 315] width 57 height 40
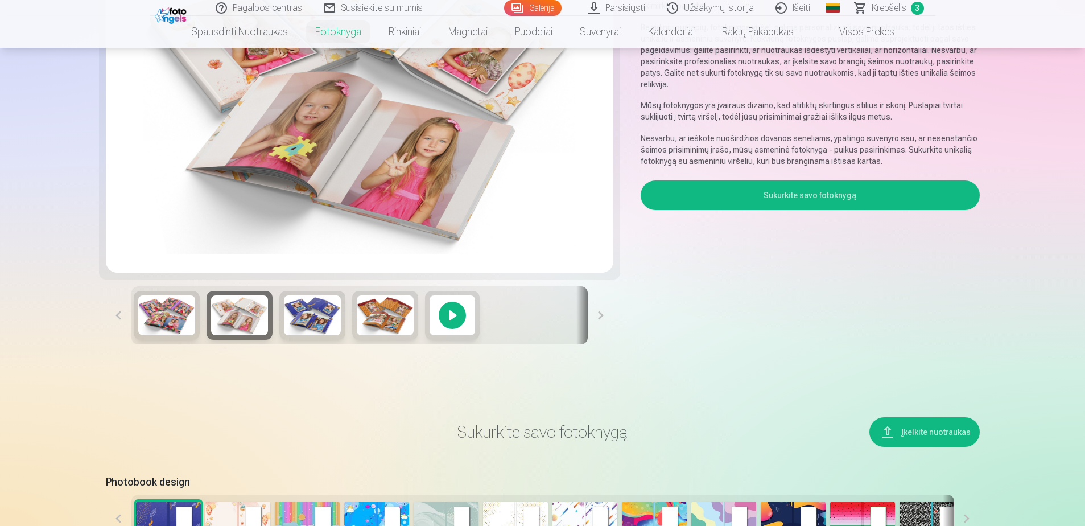
click at [321, 324] on img at bounding box center [312, 315] width 57 height 40
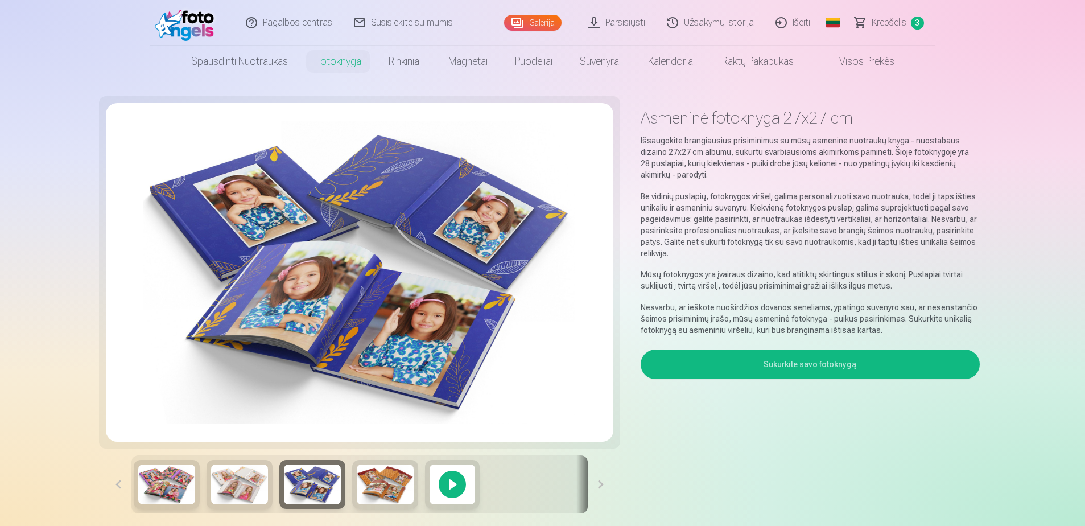
scroll to position [0, 0]
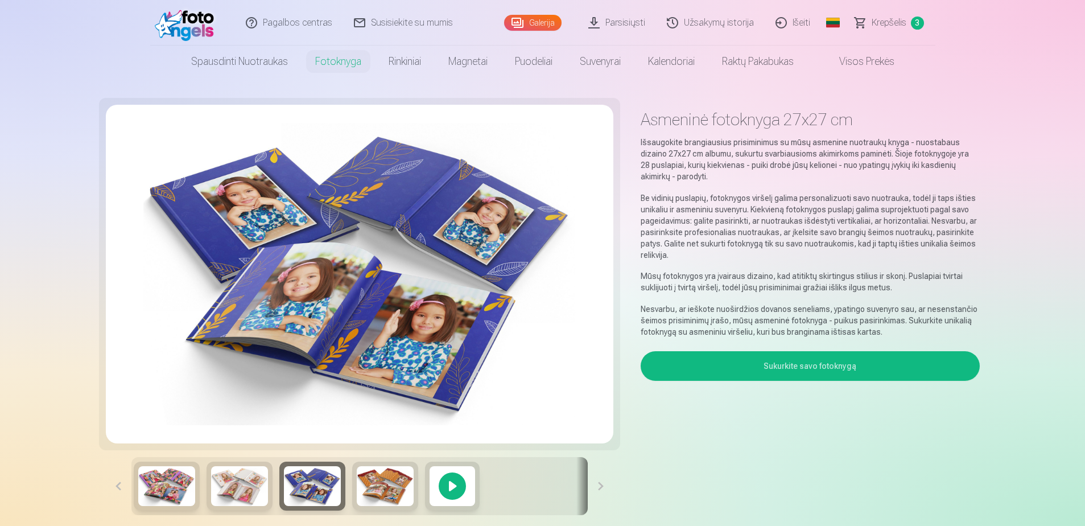
click at [398, 67] on link "Rinkiniai" at bounding box center [405, 62] width 60 height 32
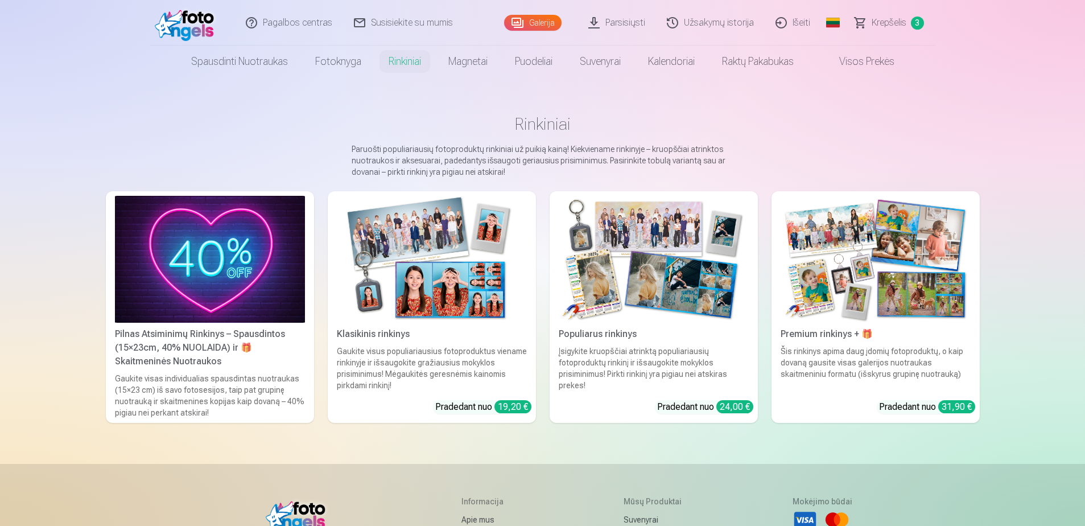
click at [597, 277] on img at bounding box center [654, 259] width 190 height 127
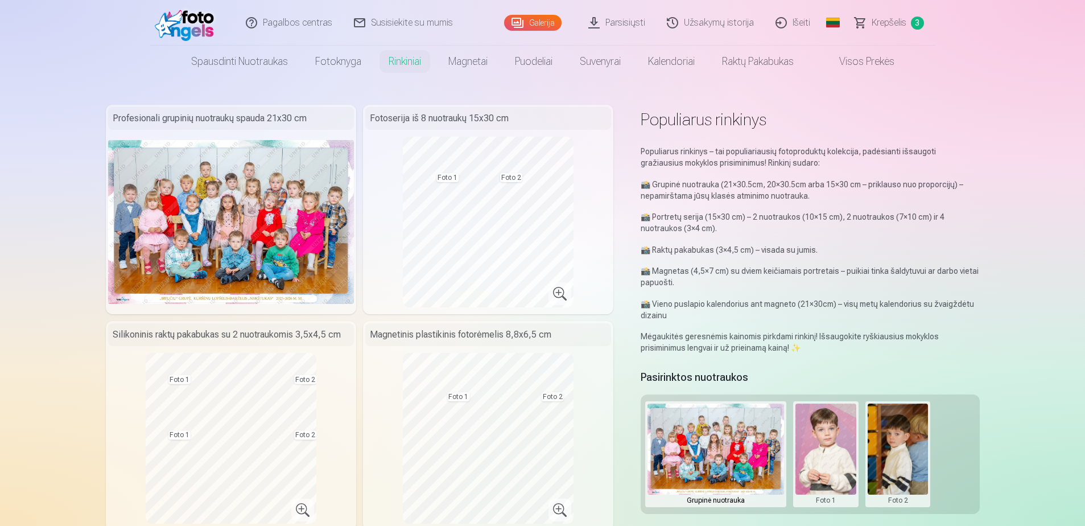
click at [465, 69] on link "Magnetai" at bounding box center [468, 62] width 67 height 32
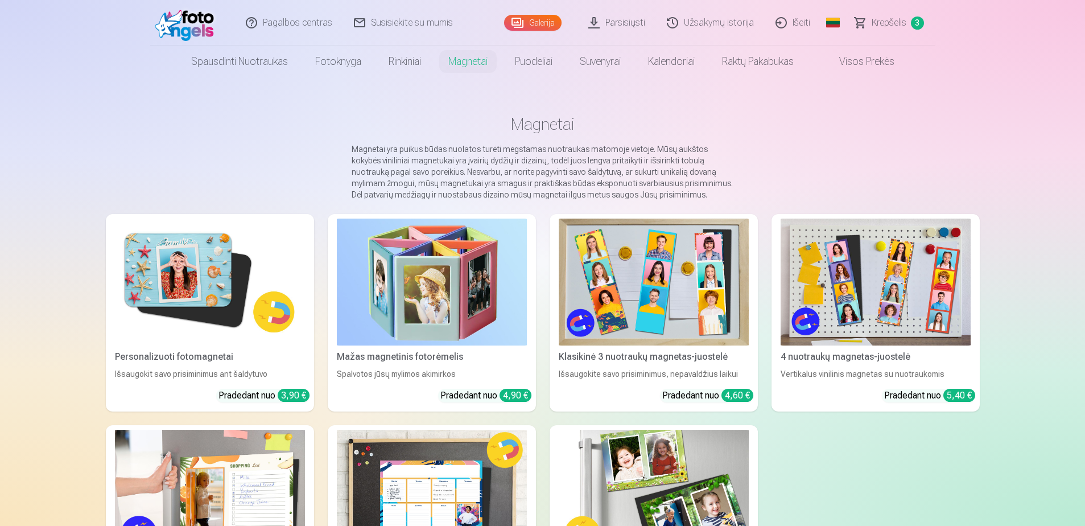
click at [445, 293] on img at bounding box center [432, 281] width 190 height 127
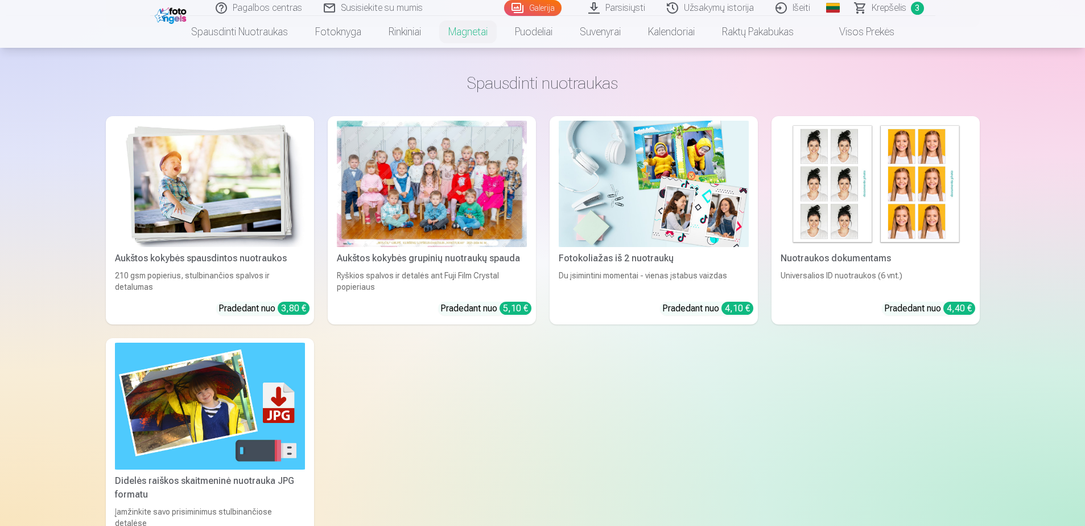
scroll to position [1251, 0]
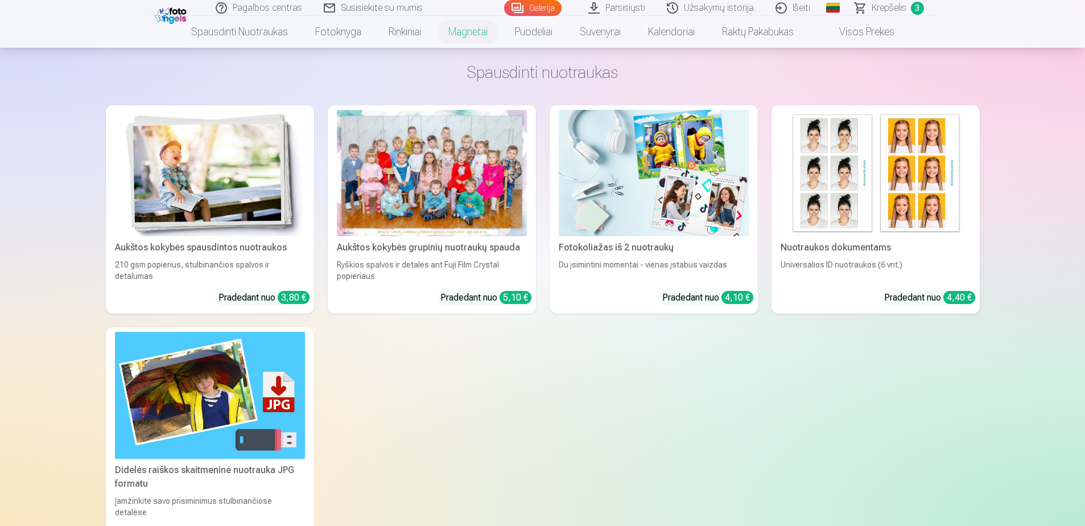
click at [843, 237] on img at bounding box center [875, 173] width 190 height 127
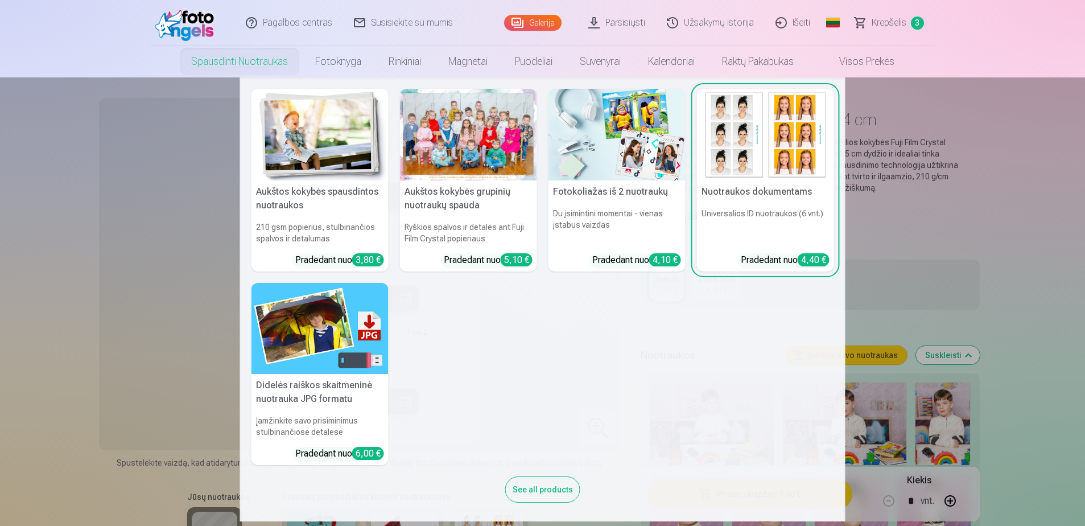
click at [472, 127] on div at bounding box center [468, 135] width 137 height 92
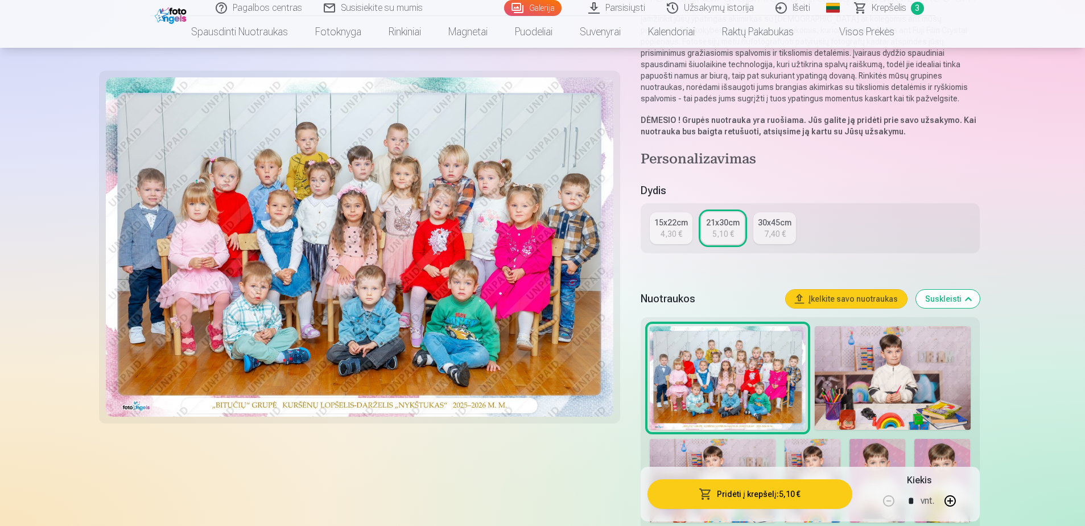
scroll to position [114, 0]
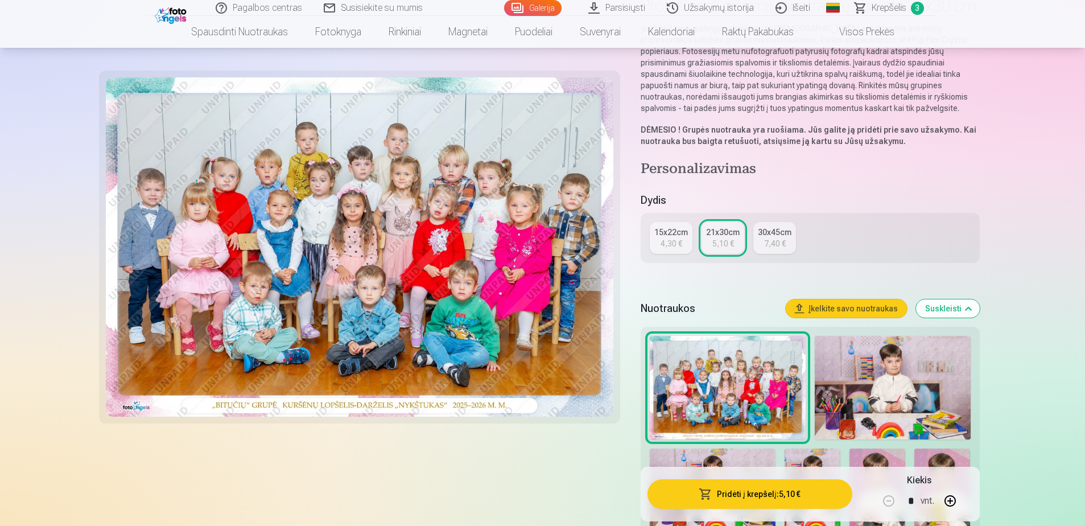
click at [893, 12] on span "Krepšelis" at bounding box center [888, 8] width 35 height 14
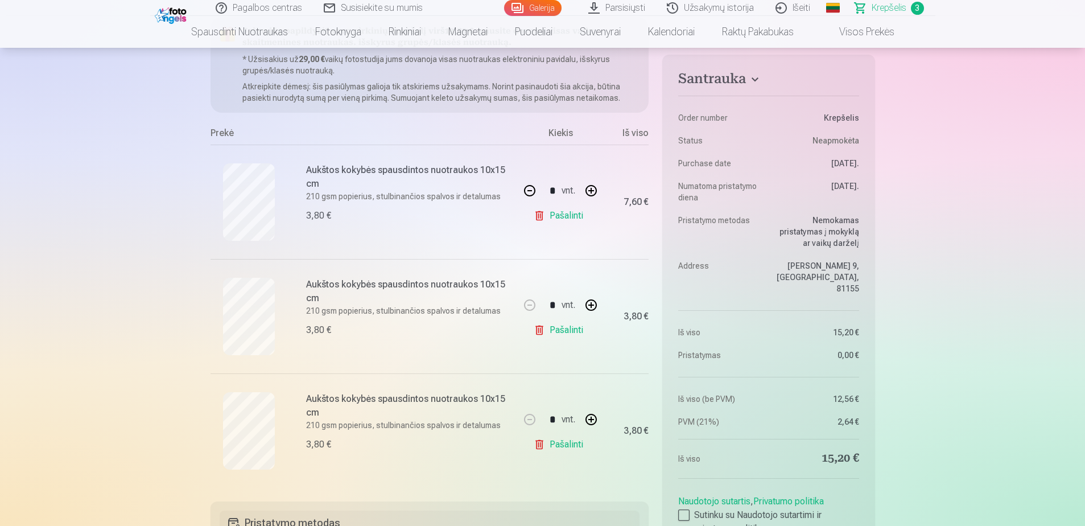
scroll to position [171, 0]
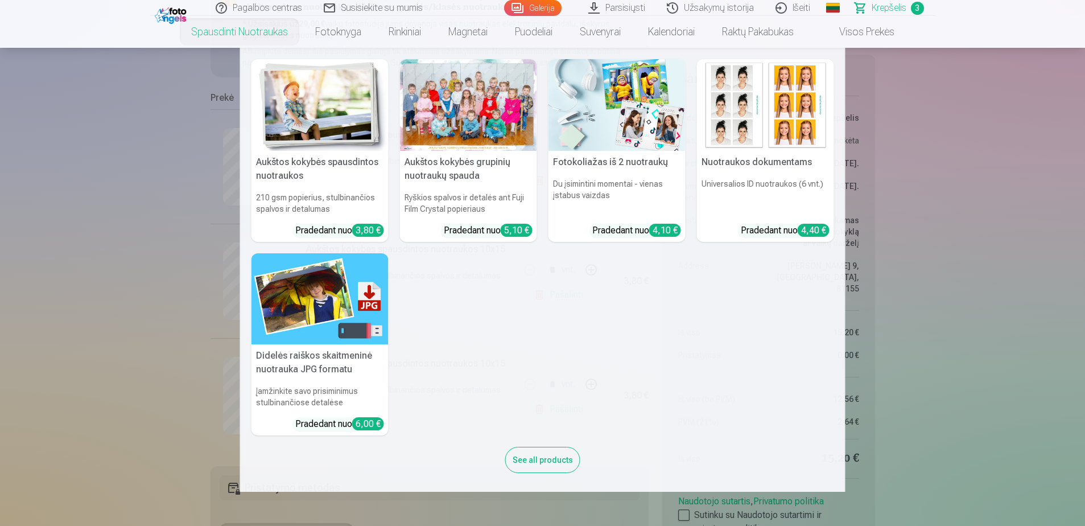
click at [415, 87] on div at bounding box center [468, 105] width 137 height 92
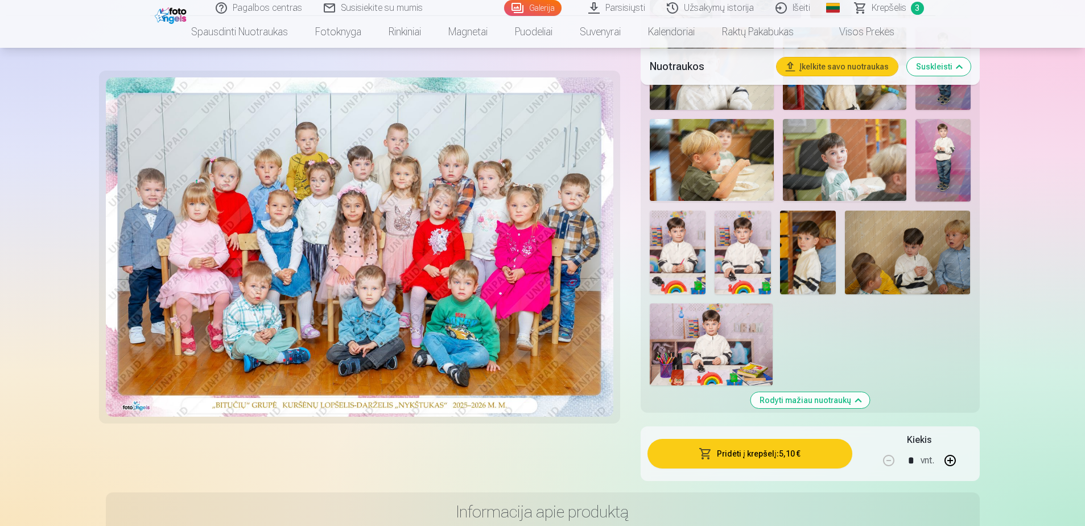
scroll to position [853, 0]
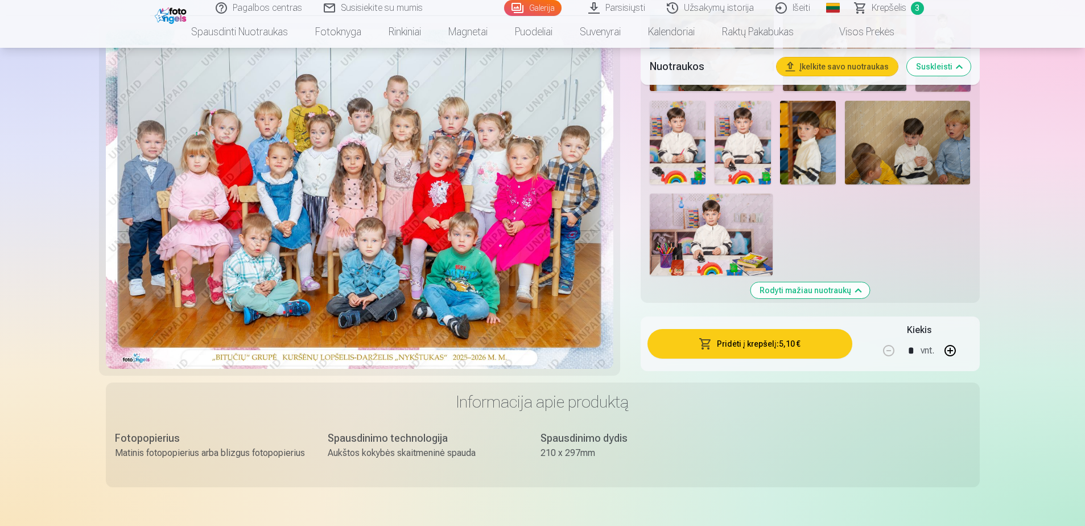
click at [742, 139] on img at bounding box center [742, 143] width 56 height 84
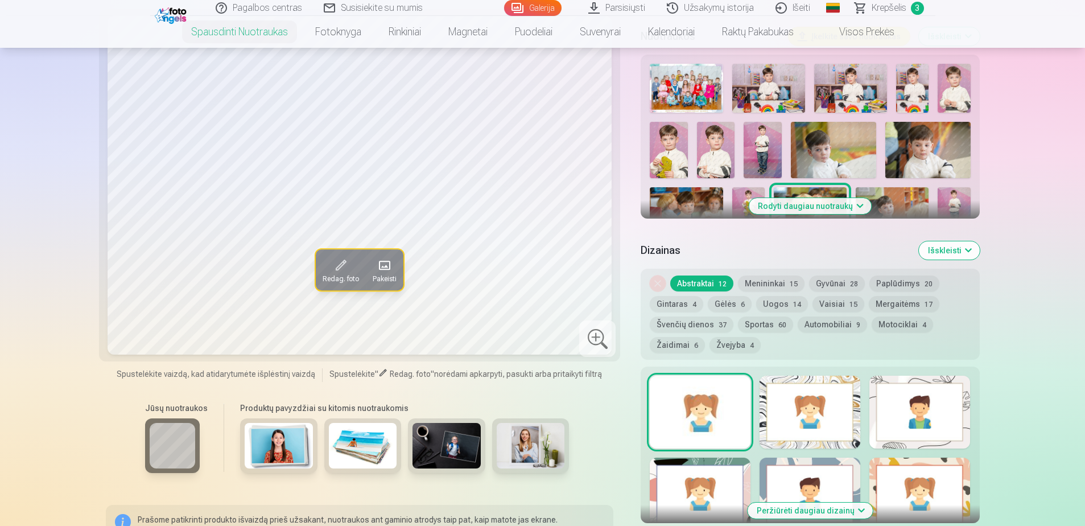
scroll to position [398, 0]
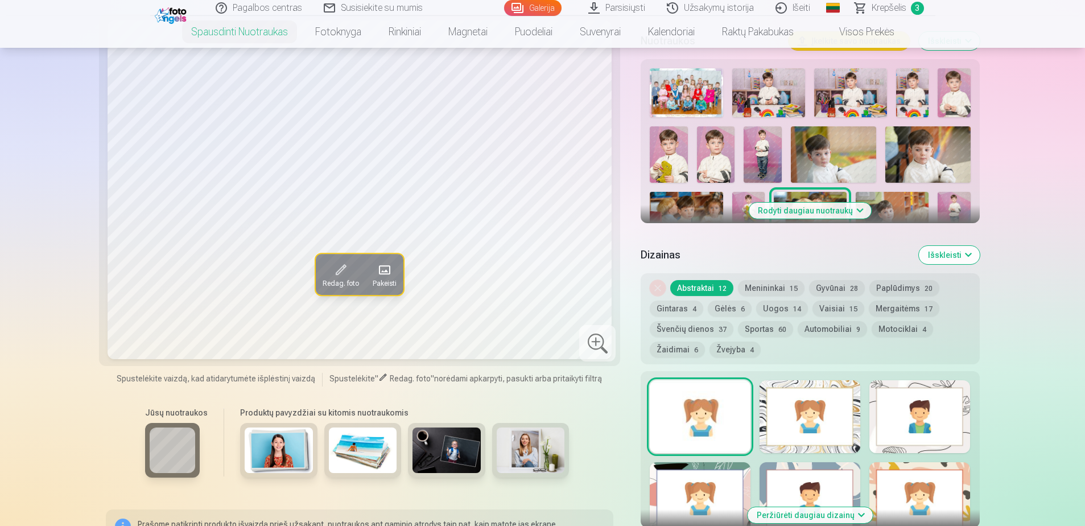
click at [952, 254] on button "Išskleisti" at bounding box center [949, 255] width 61 height 18
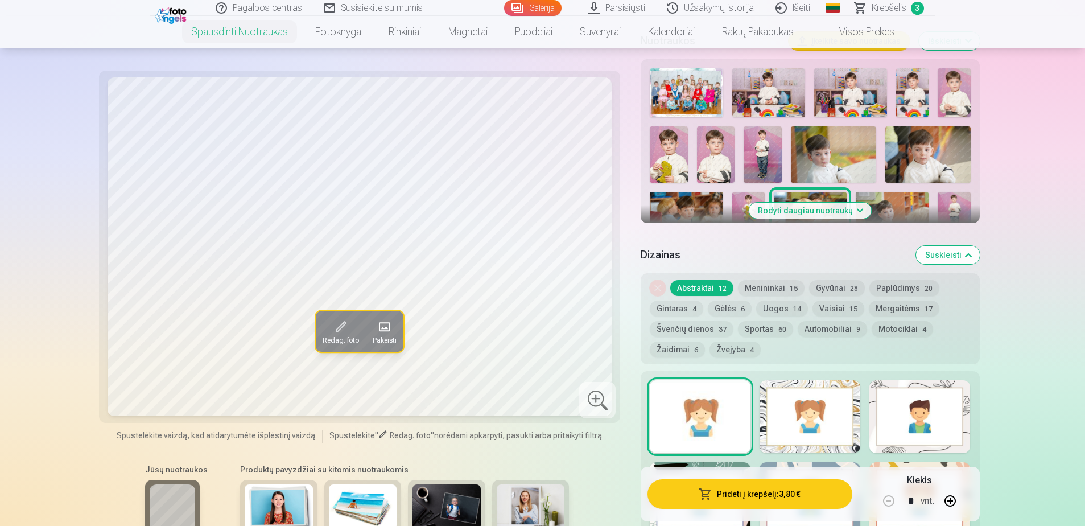
click at [833, 210] on button "Rodyti daugiau nuotraukų" at bounding box center [810, 210] width 122 height 16
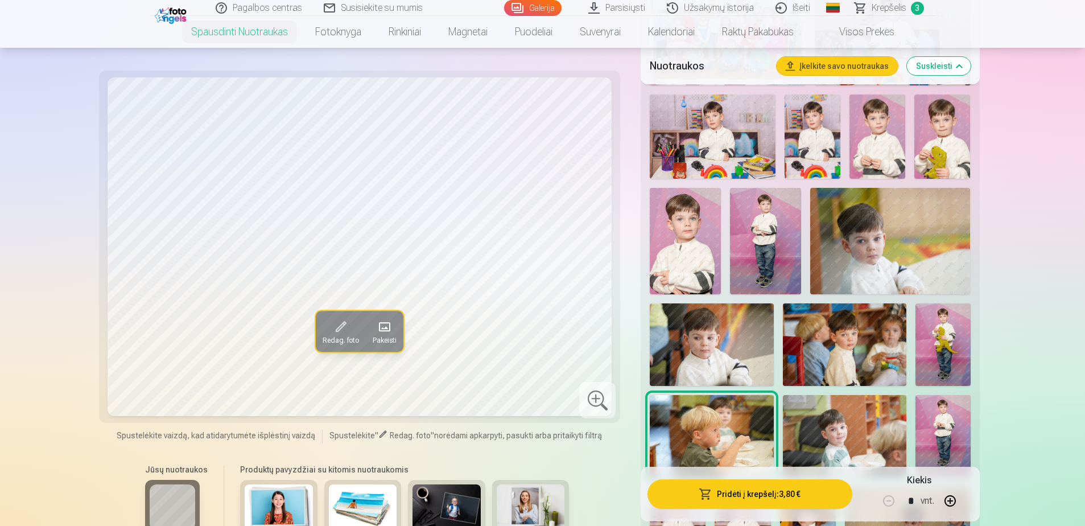
scroll to position [626, 0]
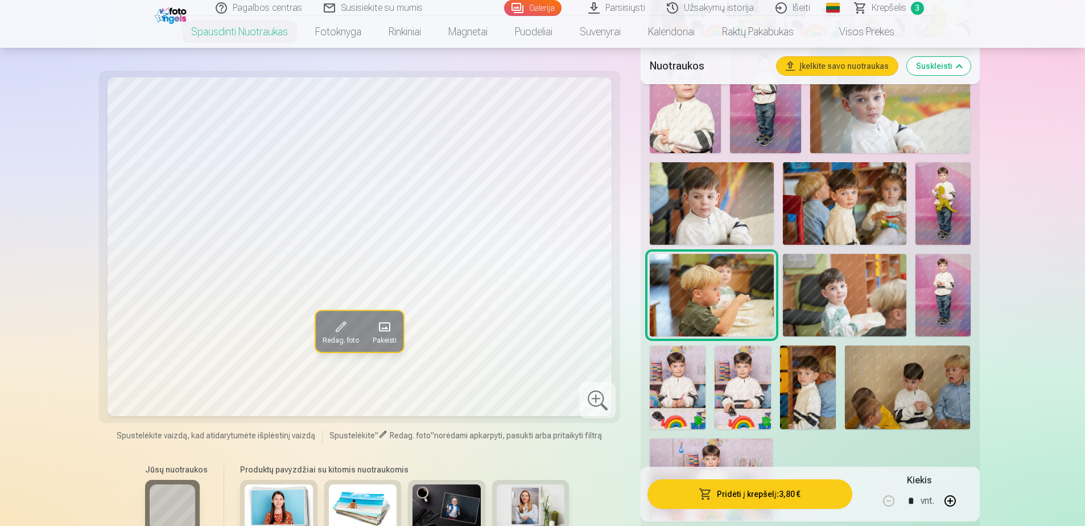
click at [736, 357] on img at bounding box center [742, 387] width 56 height 84
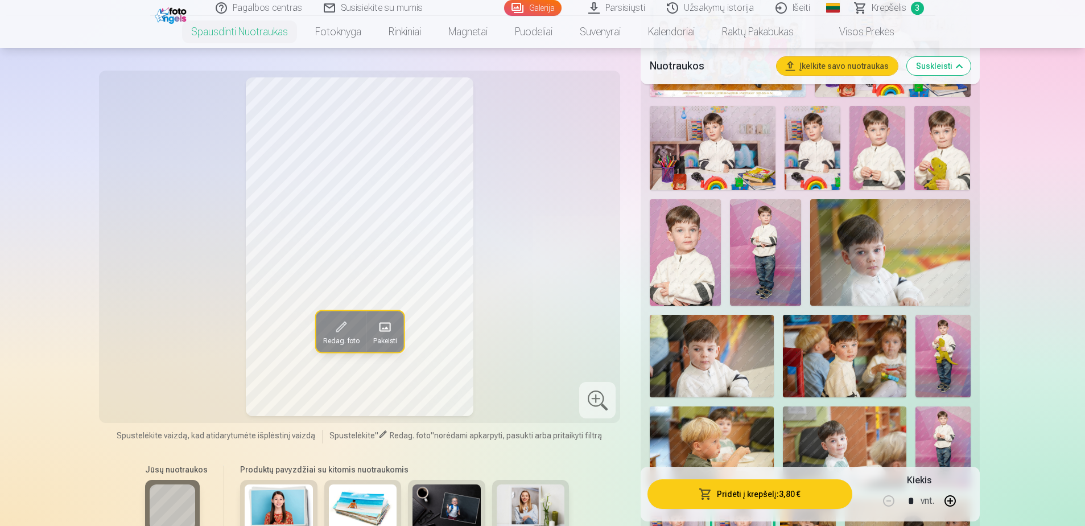
scroll to position [455, 0]
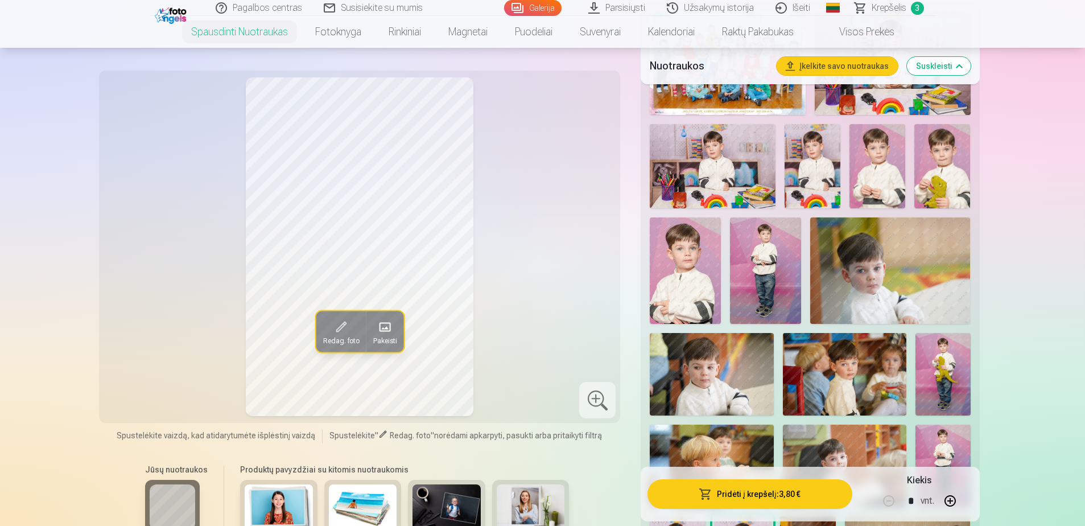
click at [818, 178] on img at bounding box center [812, 166] width 56 height 84
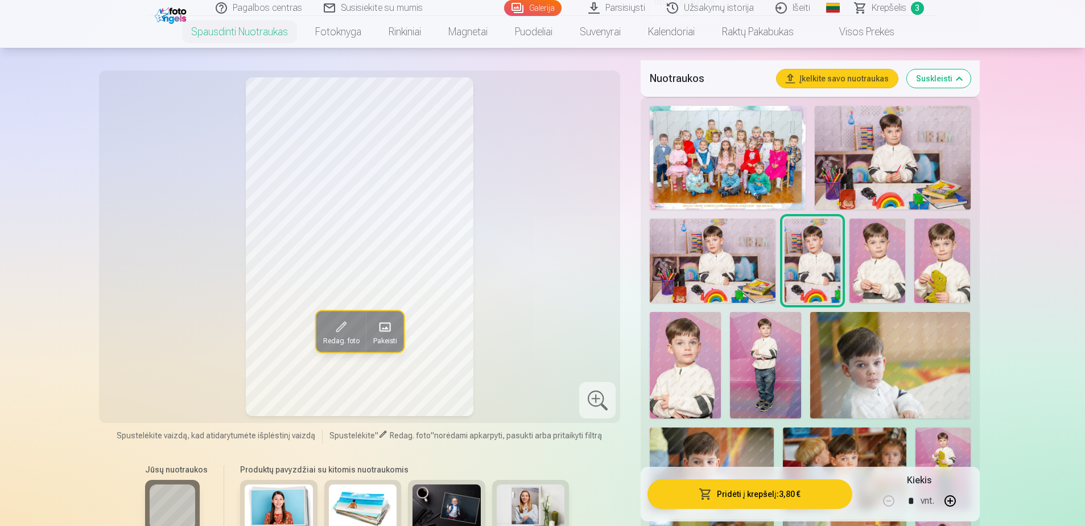
scroll to position [341, 0]
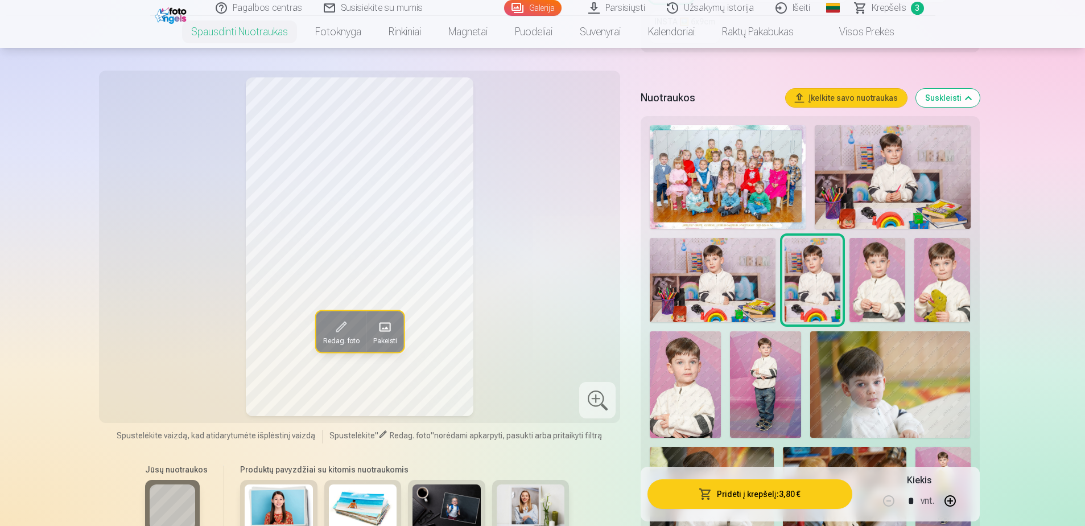
click at [866, 172] on img at bounding box center [893, 177] width 156 height 104
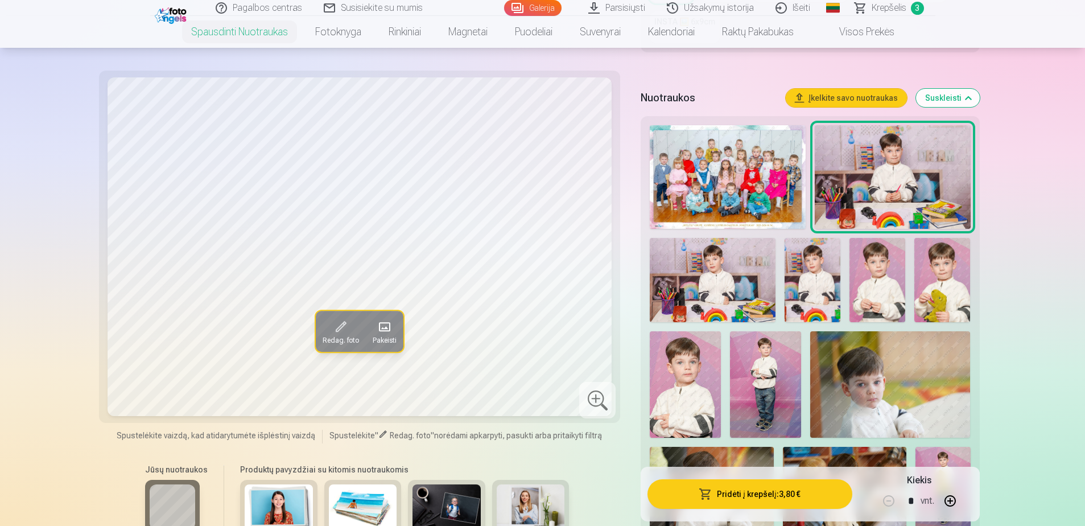
click at [741, 243] on img at bounding box center [713, 280] width 126 height 84
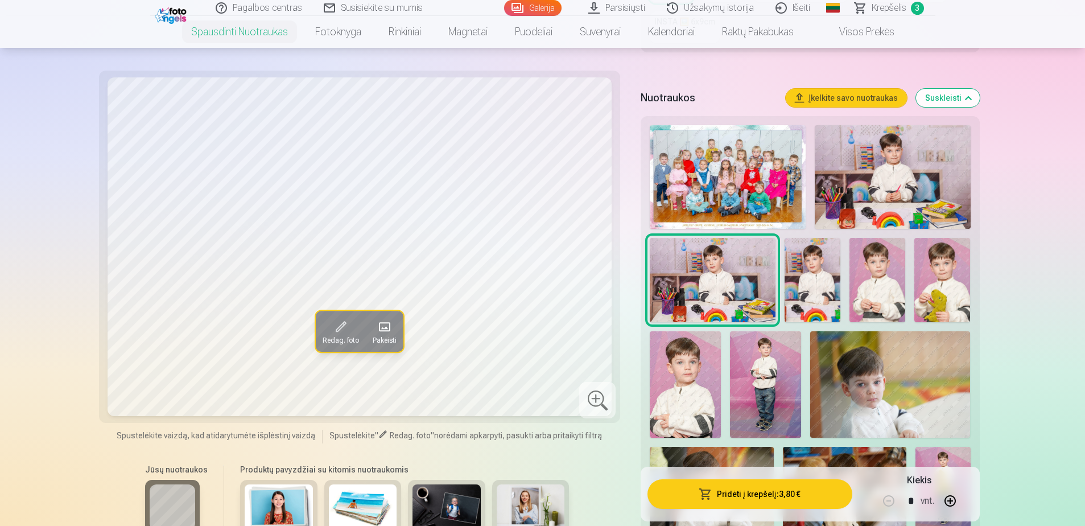
click at [824, 254] on img at bounding box center [812, 280] width 56 height 84
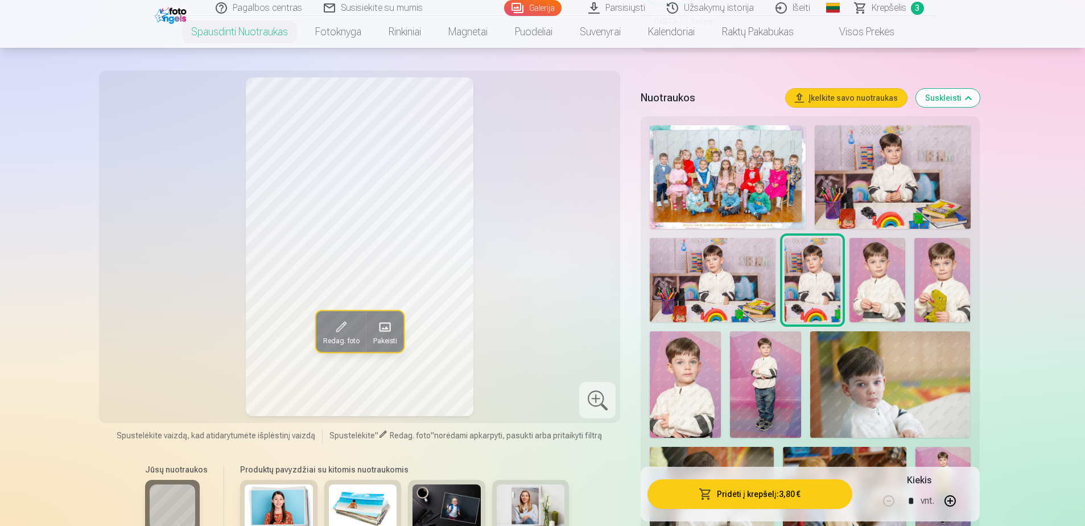
click at [873, 262] on img at bounding box center [877, 280] width 56 height 84
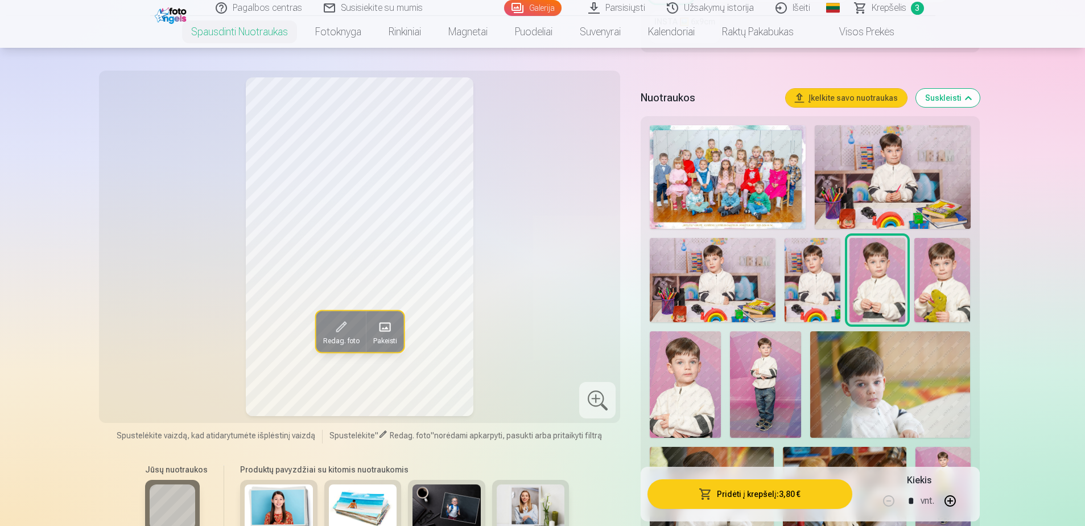
click at [771, 366] on img at bounding box center [765, 384] width 71 height 107
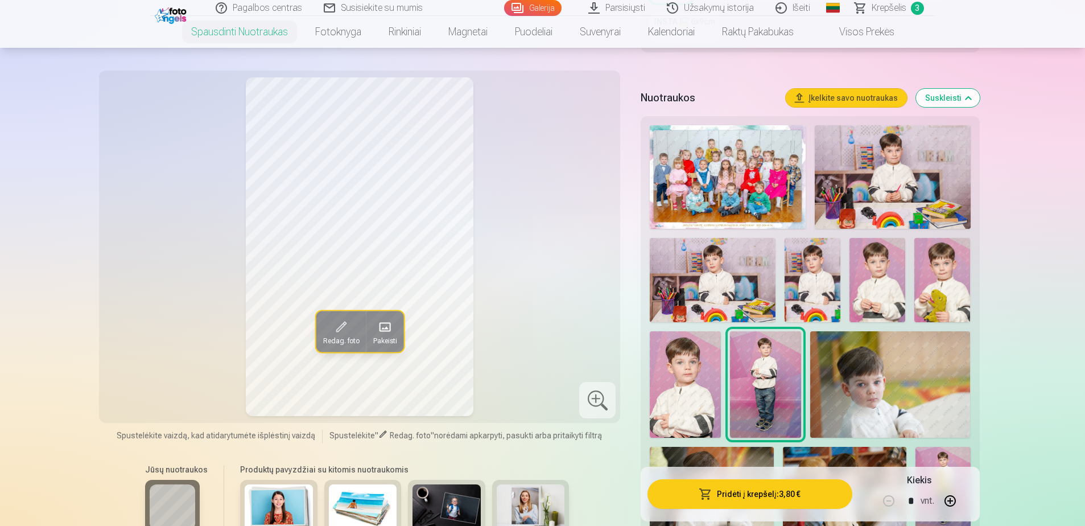
click at [687, 389] on img at bounding box center [685, 384] width 71 height 106
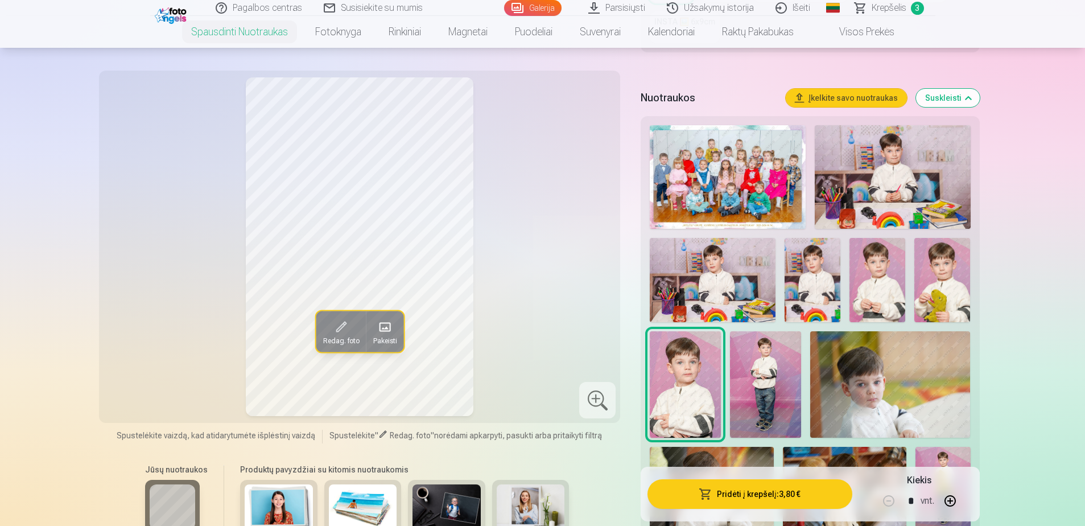
click at [871, 304] on img at bounding box center [877, 280] width 56 height 84
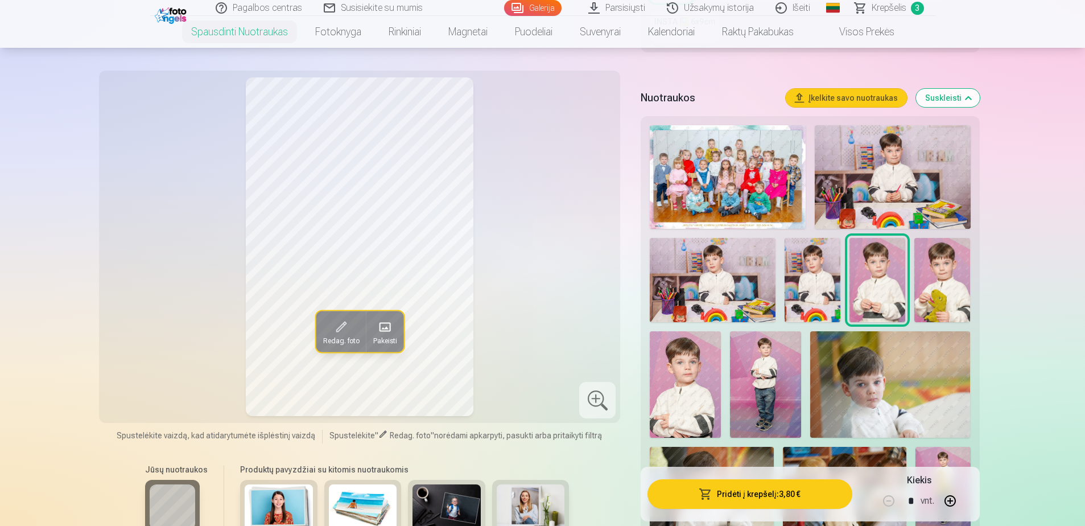
click at [680, 383] on img at bounding box center [685, 384] width 71 height 106
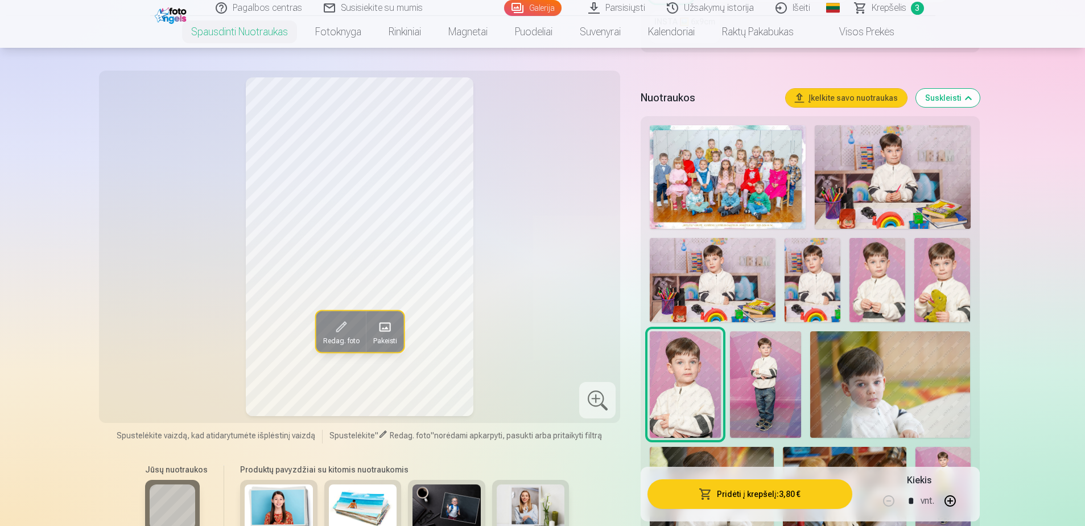
click at [870, 275] on img at bounding box center [877, 280] width 56 height 84
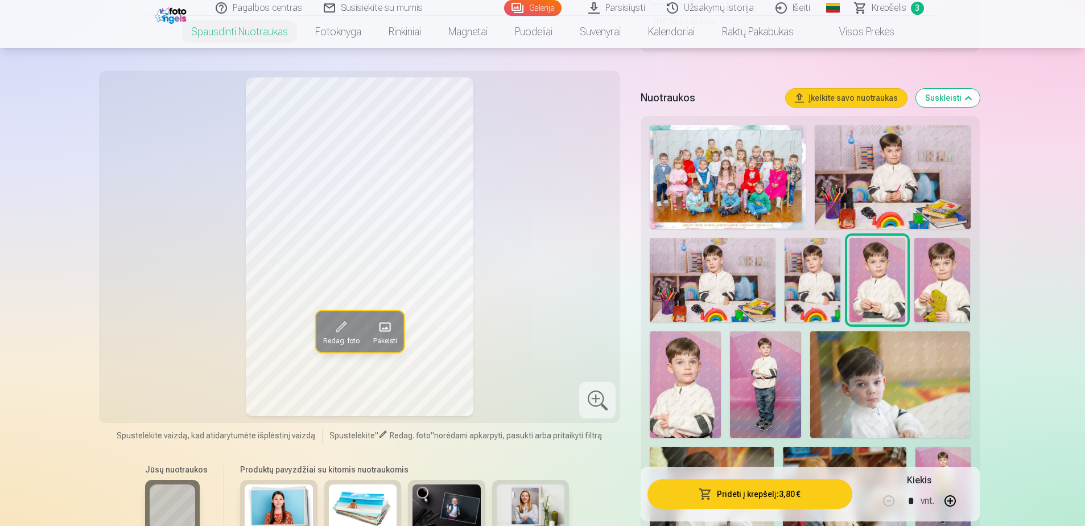
click at [679, 372] on img at bounding box center [685, 384] width 71 height 106
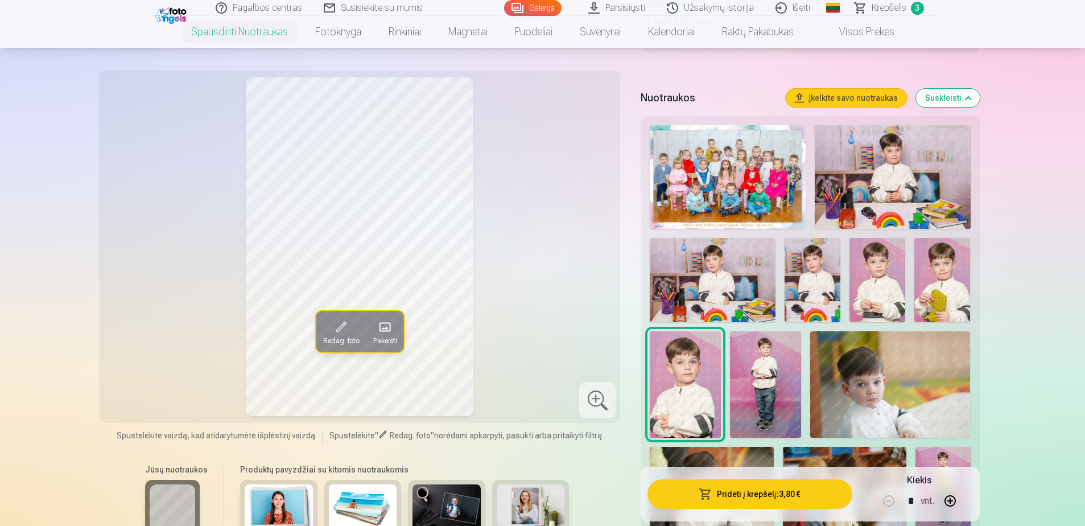
click at [882, 290] on img at bounding box center [877, 280] width 56 height 84
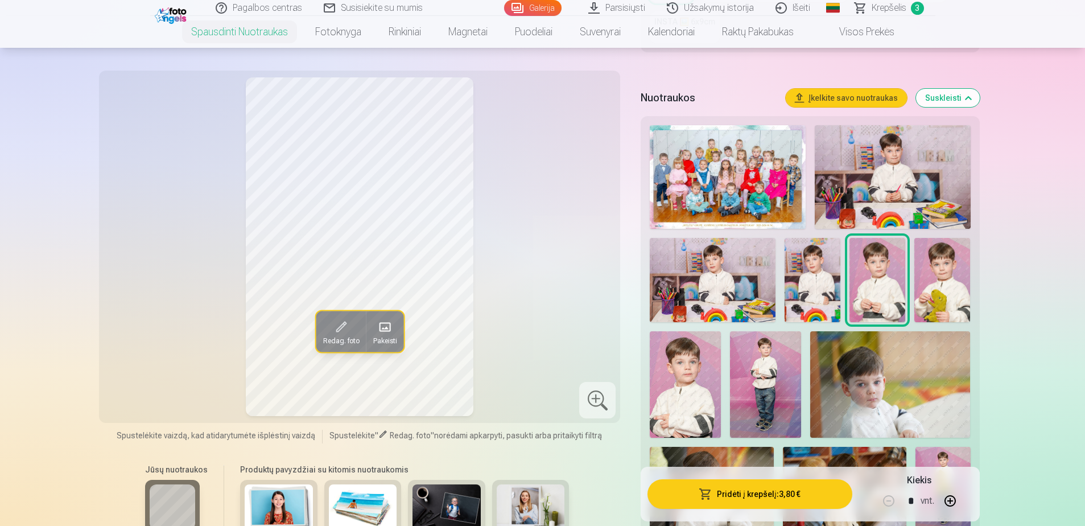
click at [684, 387] on img at bounding box center [685, 384] width 71 height 106
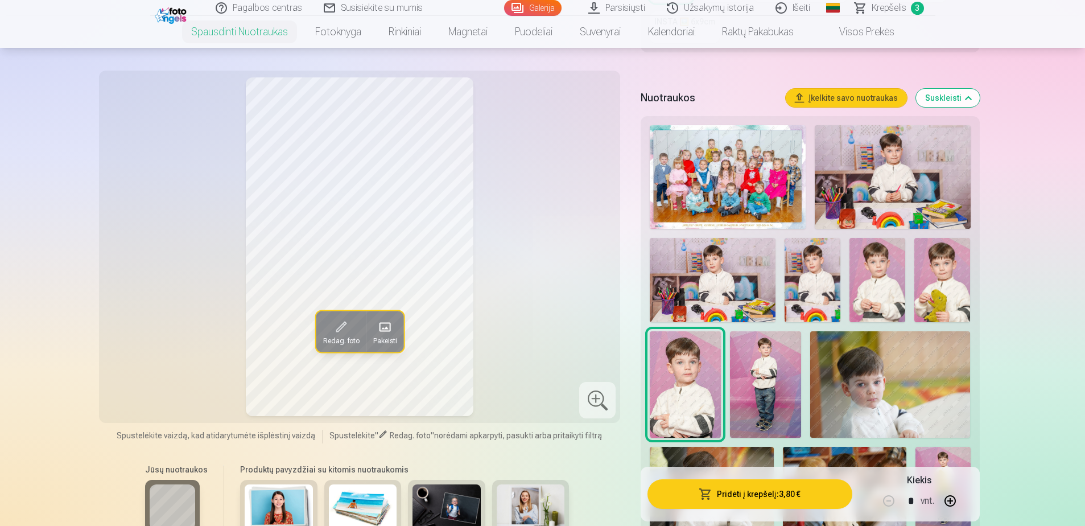
click at [891, 278] on img at bounding box center [877, 280] width 56 height 84
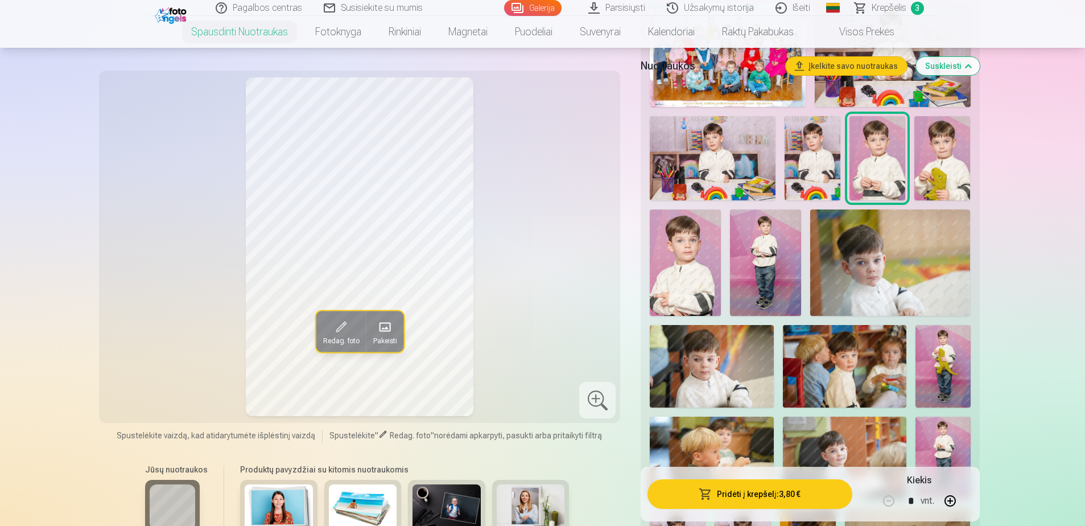
scroll to position [512, 0]
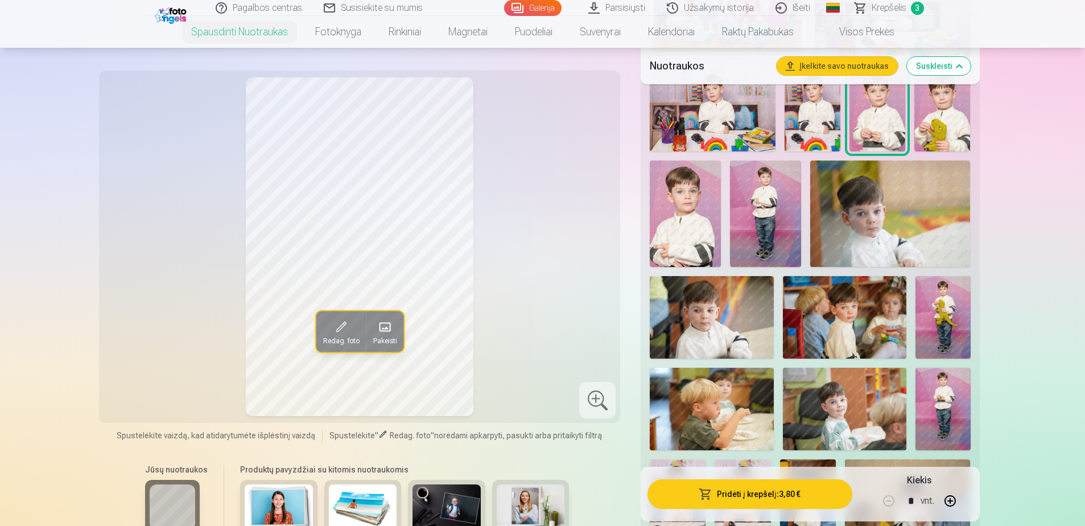
click at [701, 235] on img at bounding box center [685, 213] width 71 height 106
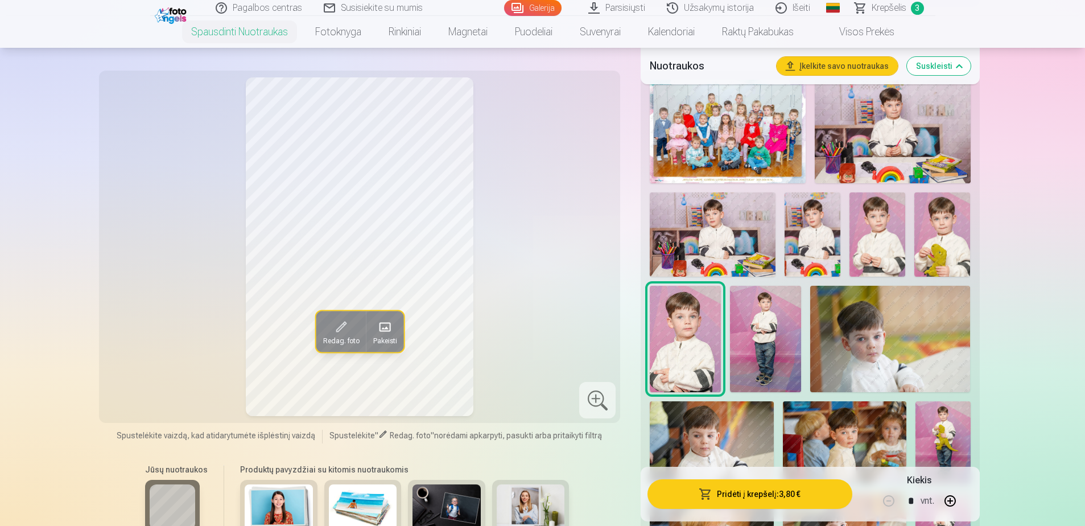
scroll to position [341, 0]
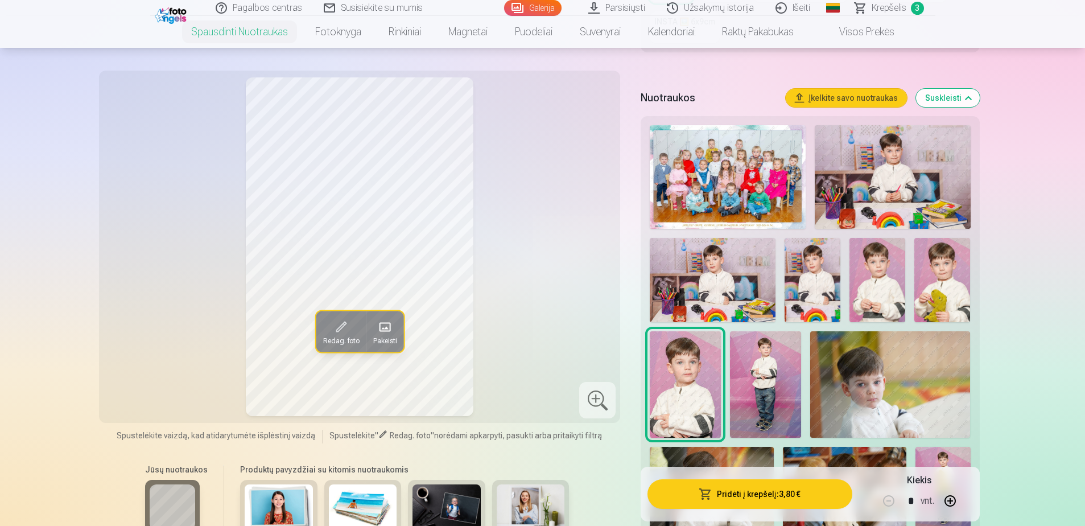
click at [868, 277] on img at bounding box center [877, 280] width 56 height 84
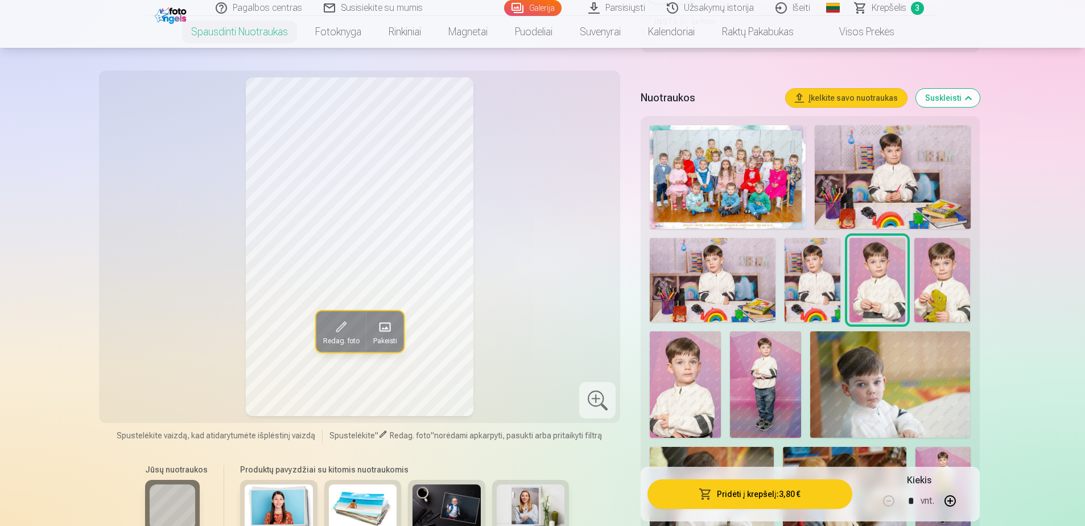
click at [683, 375] on img at bounding box center [685, 384] width 71 height 106
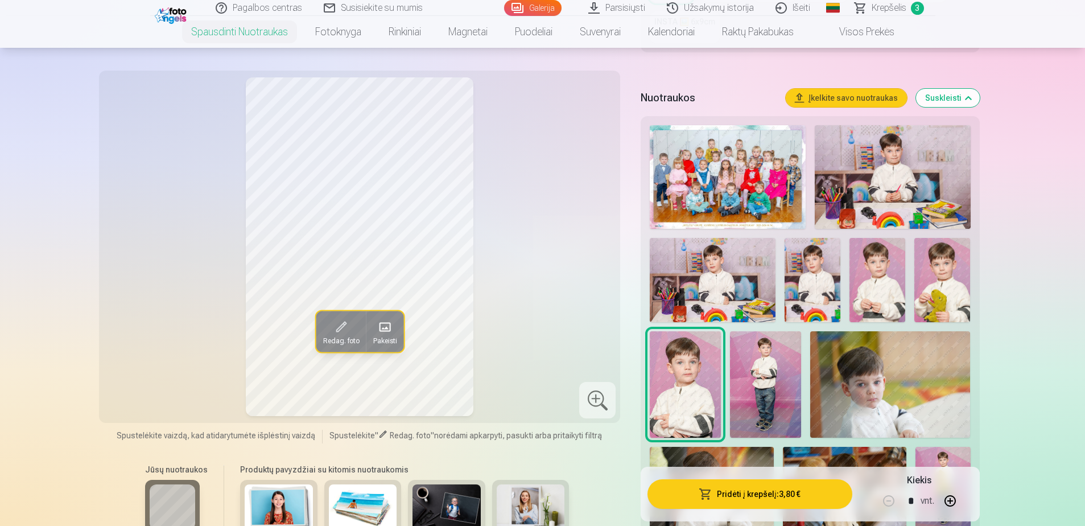
click at [887, 279] on img at bounding box center [877, 280] width 56 height 84
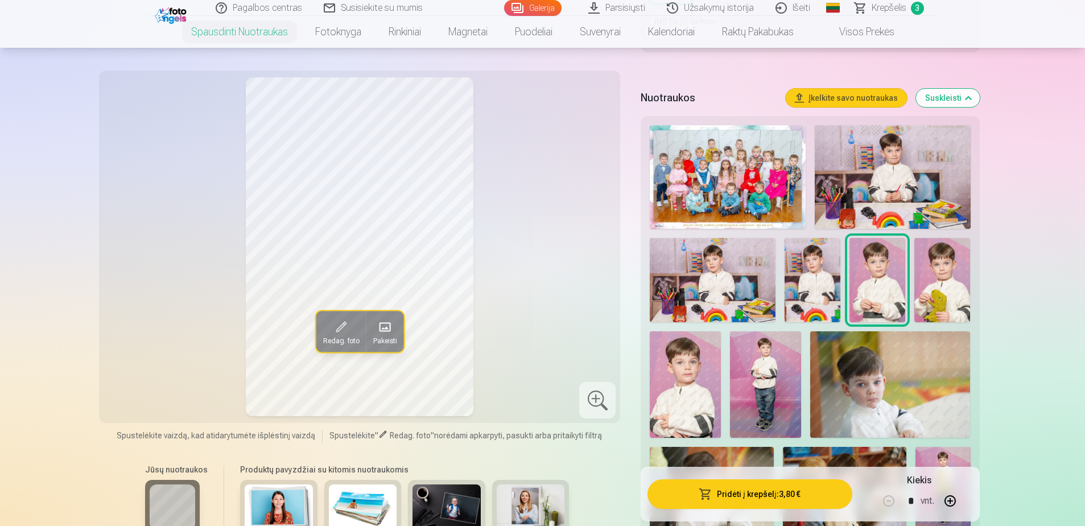
click at [700, 366] on img at bounding box center [685, 384] width 71 height 106
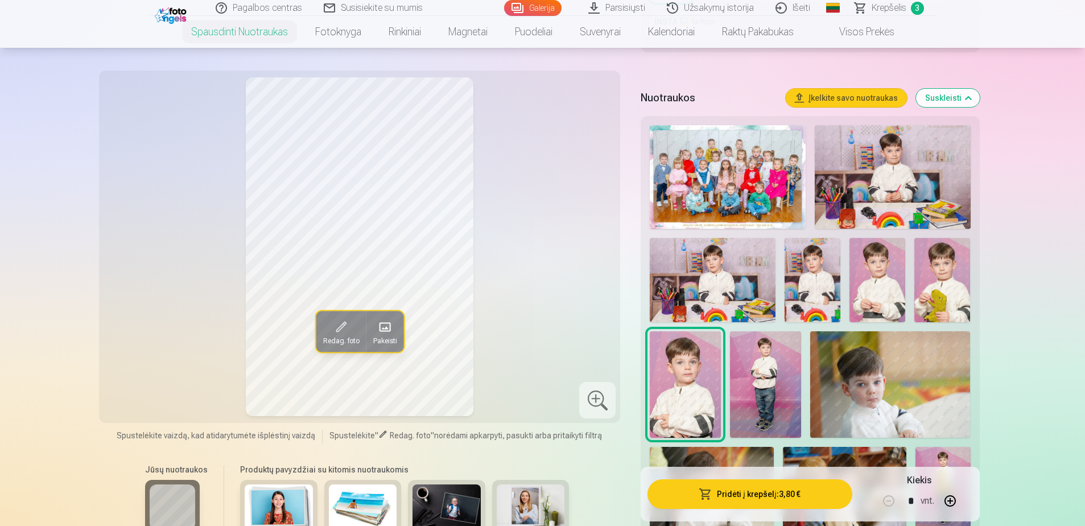
click at [867, 283] on img at bounding box center [877, 280] width 56 height 84
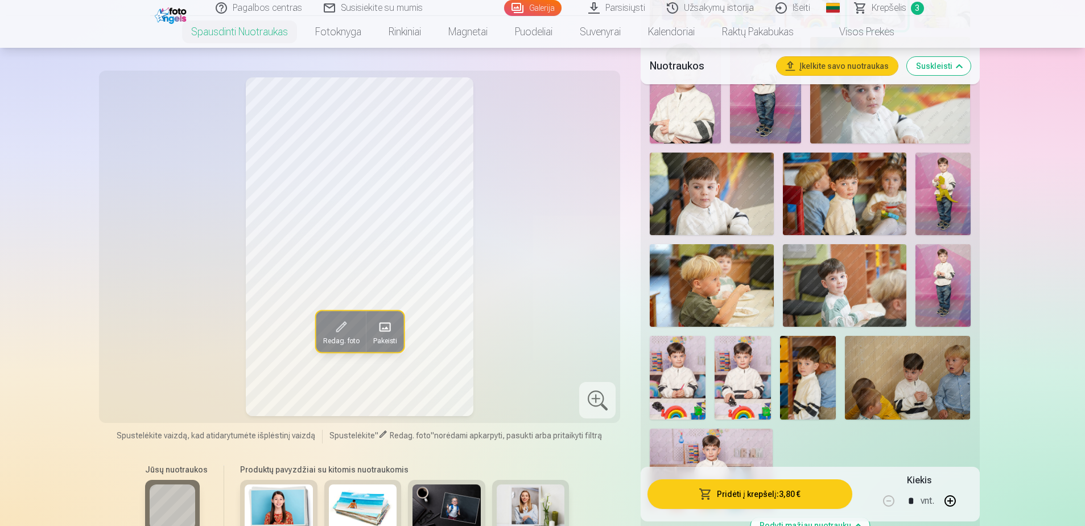
scroll to position [683, 0]
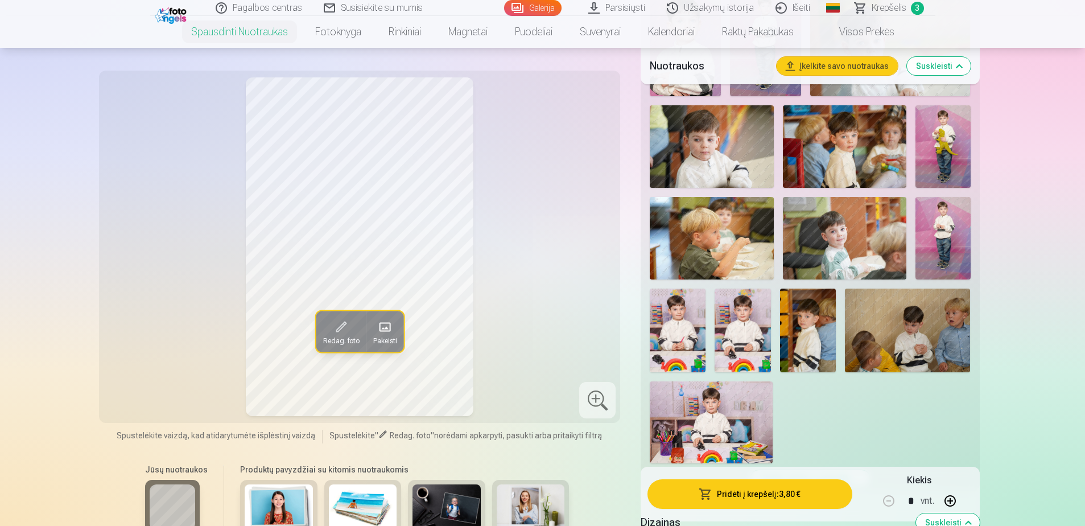
click at [797, 361] on img at bounding box center [808, 330] width 56 height 84
click at [876, 349] on img at bounding box center [908, 330] width 126 height 84
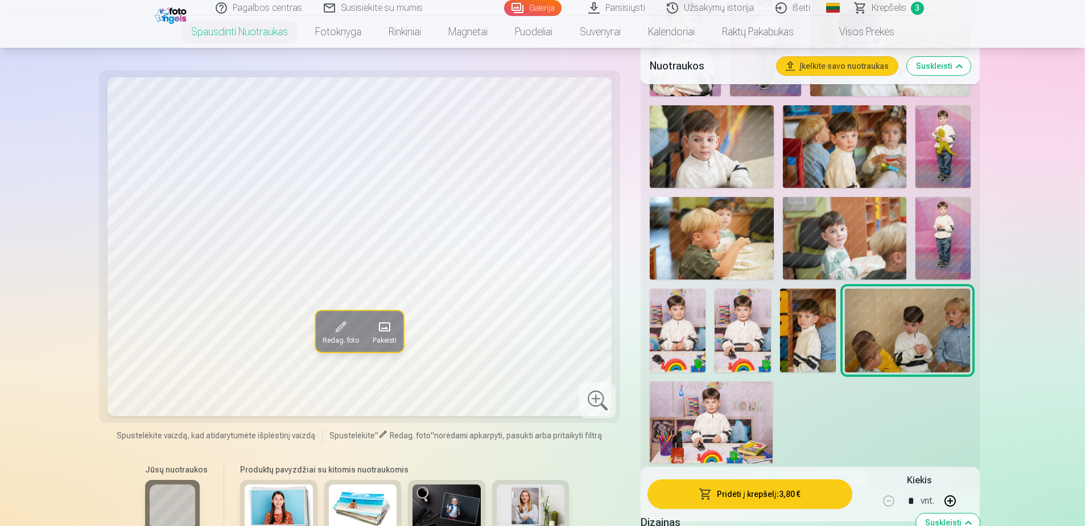
click at [689, 418] on img at bounding box center [711, 422] width 123 height 82
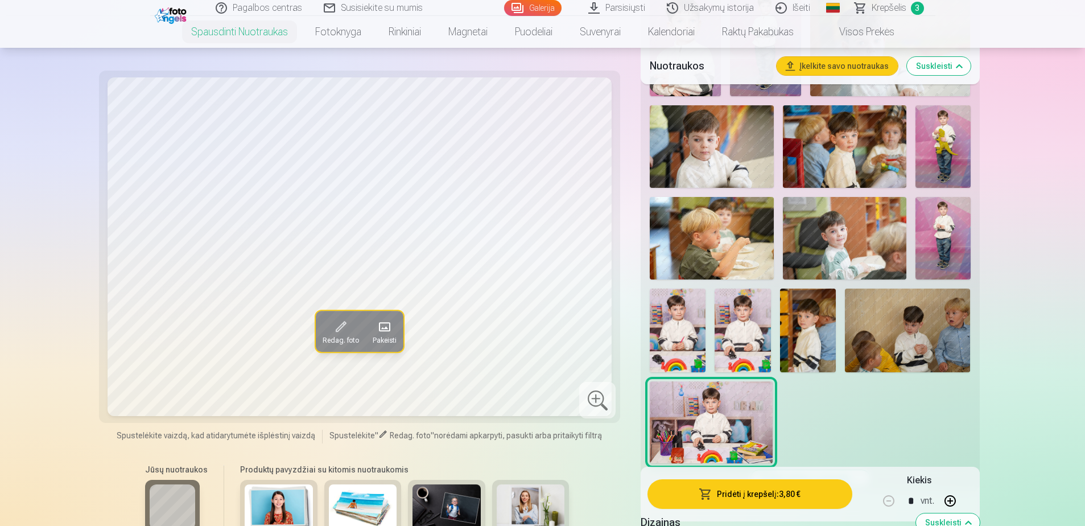
click at [742, 342] on img at bounding box center [742, 330] width 56 height 84
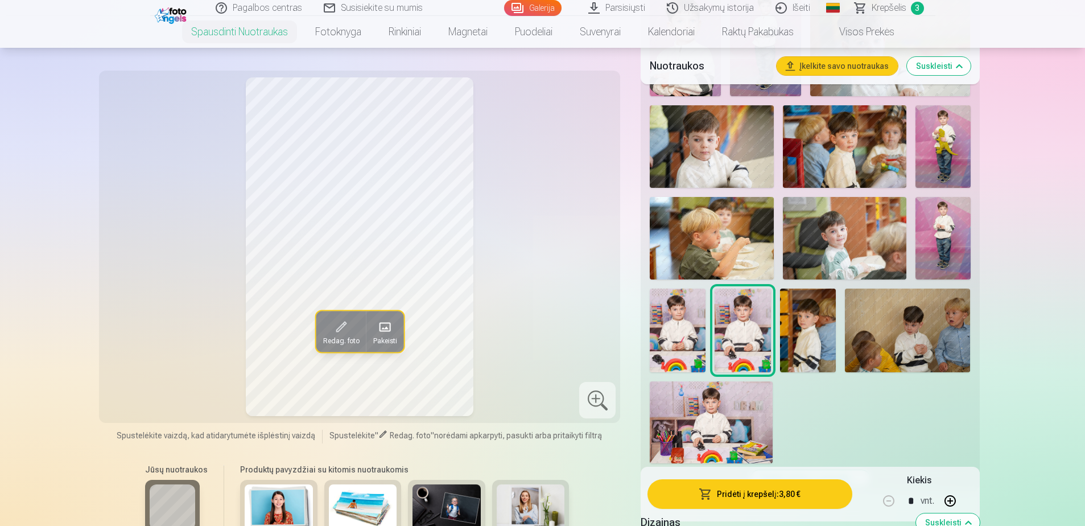
click at [725, 408] on img at bounding box center [711, 422] width 123 height 82
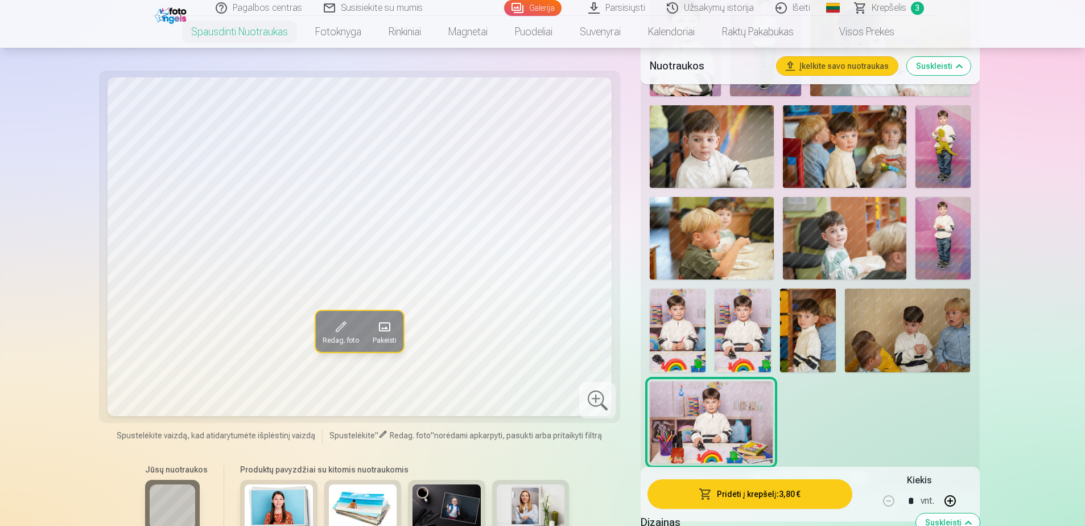
click at [747, 339] on img at bounding box center [742, 330] width 56 height 84
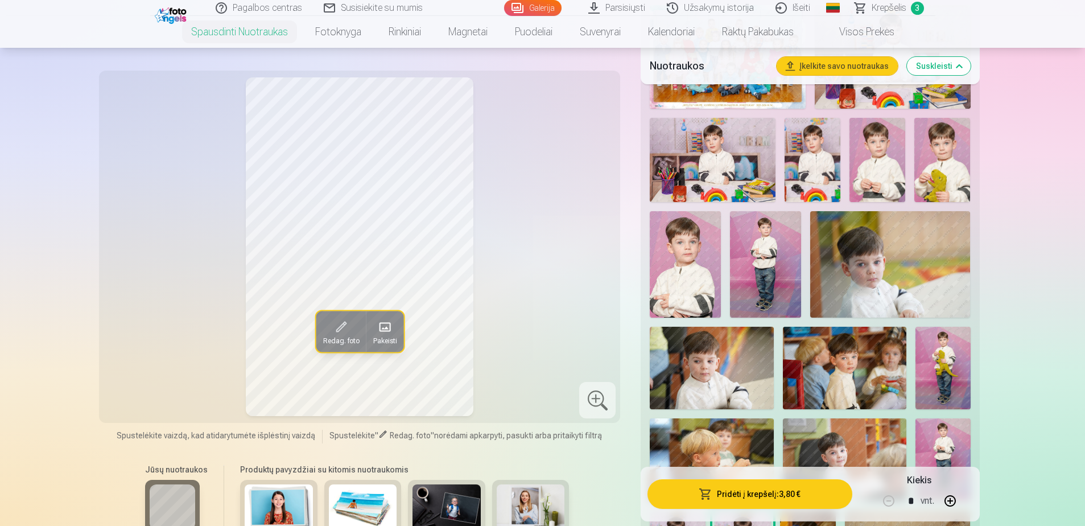
scroll to position [398, 0]
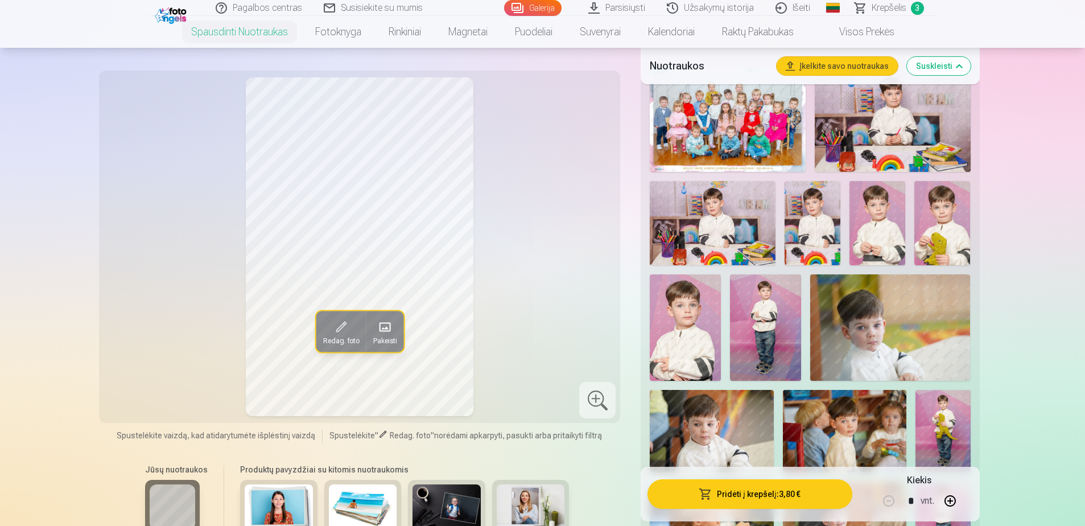
click at [891, 234] on img at bounding box center [877, 223] width 56 height 84
click at [692, 336] on img at bounding box center [685, 327] width 71 height 106
click at [881, 234] on img at bounding box center [877, 223] width 56 height 84
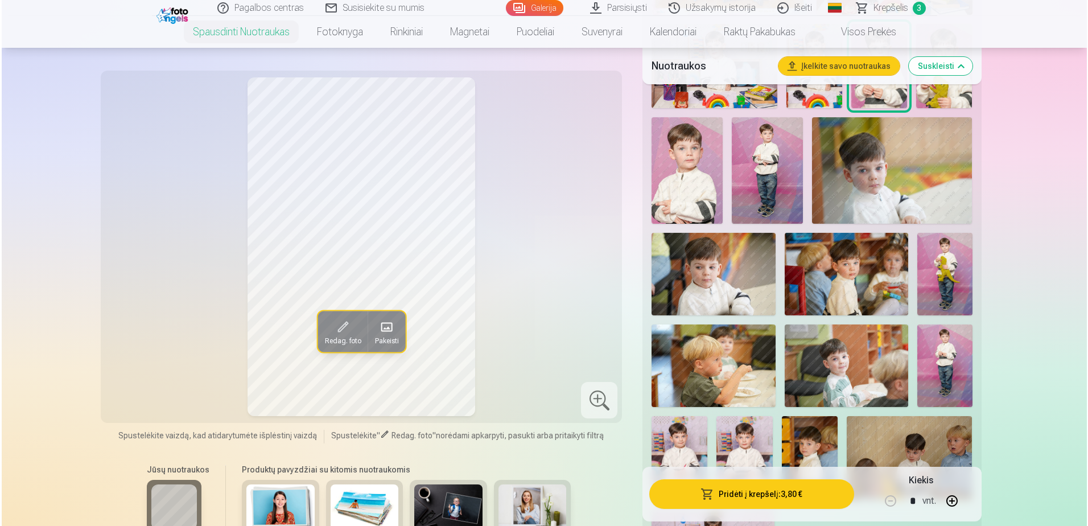
scroll to position [569, 0]
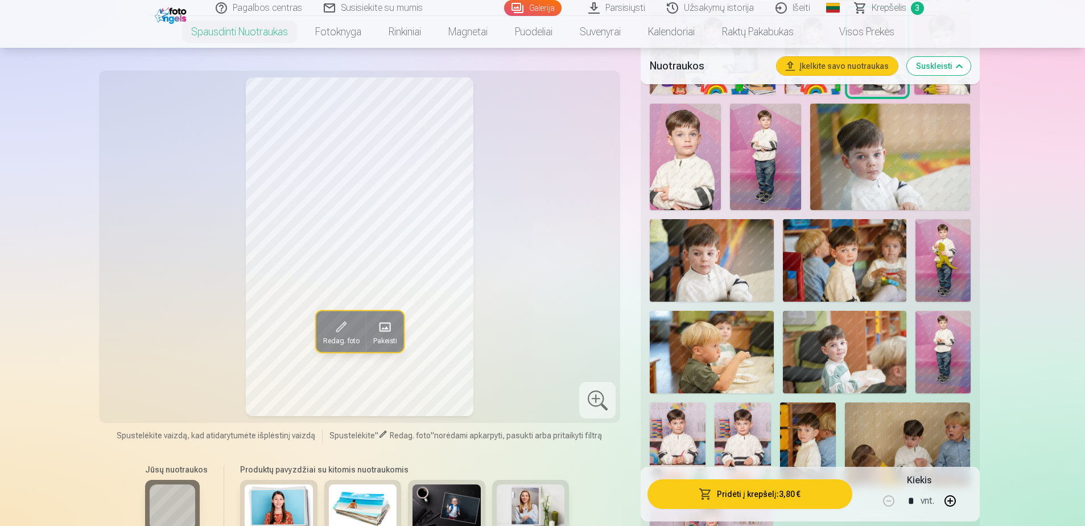
click at [756, 493] on button "Pridėti į krepšelį : 3,80 €" at bounding box center [749, 494] width 204 height 30
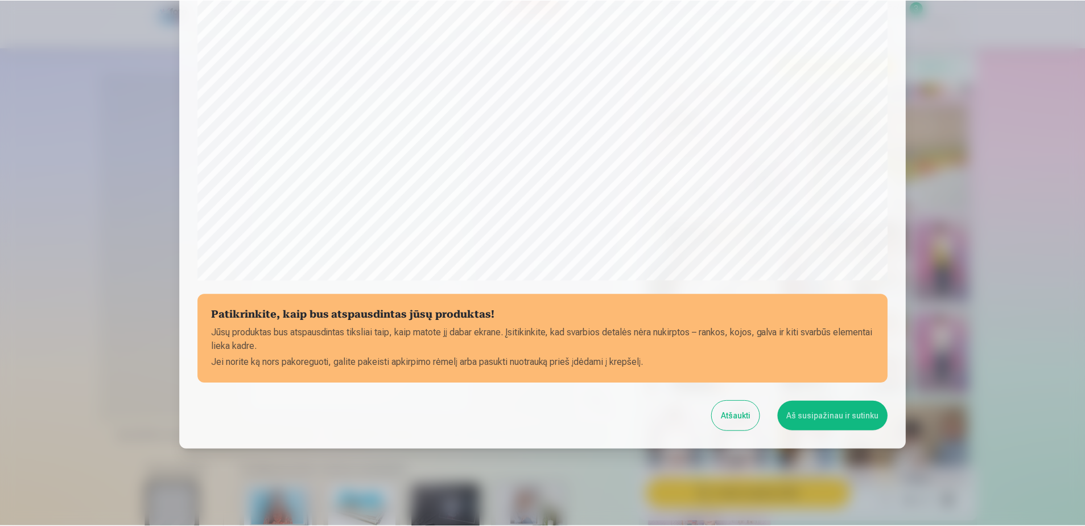
scroll to position [294, 0]
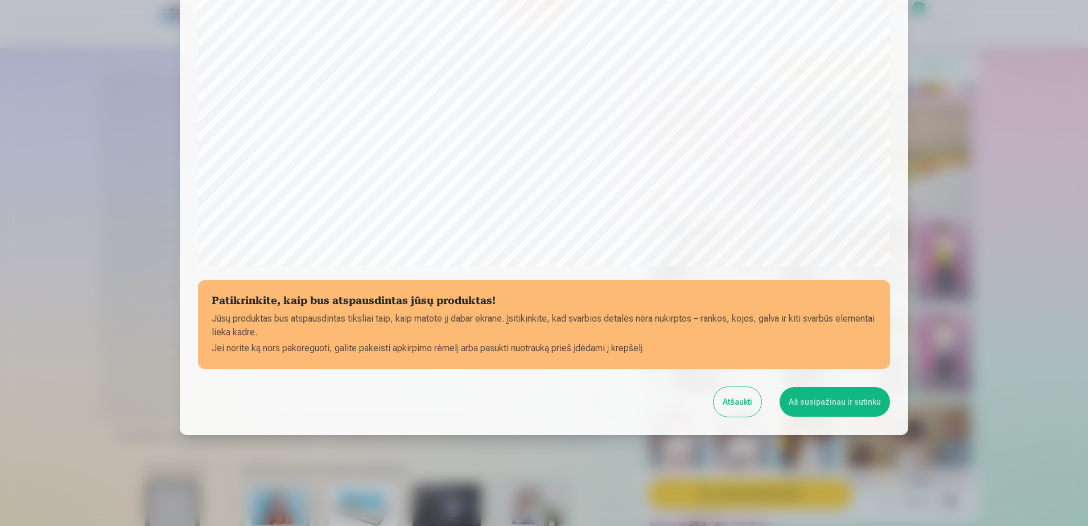
click at [807, 400] on button "Aš susipažinau ir sutinku" at bounding box center [834, 402] width 110 height 30
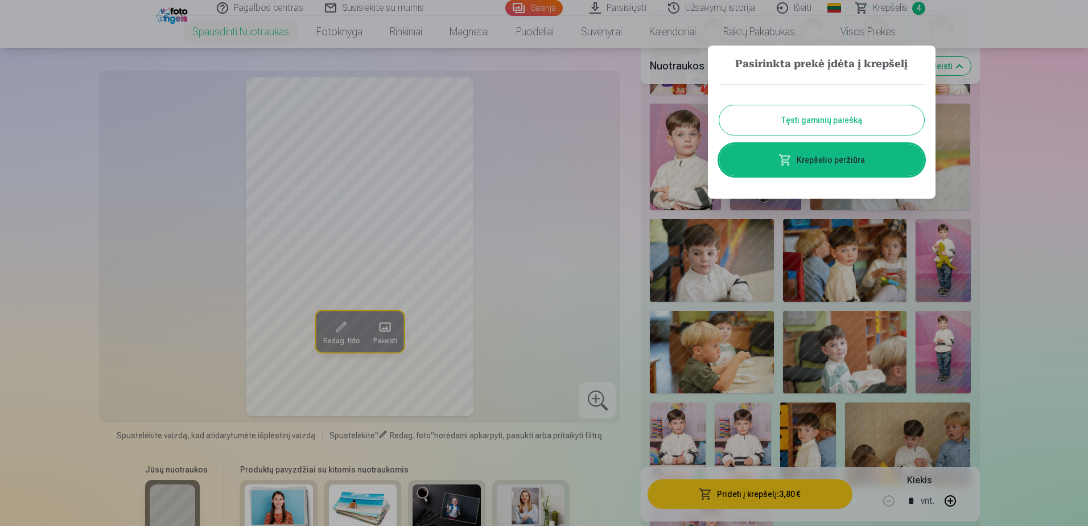
click at [800, 121] on button "Tęsti gaminių paiešką" at bounding box center [821, 120] width 205 height 30
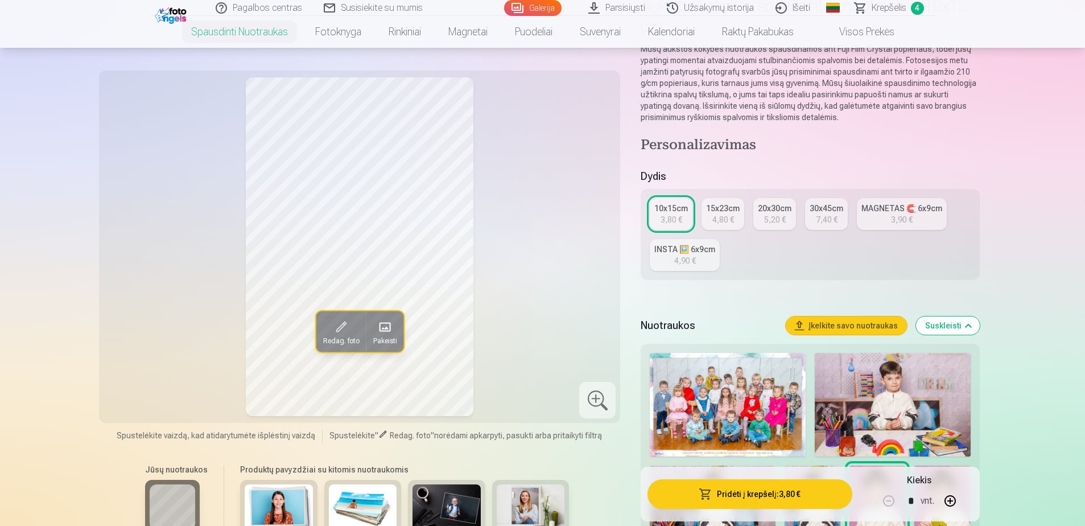
scroll to position [341, 0]
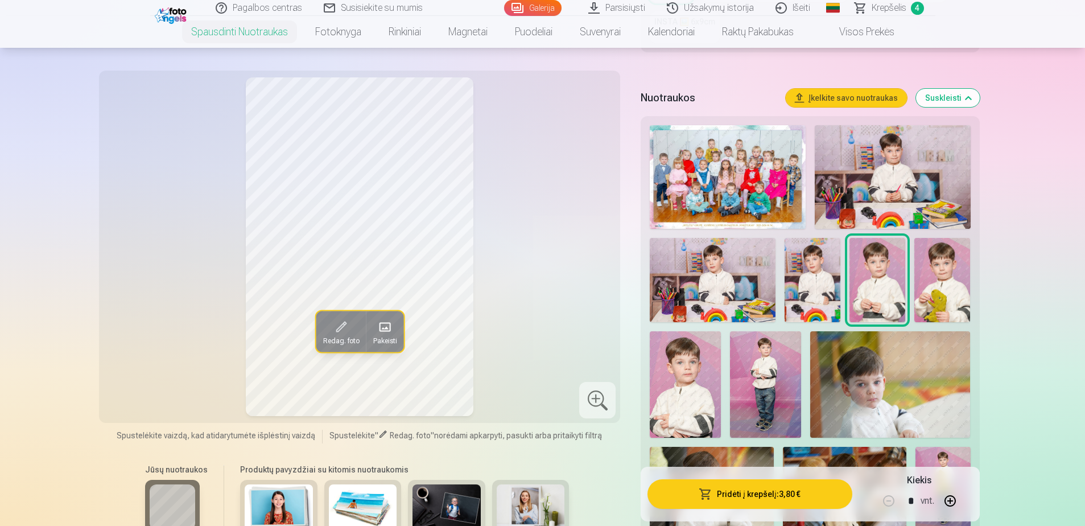
click at [943, 275] on img at bounding box center [942, 280] width 56 height 84
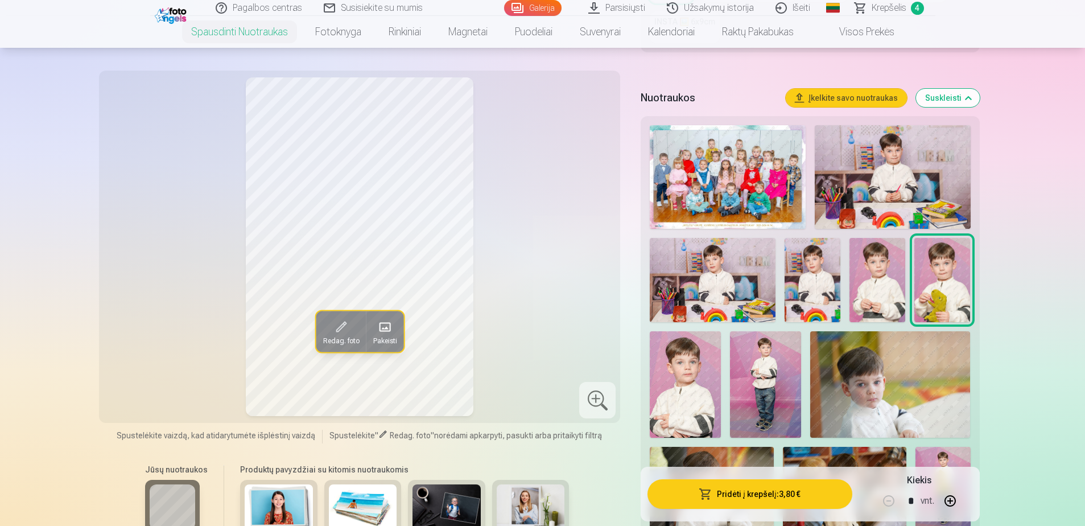
click at [882, 337] on img at bounding box center [890, 384] width 160 height 106
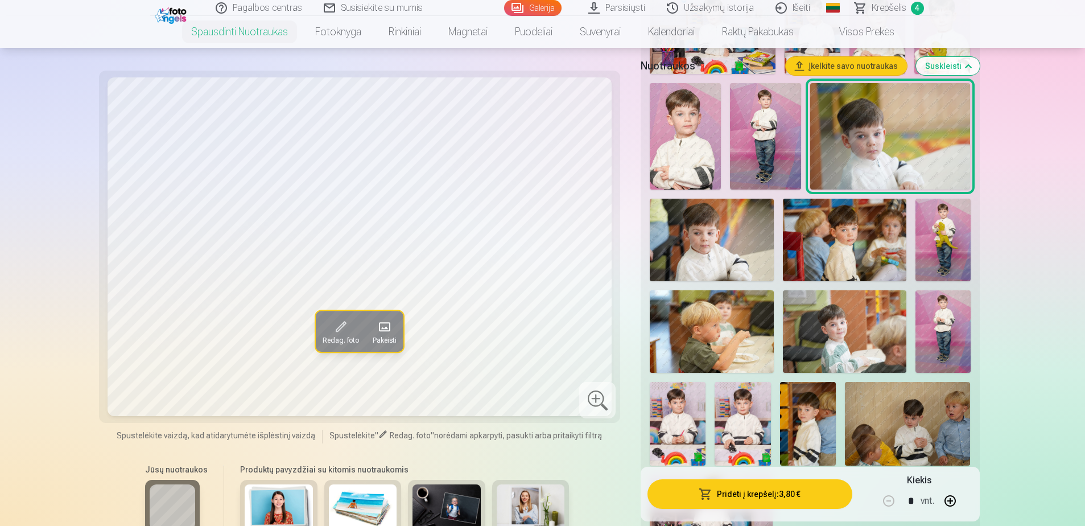
scroll to position [626, 0]
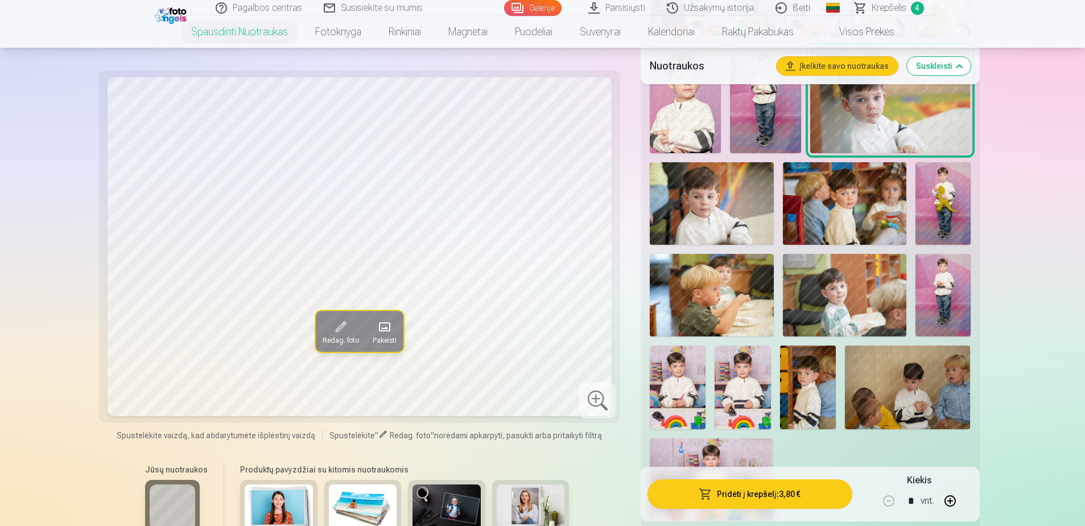
click at [847, 301] on img at bounding box center [844, 295] width 123 height 82
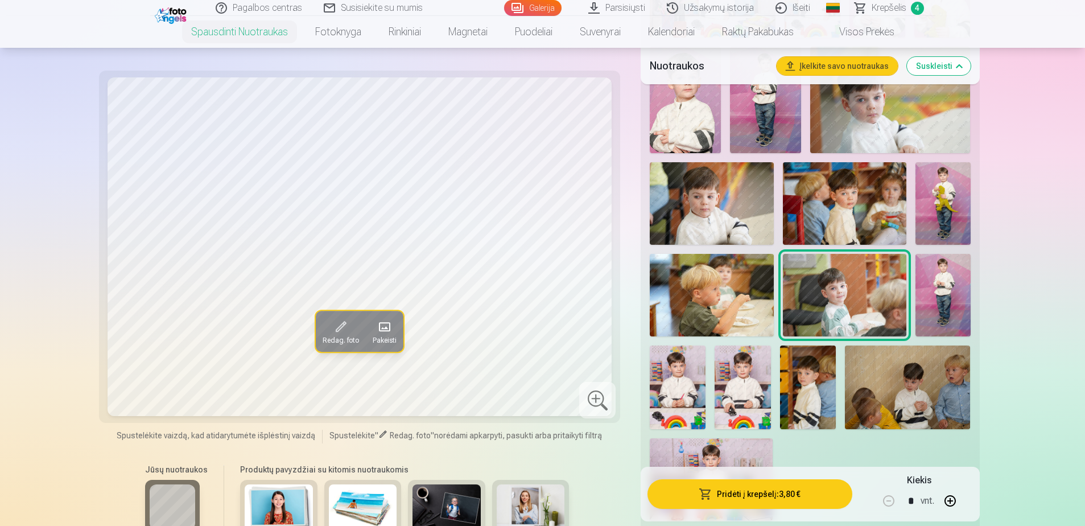
click at [823, 411] on img at bounding box center [808, 387] width 56 height 84
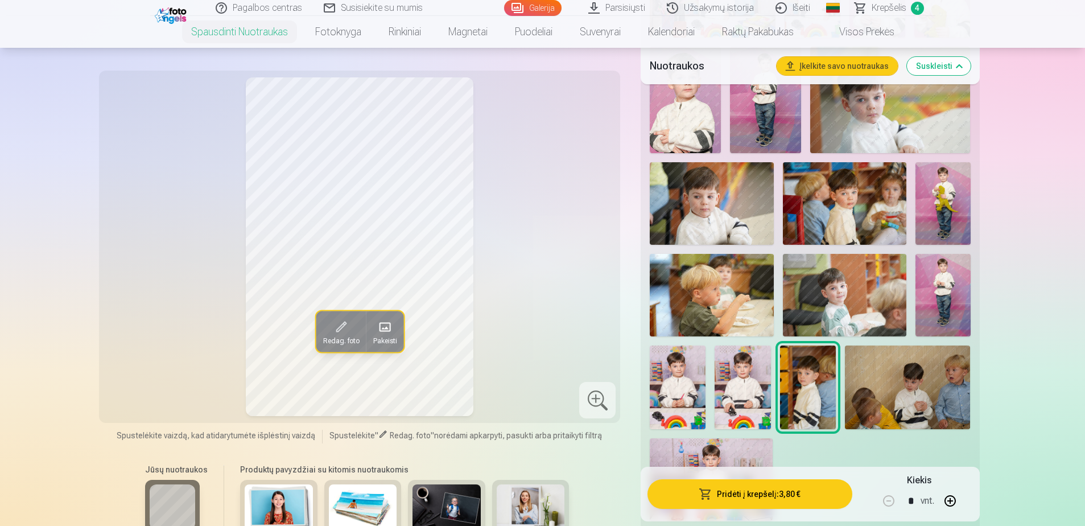
click at [849, 275] on img at bounding box center [844, 295] width 123 height 82
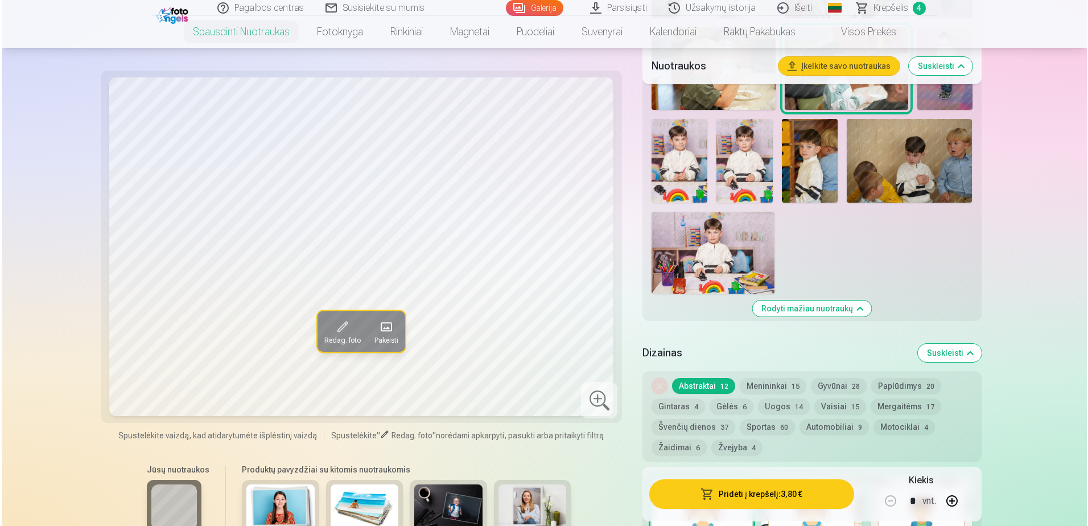
scroll to position [853, 0]
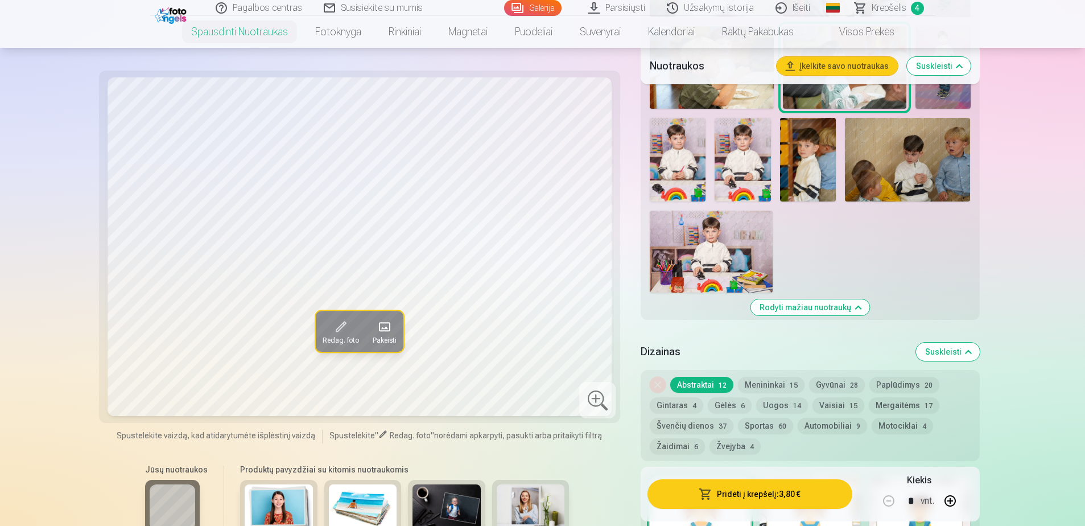
click at [744, 487] on button "Pridėti į krepšelį : 3,80 €" at bounding box center [749, 494] width 204 height 30
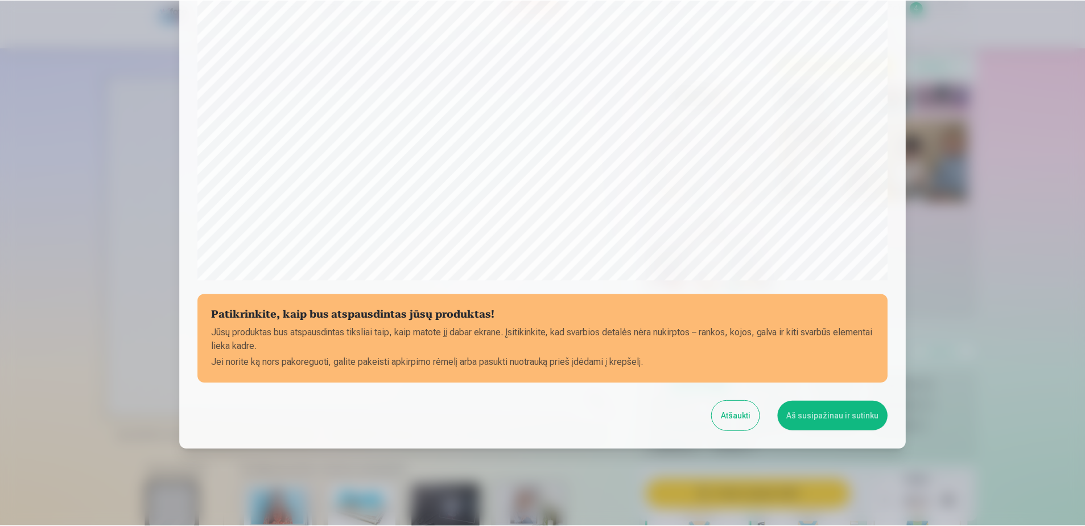
scroll to position [294, 0]
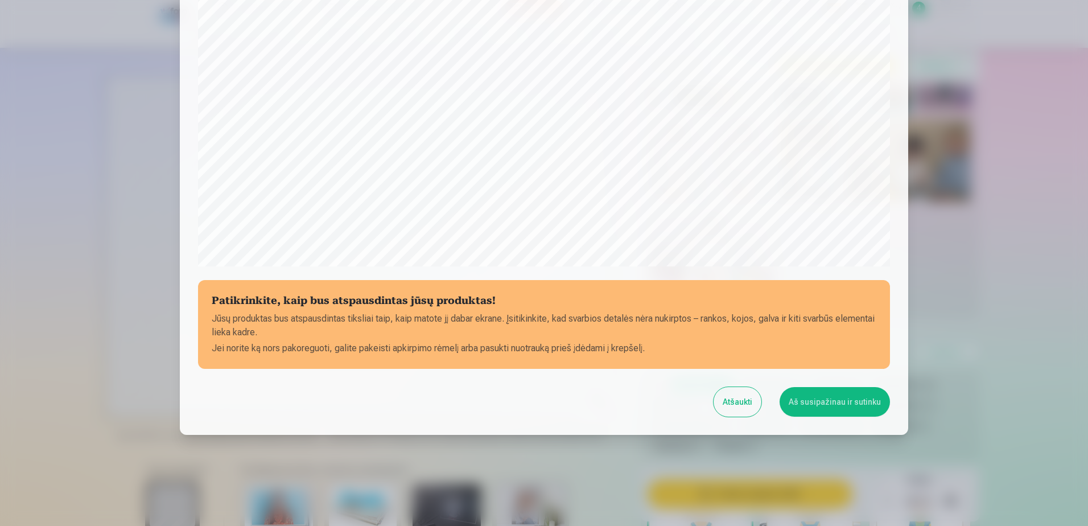
click at [851, 402] on button "Aš susipažinau ir sutinku" at bounding box center [834, 402] width 110 height 30
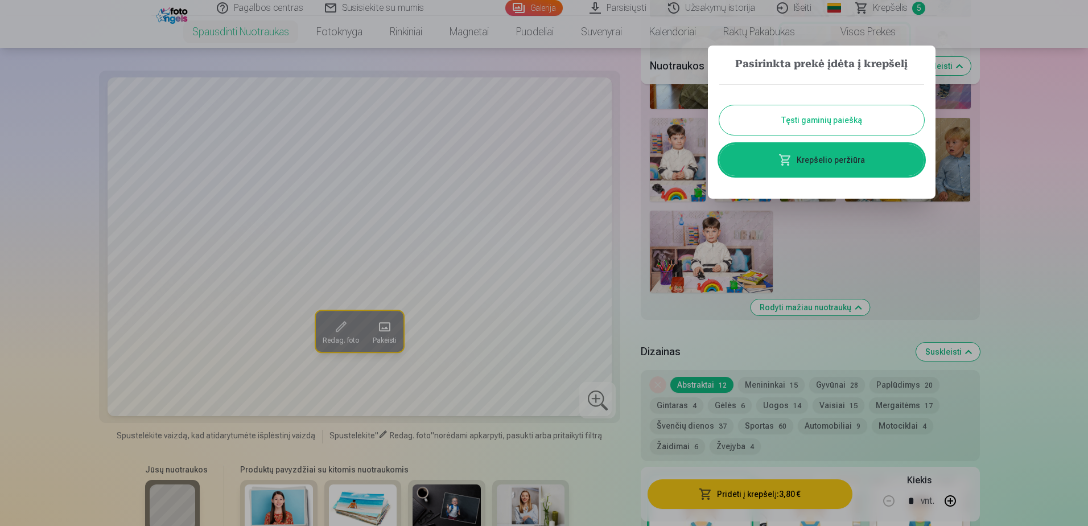
click at [848, 119] on button "Tęsti gaminių paiešką" at bounding box center [821, 120] width 205 height 30
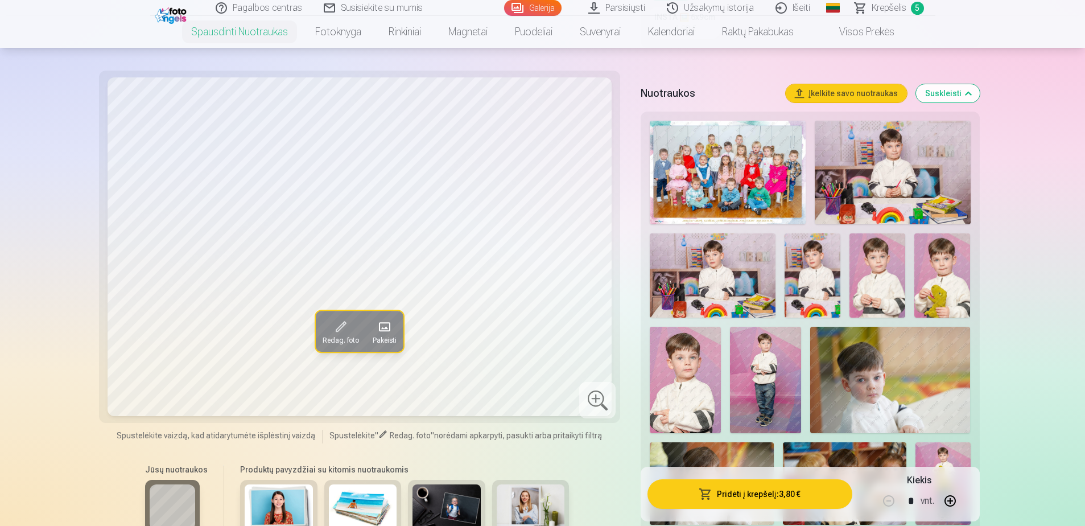
scroll to position [341, 0]
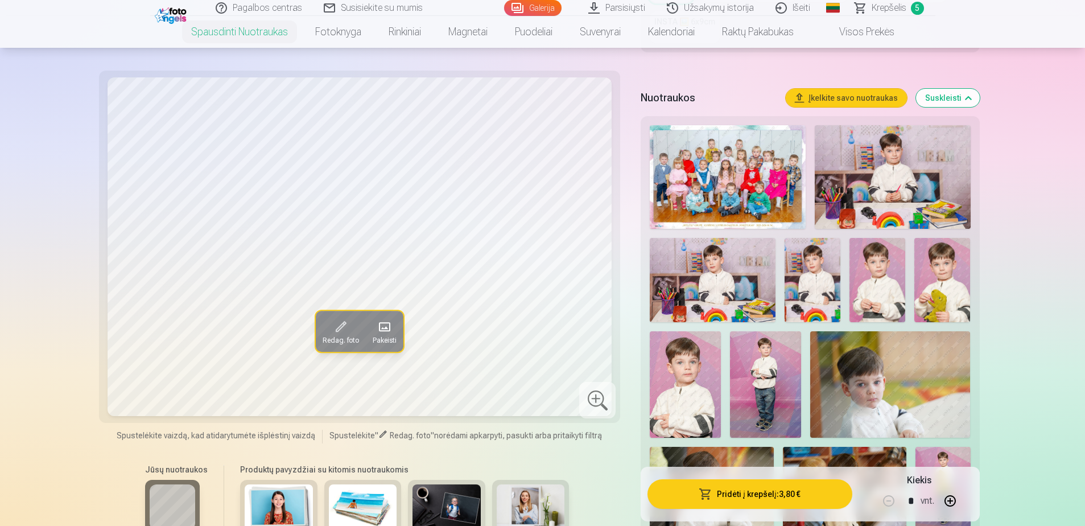
click at [877, 6] on span "Krepšelis" at bounding box center [888, 8] width 35 height 14
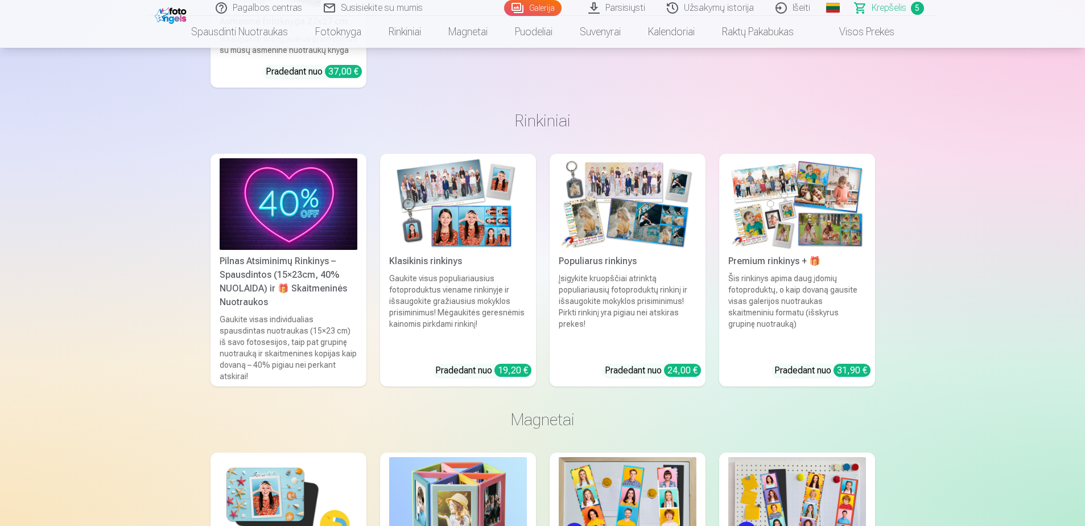
scroll to position [2048, 0]
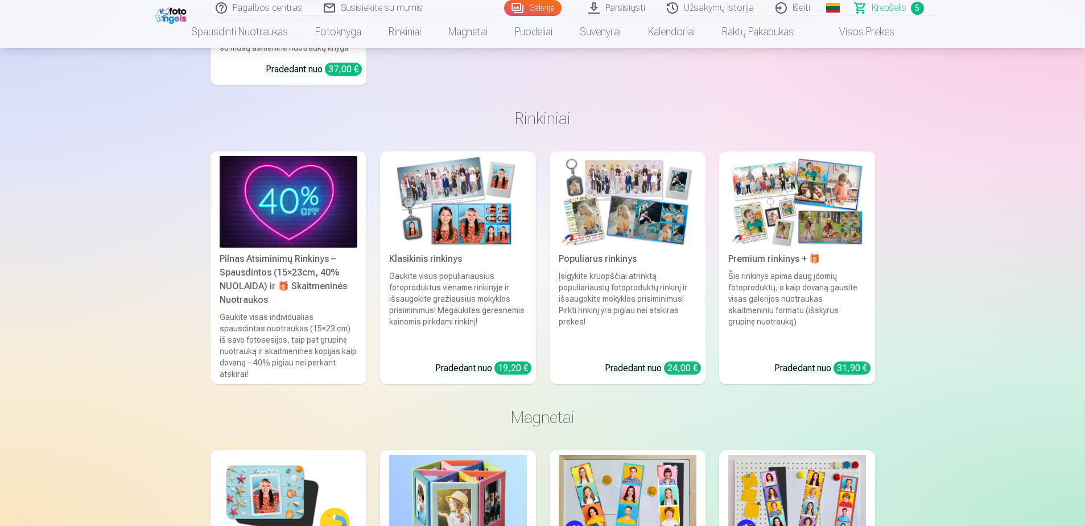
click at [251, 215] on img at bounding box center [289, 202] width 138 height 92
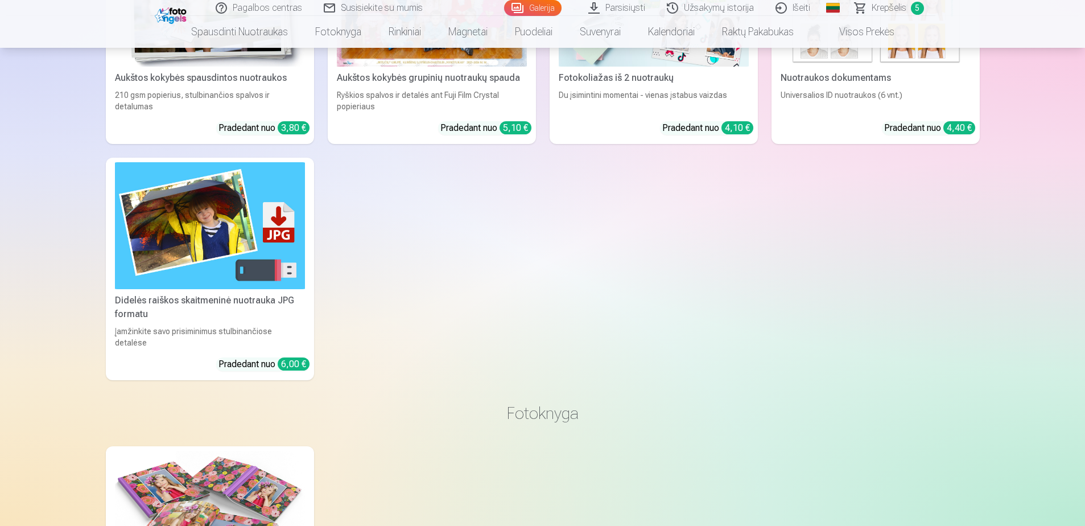
scroll to position [967, 0]
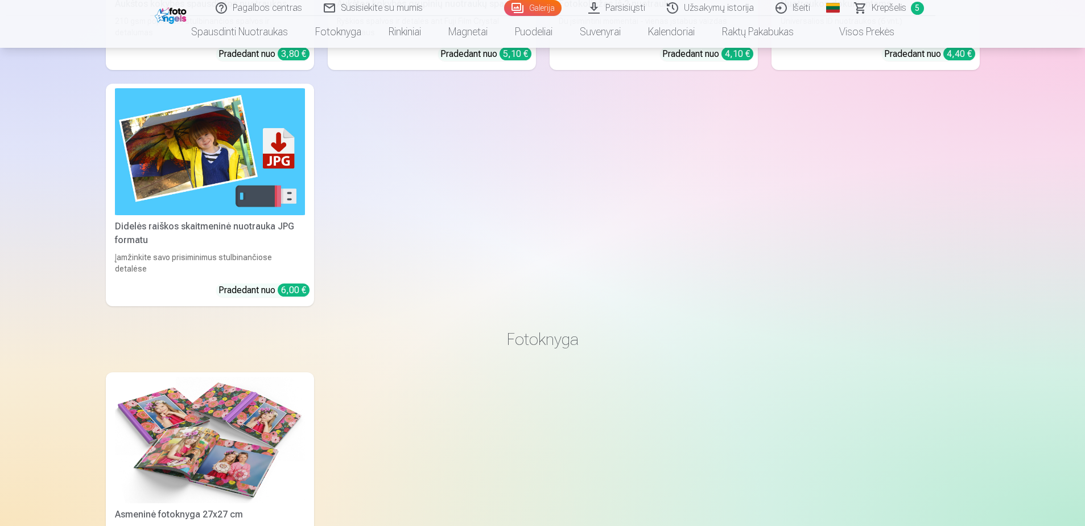
click at [242, 180] on img at bounding box center [210, 151] width 190 height 127
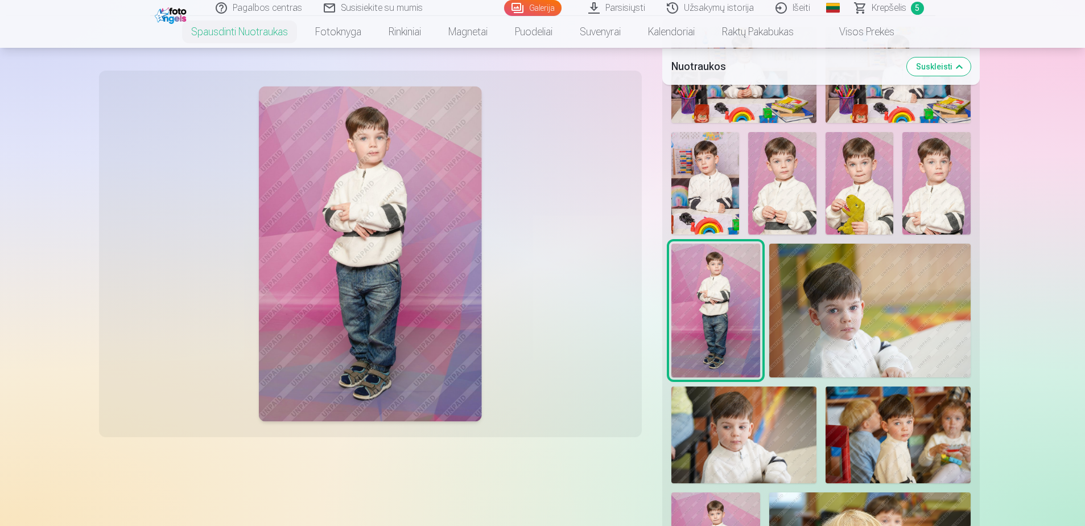
scroll to position [398, 0]
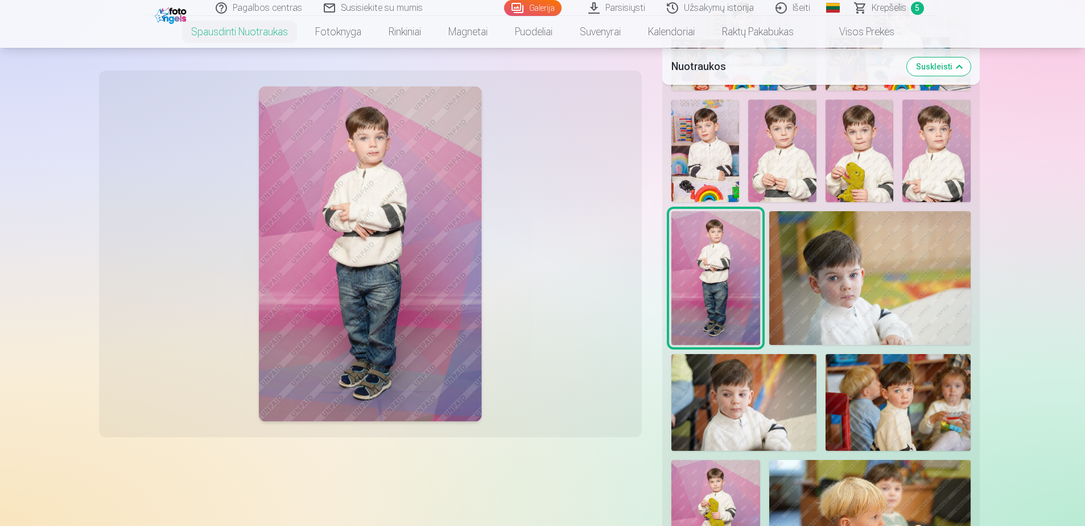
click at [895, 6] on span "Krepšelis" at bounding box center [888, 8] width 35 height 14
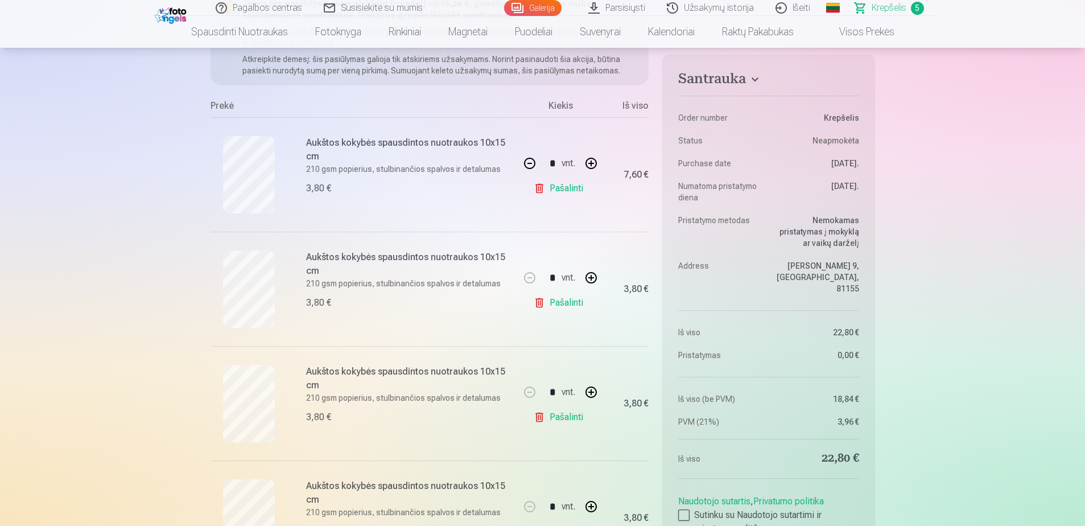
scroll to position [228, 0]
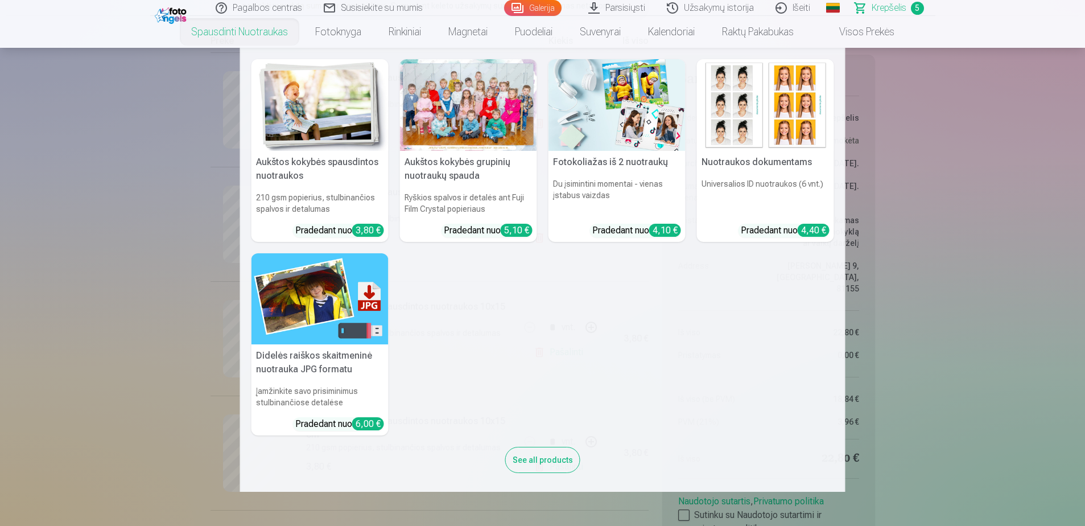
click at [278, 31] on link "Spausdinti nuotraukas" at bounding box center [239, 32] width 124 height 32
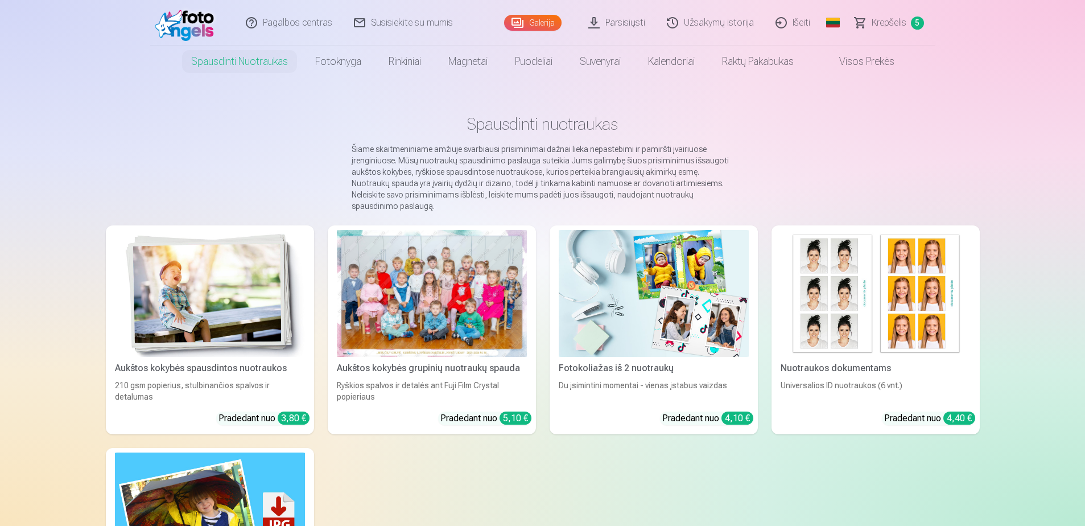
click at [420, 266] on div at bounding box center [432, 293] width 190 height 127
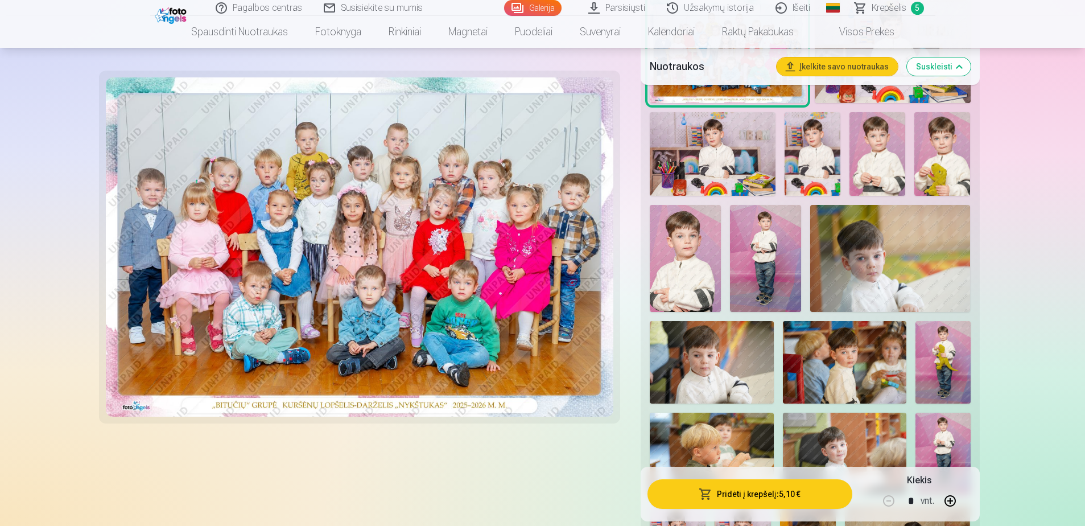
scroll to position [455, 0]
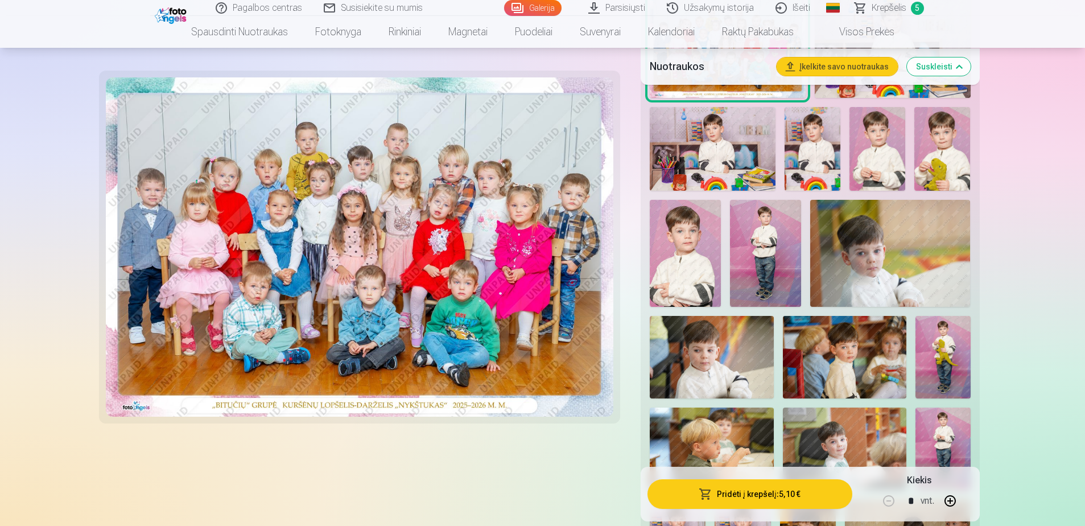
click at [763, 267] on img at bounding box center [765, 253] width 71 height 107
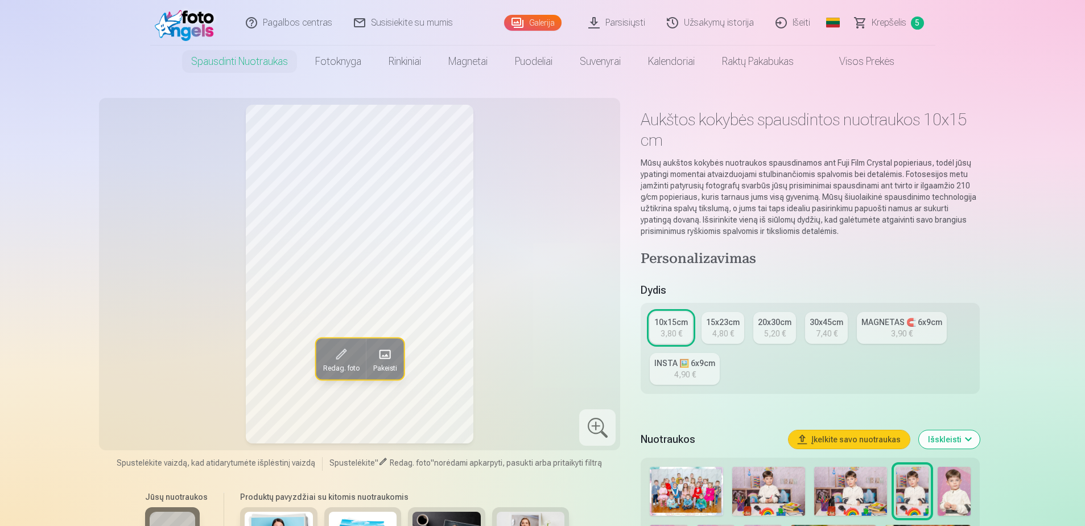
scroll to position [284, 0]
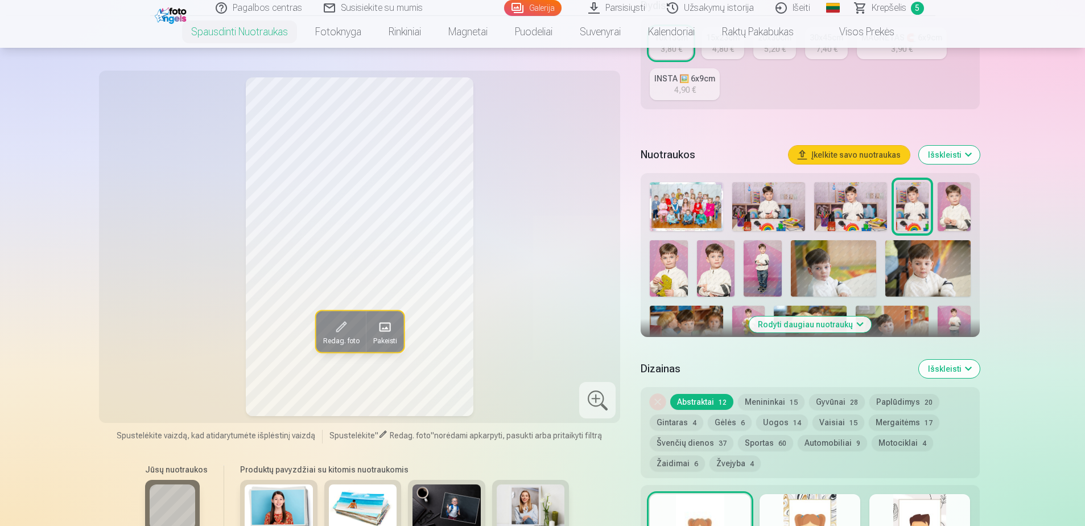
click at [805, 327] on button "Rodyti daugiau nuotraukų" at bounding box center [810, 324] width 122 height 16
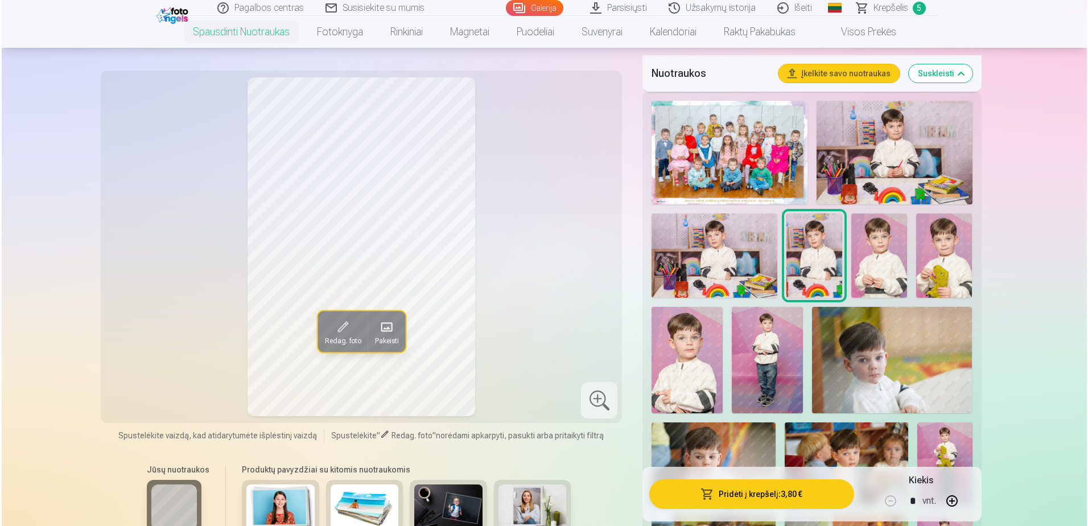
scroll to position [512, 0]
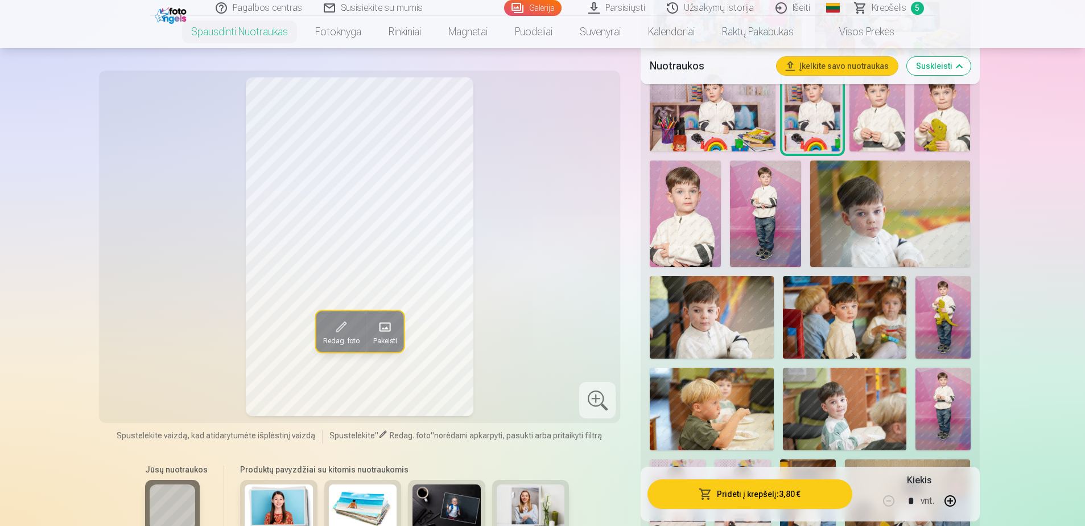
click at [929, 395] on img at bounding box center [942, 408] width 55 height 82
click at [757, 202] on img at bounding box center [765, 213] width 71 height 107
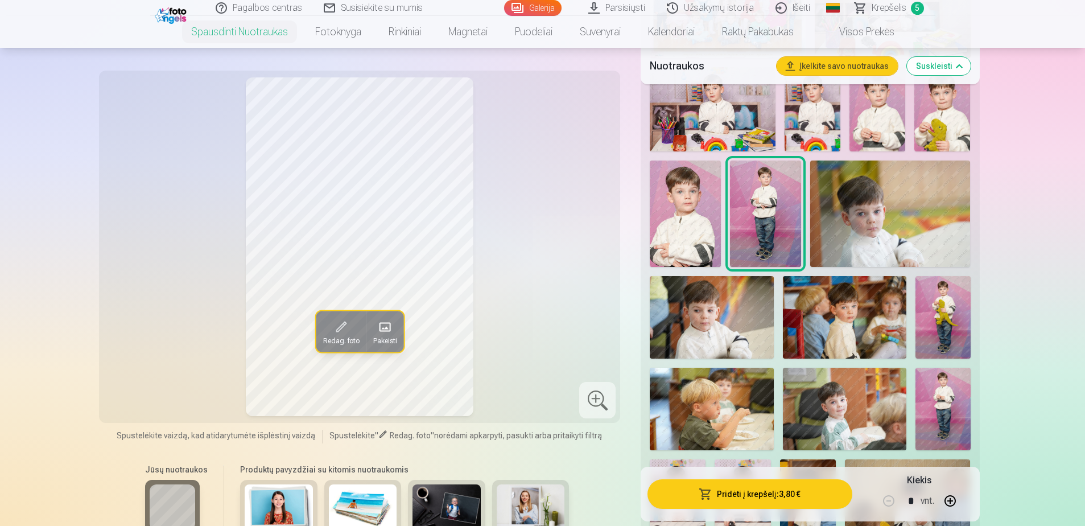
click at [924, 382] on img at bounding box center [942, 408] width 55 height 82
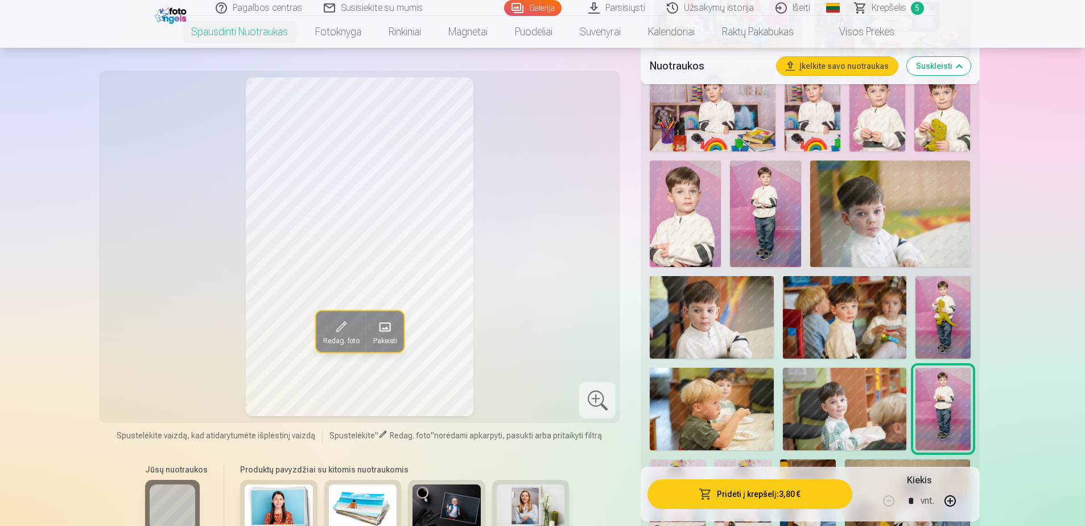
click at [754, 186] on img at bounding box center [765, 213] width 71 height 107
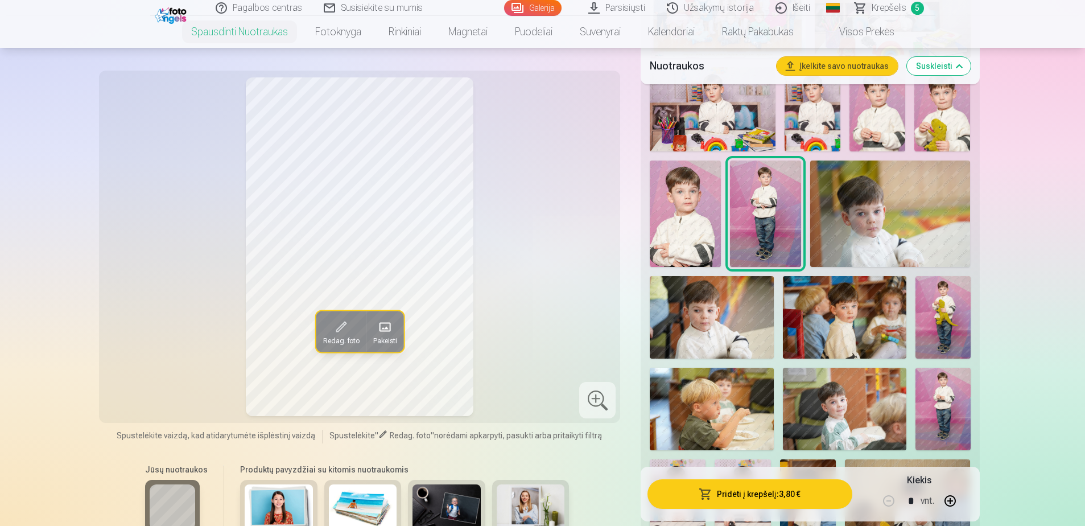
click at [952, 395] on img at bounding box center [942, 408] width 55 height 82
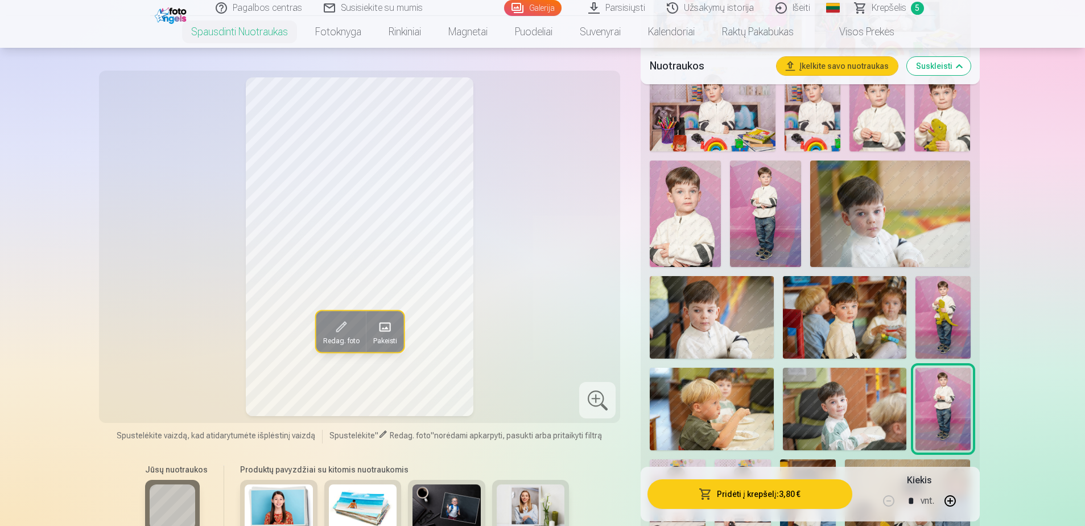
click at [390, 336] on span "Pakeisti" at bounding box center [385, 340] width 24 height 9
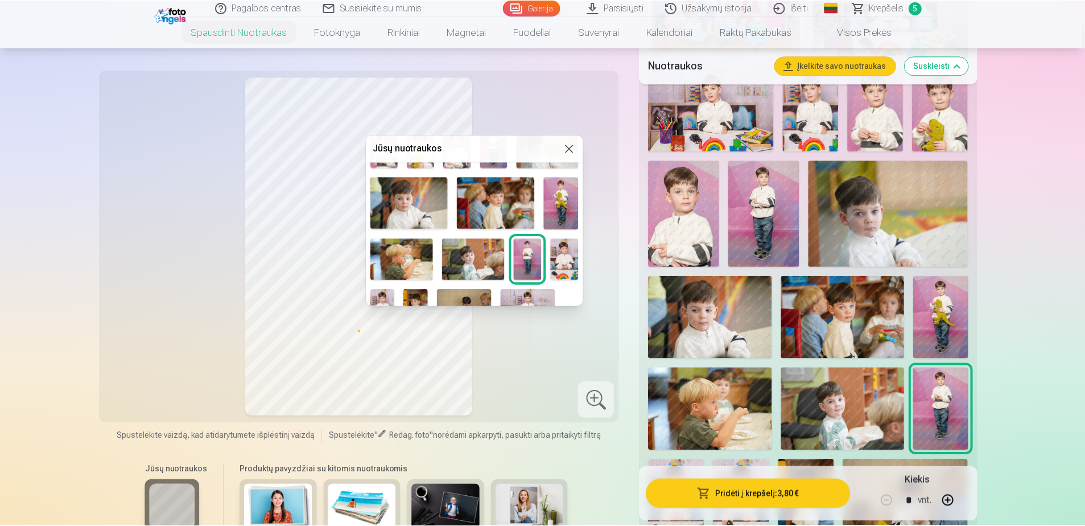
scroll to position [116, 0]
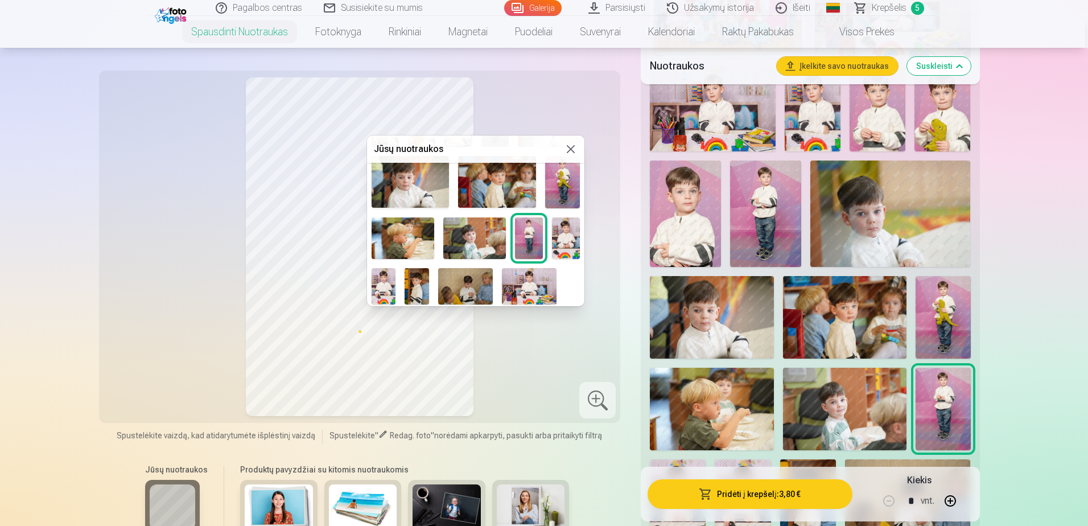
click at [570, 150] on button at bounding box center [571, 149] width 14 height 14
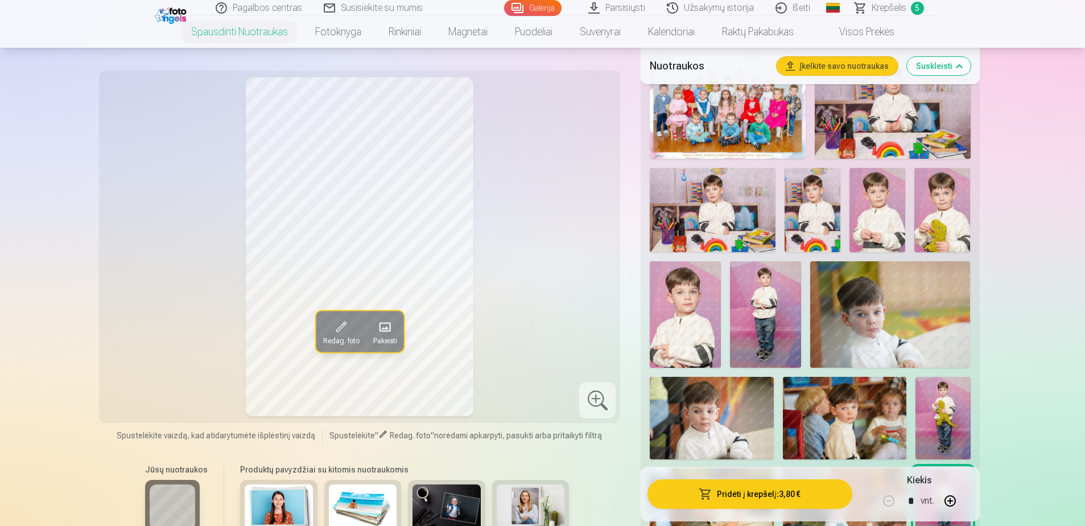
scroll to position [398, 0]
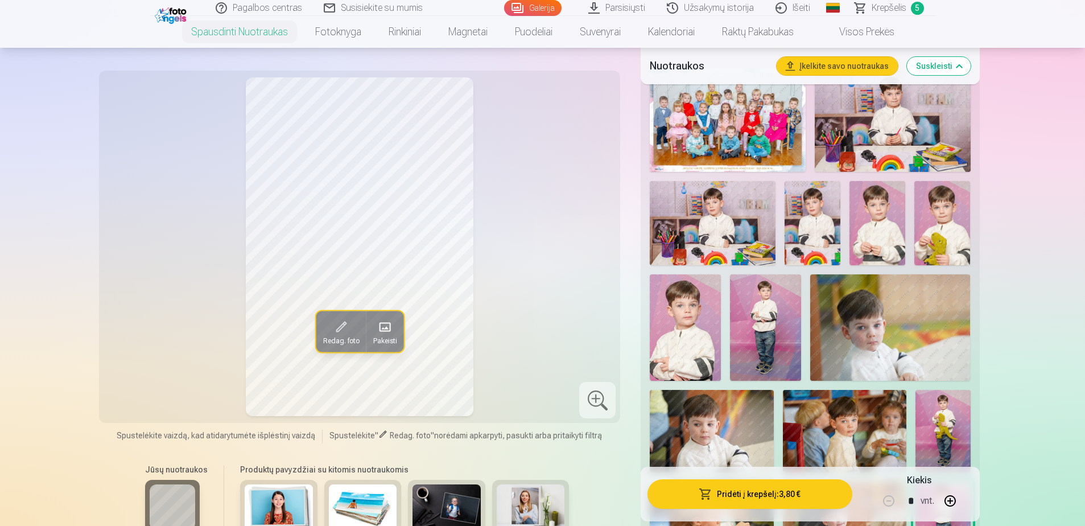
click at [776, 298] on img at bounding box center [765, 327] width 71 height 107
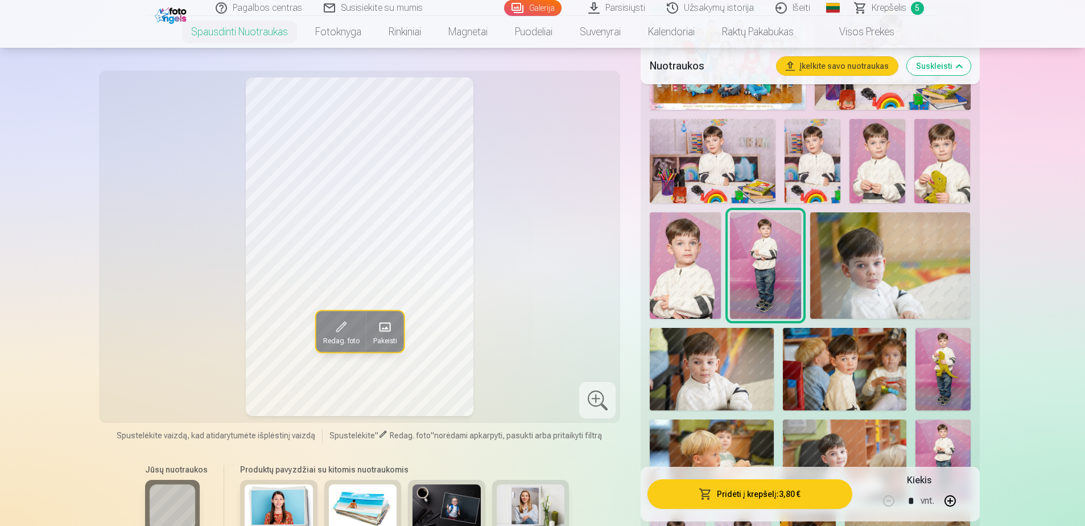
scroll to position [626, 0]
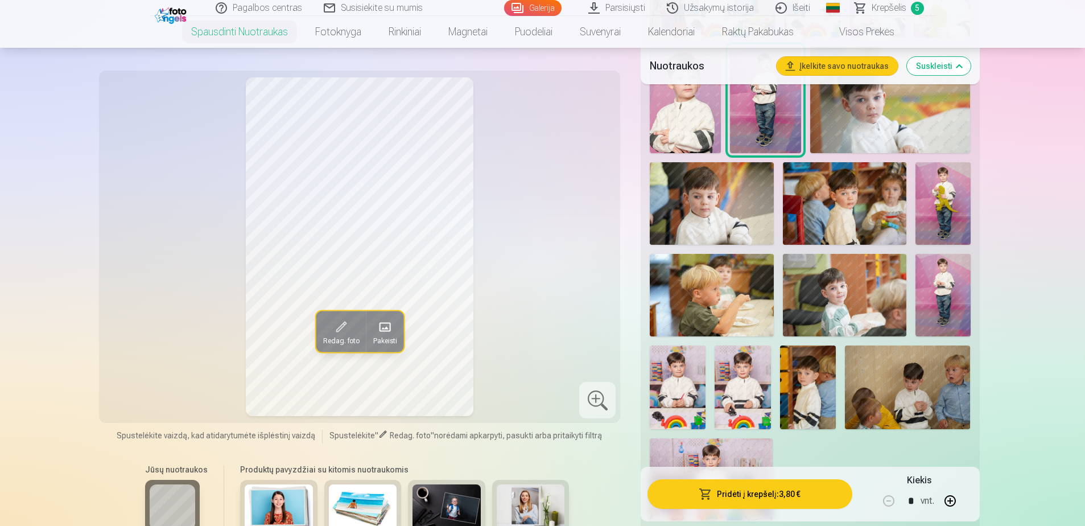
click at [946, 300] on img at bounding box center [942, 295] width 55 height 82
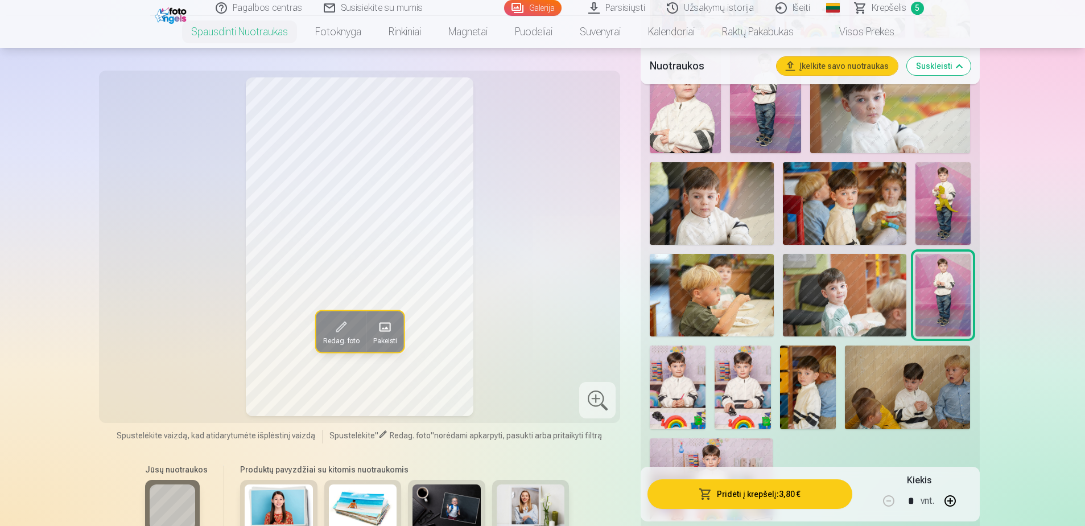
click at [767, 491] on button "Pridėti į krepšelį : 3,80 €" at bounding box center [749, 494] width 204 height 30
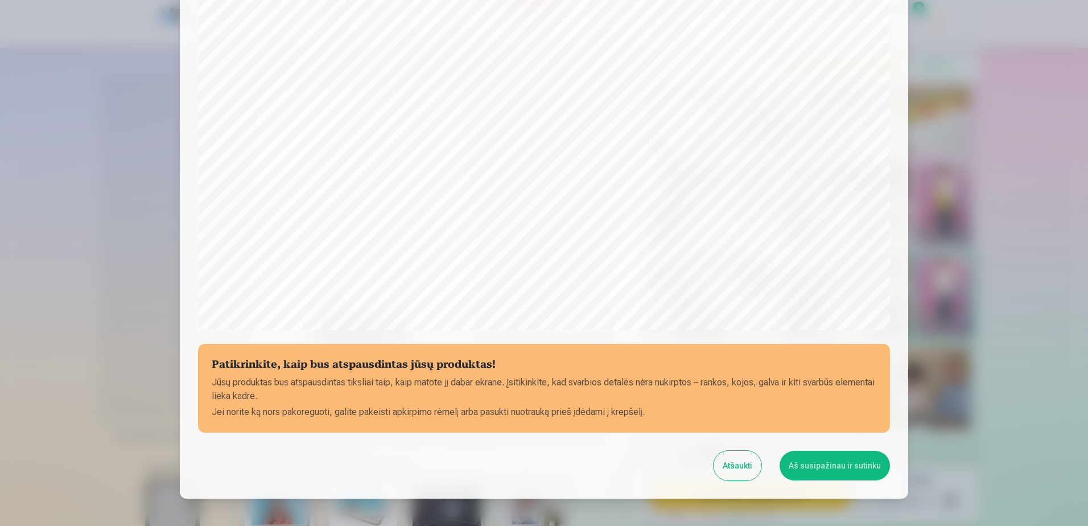
scroll to position [237, 0]
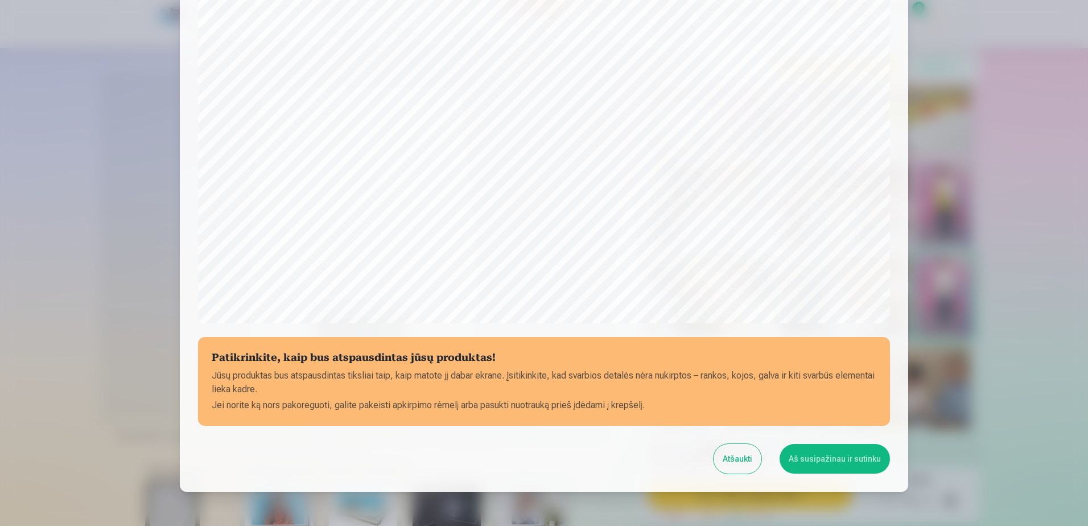
click at [844, 464] on button "Aš susipažinau ir sutinku" at bounding box center [834, 459] width 110 height 30
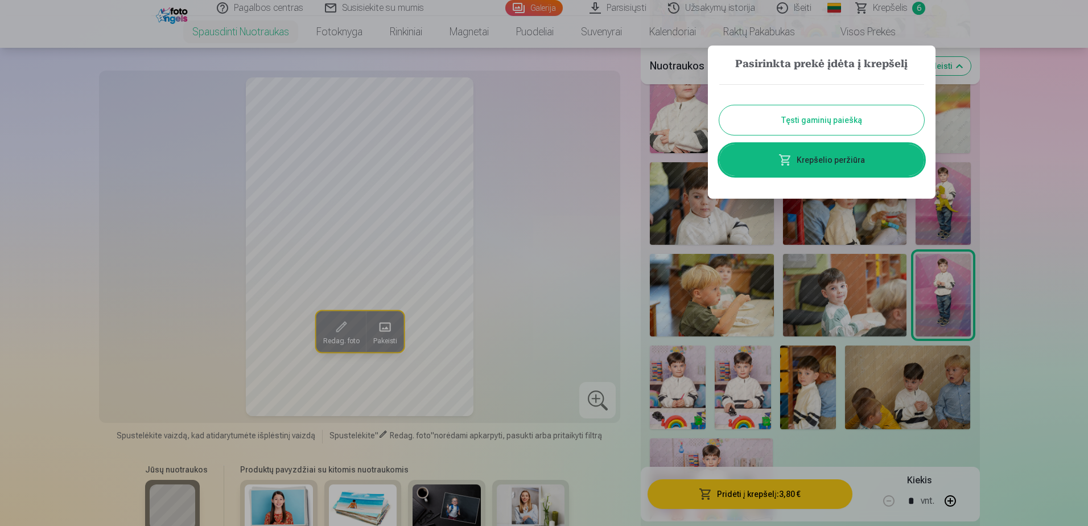
click at [817, 163] on link "Krepšelio peržiūra" at bounding box center [821, 160] width 205 height 32
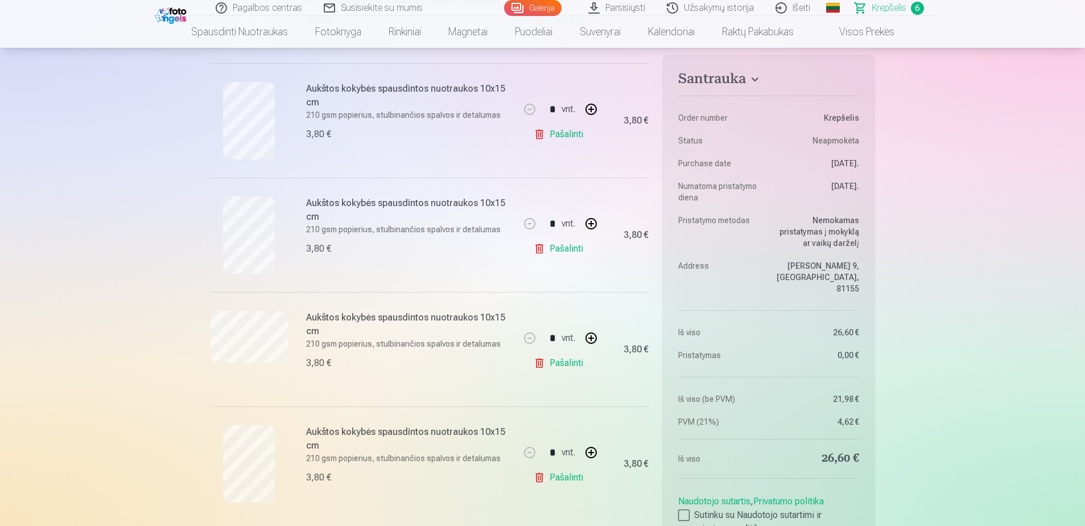
scroll to position [455, 0]
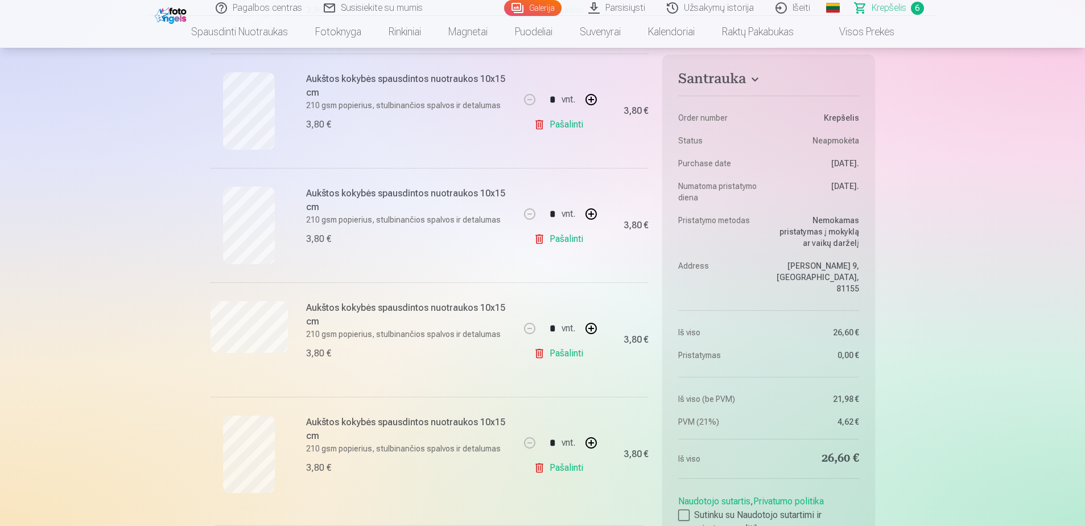
click at [562, 470] on link "Pašalinti" at bounding box center [561, 467] width 54 height 23
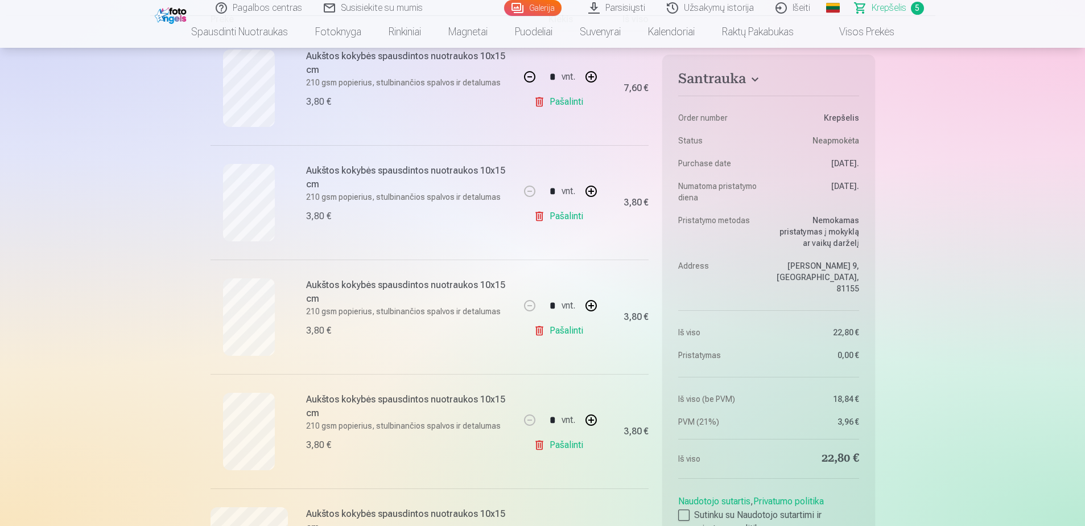
scroll to position [228, 0]
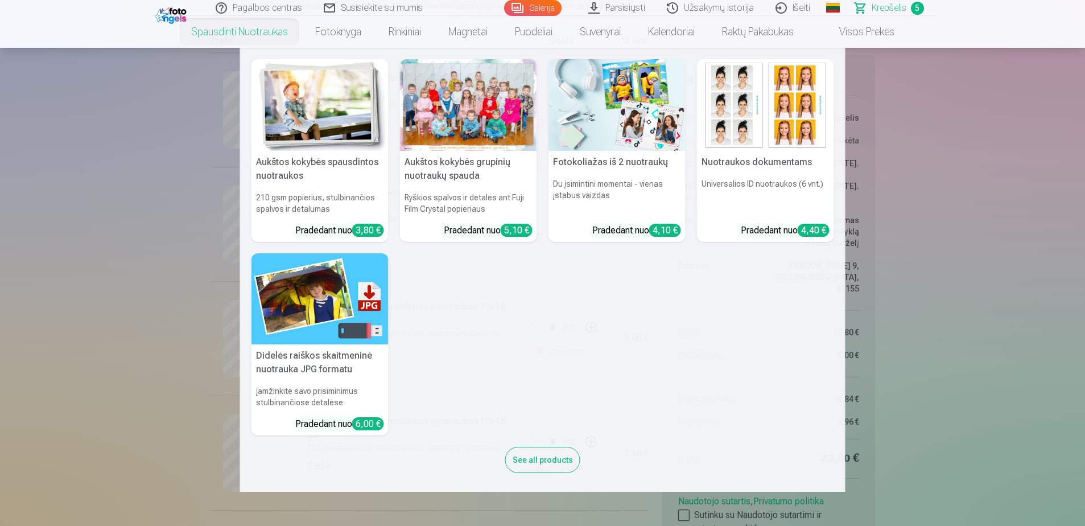
click at [482, 125] on div at bounding box center [468, 105] width 137 height 92
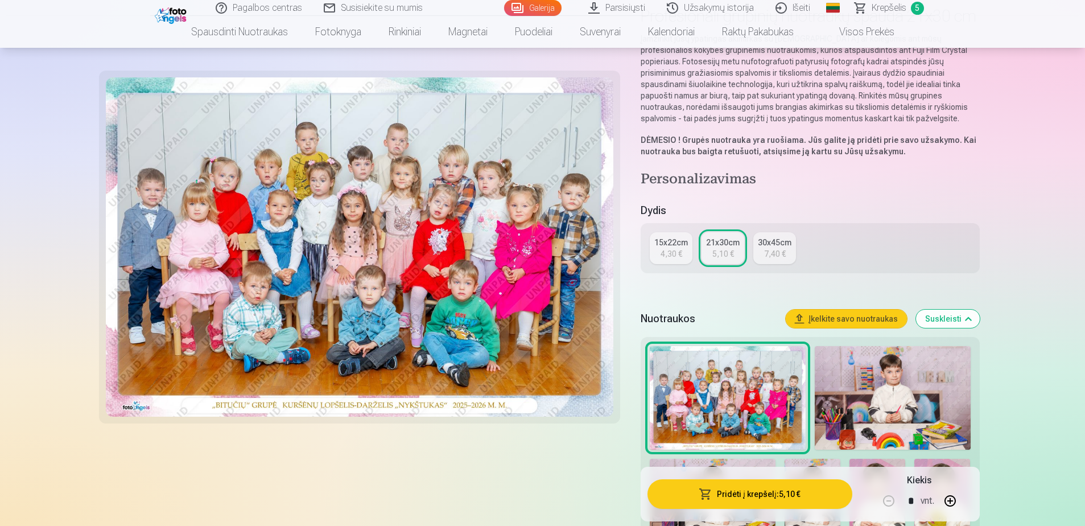
scroll to position [284, 0]
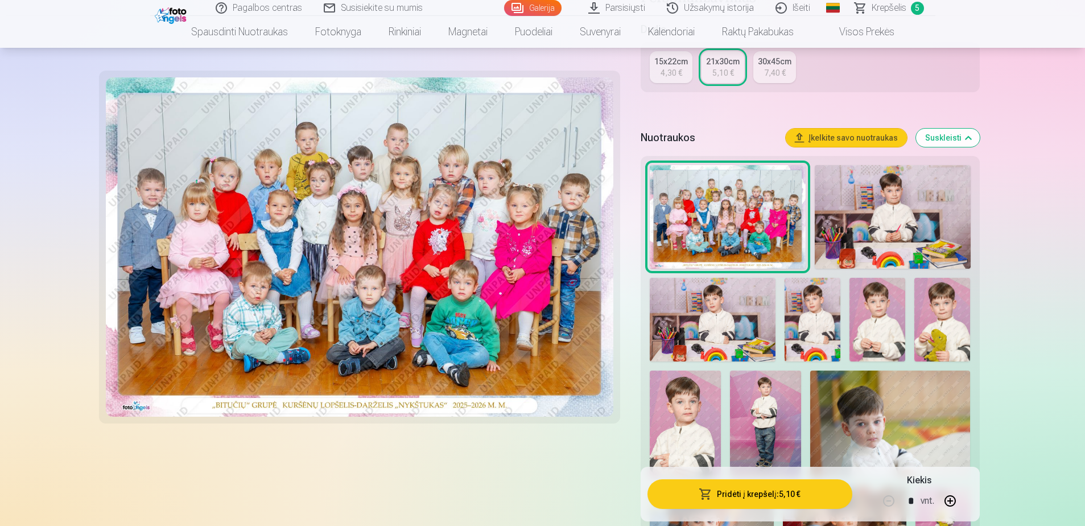
click at [852, 222] on img at bounding box center [893, 217] width 156 height 104
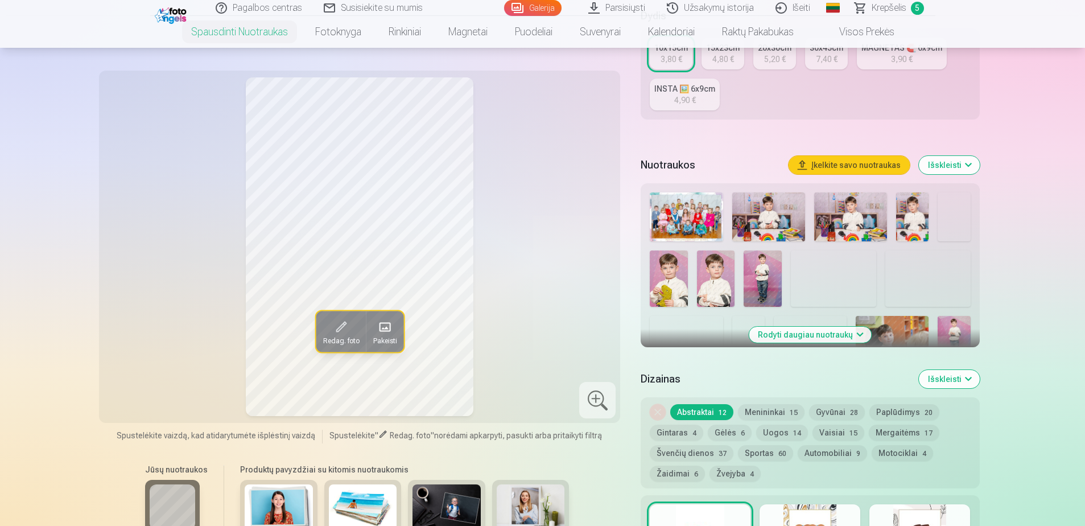
scroll to position [284, 0]
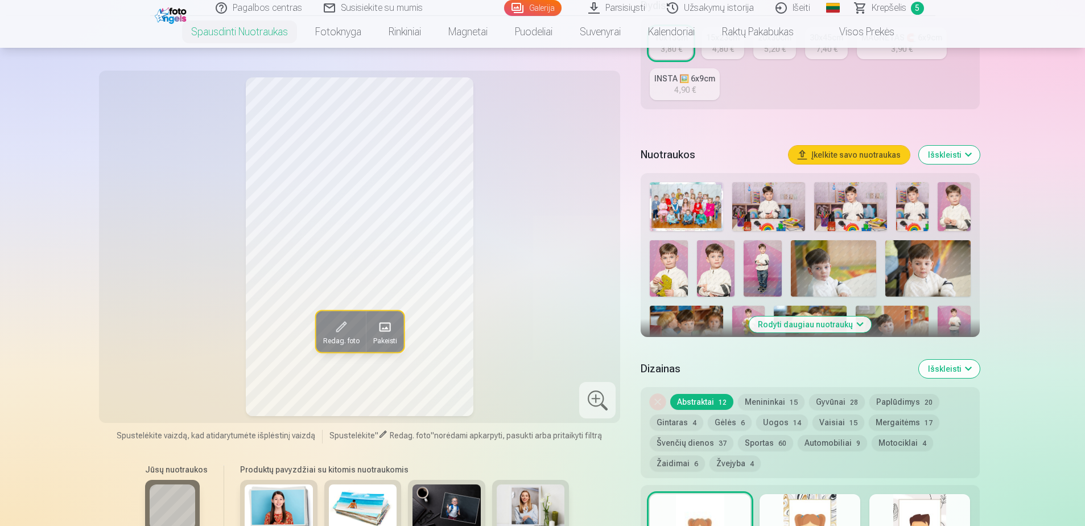
click at [807, 323] on button "Rodyti daugiau nuotraukų" at bounding box center [810, 324] width 122 height 16
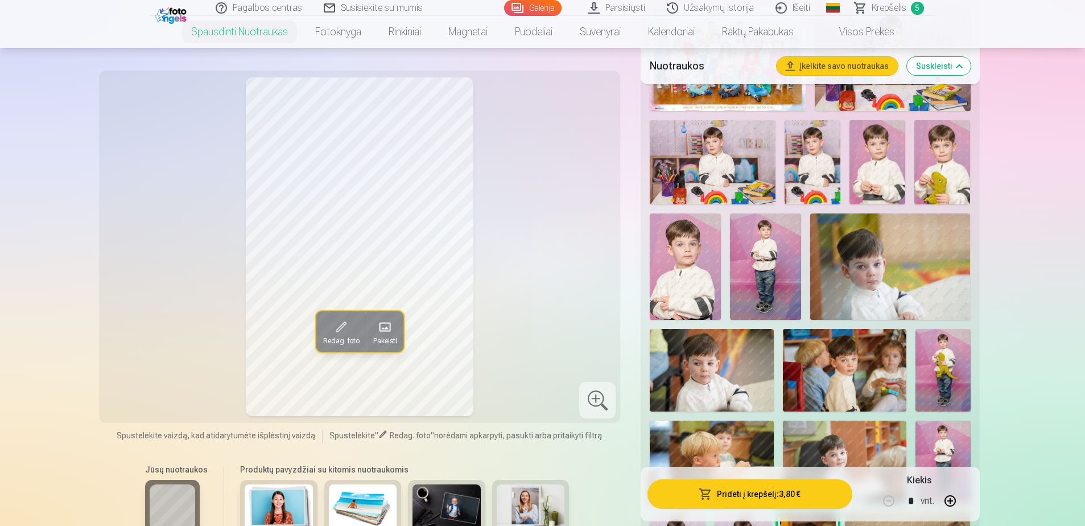
scroll to position [455, 0]
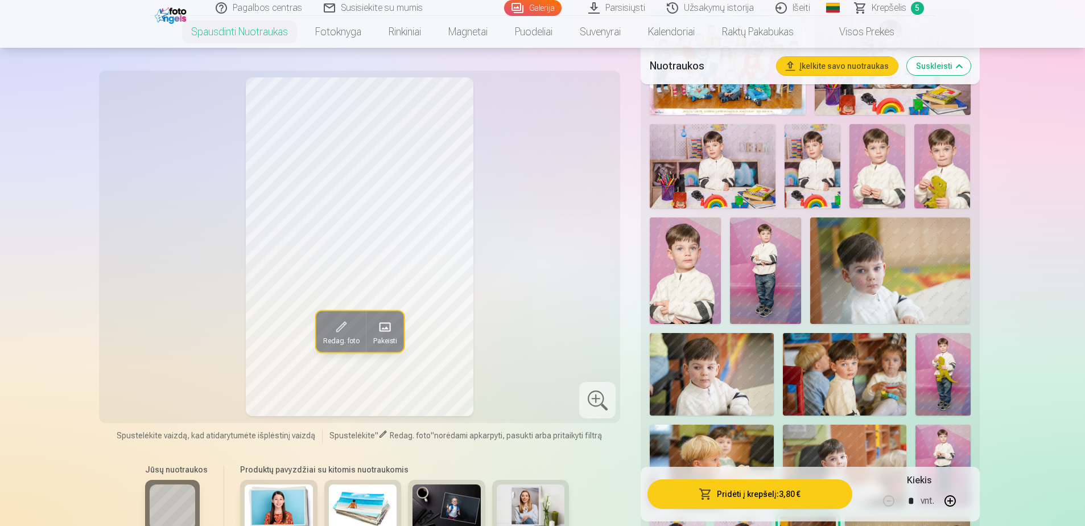
click at [884, 166] on img at bounding box center [877, 166] width 56 height 84
click at [691, 273] on img at bounding box center [685, 270] width 71 height 106
click at [878, 171] on img at bounding box center [877, 166] width 56 height 84
click at [705, 270] on img at bounding box center [685, 270] width 71 height 106
click at [881, 10] on span "Krepšelis" at bounding box center [888, 8] width 35 height 14
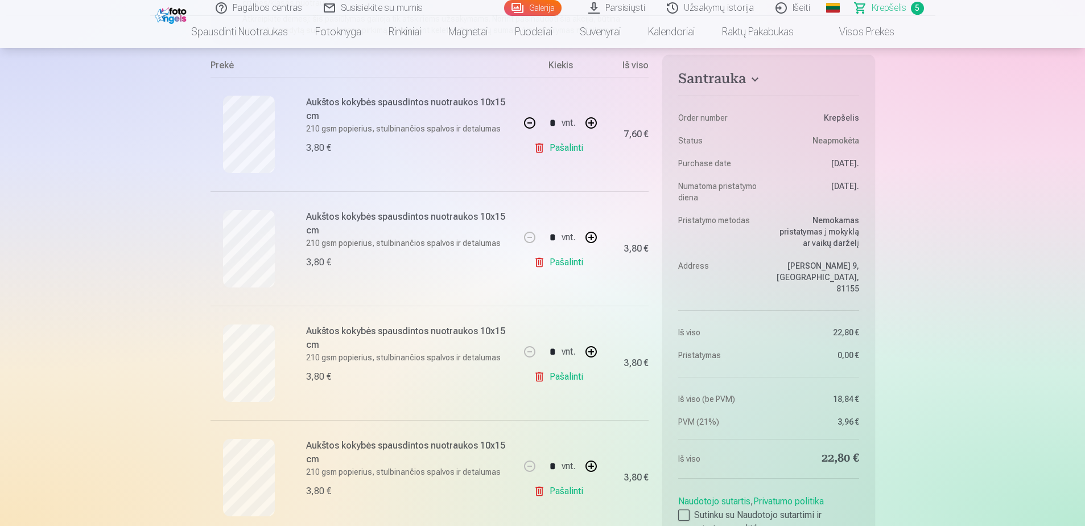
scroll to position [171, 0]
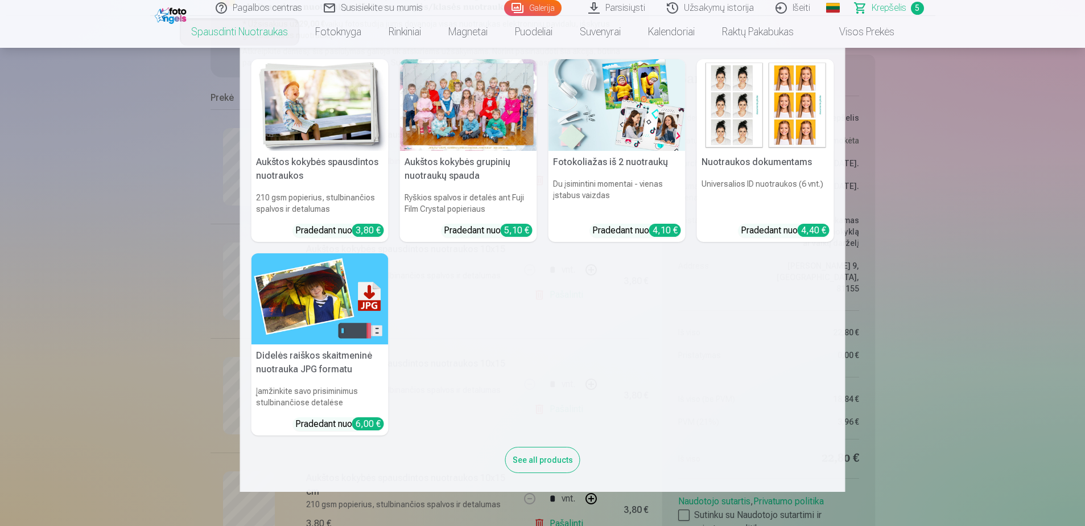
click at [962, 224] on nav "Aukštos kokybės spausdintos nuotraukos 210 gsm popierius, stulbinančios spalvos…" at bounding box center [542, 270] width 1085 height 444
click at [405, 73] on div at bounding box center [468, 105] width 137 height 92
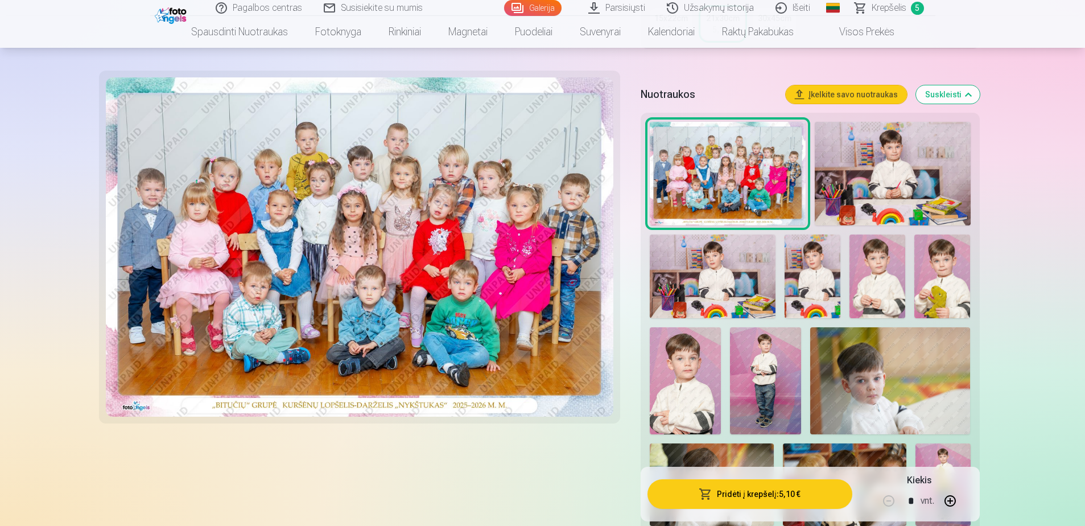
scroll to position [341, 0]
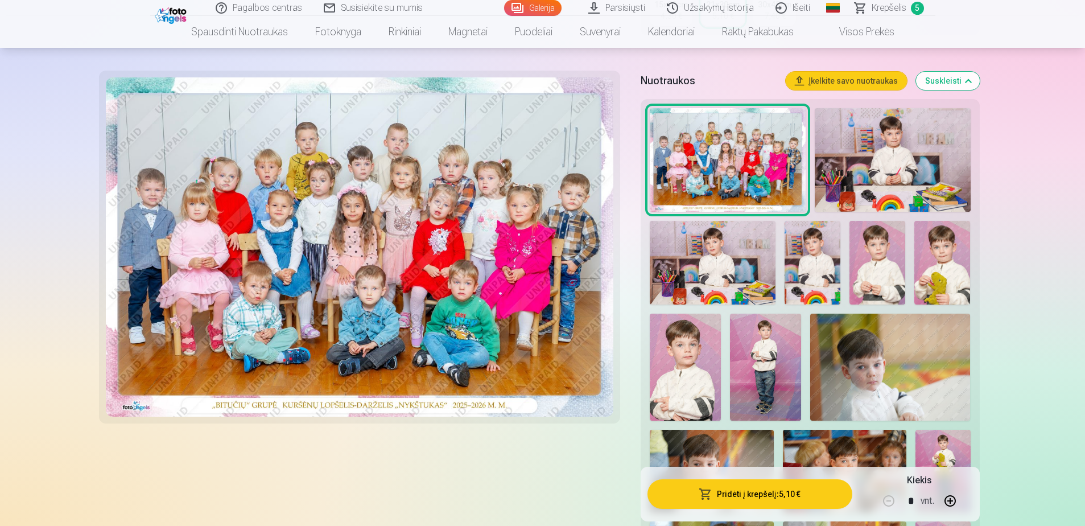
click at [940, 255] on img at bounding box center [942, 263] width 56 height 84
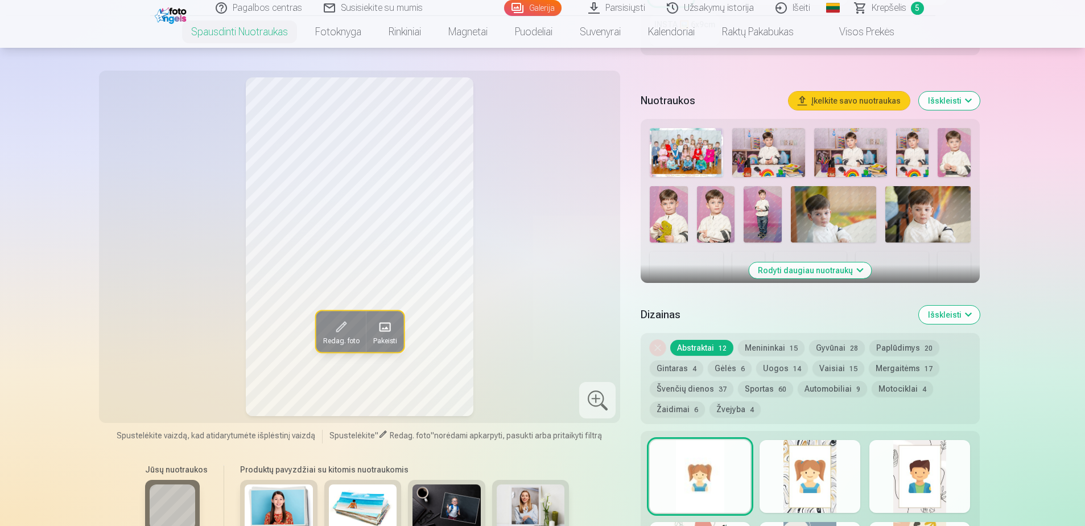
scroll to position [341, 0]
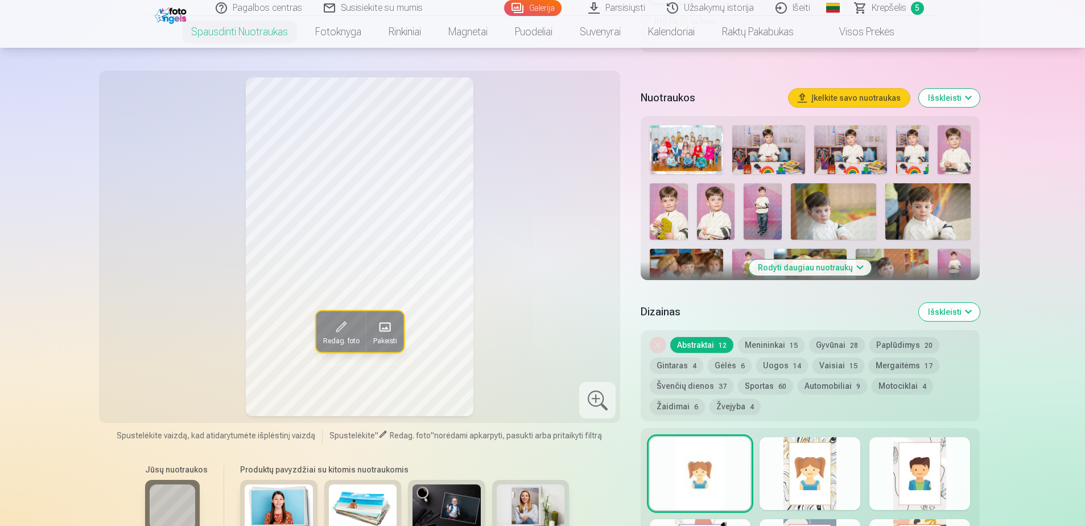
click at [790, 265] on button "Rodyti daugiau nuotraukų" at bounding box center [810, 267] width 122 height 16
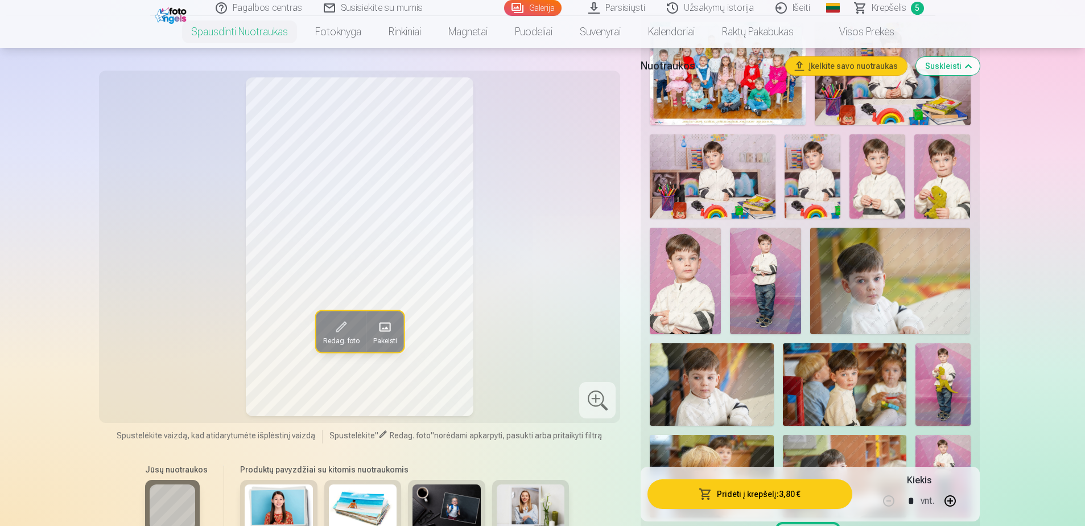
scroll to position [512, 0]
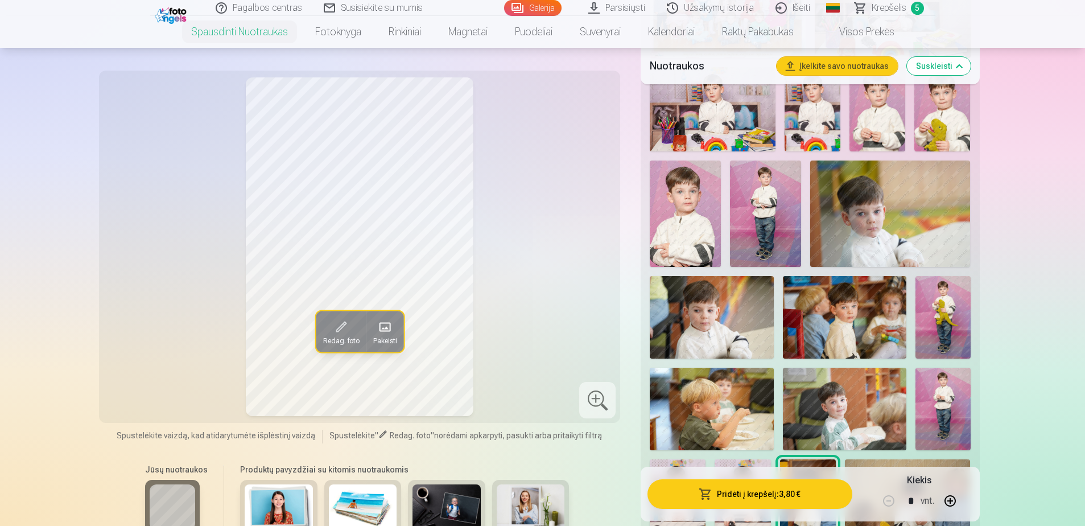
click at [897, 230] on img at bounding box center [890, 213] width 160 height 106
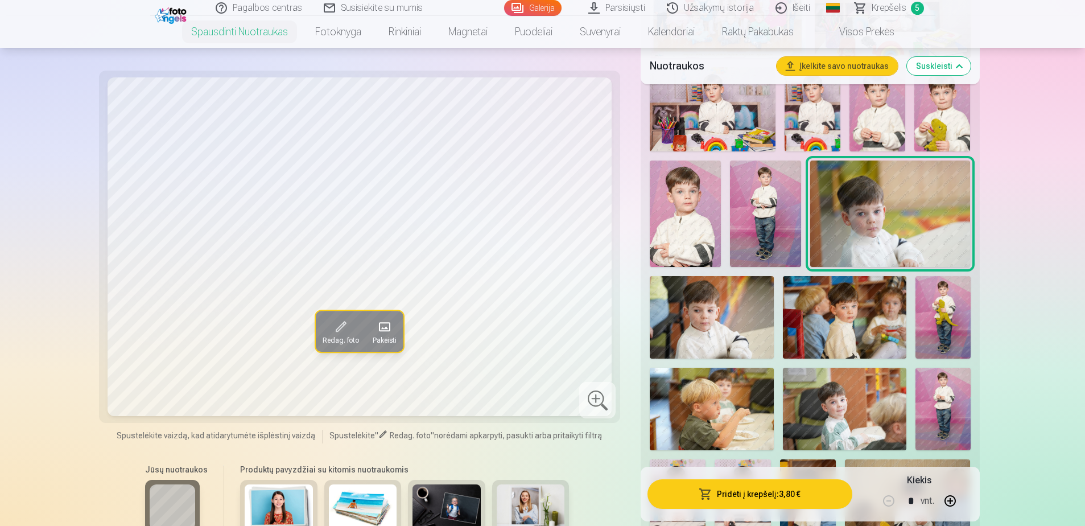
click at [964, 332] on img at bounding box center [942, 317] width 55 height 82
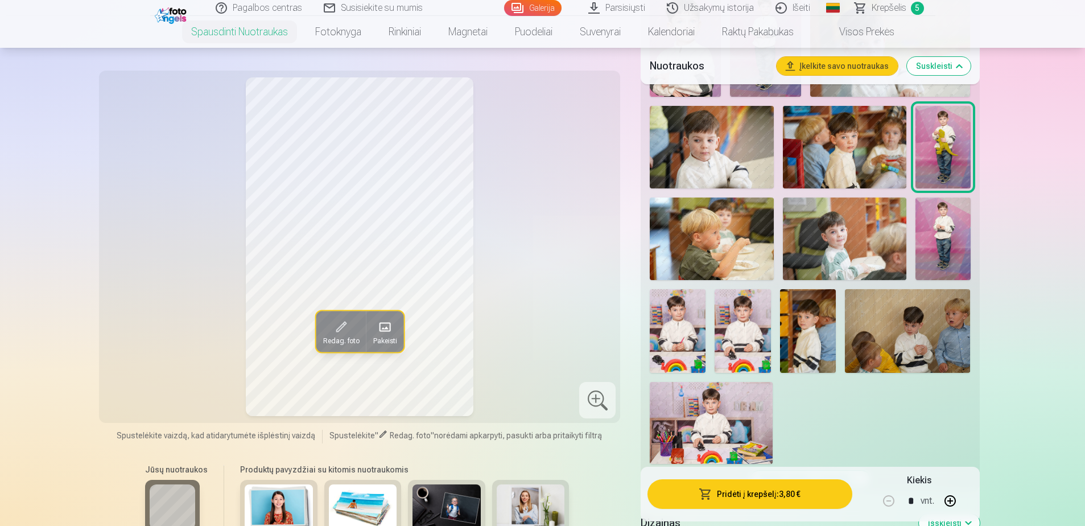
scroll to position [683, 0]
click at [850, 242] on img at bounding box center [844, 238] width 123 height 82
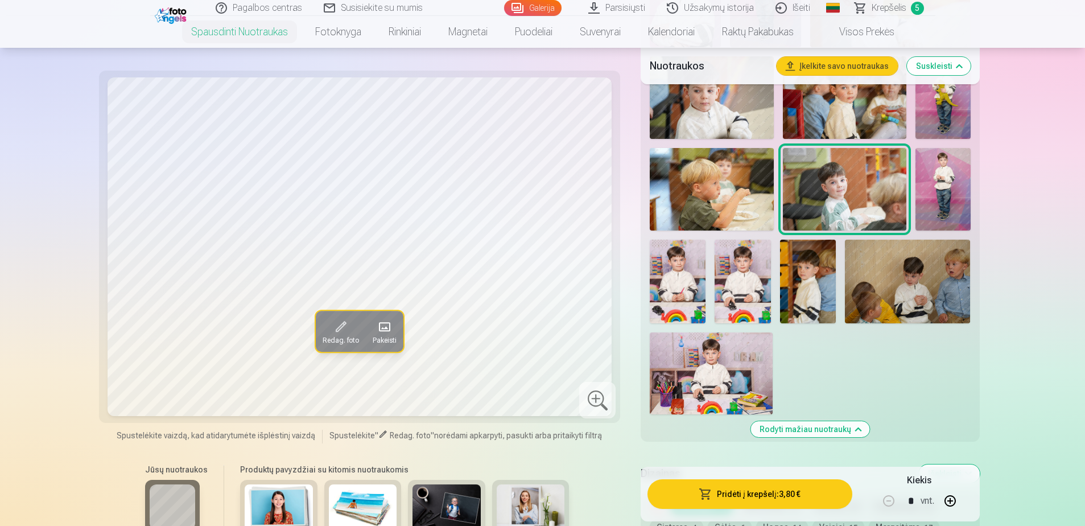
scroll to position [739, 0]
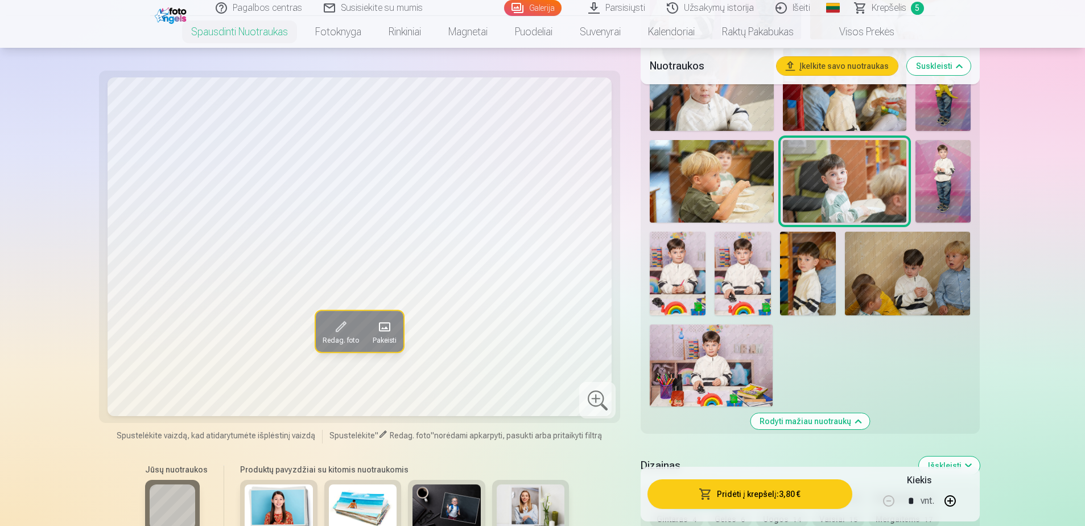
click at [927, 299] on img at bounding box center [908, 274] width 126 height 84
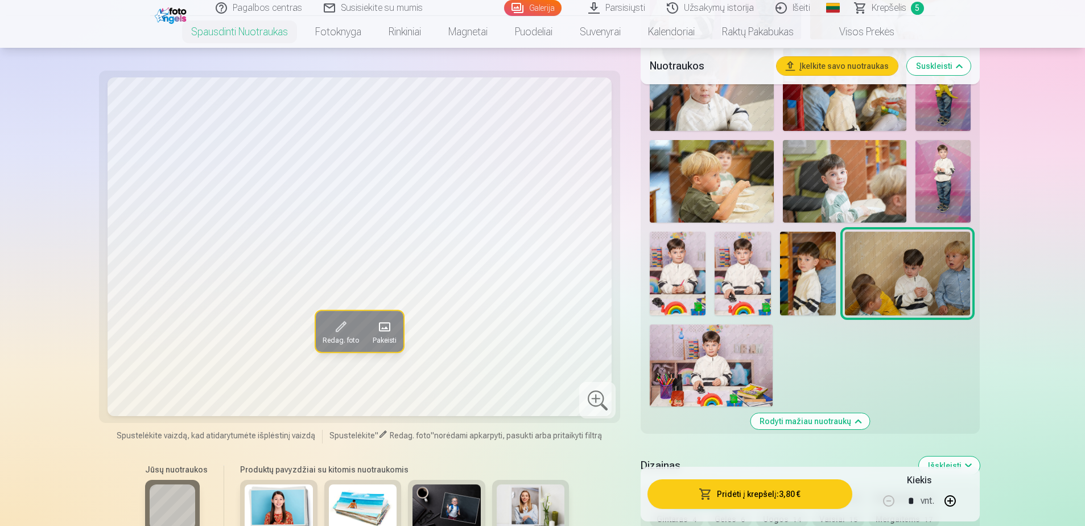
click at [731, 372] on img at bounding box center [711, 365] width 123 height 82
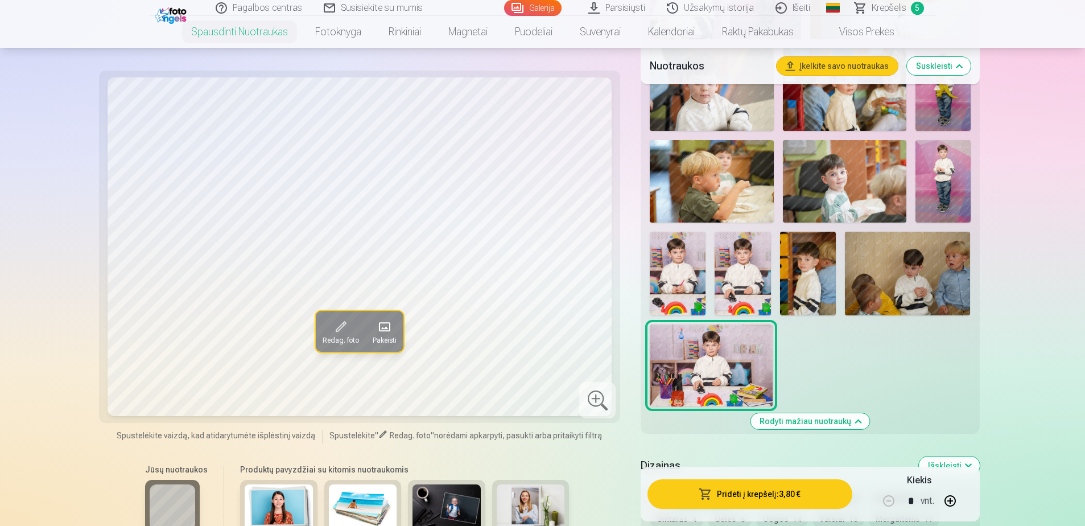
click at [734, 280] on img at bounding box center [742, 274] width 56 height 84
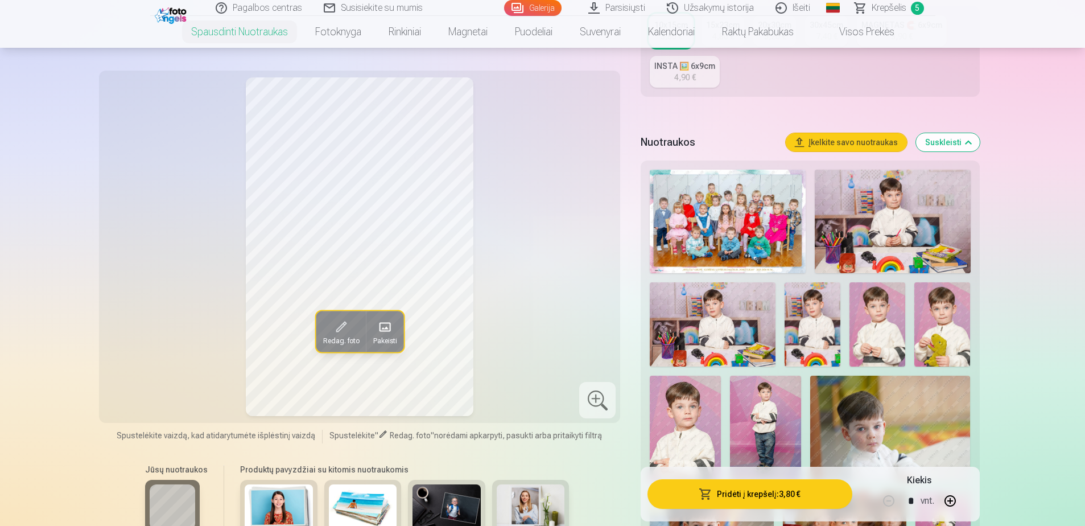
scroll to position [284, 0]
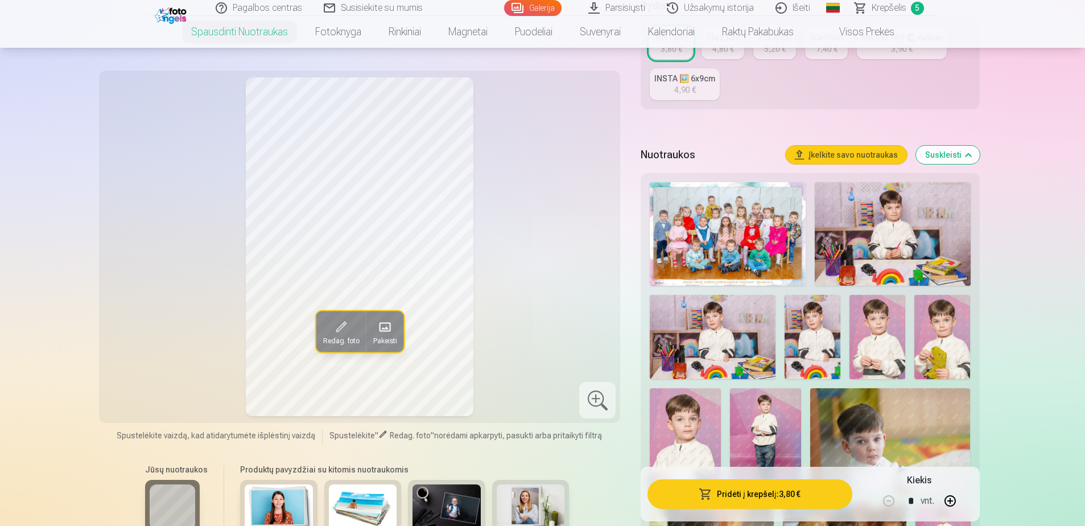
click at [892, 10] on span "Krepšelis" at bounding box center [888, 8] width 35 height 14
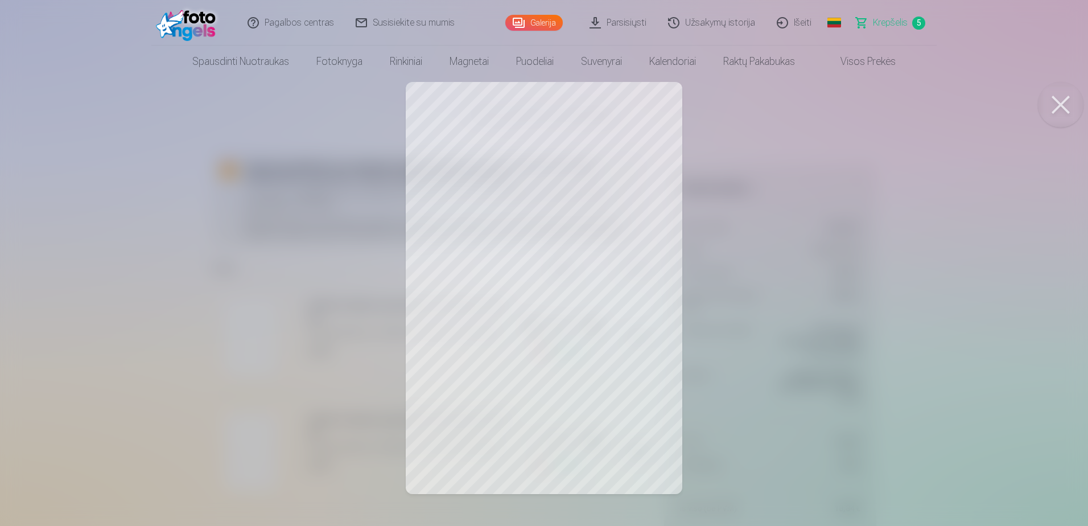
click at [1058, 105] on button at bounding box center [1061, 105] width 46 height 46
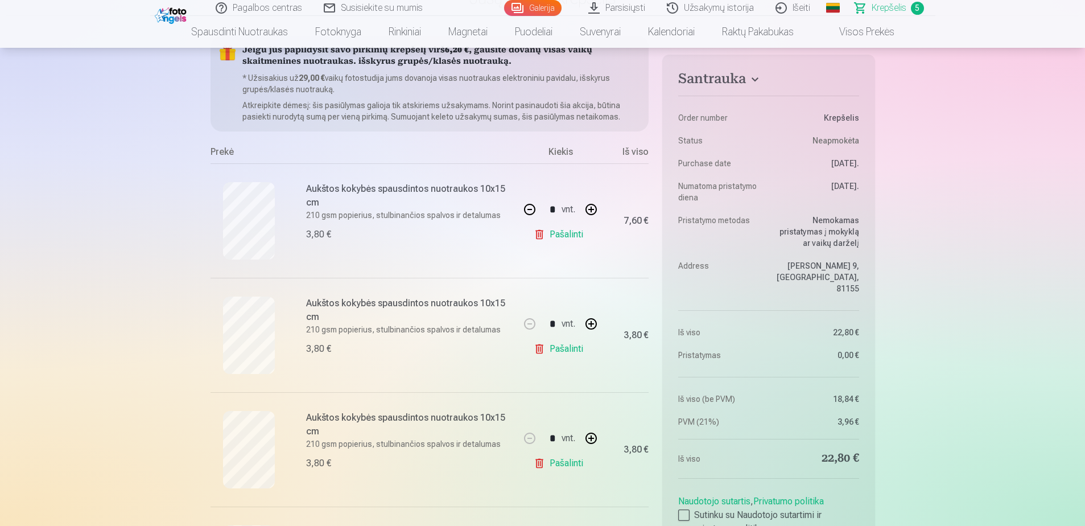
scroll to position [114, 0]
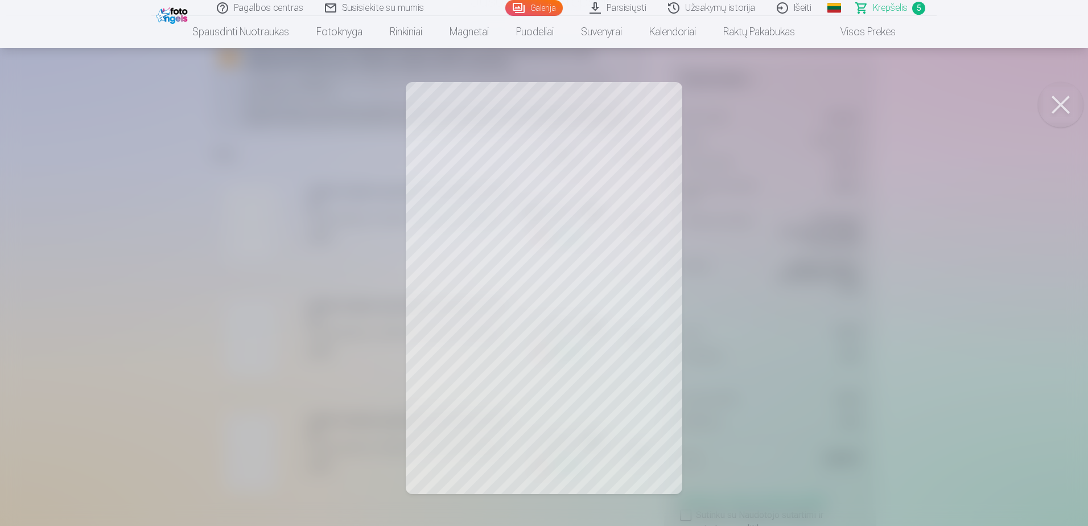
click at [1069, 103] on button at bounding box center [1061, 105] width 46 height 46
click at [1060, 104] on button at bounding box center [1061, 105] width 46 height 46
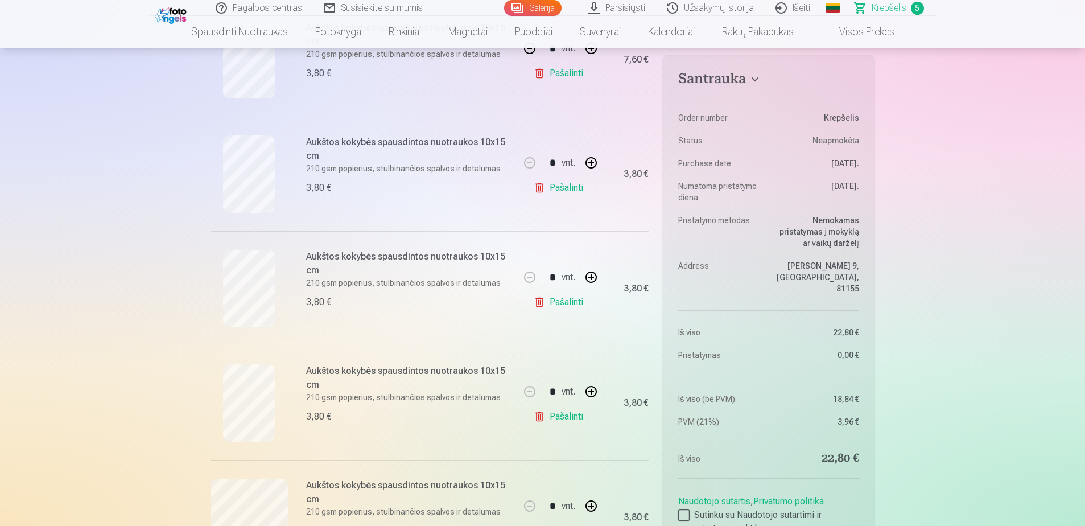
scroll to position [284, 0]
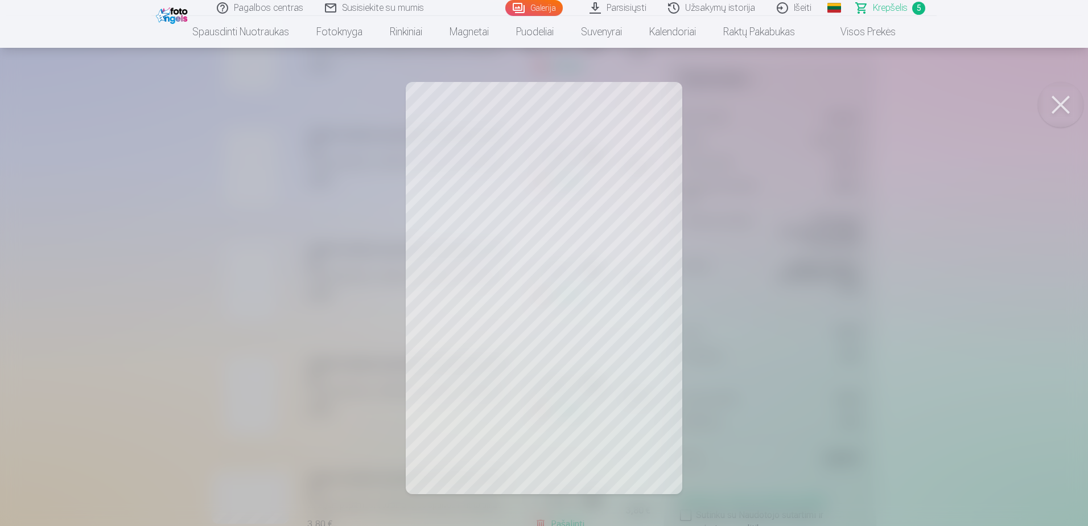
click at [1064, 101] on button at bounding box center [1061, 105] width 46 height 46
click at [1066, 105] on button at bounding box center [1061, 105] width 46 height 46
click at [1059, 102] on button at bounding box center [1061, 105] width 46 height 46
click at [1050, 97] on button at bounding box center [1061, 105] width 46 height 46
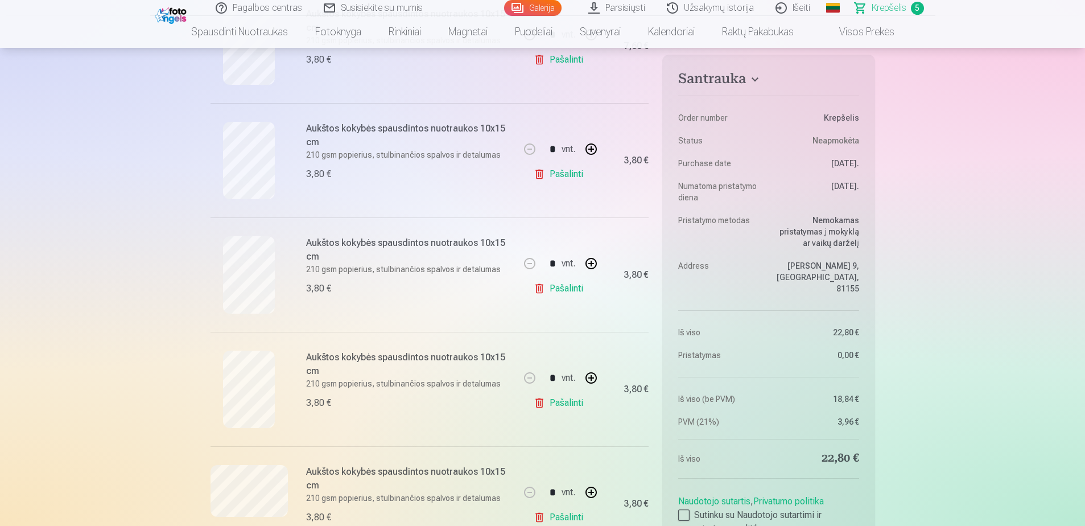
scroll to position [228, 0]
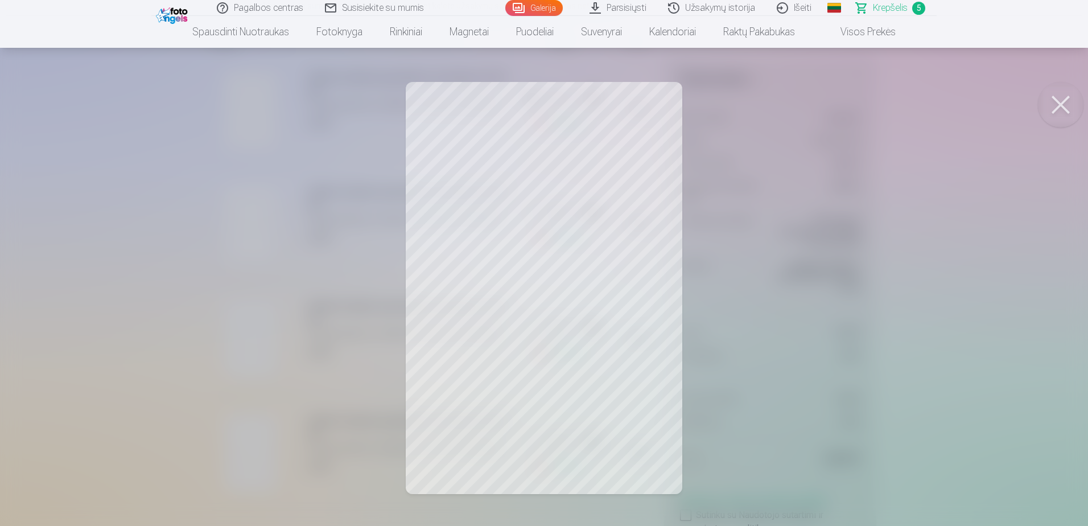
click at [1068, 101] on button at bounding box center [1061, 105] width 46 height 46
click at [1065, 101] on button at bounding box center [1061, 105] width 46 height 46
click at [1069, 93] on button at bounding box center [1061, 105] width 46 height 46
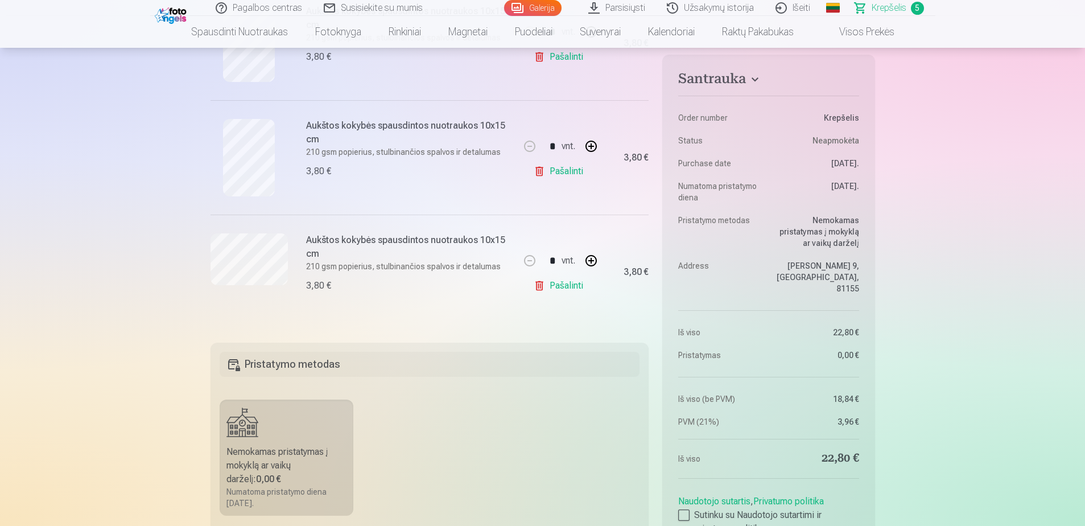
scroll to position [796, 0]
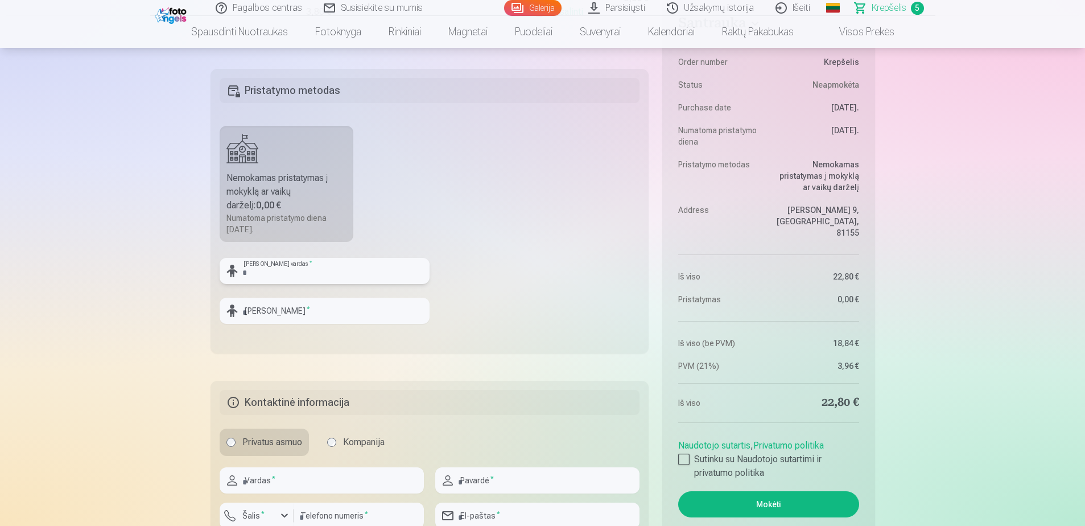
click at [327, 277] on input "text" at bounding box center [325, 271] width 210 height 26
type input "******"
type input "********"
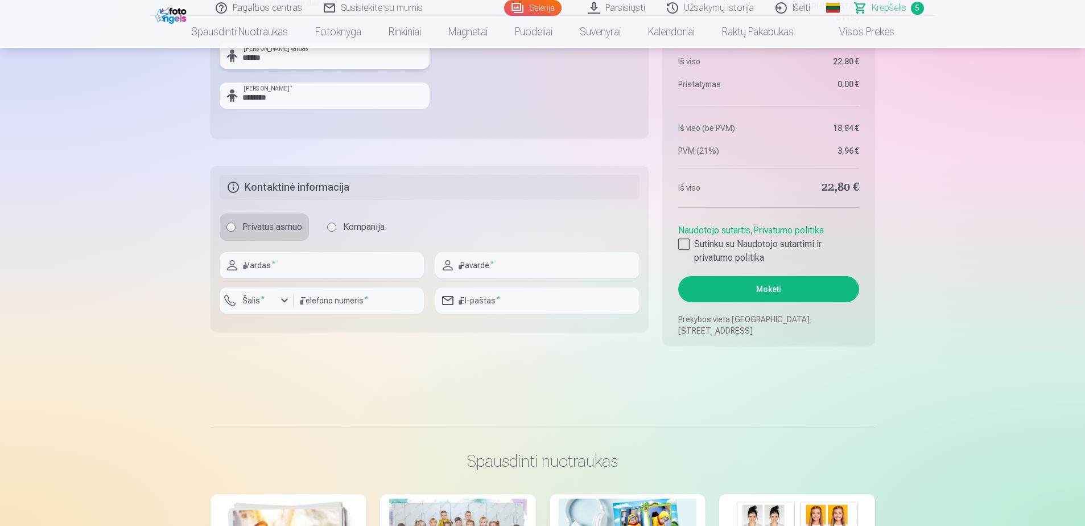
scroll to position [1024, 0]
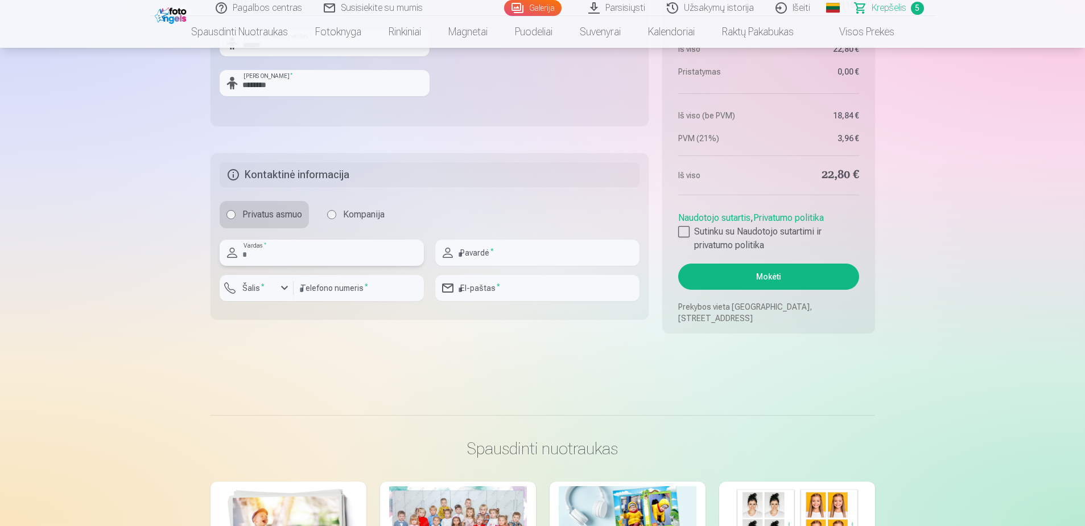
click at [347, 253] on input "text" at bounding box center [322, 252] width 204 height 26
type input "******"
type input "**********"
type input "*********"
type input "**********"
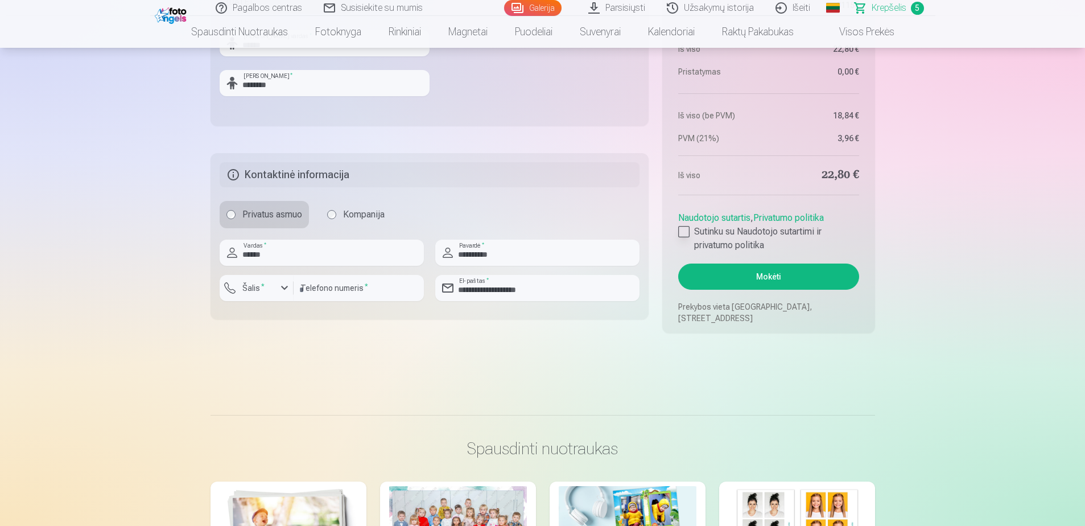
click at [683, 230] on div at bounding box center [683, 231] width 11 height 11
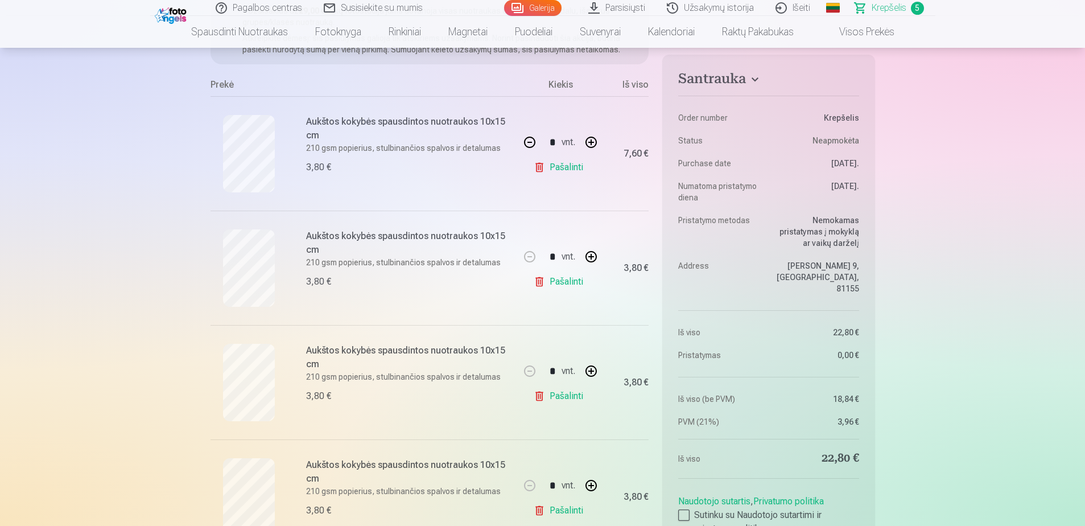
scroll to position [171, 0]
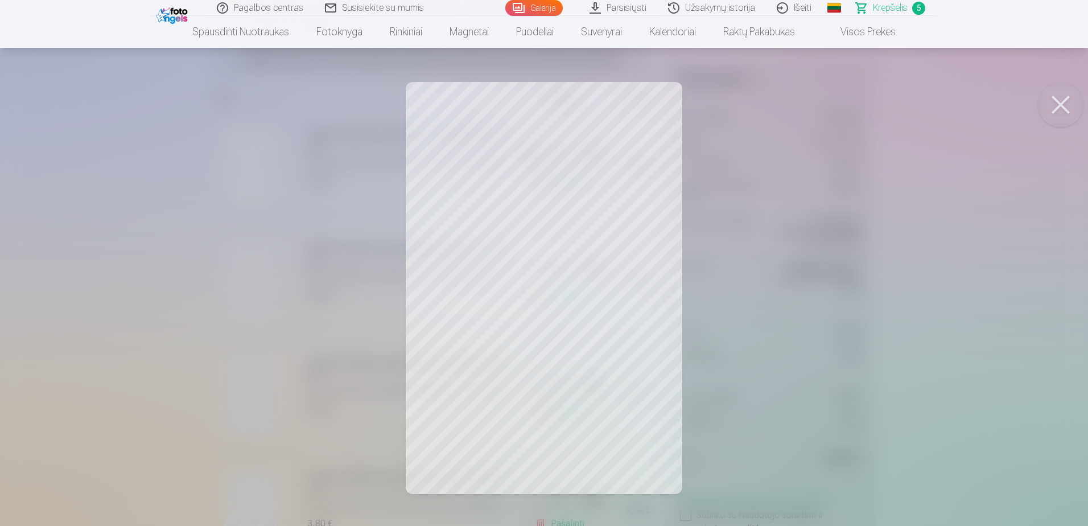
click at [1055, 106] on button at bounding box center [1061, 105] width 46 height 46
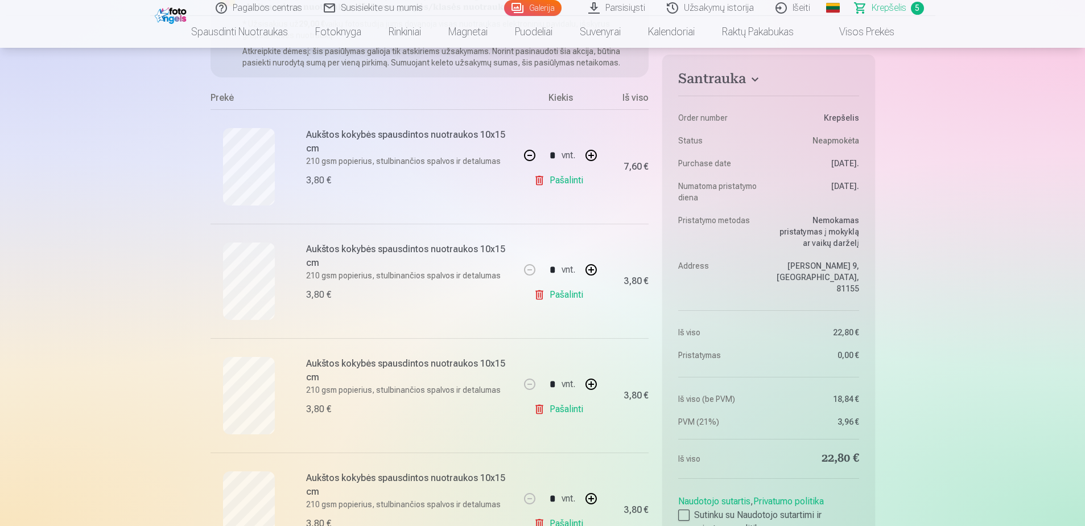
click at [528, 158] on button "button" at bounding box center [529, 155] width 27 height 27
type input "*"
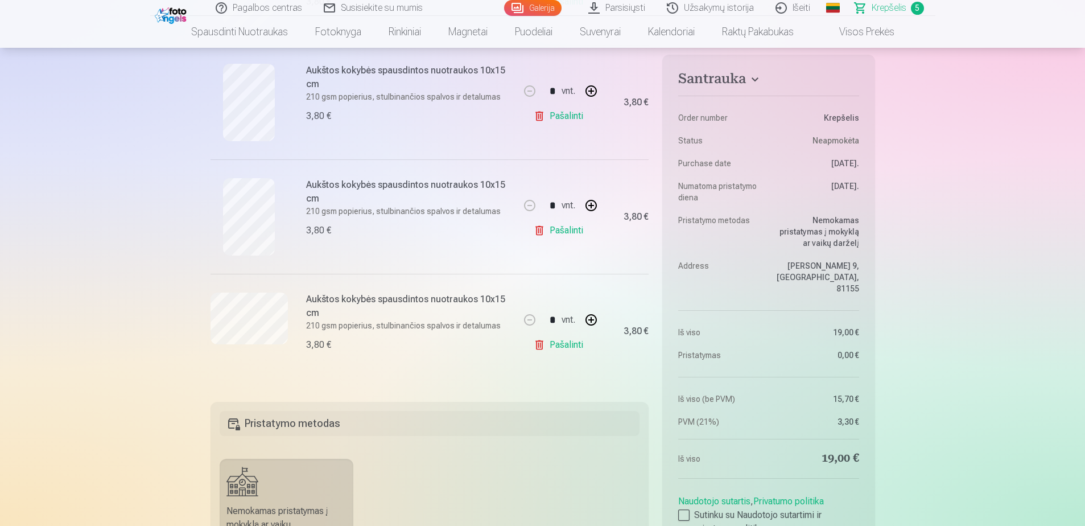
scroll to position [455, 0]
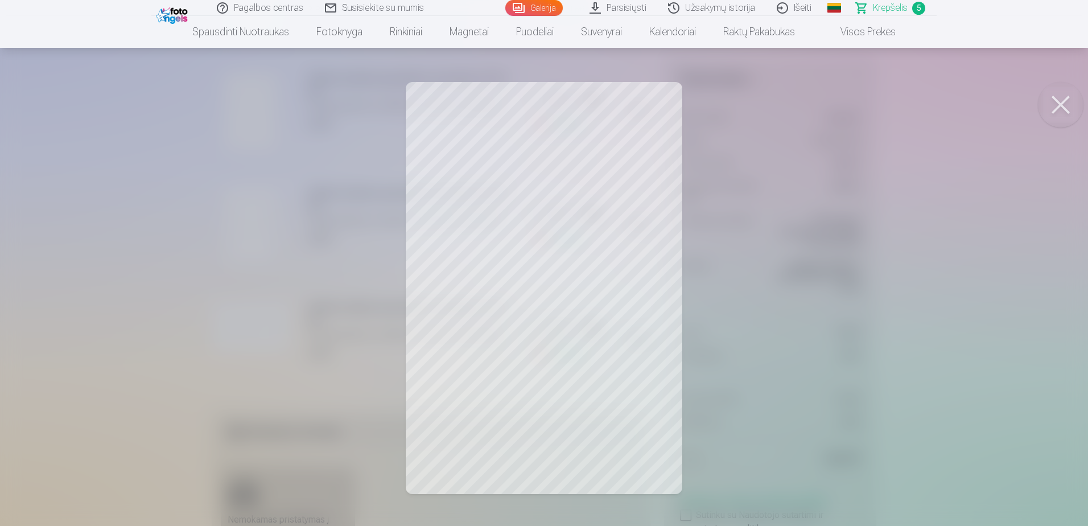
click at [1062, 100] on button at bounding box center [1061, 105] width 46 height 46
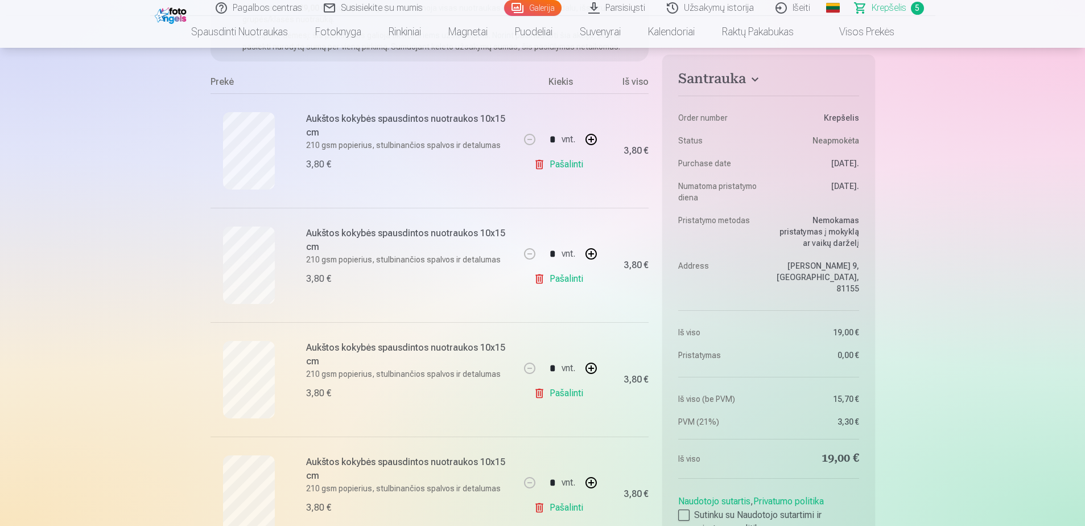
scroll to position [171, 0]
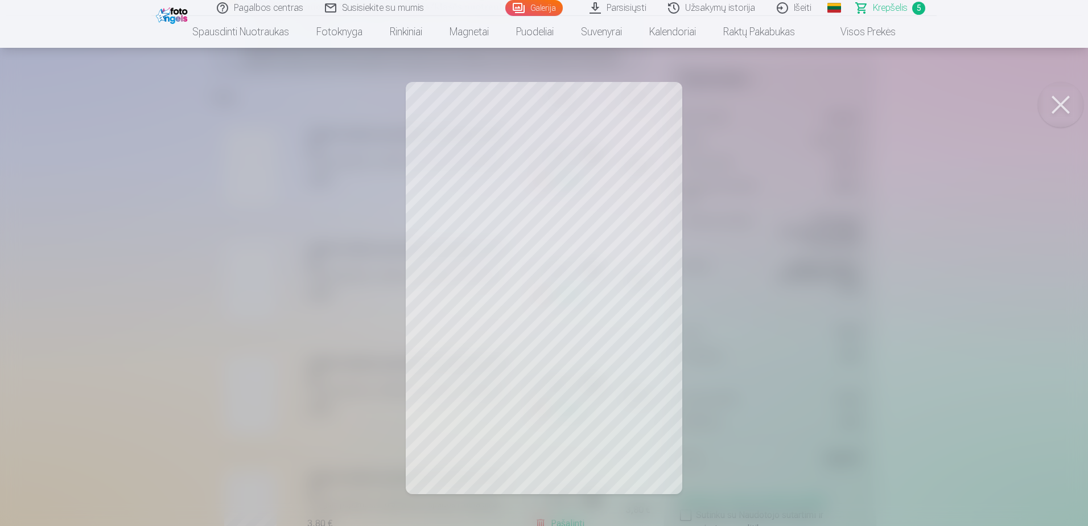
click at [1068, 98] on button at bounding box center [1061, 105] width 46 height 46
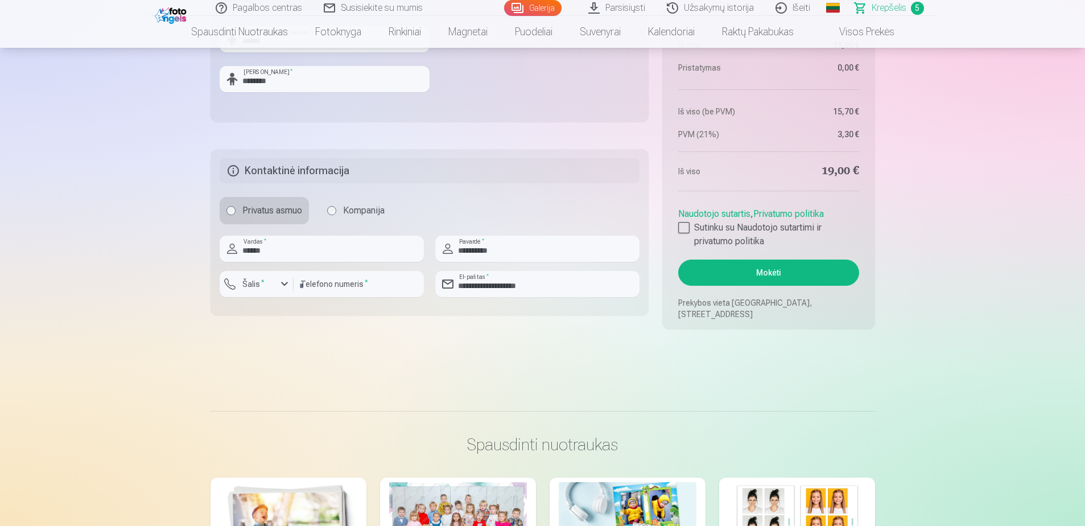
scroll to position [1024, 0]
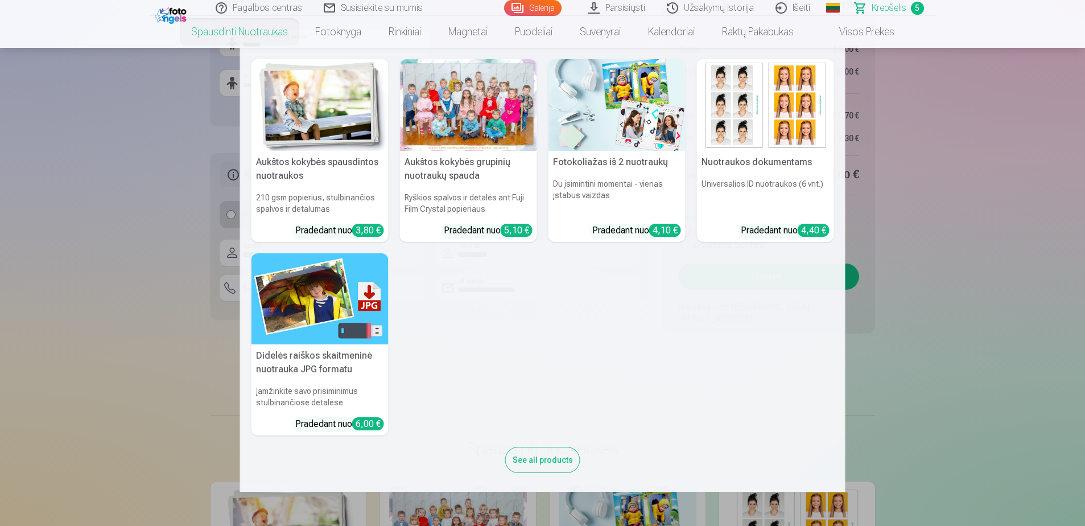
click at [271, 33] on link "Spausdinti nuotraukas" at bounding box center [239, 32] width 124 height 32
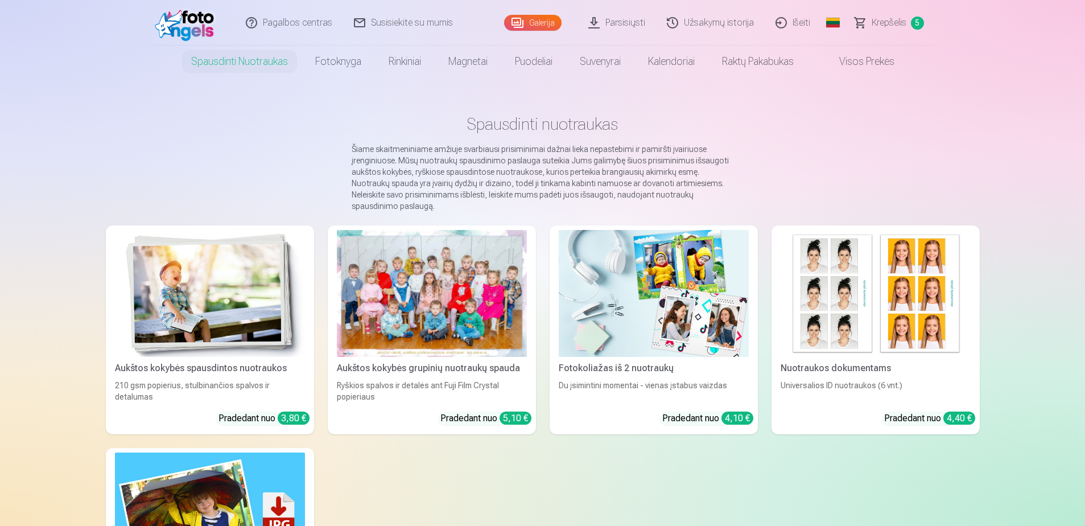
click at [433, 232] on div at bounding box center [432, 293] width 190 height 127
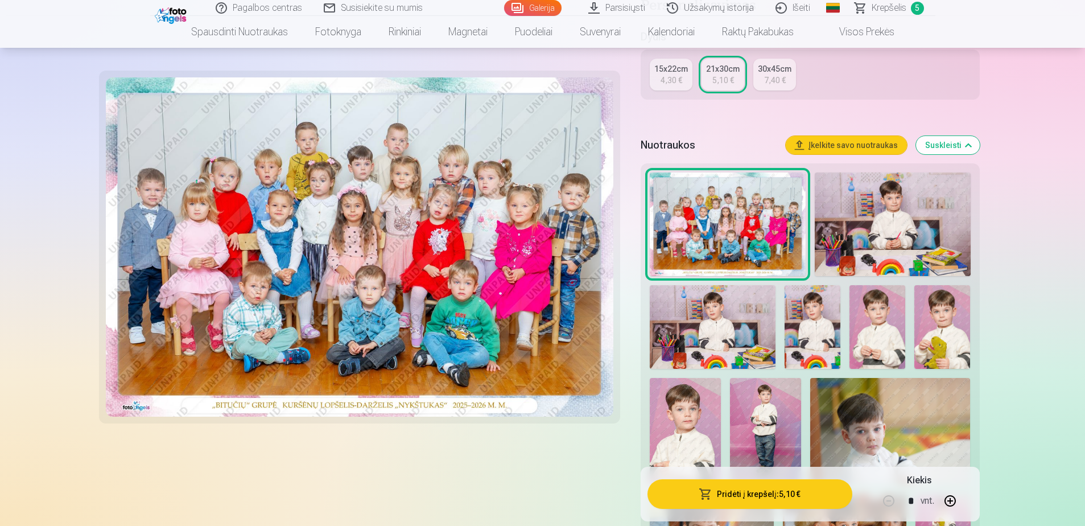
scroll to position [284, 0]
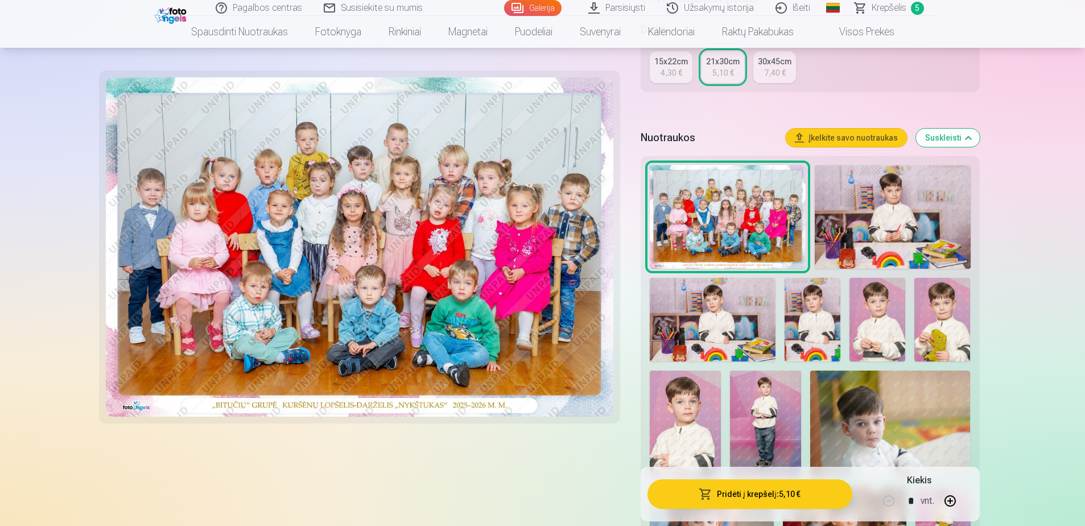
click at [815, 293] on img at bounding box center [812, 320] width 56 height 84
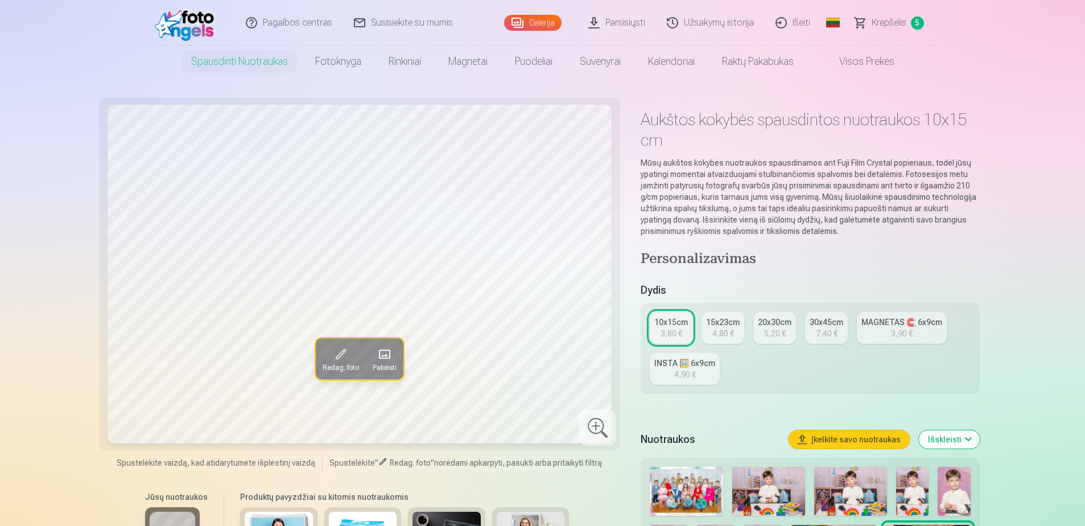
click at [728, 332] on div "4,80 €" at bounding box center [723, 333] width 22 height 11
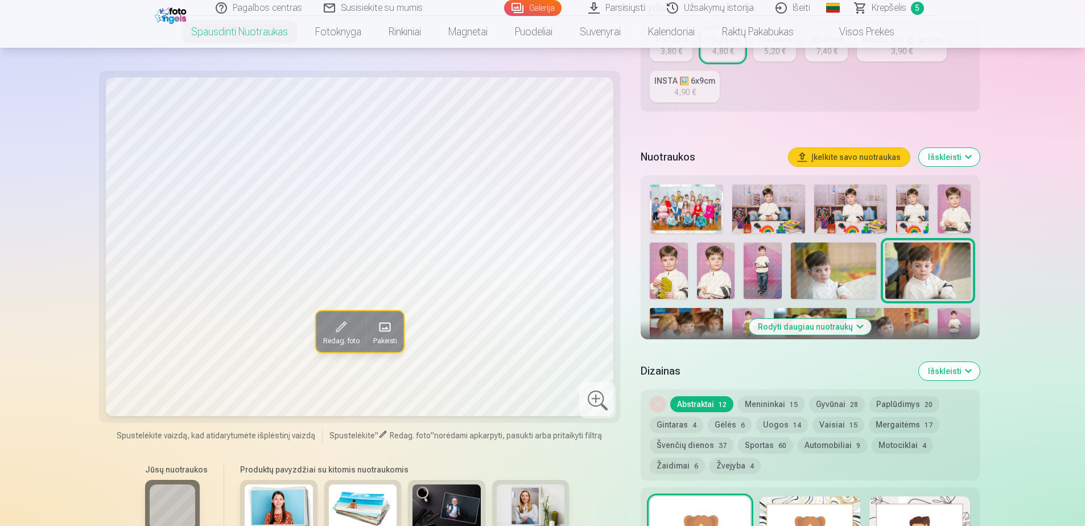
scroll to position [284, 0]
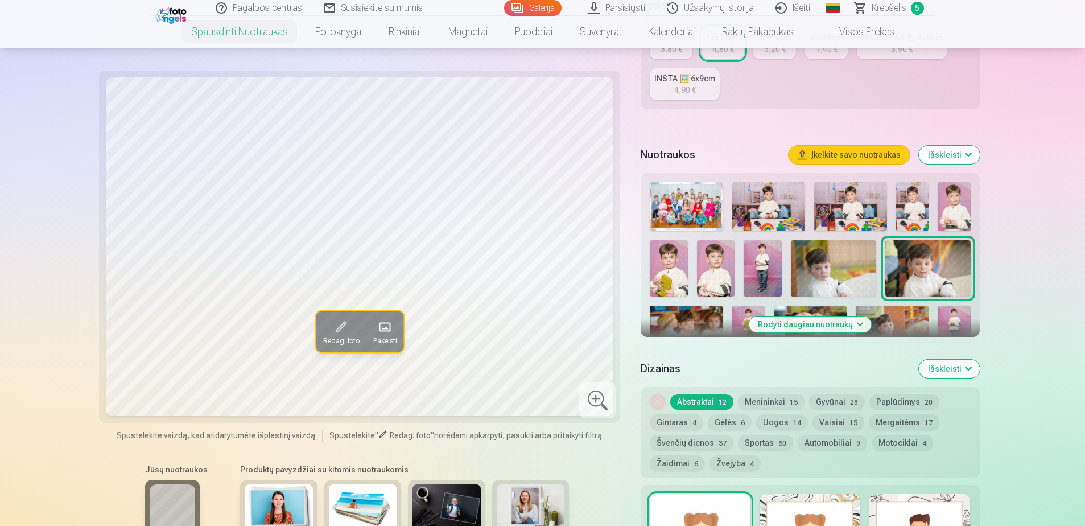
click at [906, 198] on img at bounding box center [912, 206] width 32 height 49
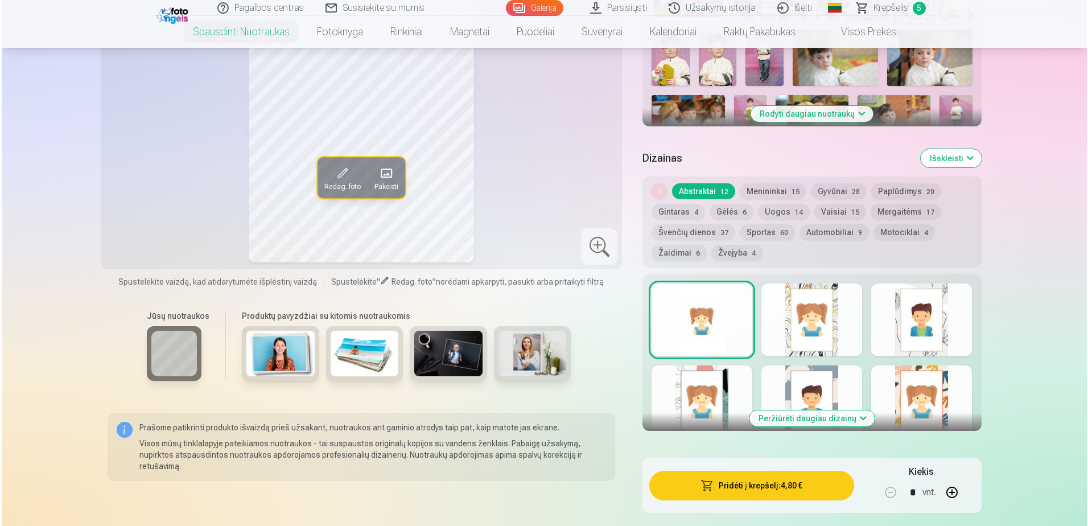
scroll to position [683, 0]
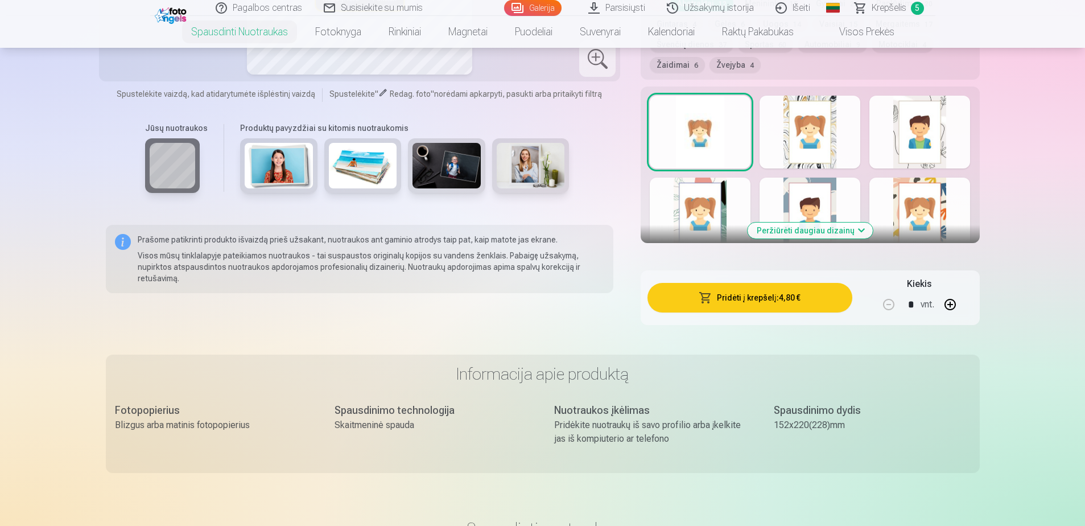
click at [756, 299] on button "Pridėti į krepšelį : 4,80 €" at bounding box center [749, 298] width 204 height 30
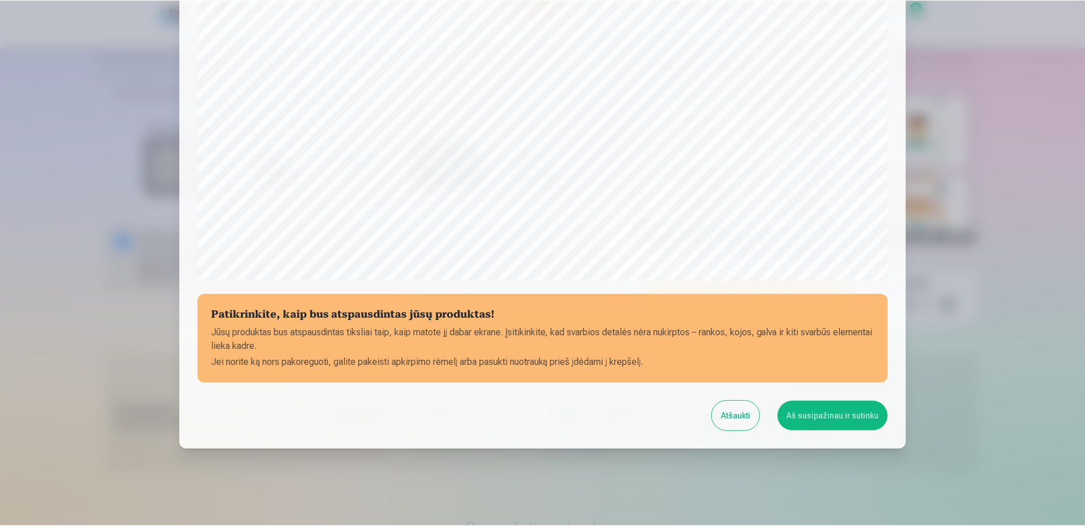
scroll to position [294, 0]
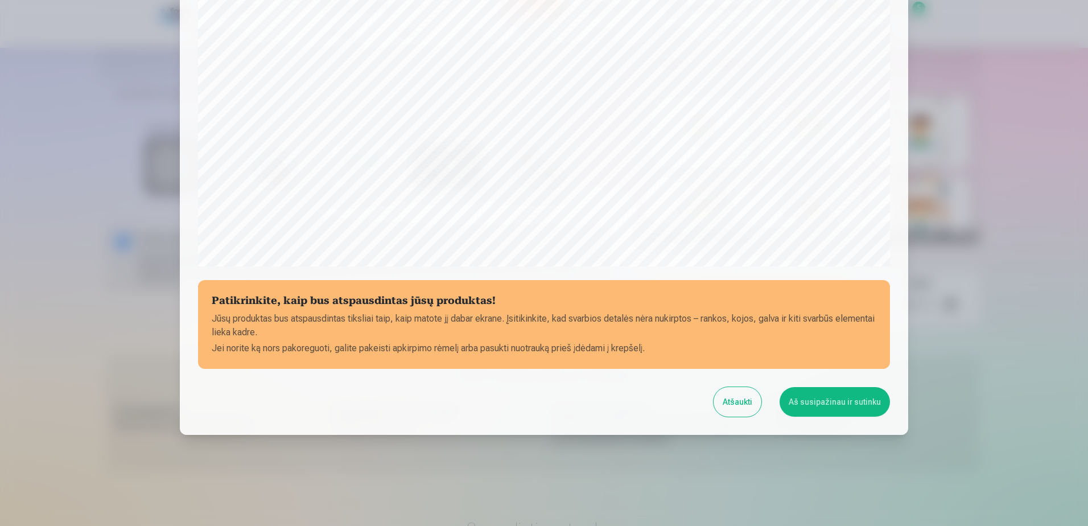
click at [830, 410] on button "Aš susipažinau ir sutinku" at bounding box center [834, 402] width 110 height 30
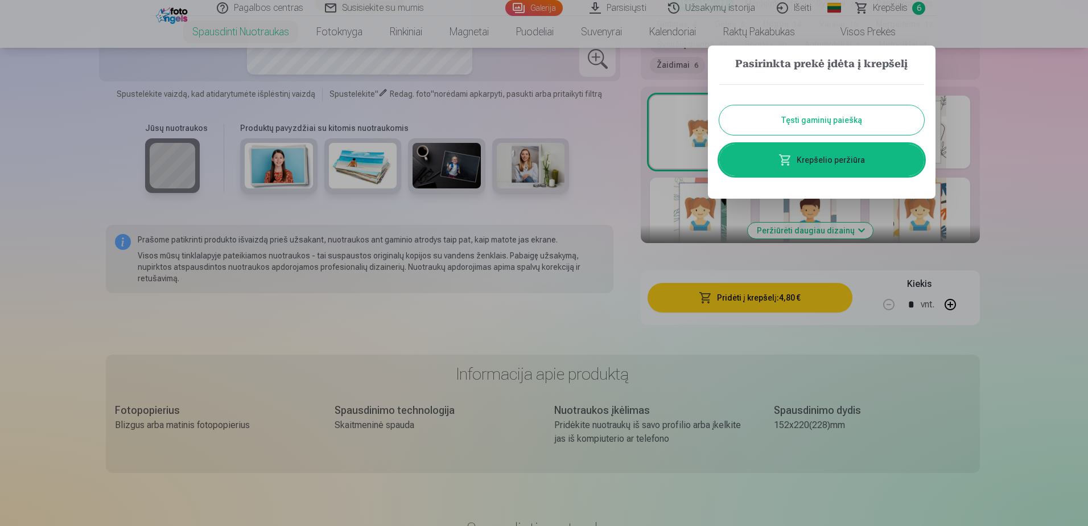
click at [840, 162] on link "Krepšelio peržiūra" at bounding box center [821, 160] width 205 height 32
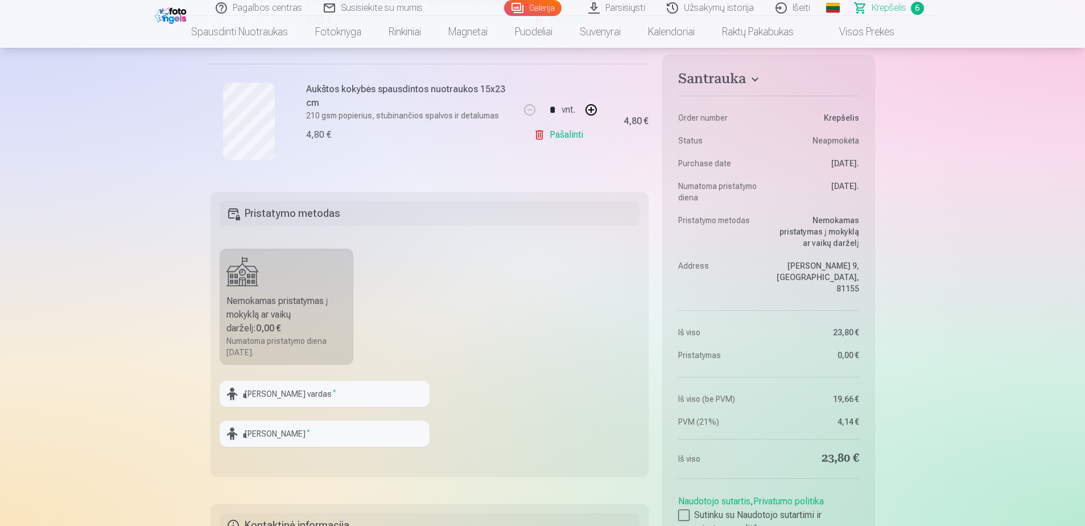
scroll to position [853, 0]
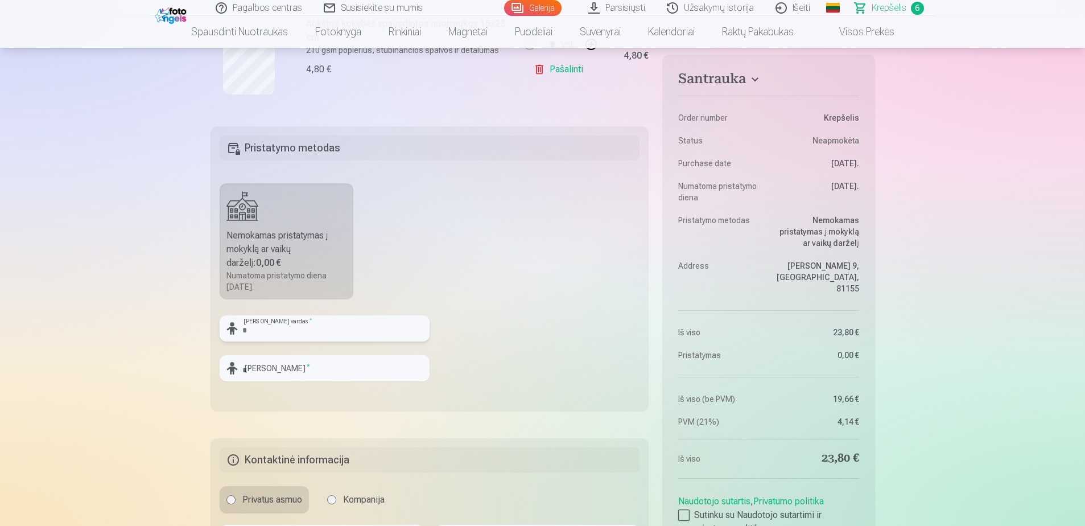
click at [352, 325] on input "text" at bounding box center [325, 328] width 210 height 26
type input "******"
type input "********"
type input "******"
type input "**********"
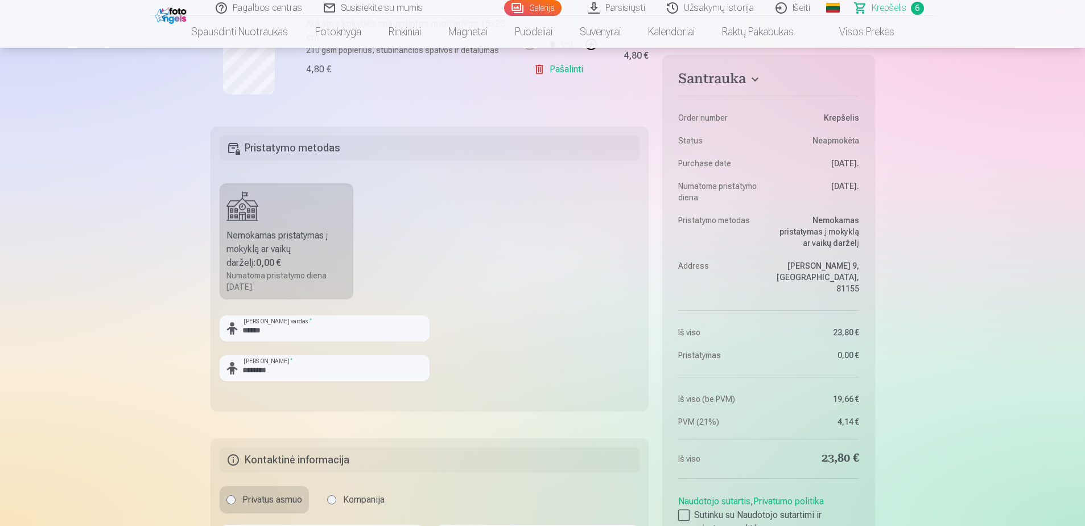
type input "**********"
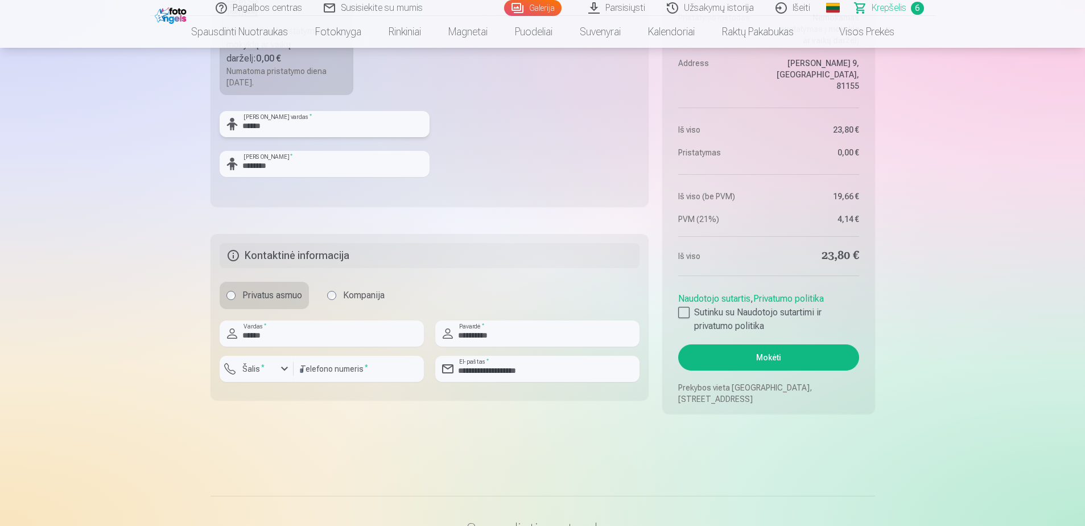
scroll to position [1081, 0]
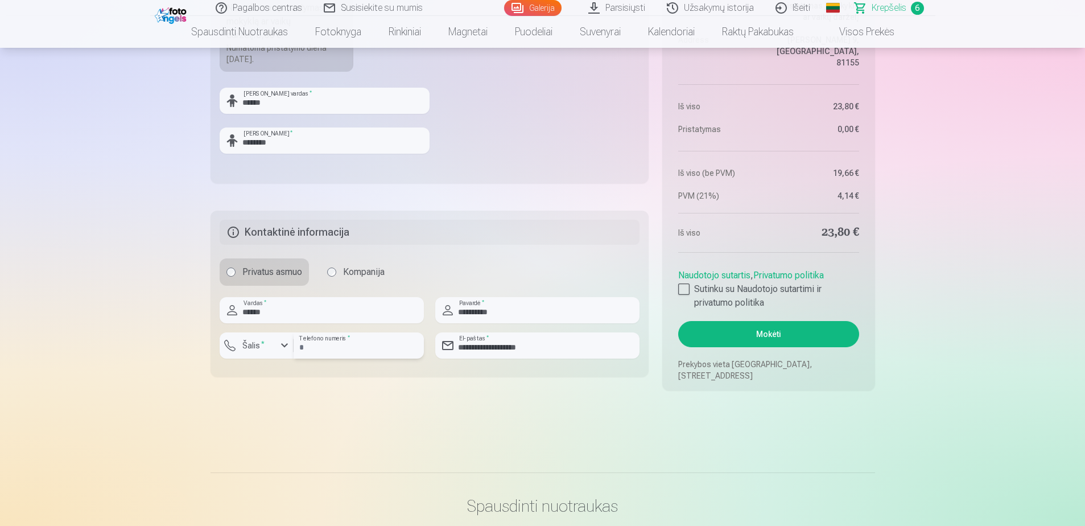
click at [323, 345] on input "number" at bounding box center [359, 345] width 130 height 26
type input "*********"
click at [684, 289] on div at bounding box center [683, 288] width 11 height 11
click at [755, 337] on button "Mokėti" at bounding box center [768, 334] width 180 height 26
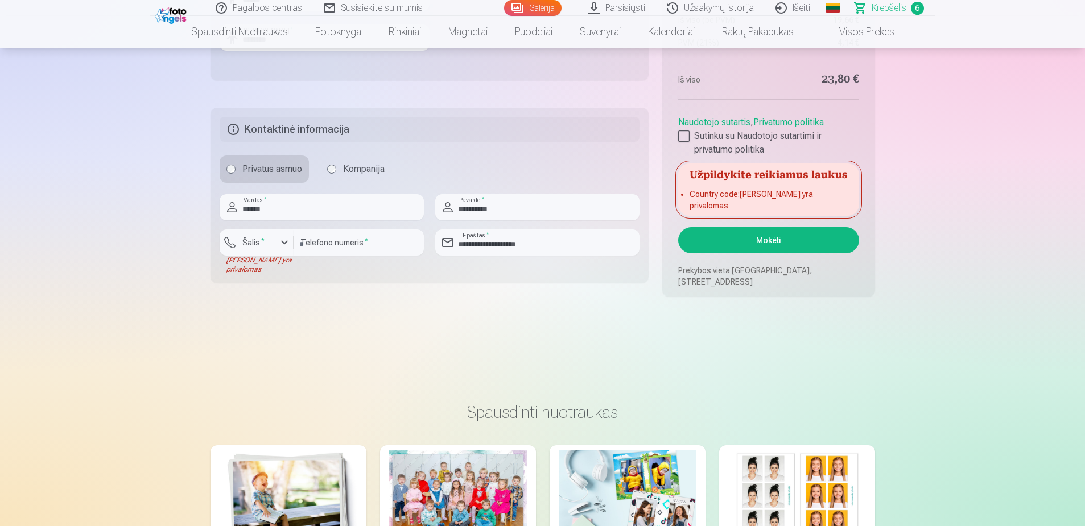
scroll to position [1195, 0]
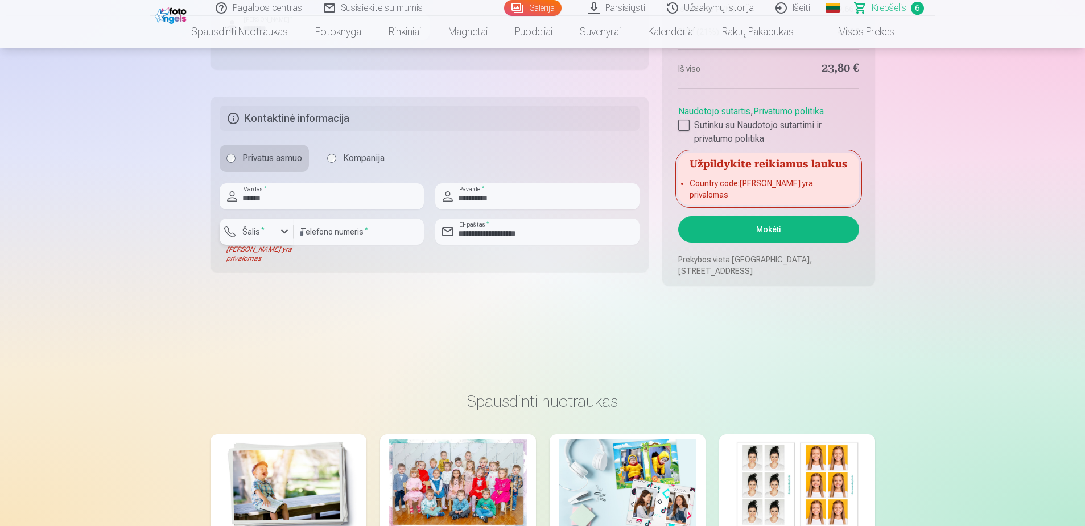
click at [270, 233] on div "button" at bounding box center [259, 233] width 34 height 11
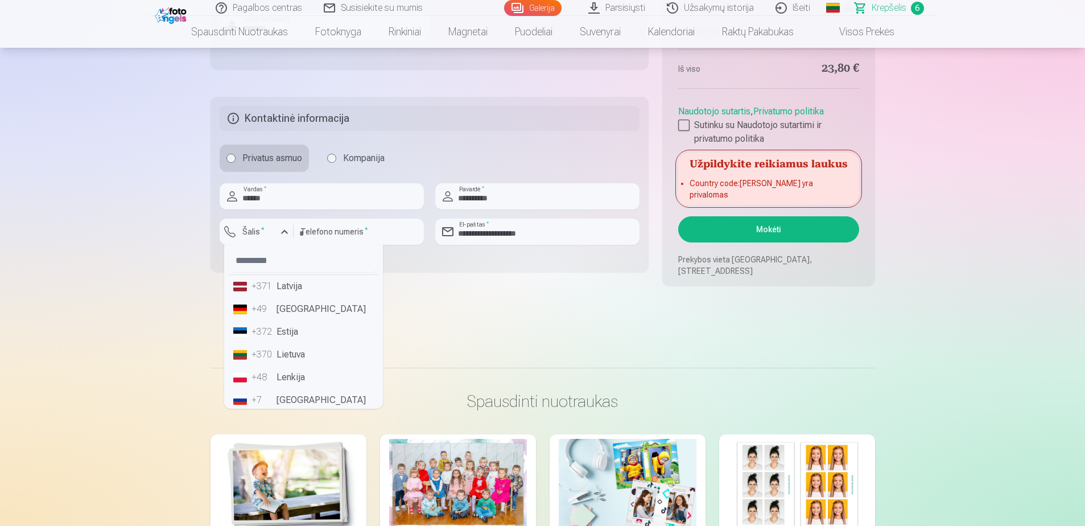
click at [300, 346] on li "+370 Lietuva" at bounding box center [304, 354] width 150 height 23
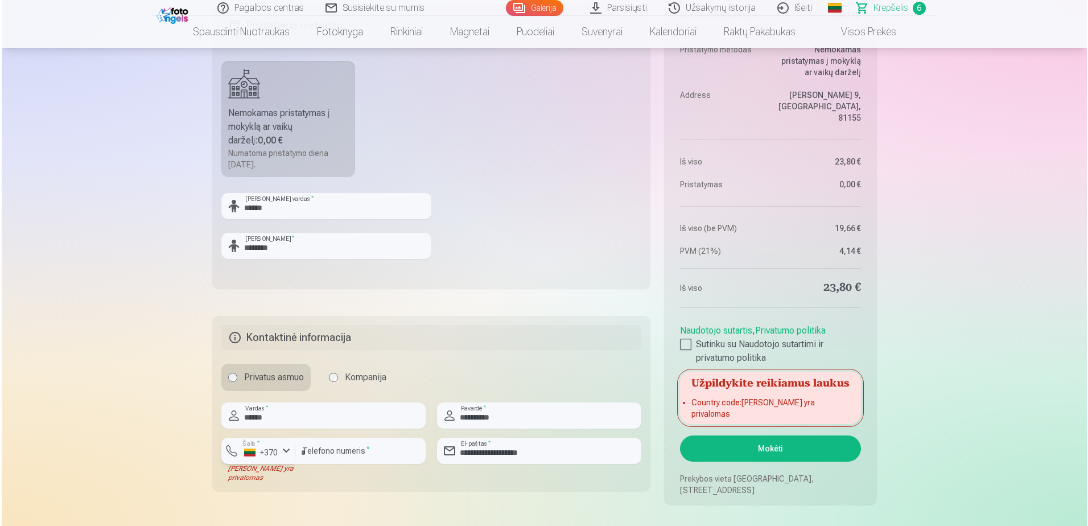
scroll to position [967, 0]
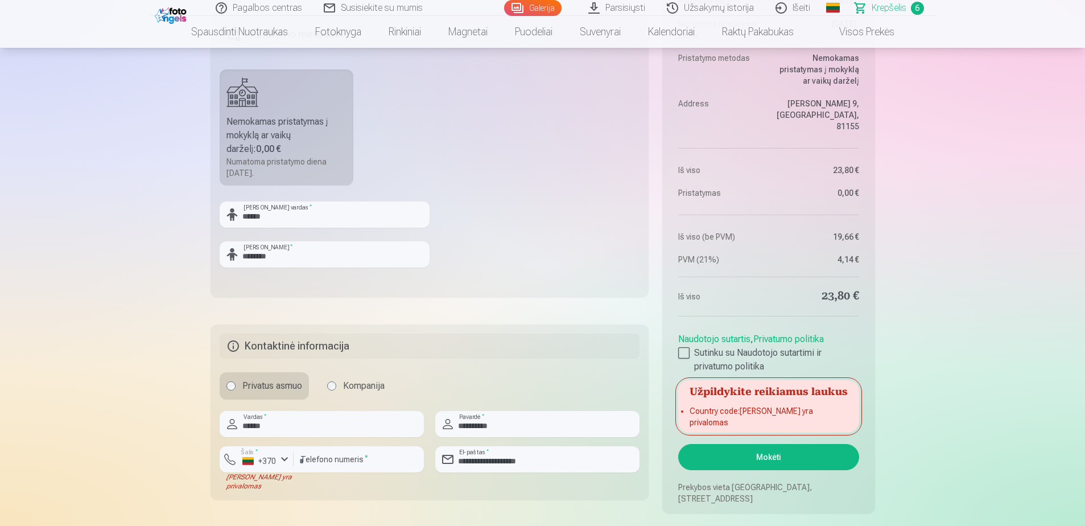
click at [770, 448] on button "Mokėti" at bounding box center [768, 457] width 180 height 26
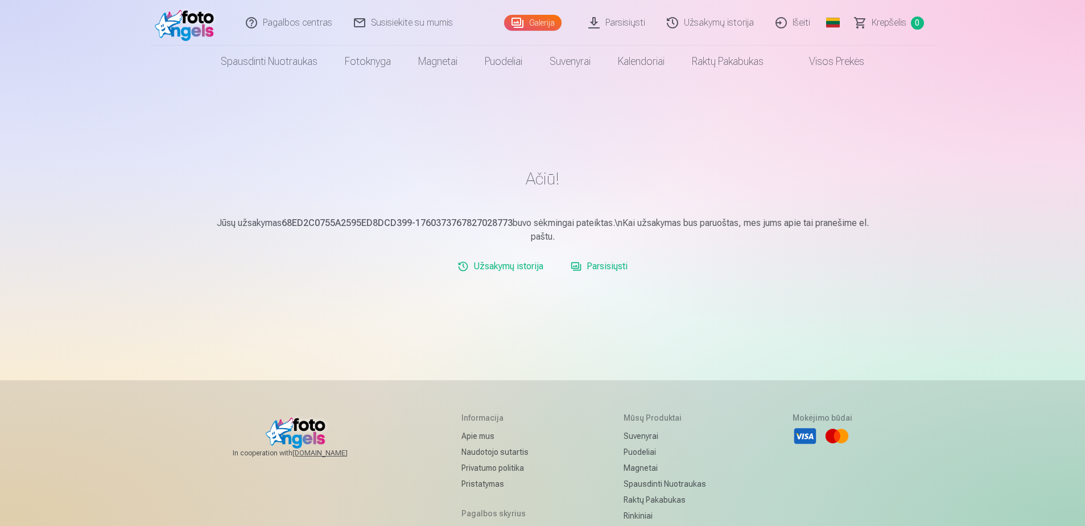
click at [604, 266] on link "Parsisiųsti" at bounding box center [599, 266] width 66 height 23
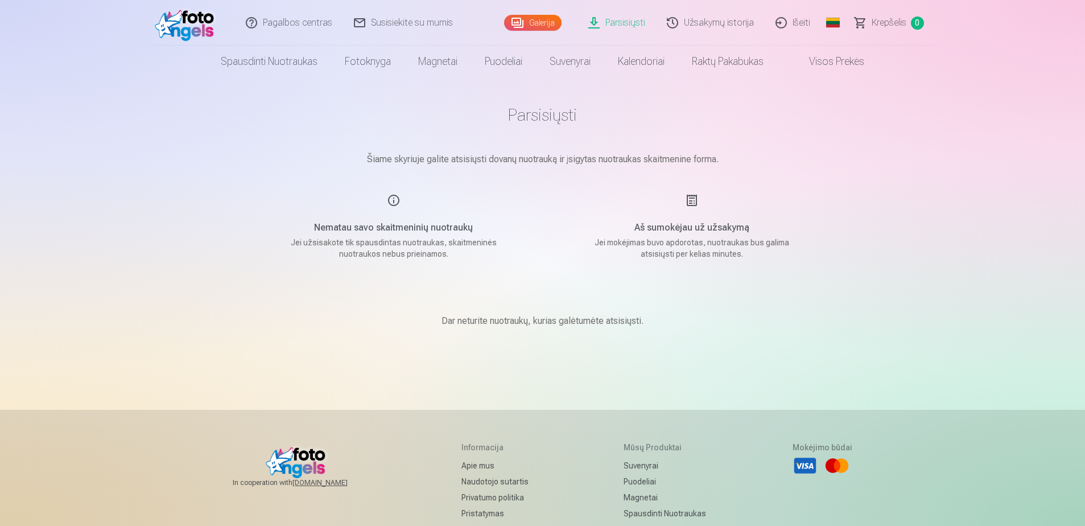
click at [691, 196] on div "Aš sumokėjau už užsakymą Jei mokėjimas buvo apdorotas, nuotraukas bus galima at…" at bounding box center [691, 226] width 271 height 66
